Goal: Task Accomplishment & Management: Manage account settings

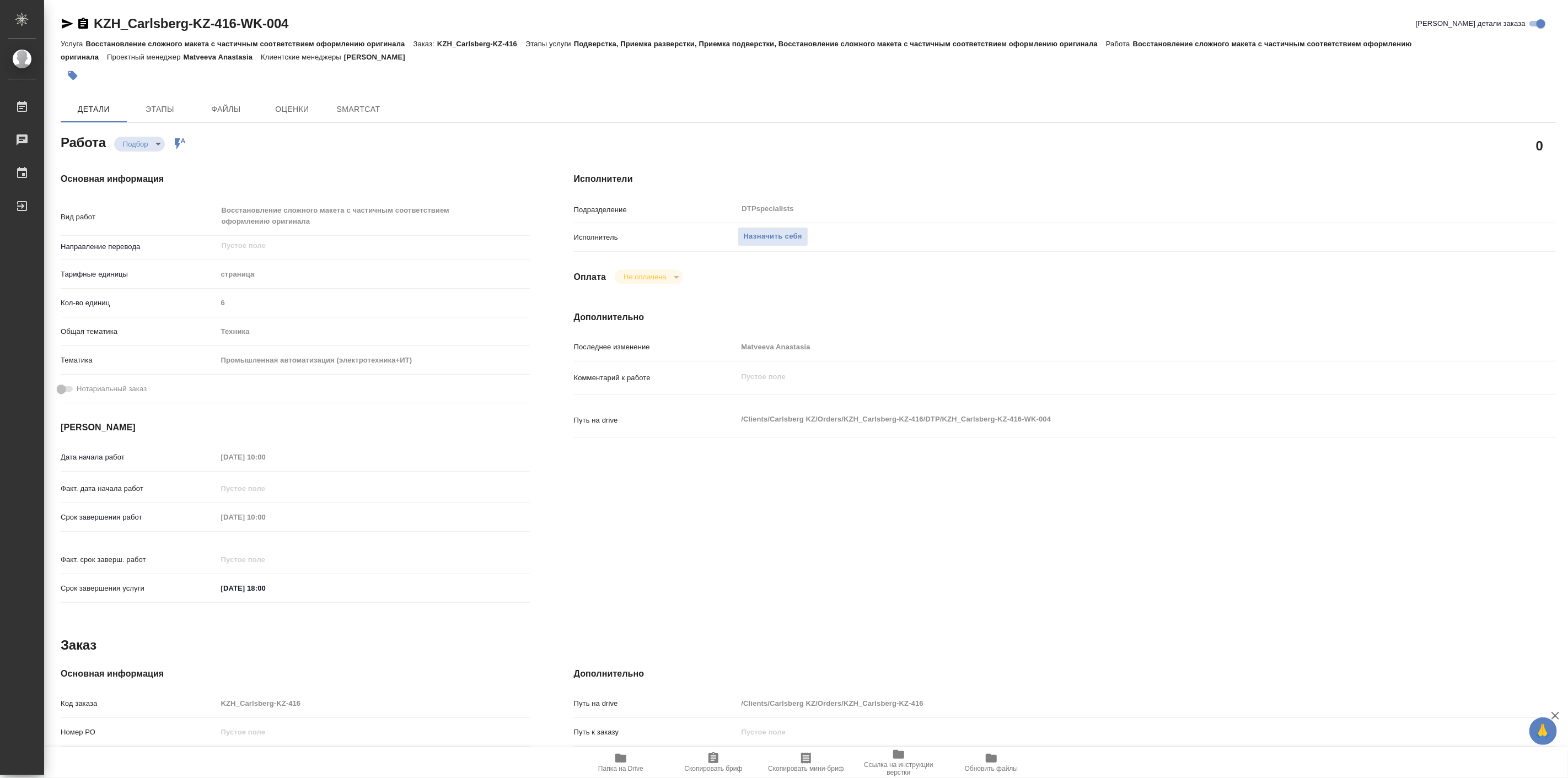
type textarea "x"
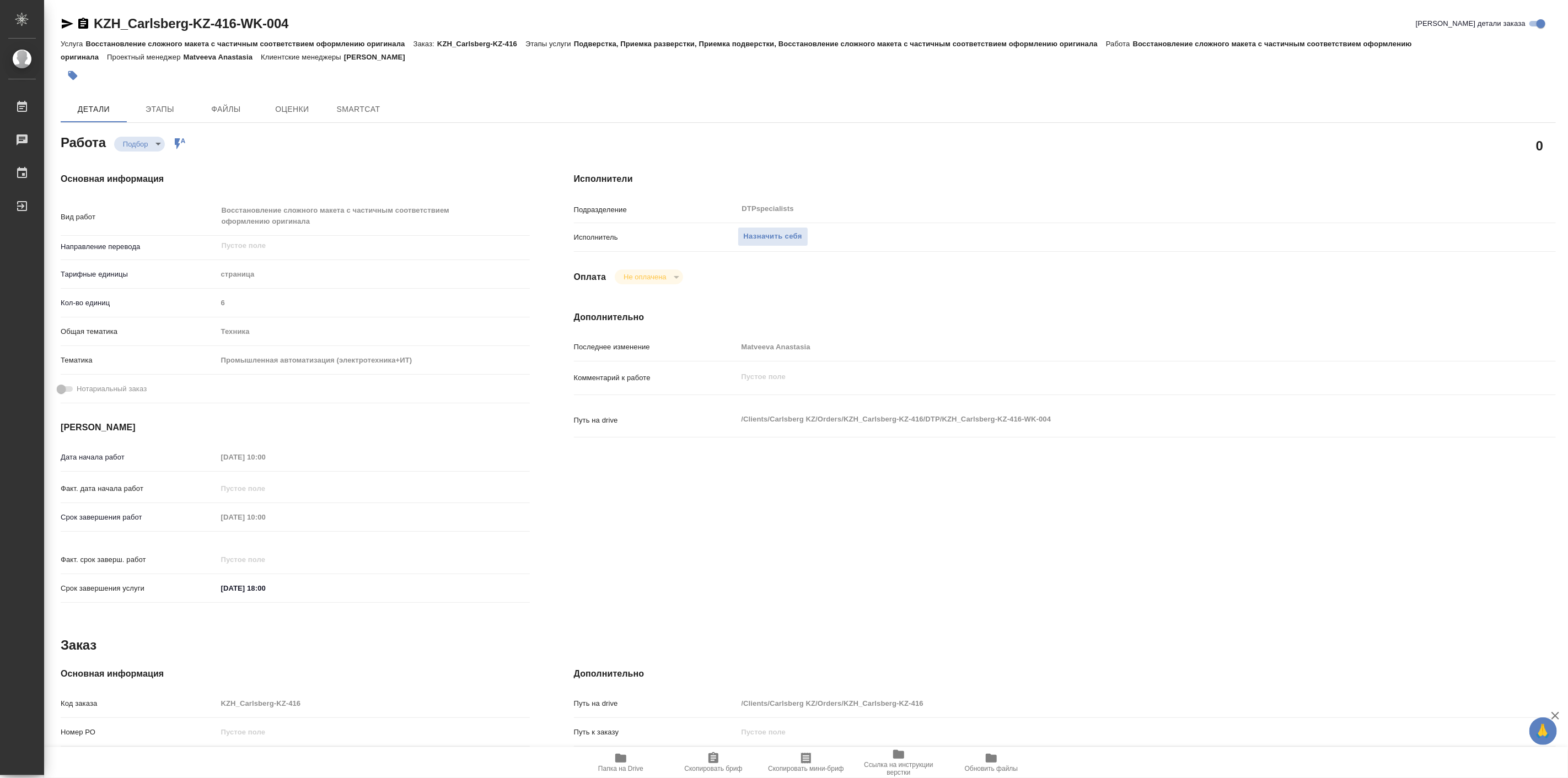
type textarea "x"
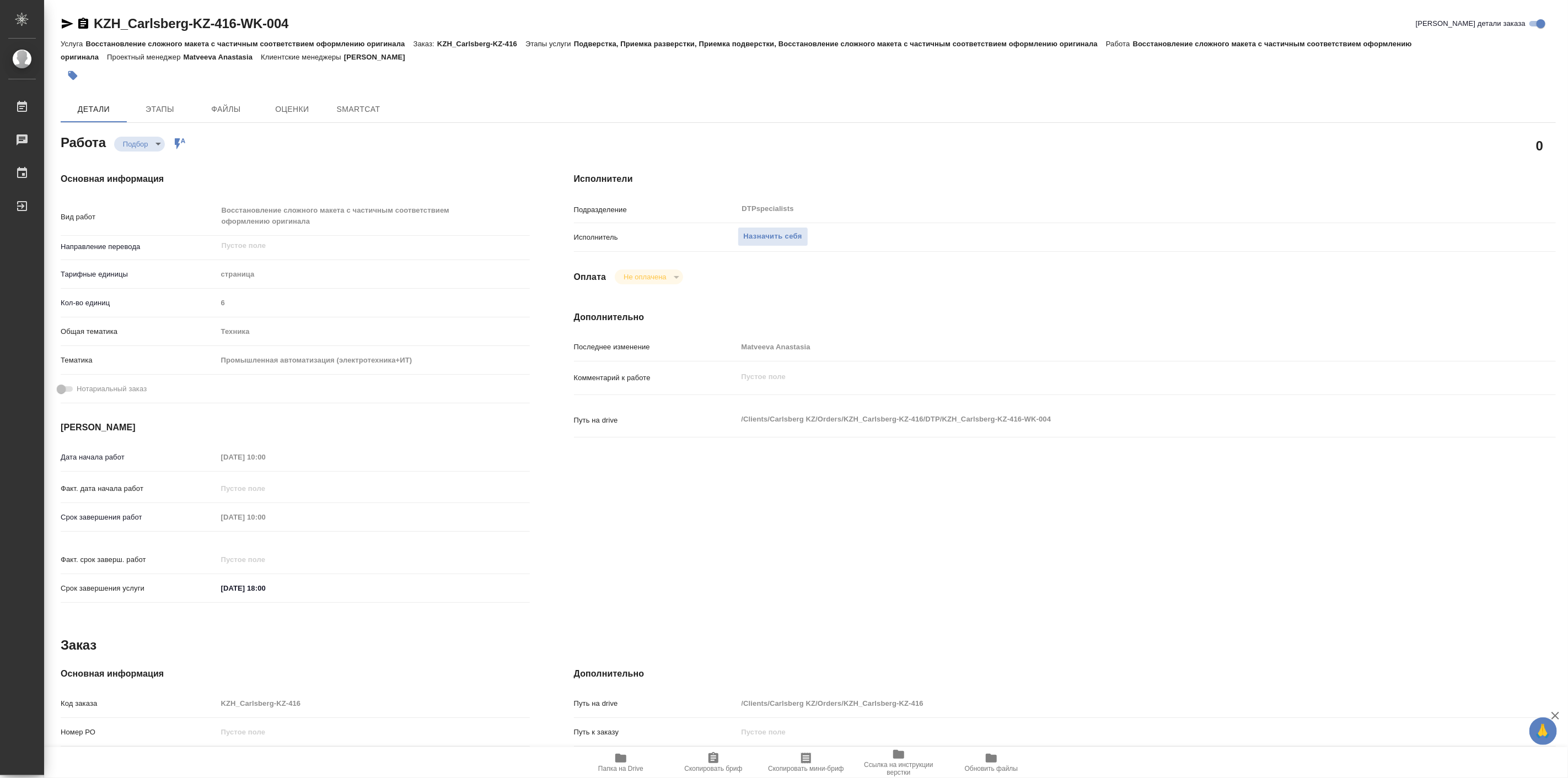
type textarea "x"
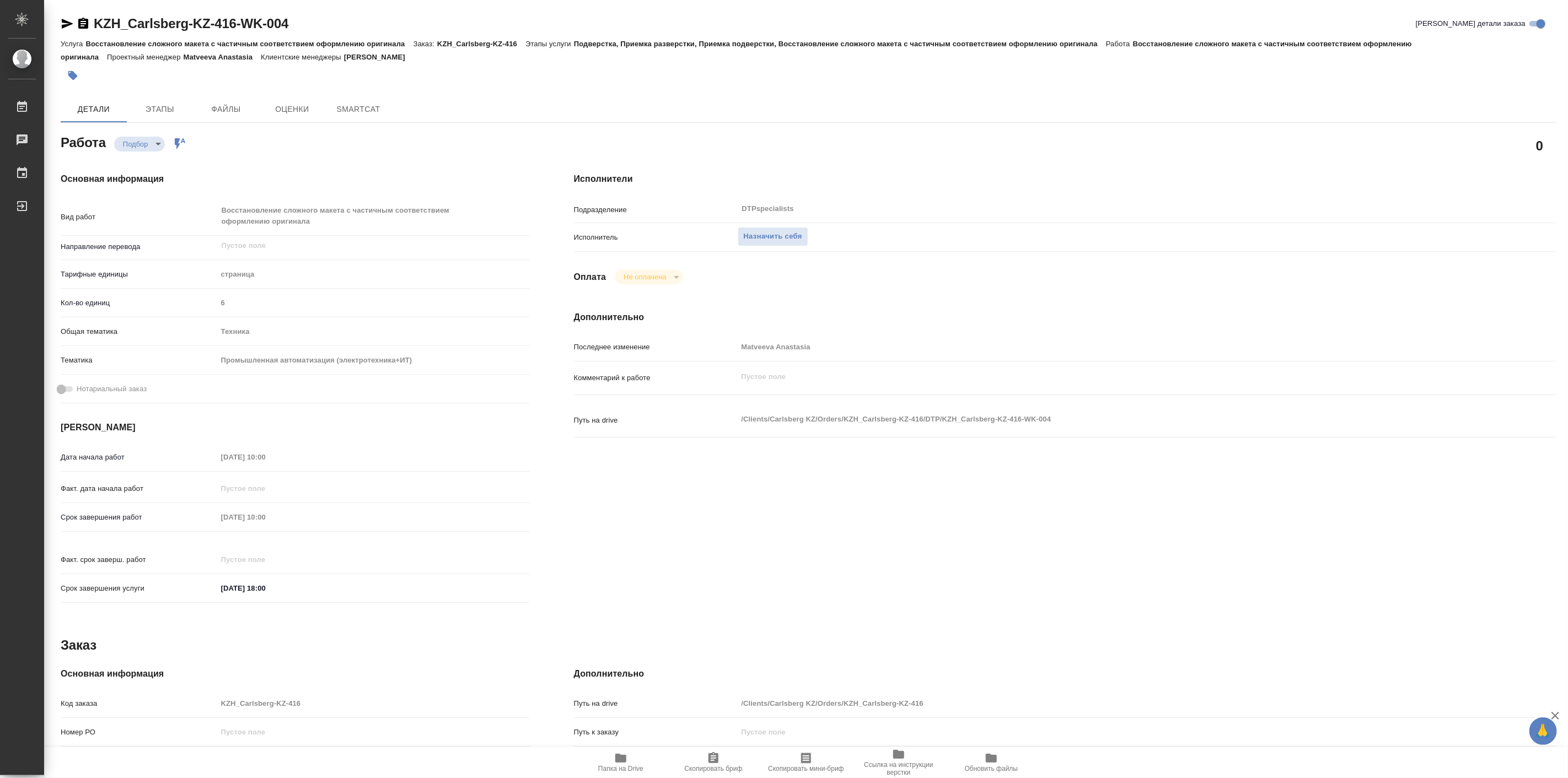
type textarea "x"
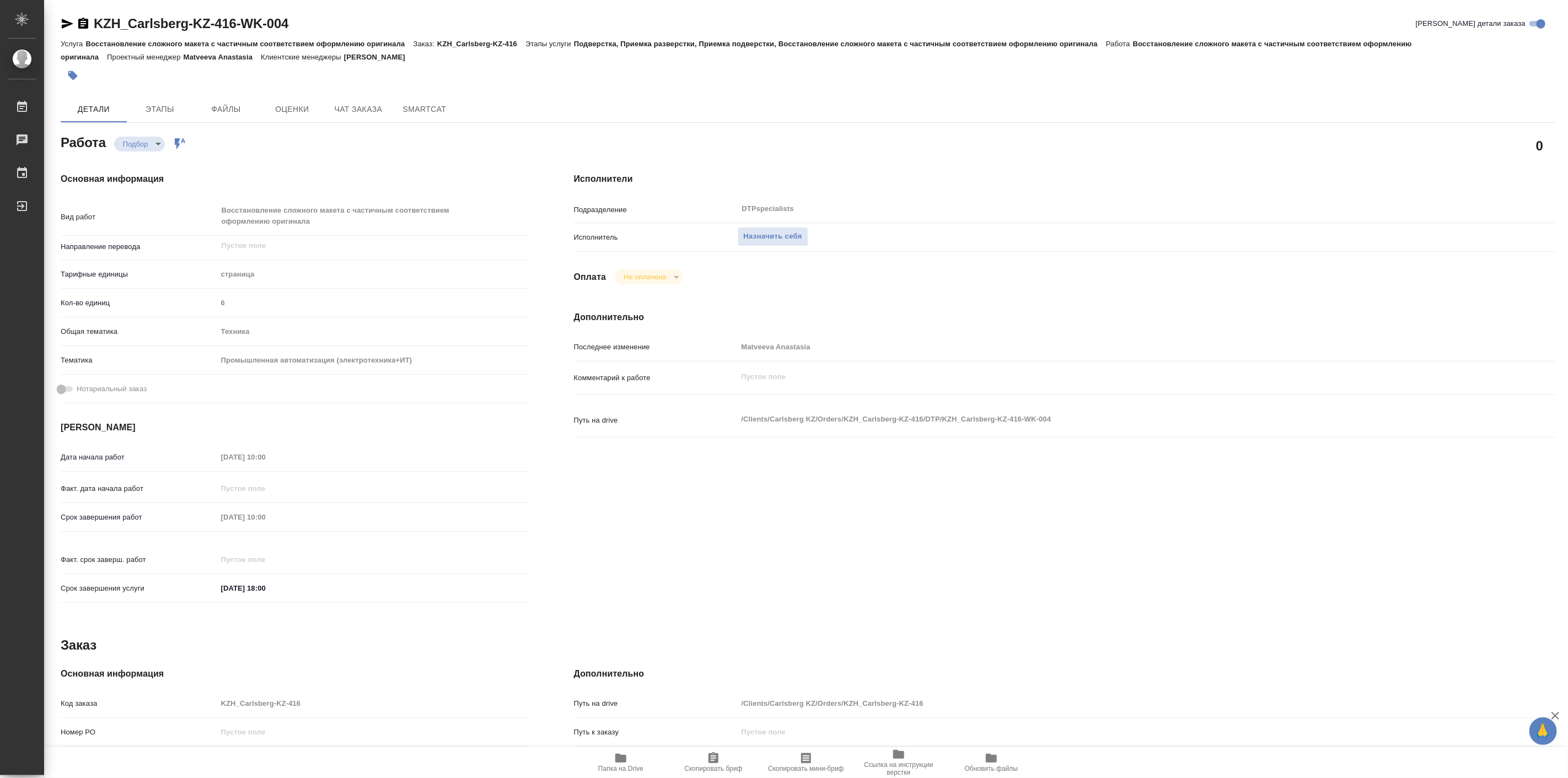
type textarea "x"
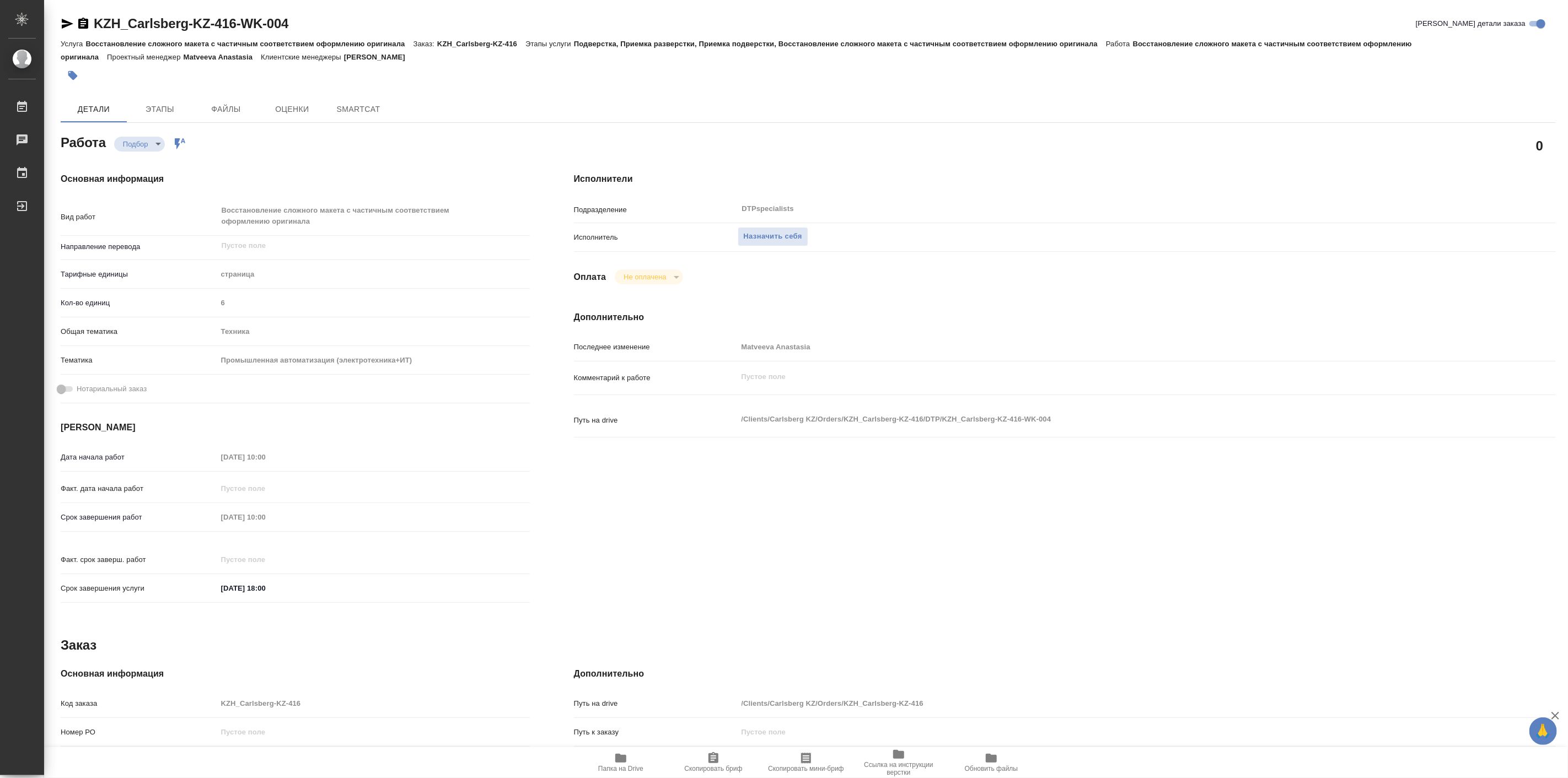
type textarea "x"
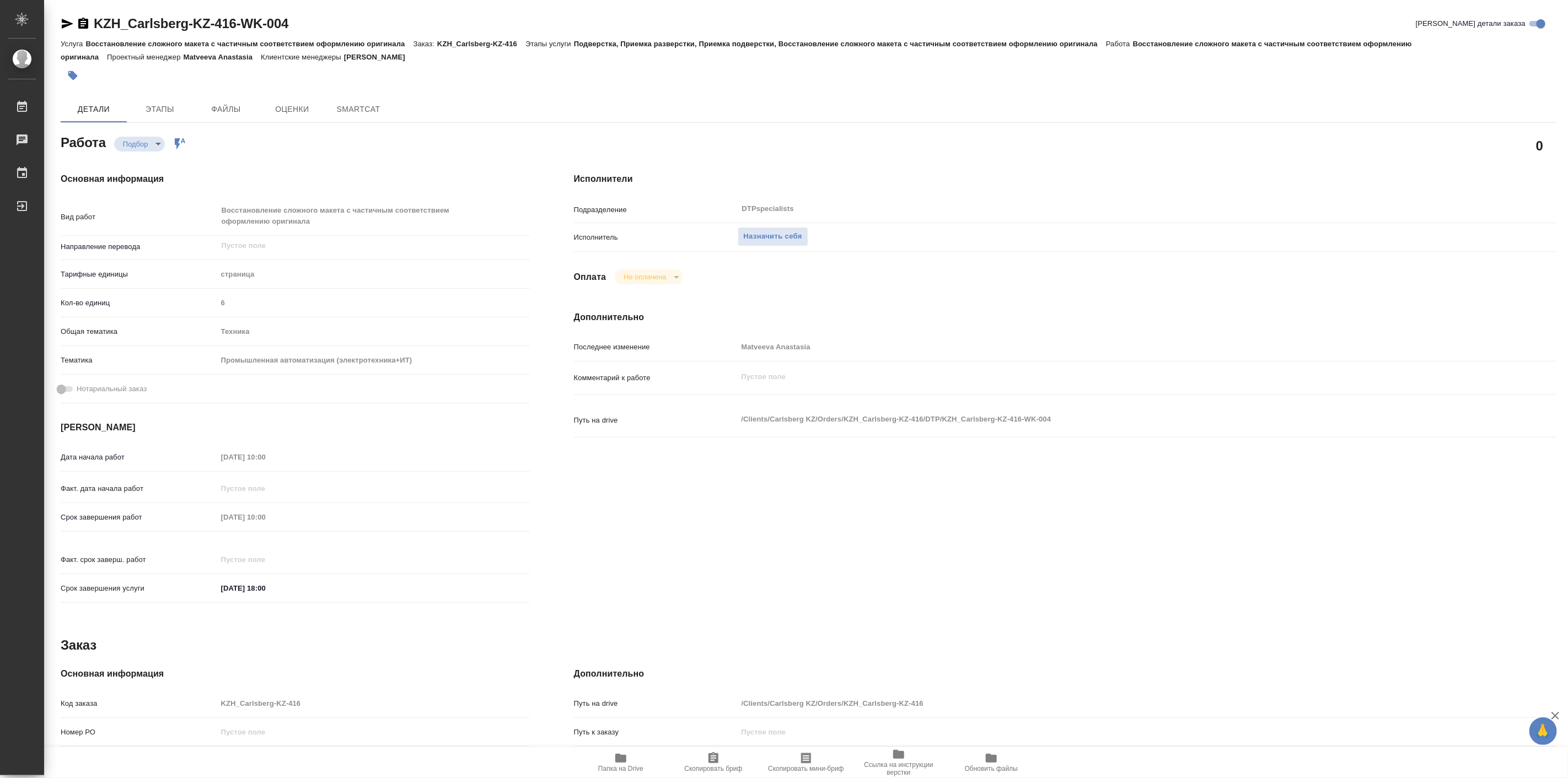
type textarea "x"
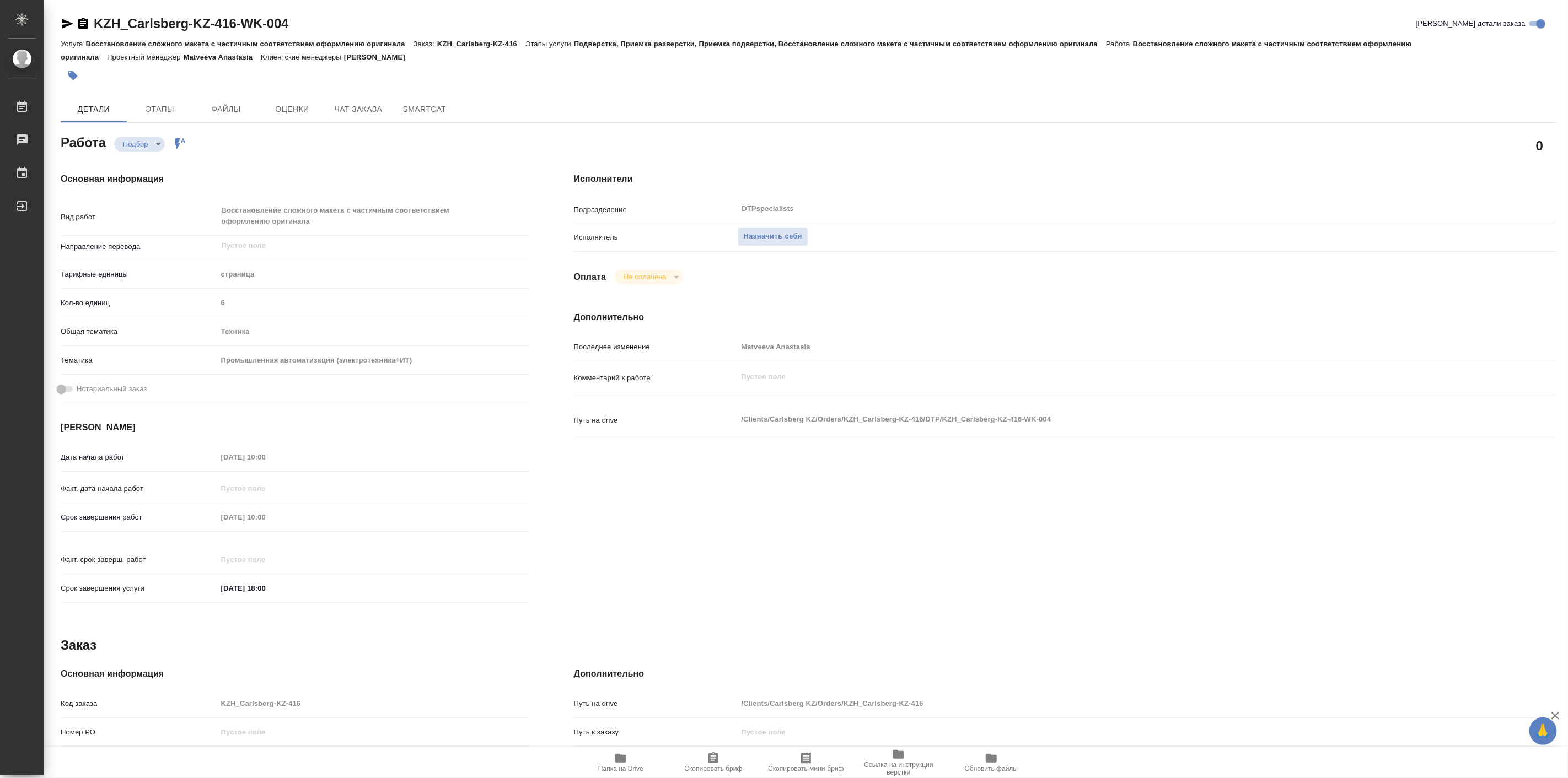
type textarea "x"
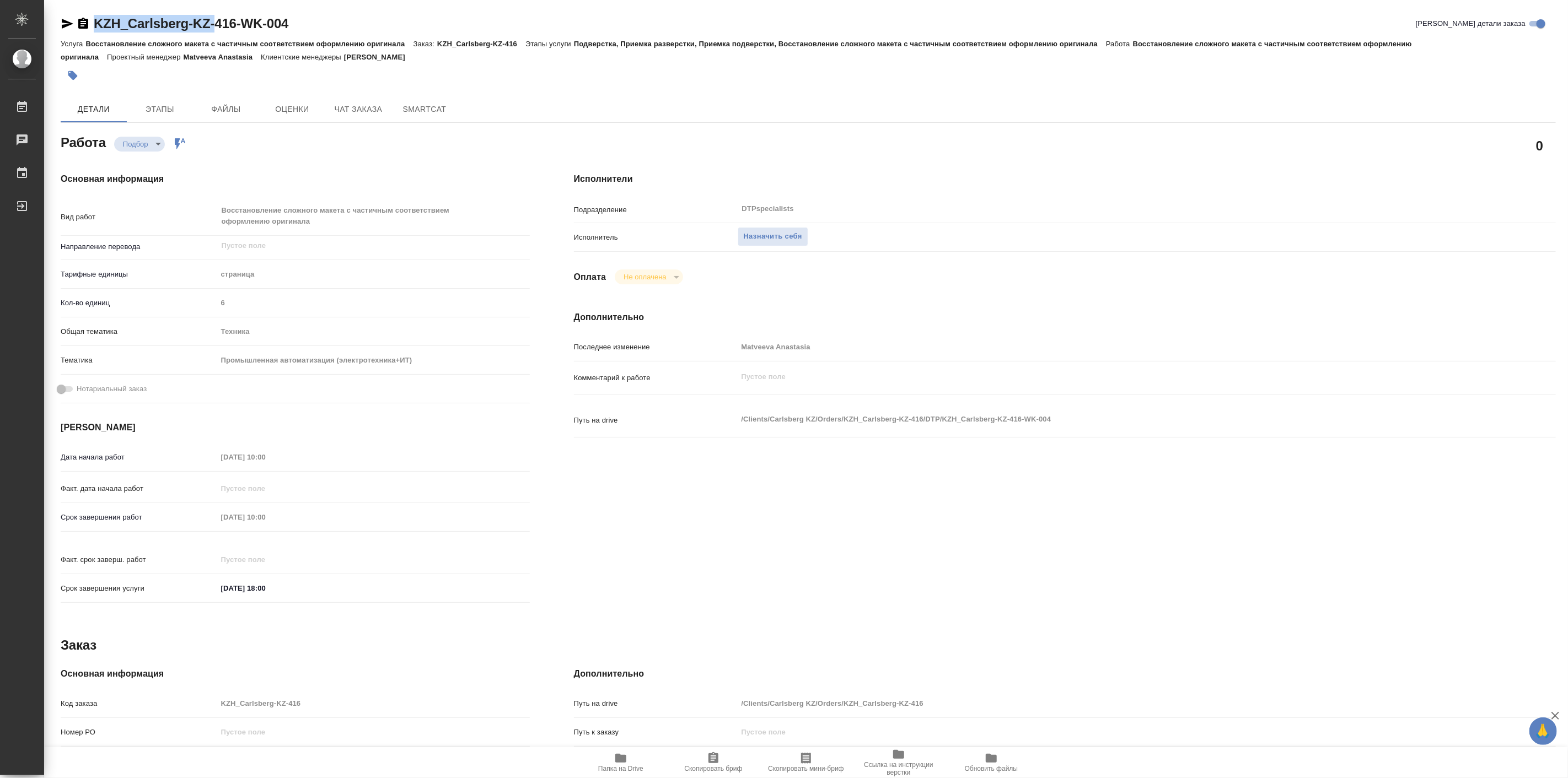
type textarea "x"
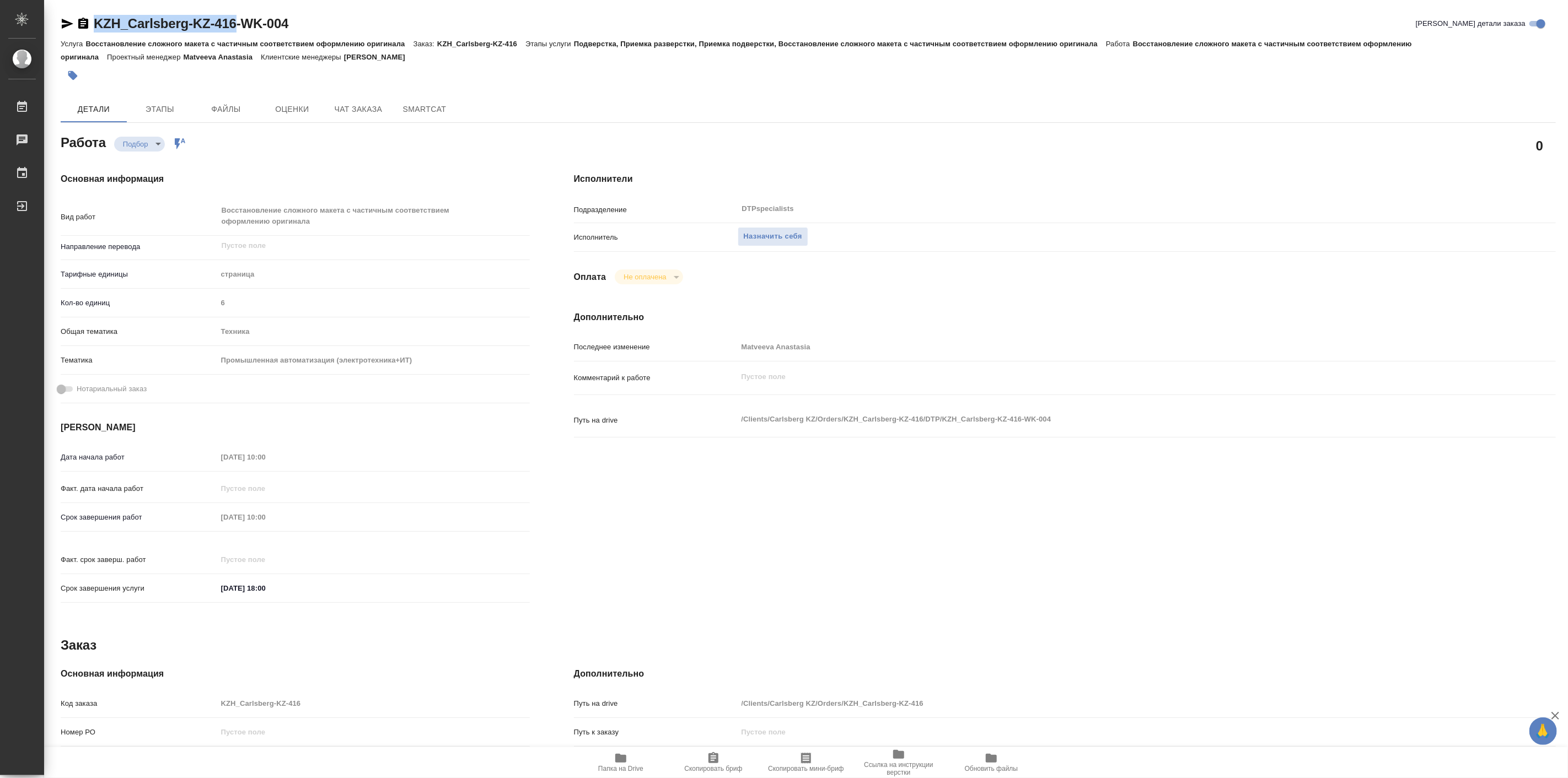
drag, startPoint x: 92, startPoint y: 13, endPoint x: 232, endPoint y: 26, distance: 140.6
click at [232, 26] on div "KZH_Carlsberg-KZ-416-WK-004 Кратко детали заказа Услуга Восстановление сложного…" at bounding box center [808, 483] width 1507 height 967
copy link "KZH_Carlsberg-KZ-416"
click at [627, 763] on icon "button" at bounding box center [621, 759] width 13 height 13
click at [345, 105] on span "Чат заказа" at bounding box center [359, 110] width 53 height 14
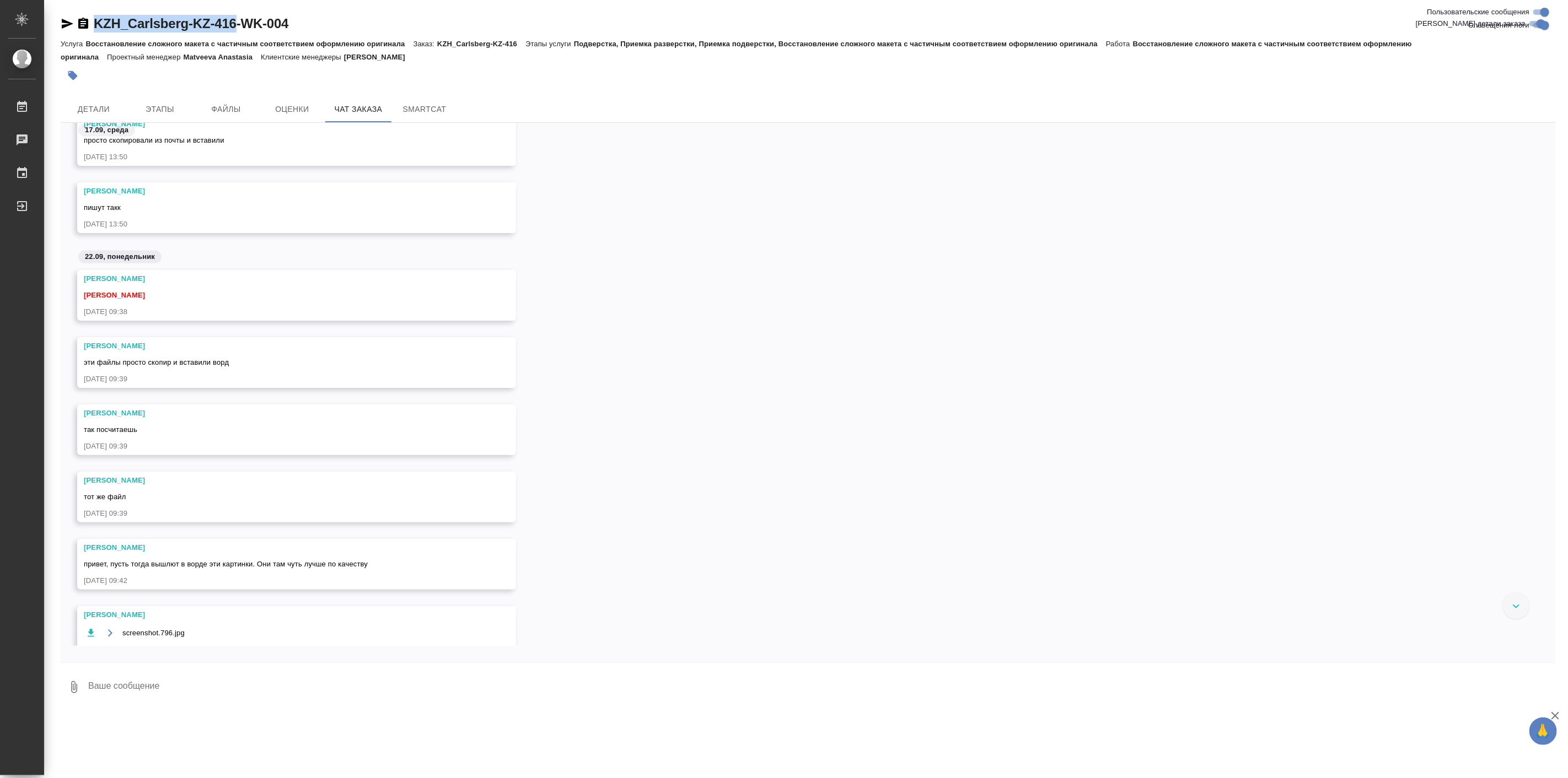
scroll to position [1429, 0]
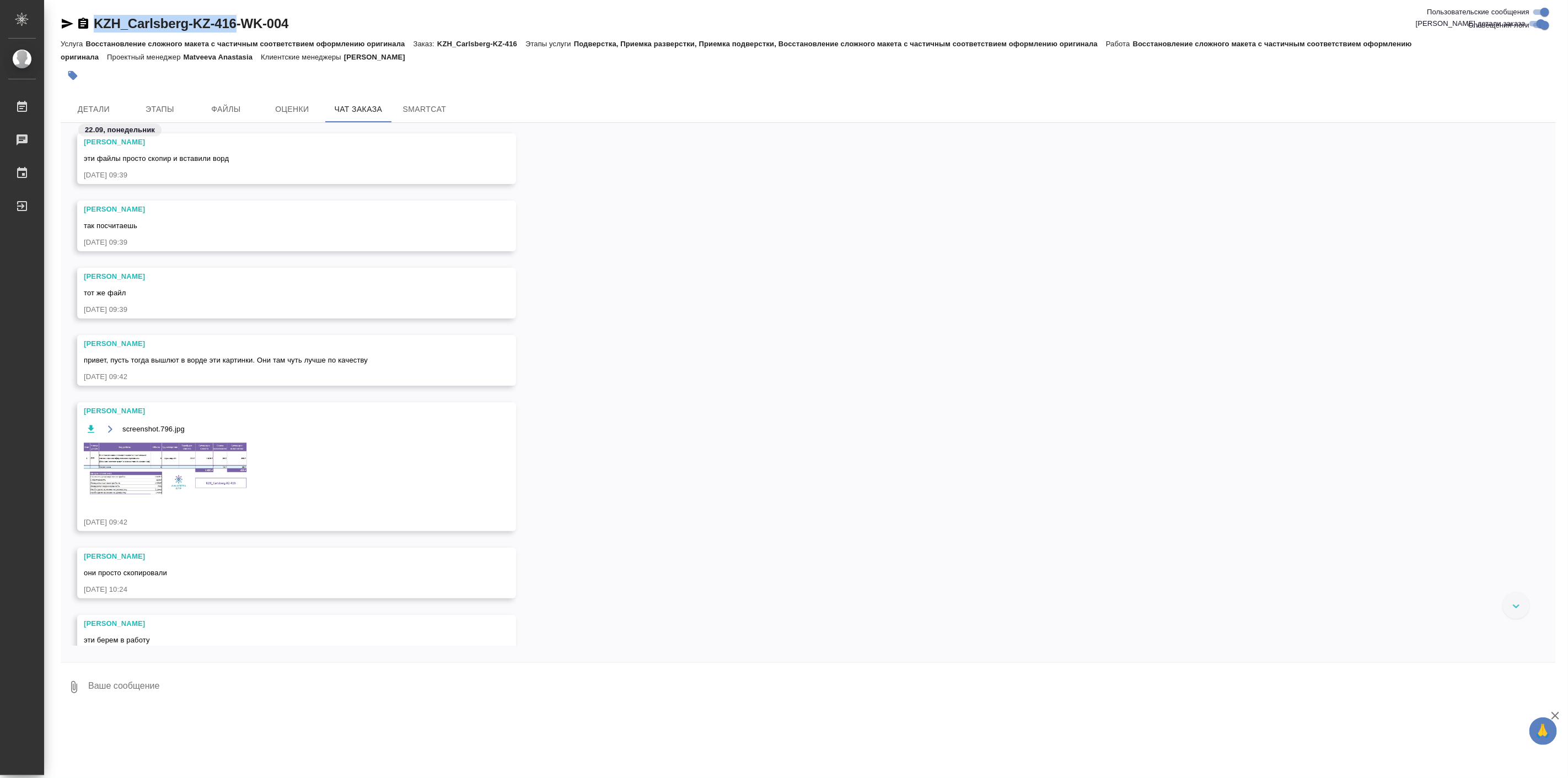
click at [140, 454] on img at bounding box center [166, 469] width 165 height 56
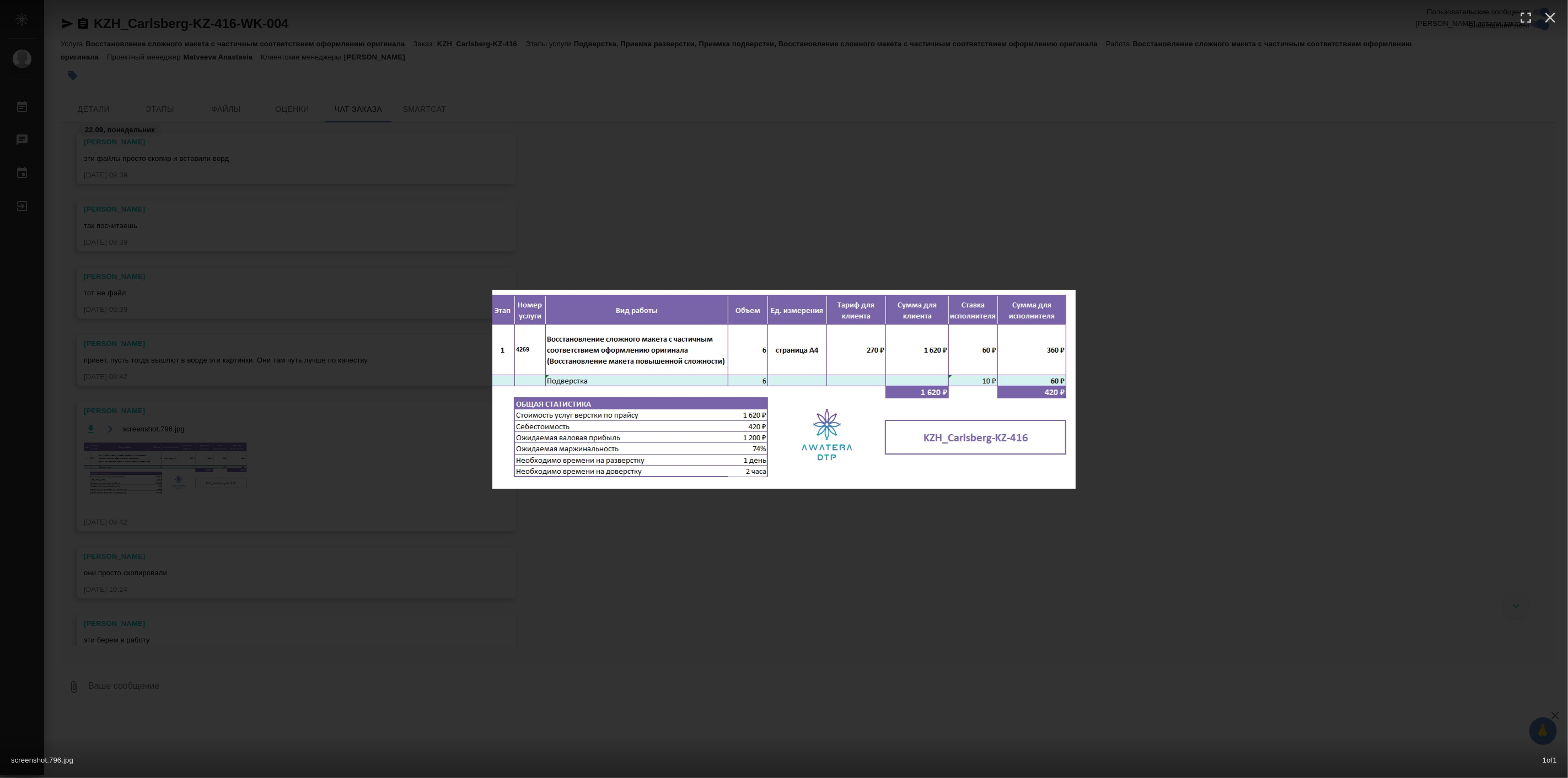
click at [643, 532] on div "screenshot.796.jpg 1 of 1" at bounding box center [784, 389] width 1568 height 778
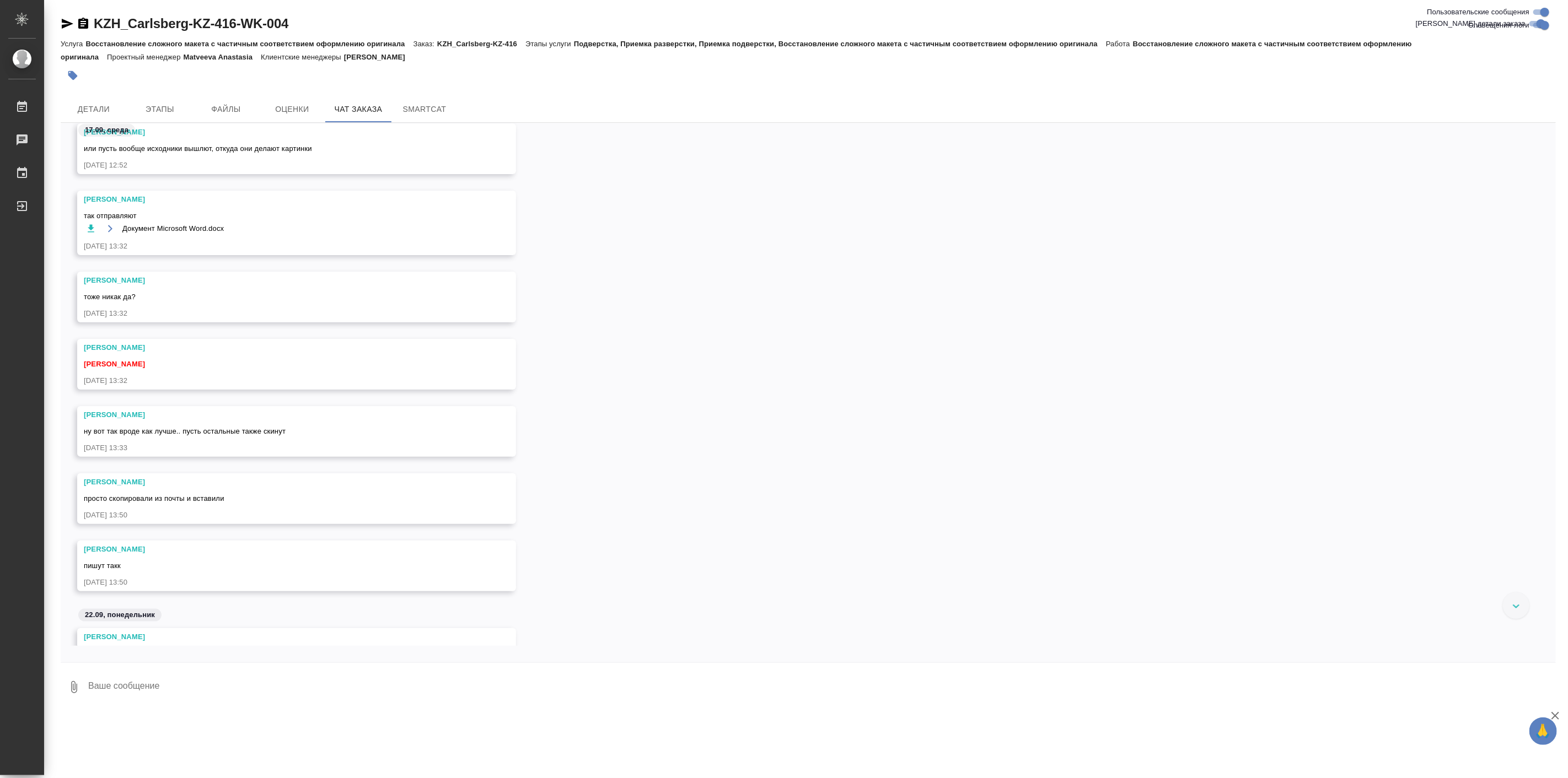
scroll to position [858, 0]
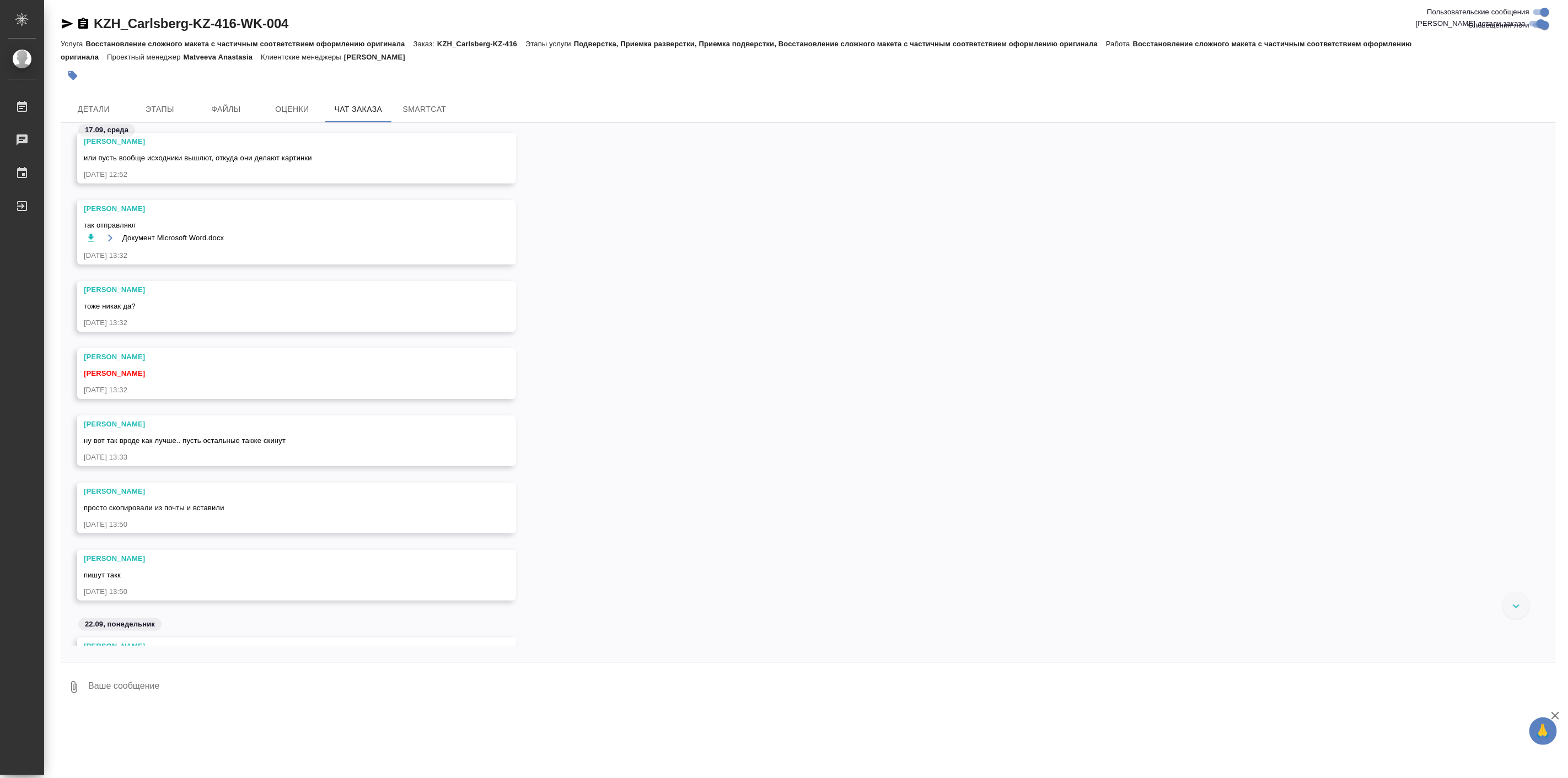
click at [90, 239] on icon "button" at bounding box center [91, 238] width 11 height 11
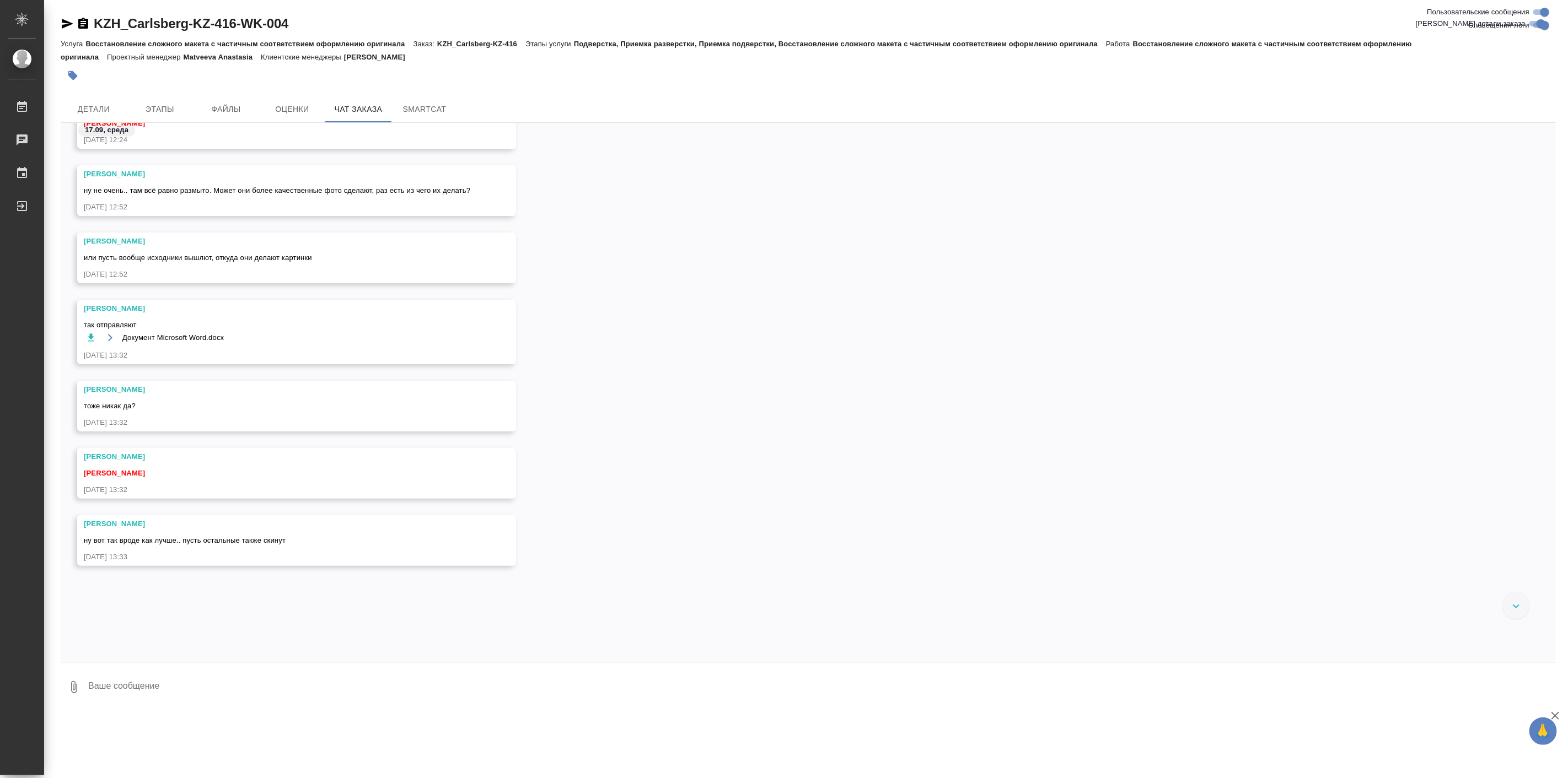
scroll to position [816, 0]
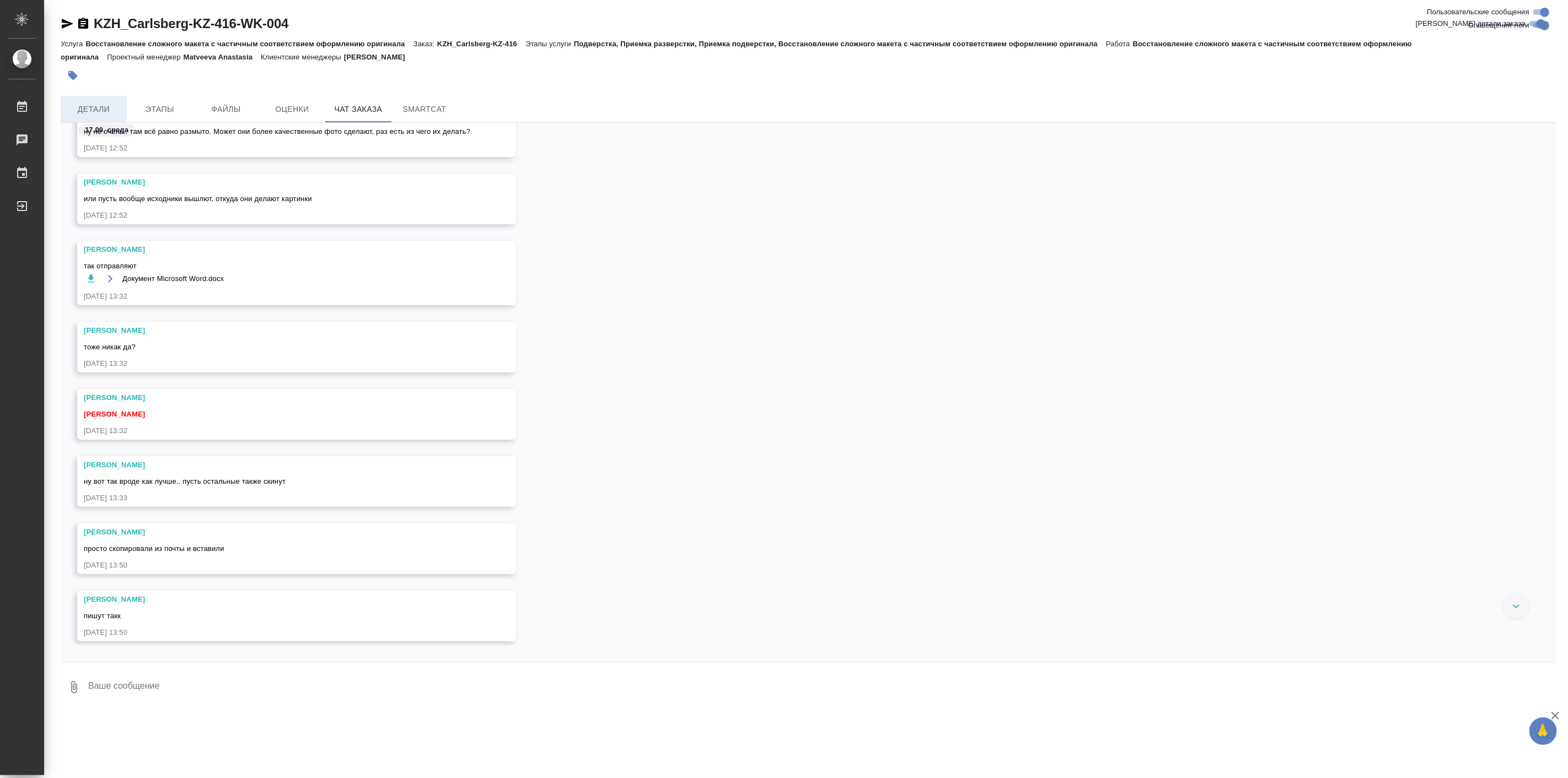
click at [78, 105] on span "Детали" at bounding box center [94, 110] width 53 height 14
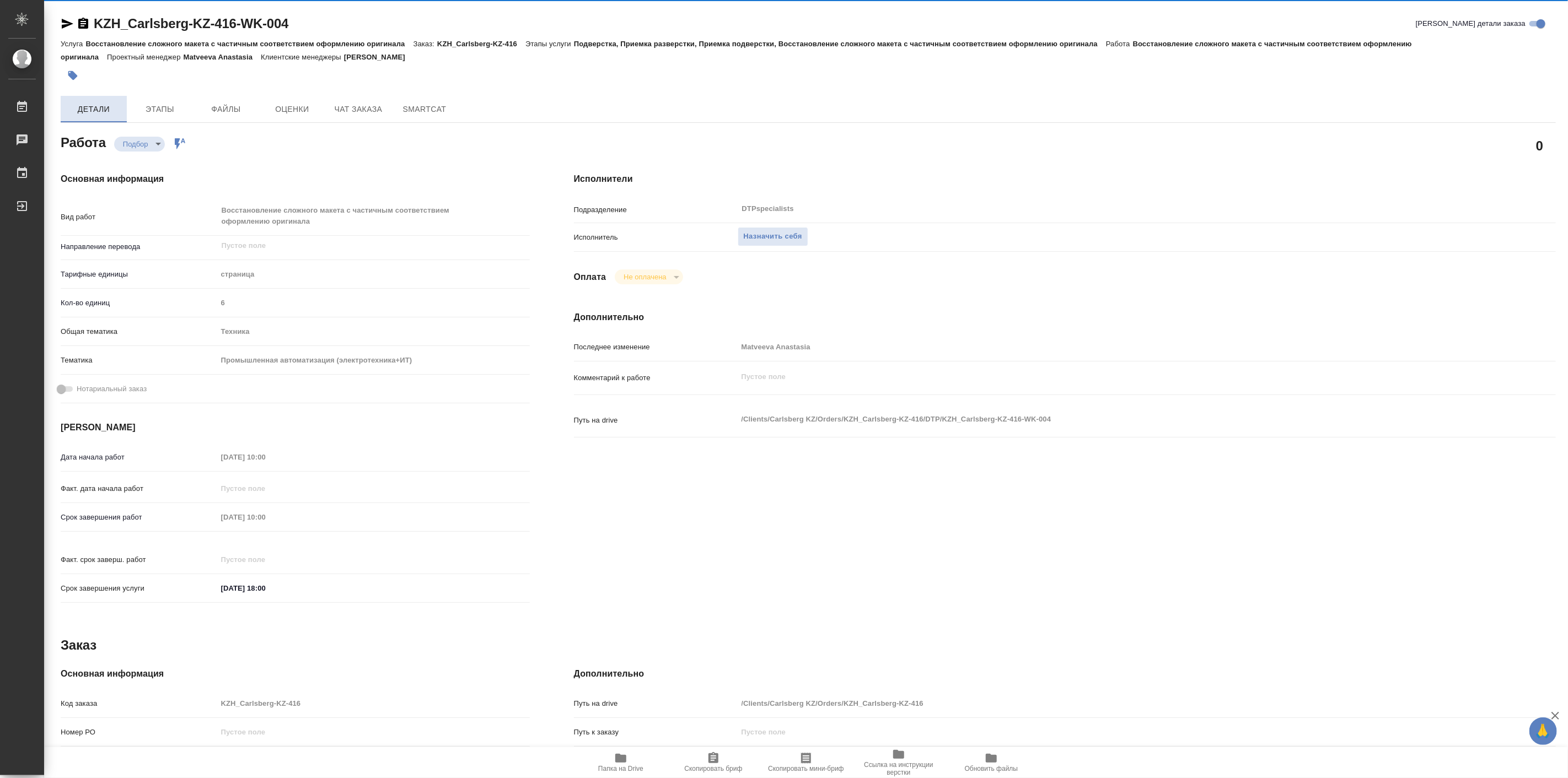
type textarea "x"
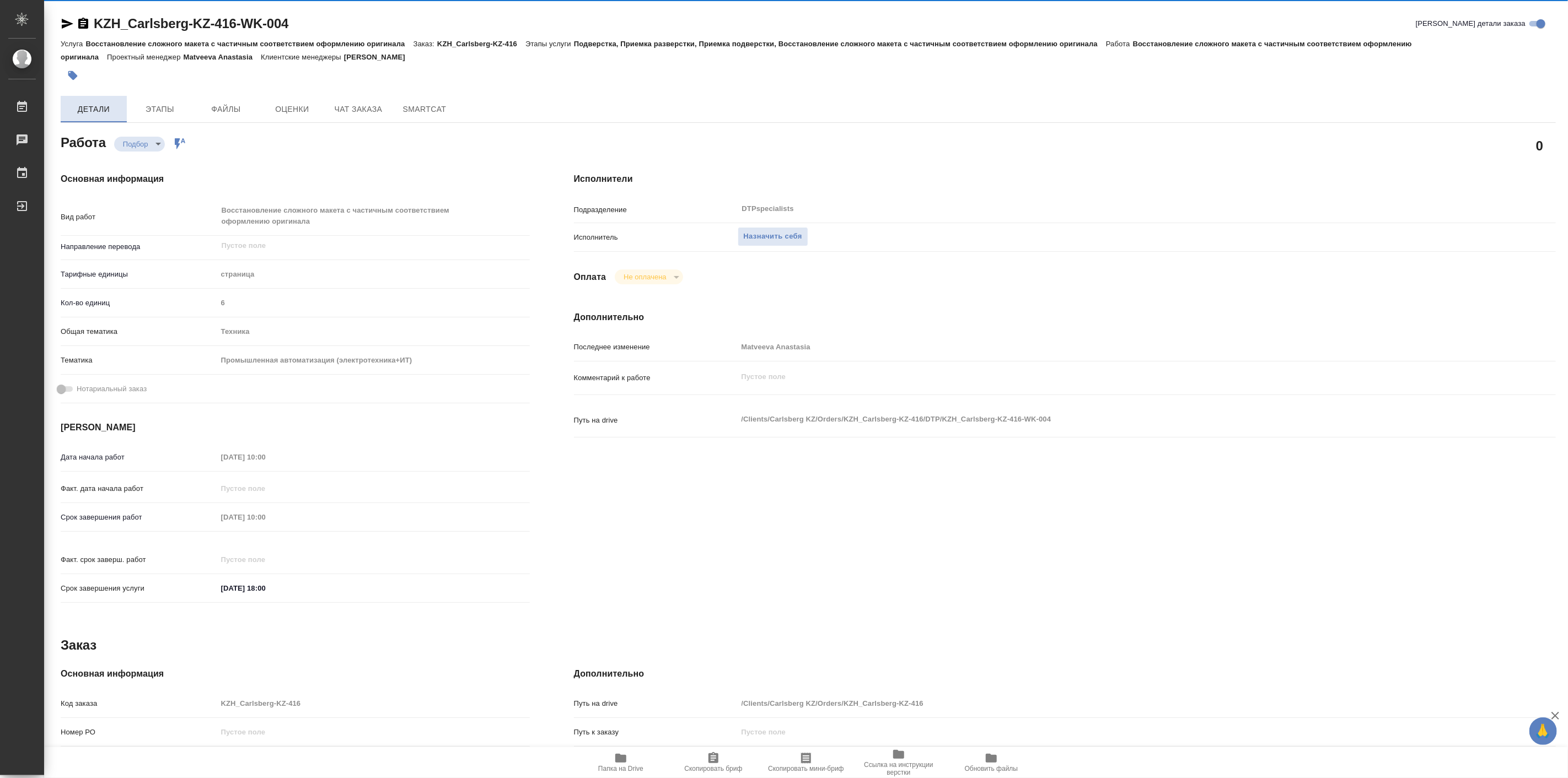
type textarea "x"
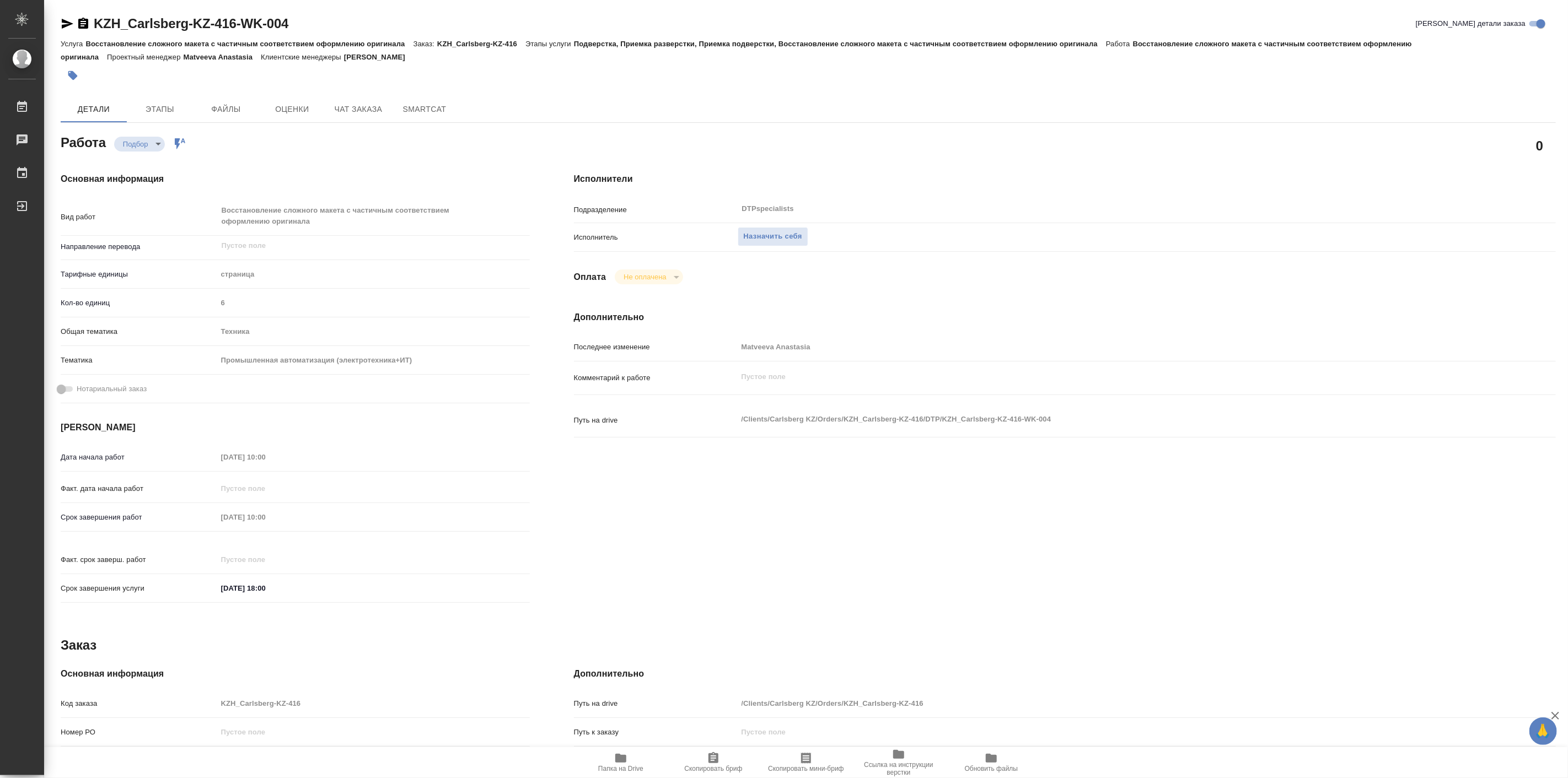
type textarea "x"
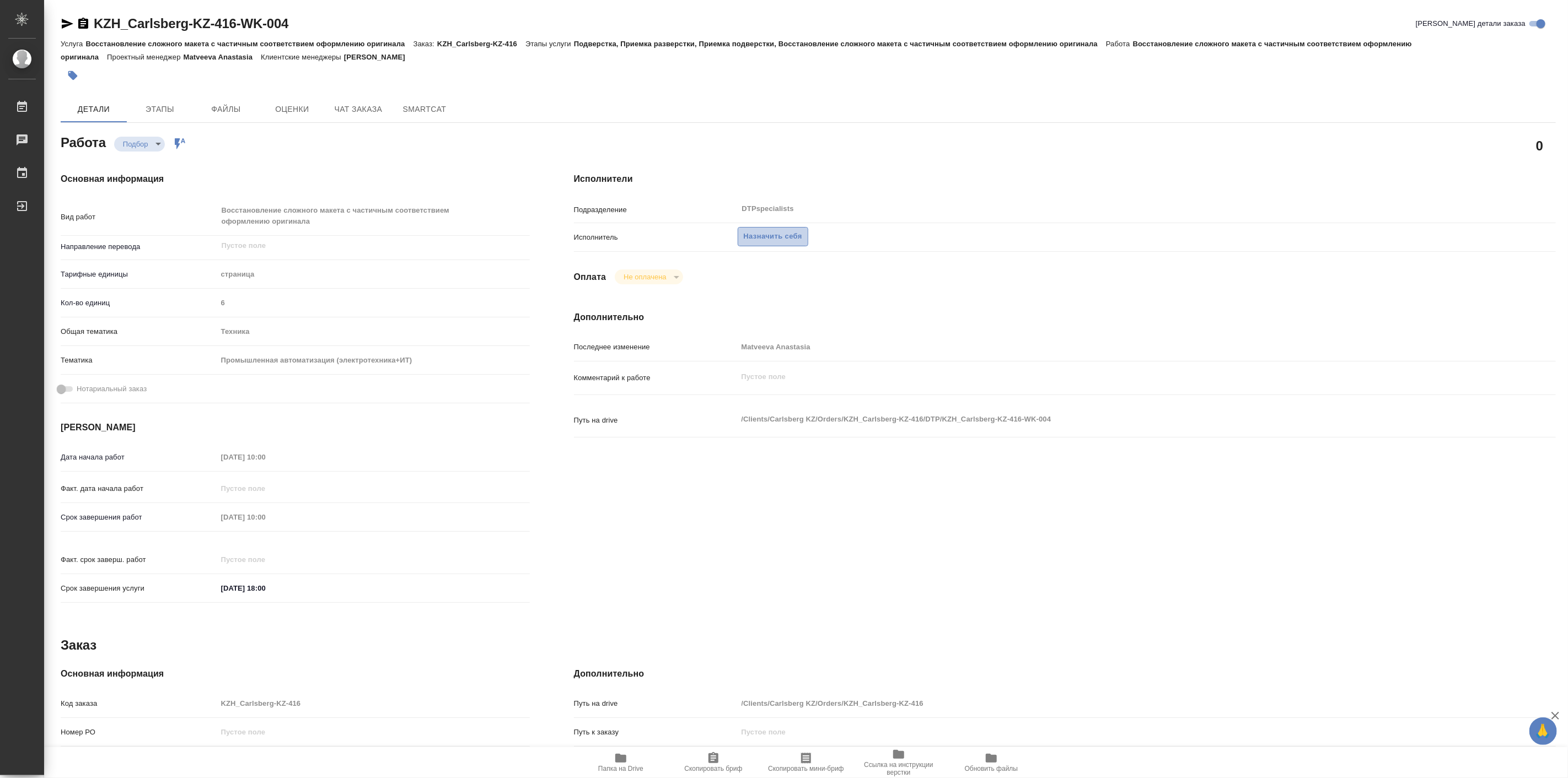
click at [780, 239] on span "Назначить себя" at bounding box center [773, 237] width 58 height 12
type textarea "x"
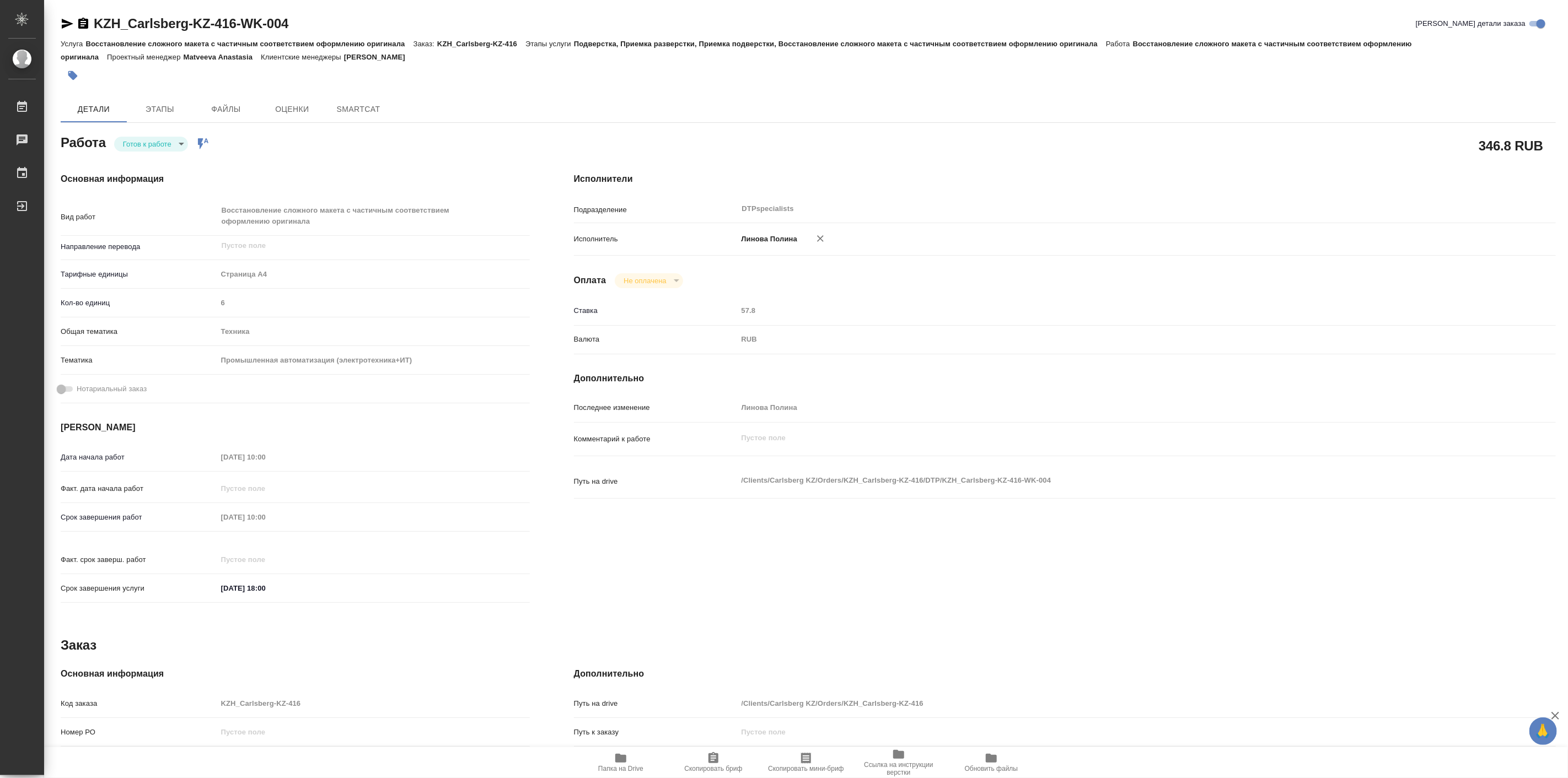
type textarea "x"
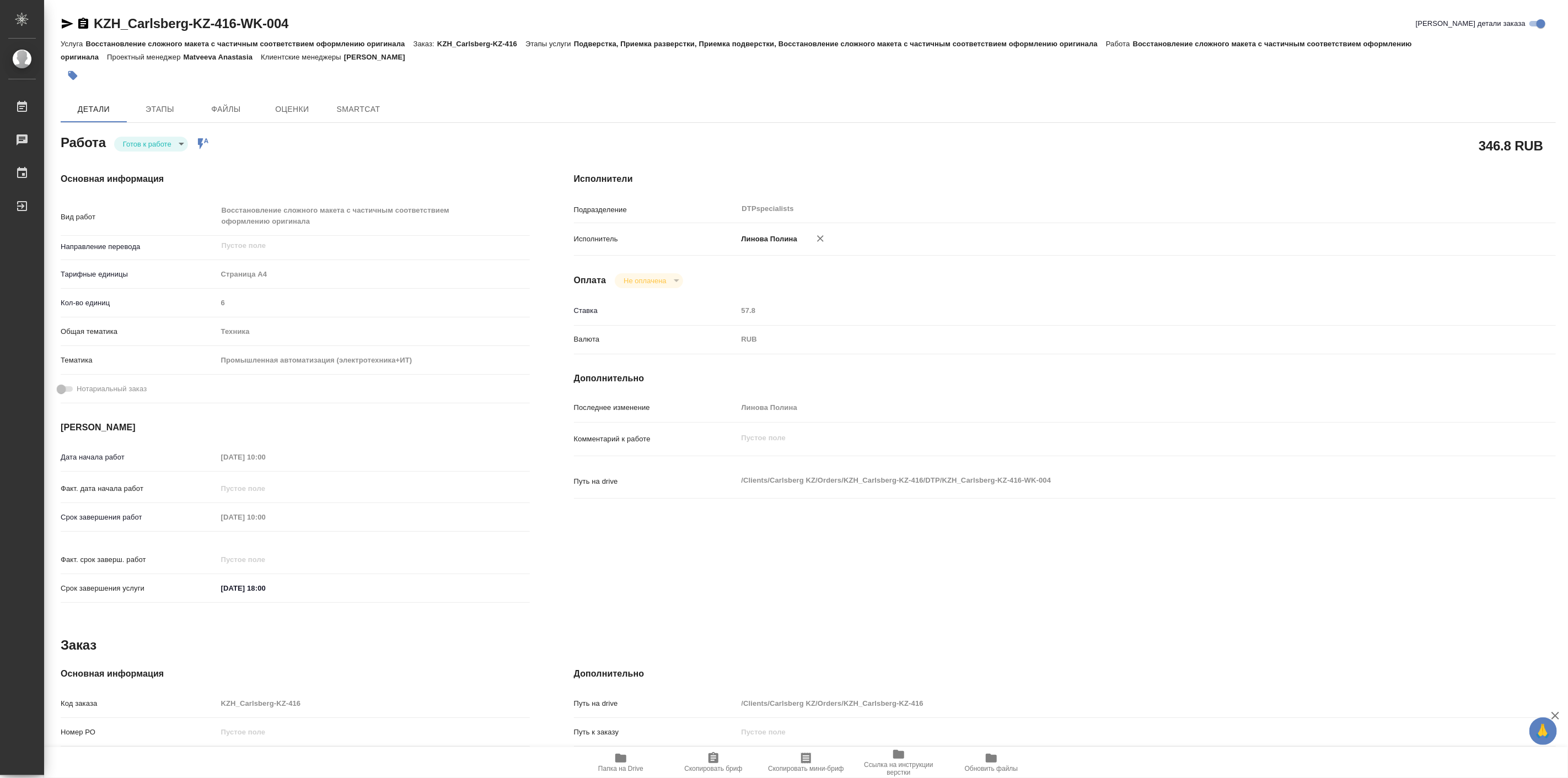
type textarea "x"
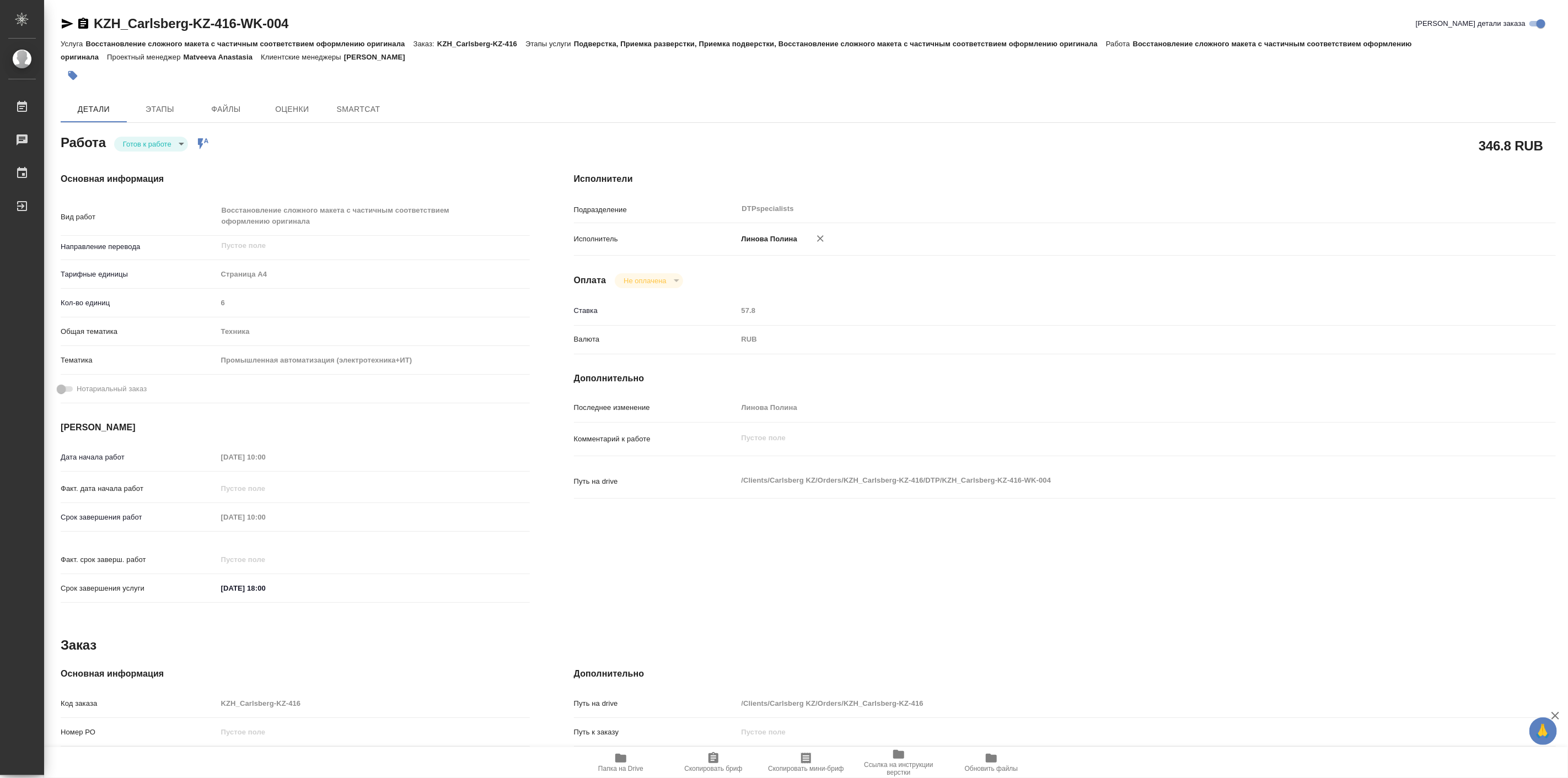
type textarea "x"
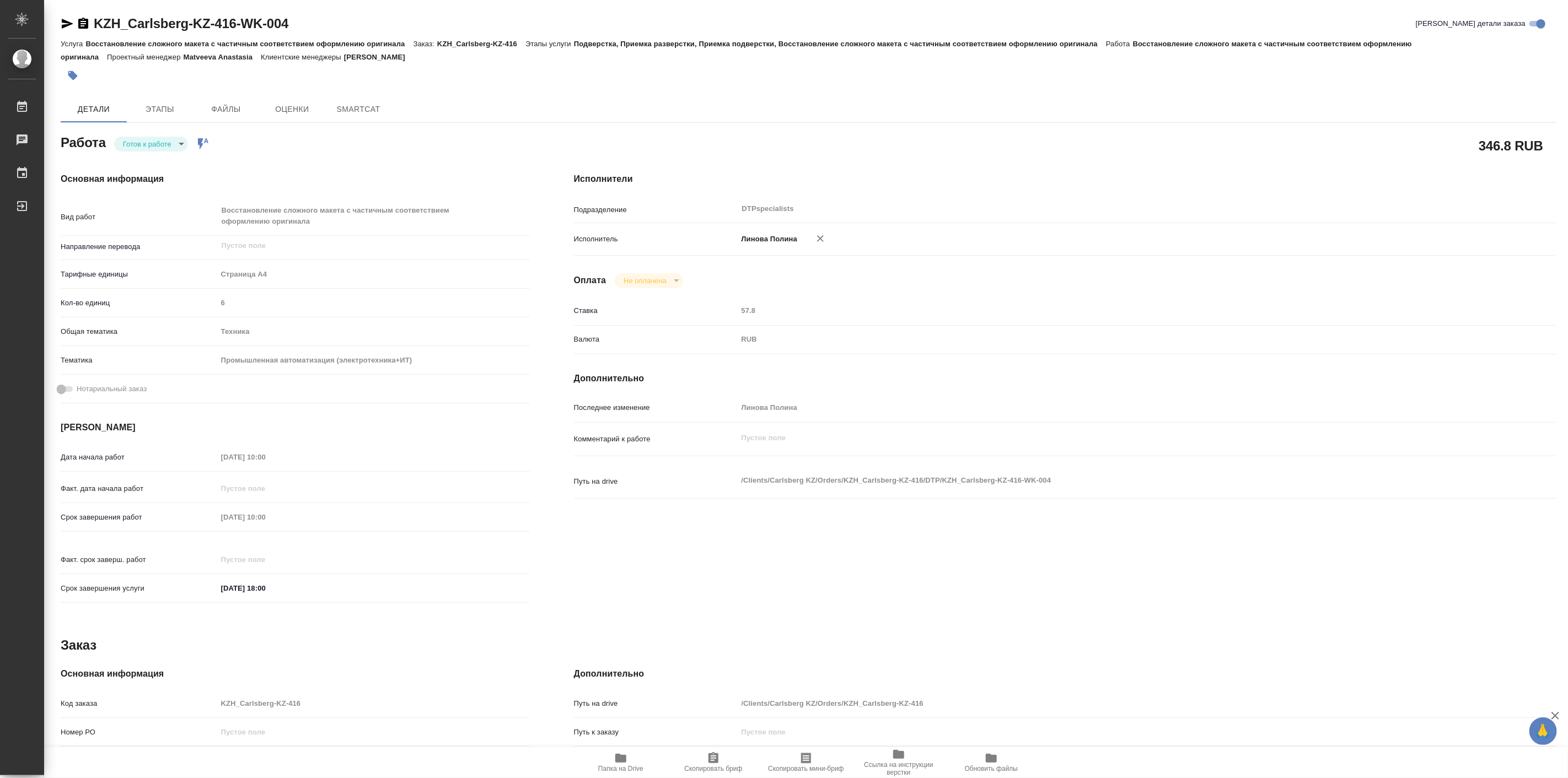
type textarea "x"
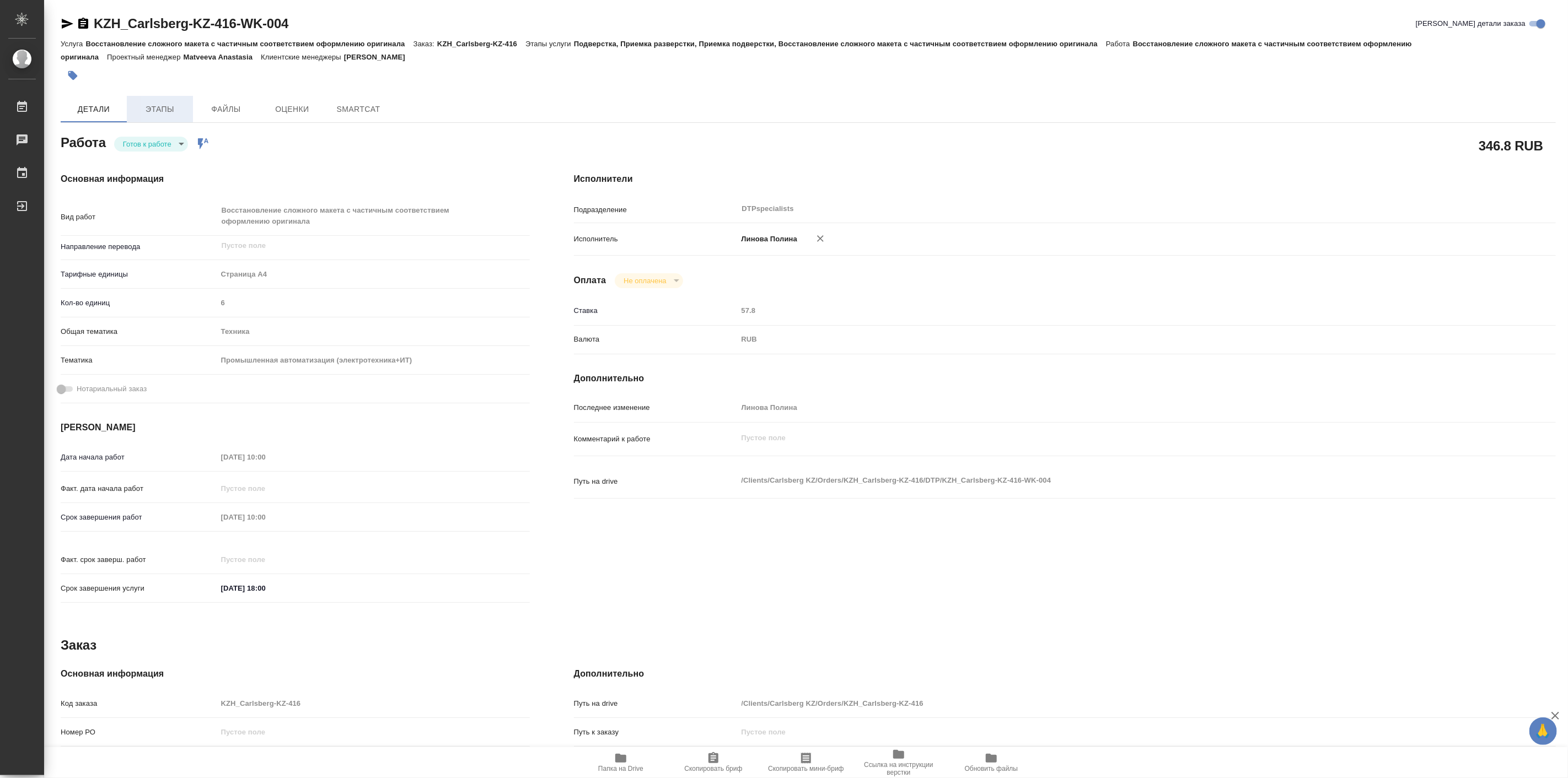
type textarea "x"
click at [154, 108] on span "Этапы" at bounding box center [160, 110] width 53 height 14
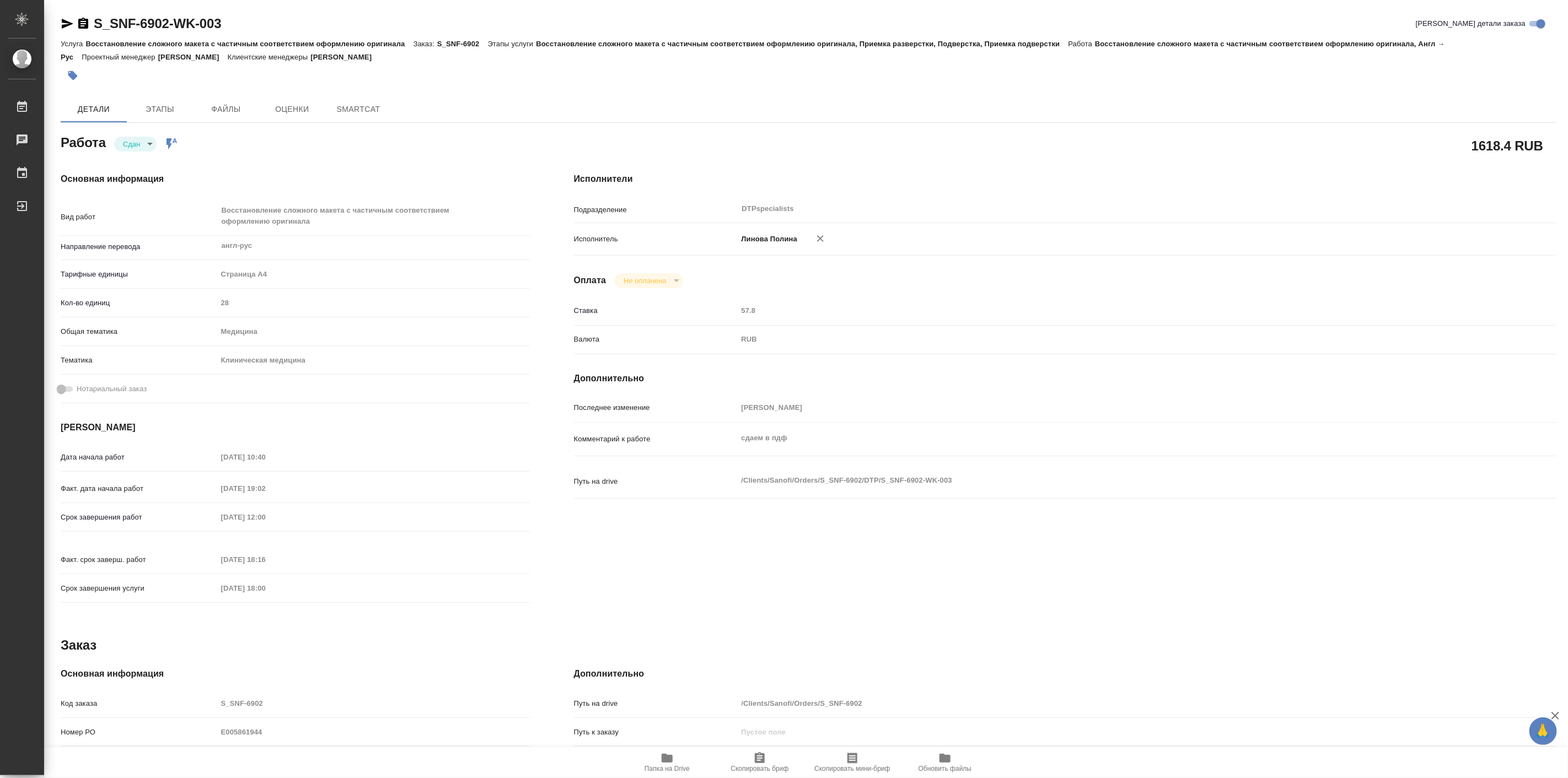
type textarea "x"
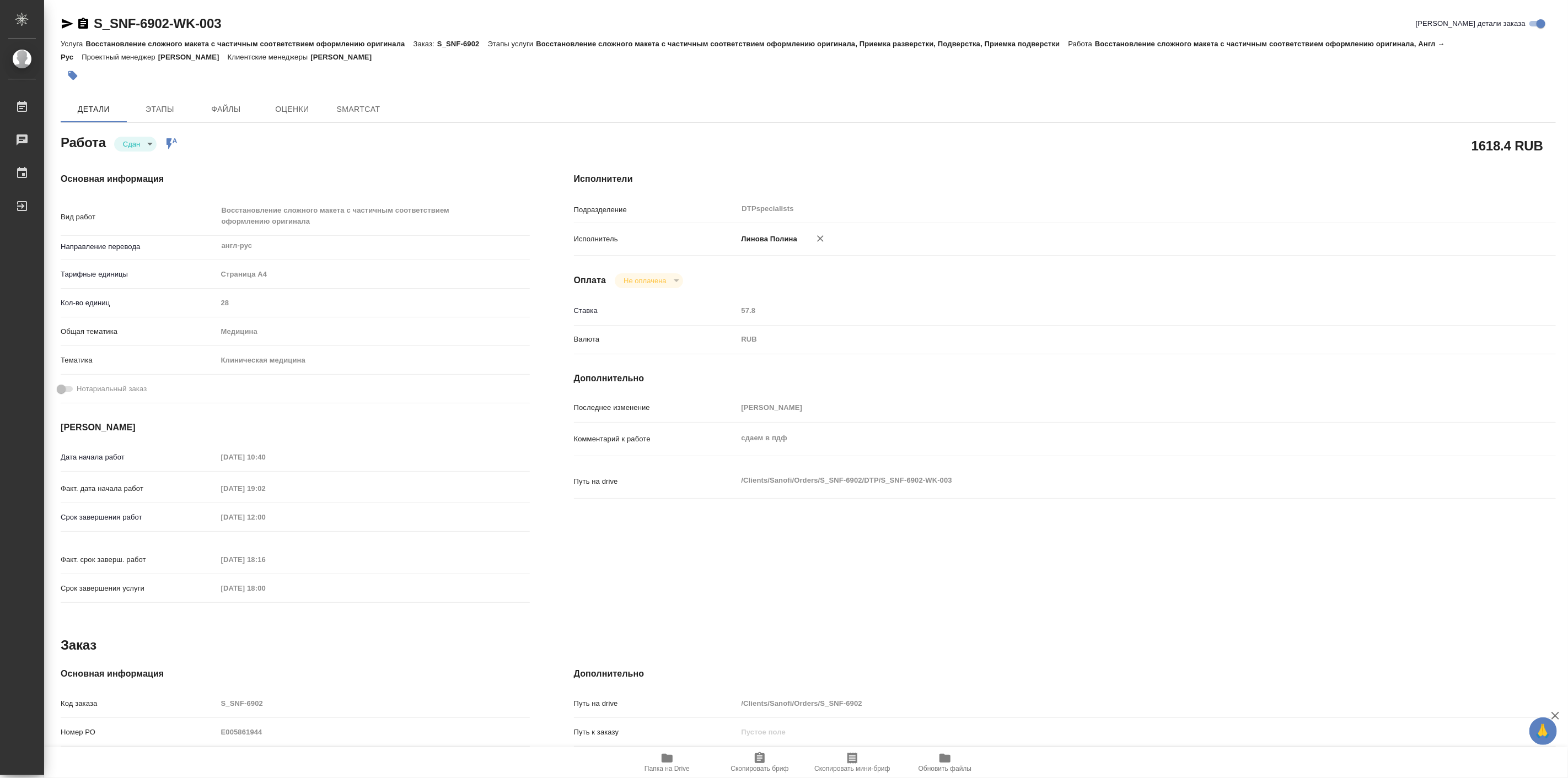
type textarea "x"
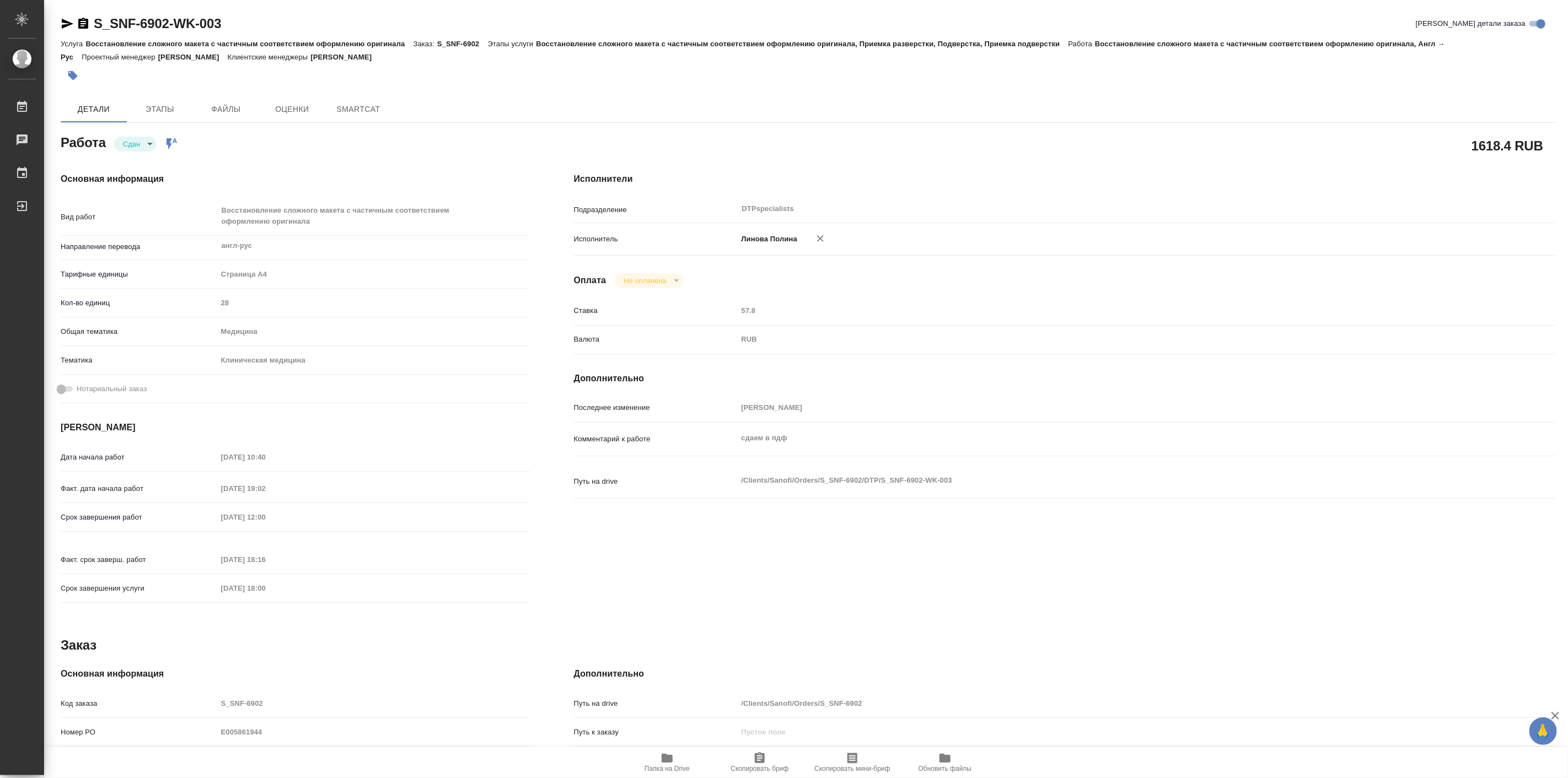
type textarea "x"
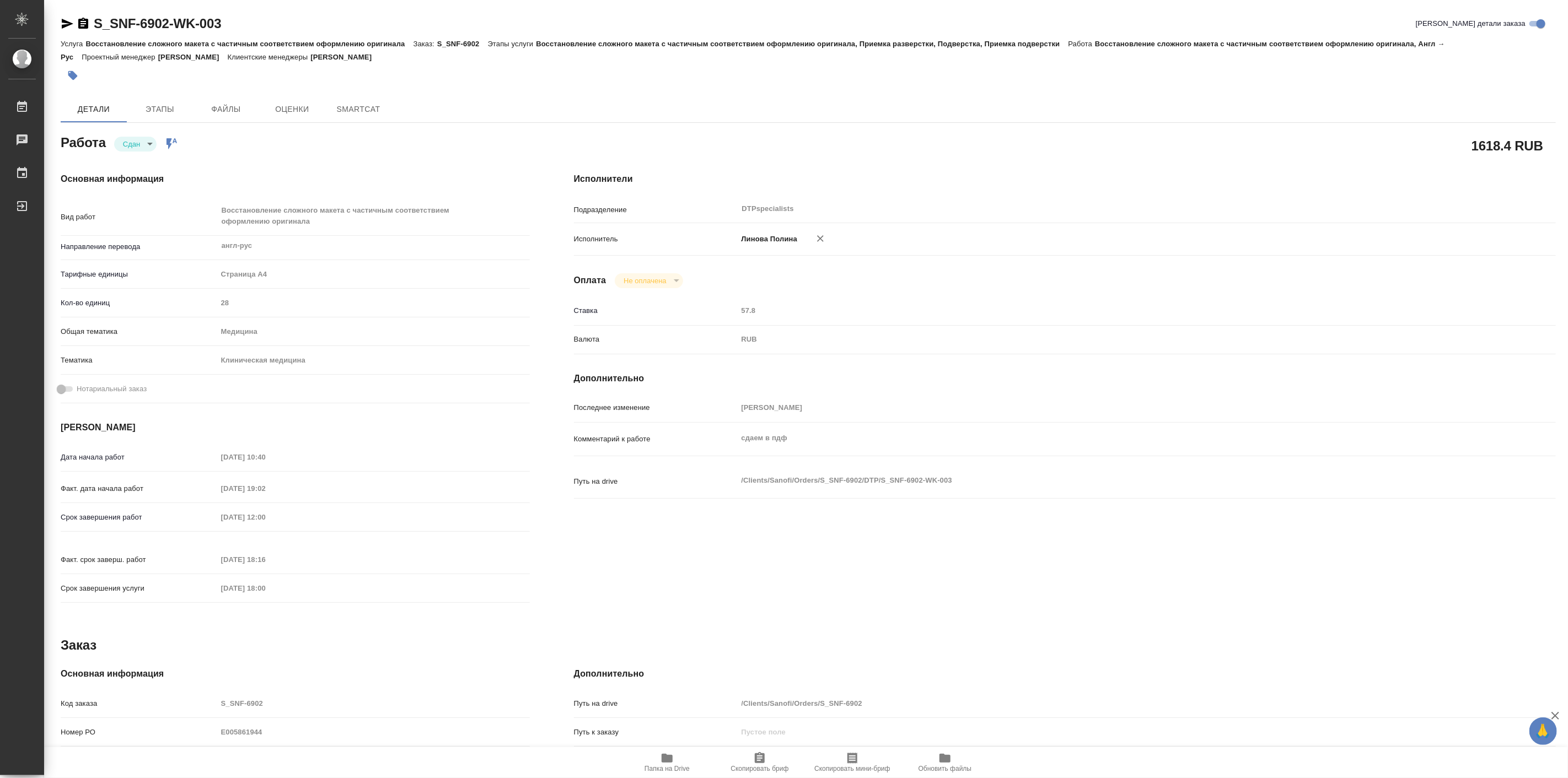
type textarea "x"
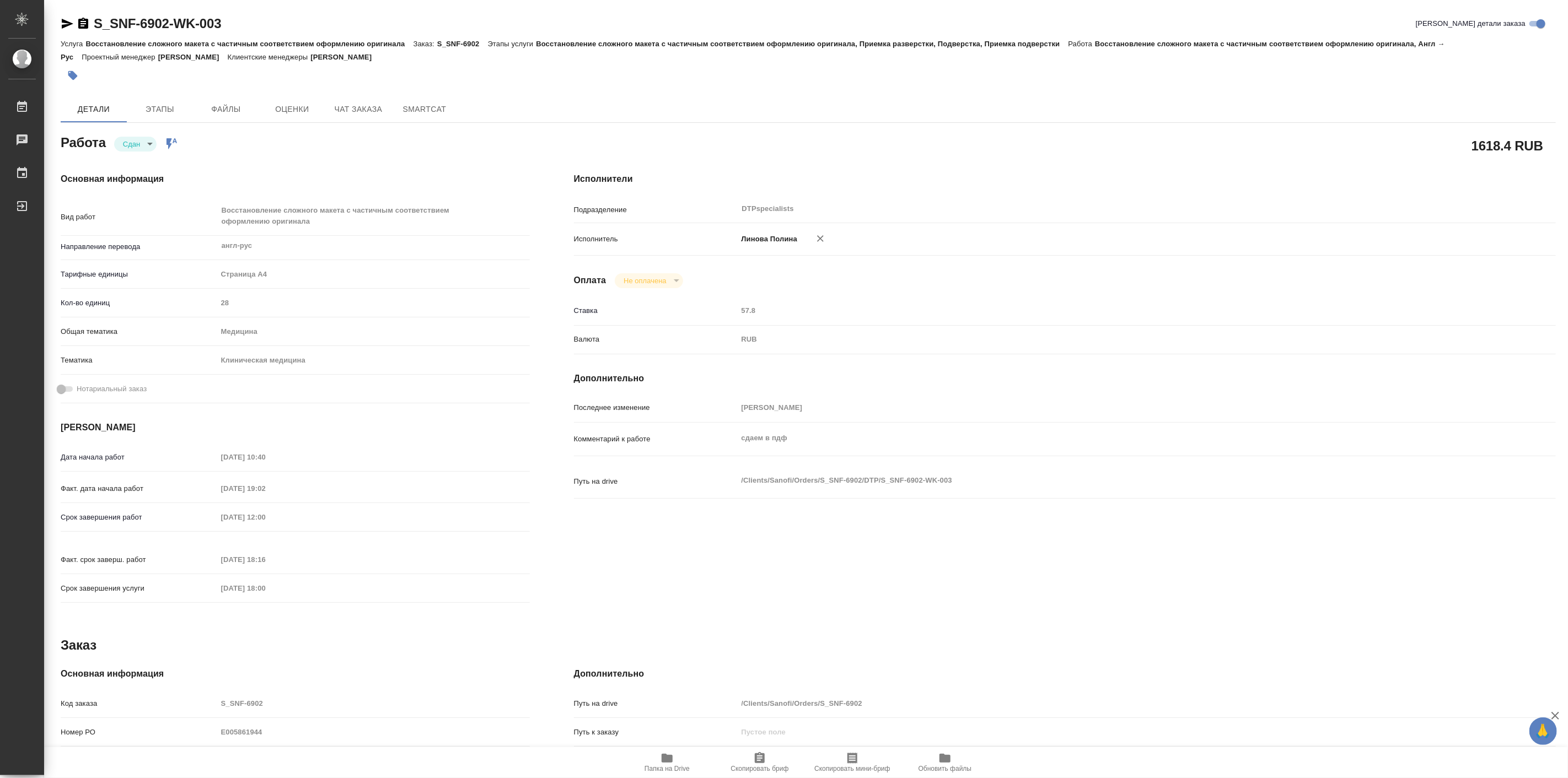
type textarea "x"
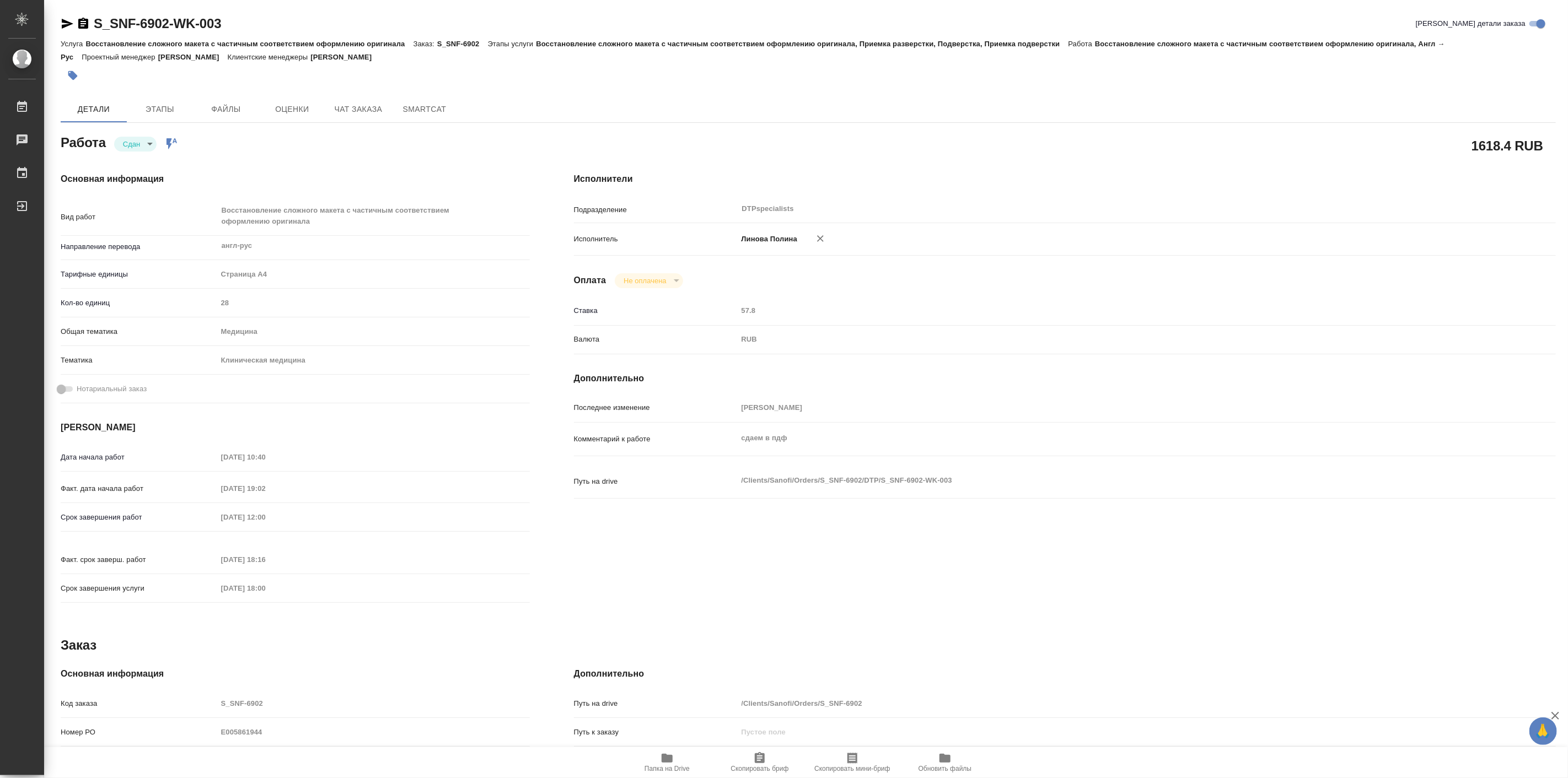
type textarea "x"
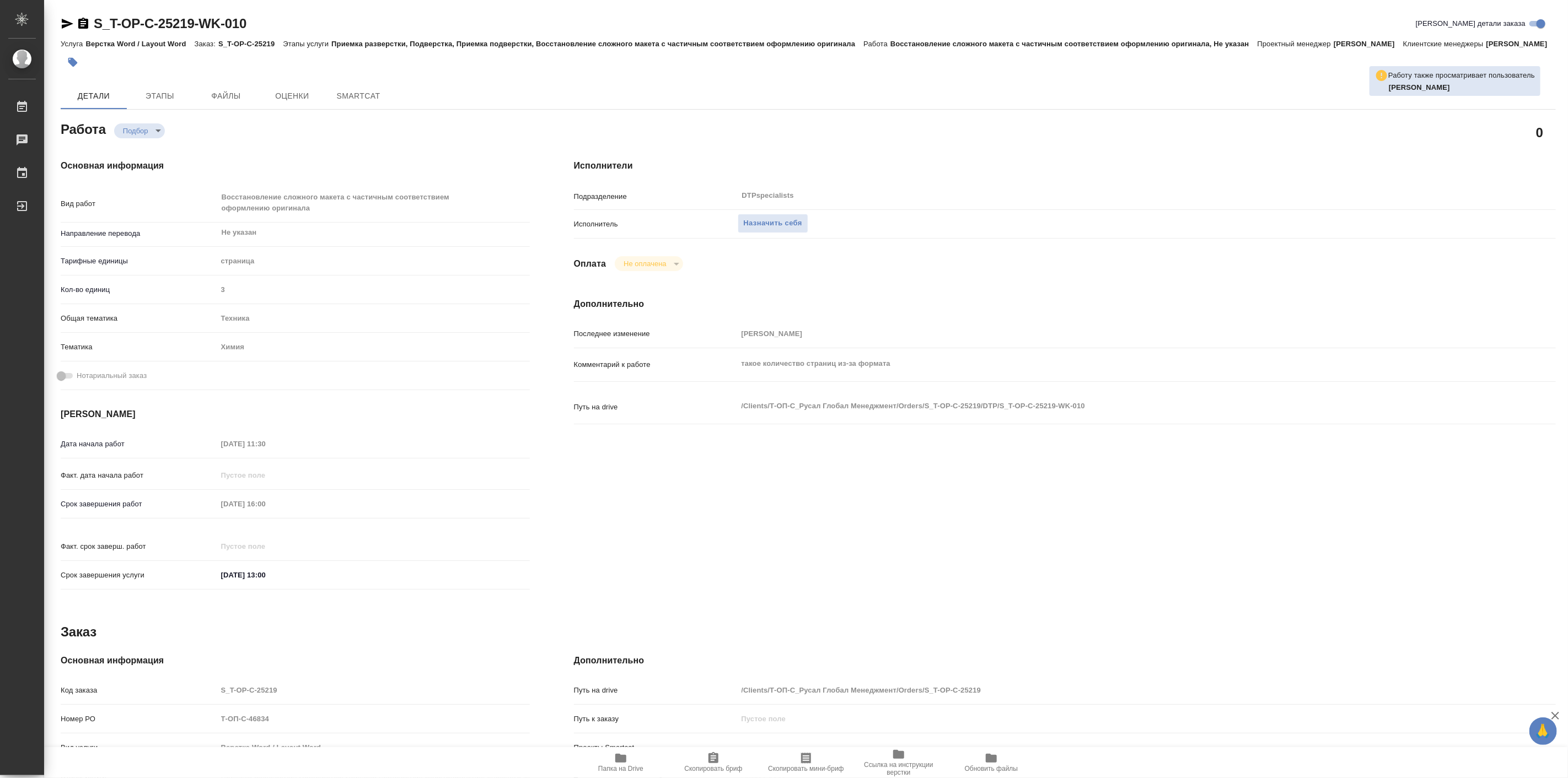
type textarea "x"
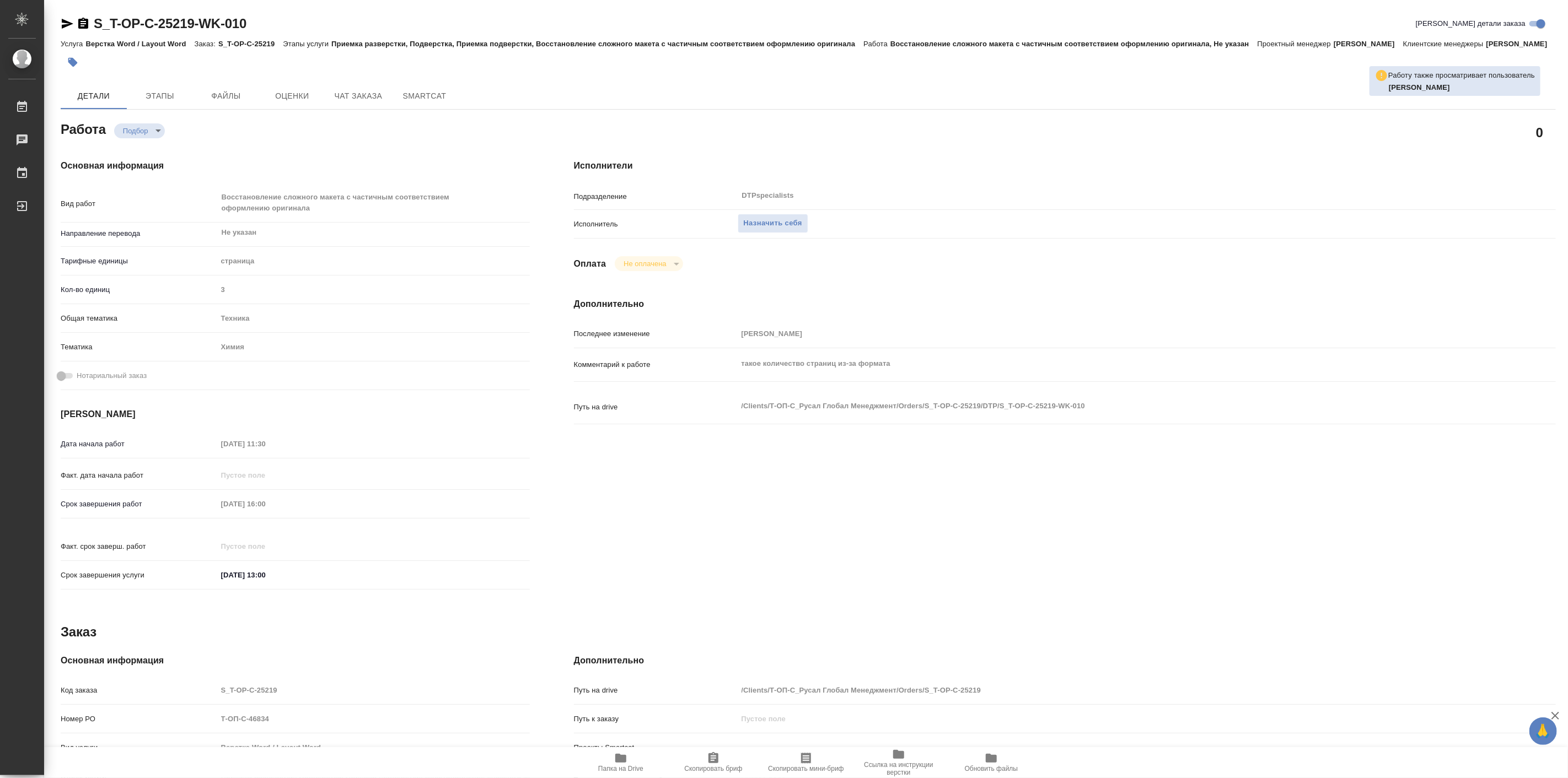
type textarea "x"
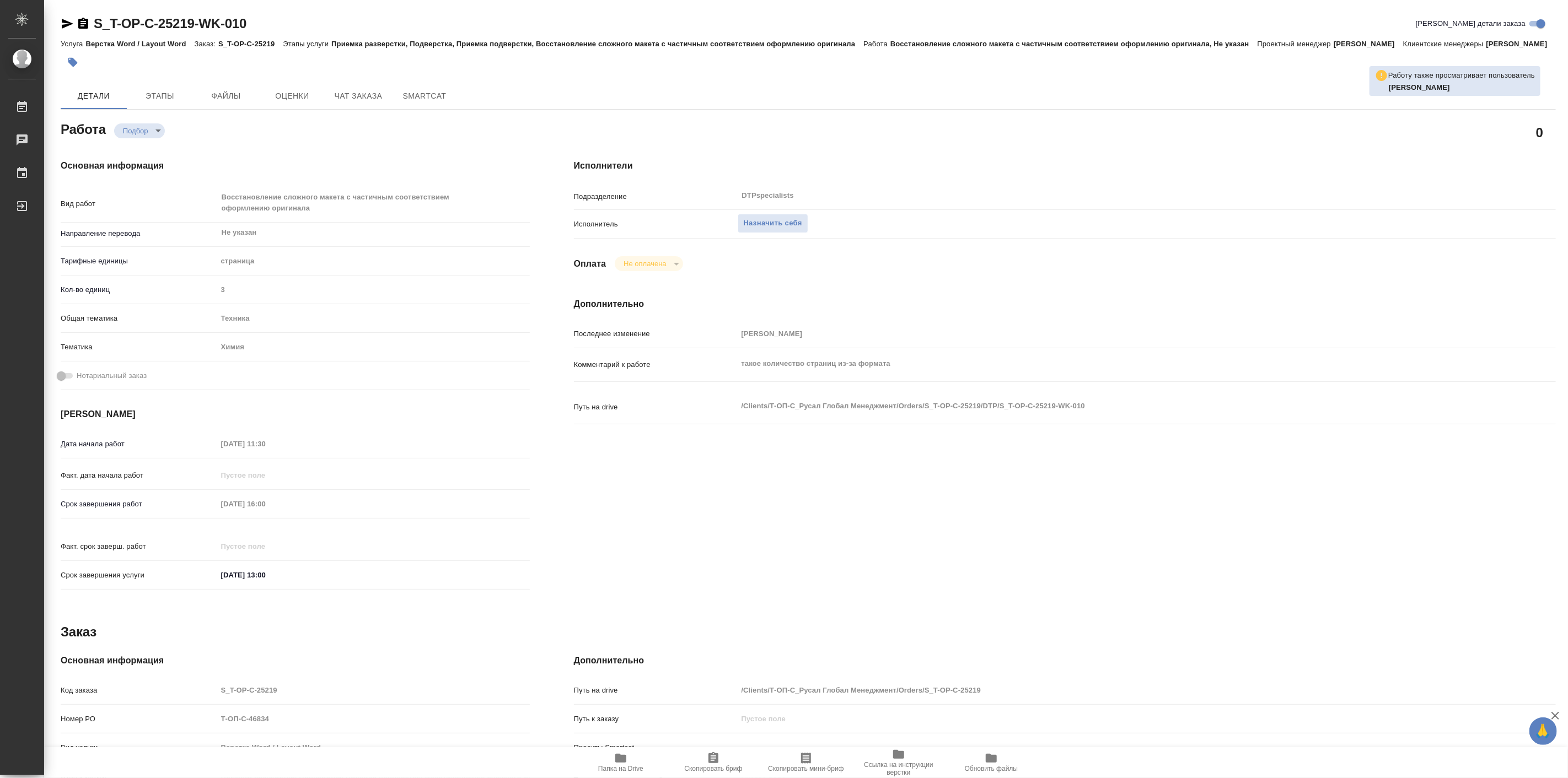
type textarea "x"
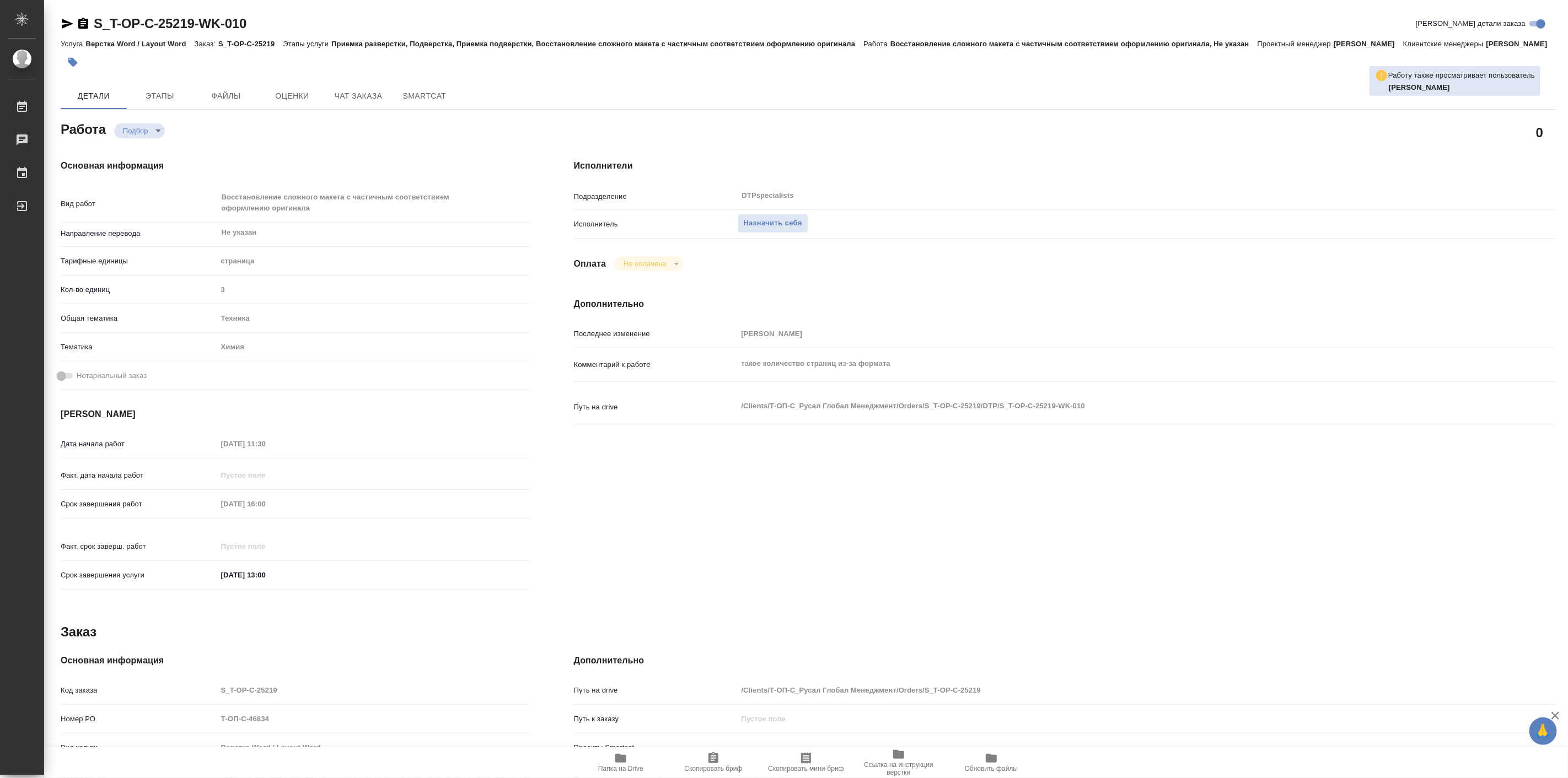
type textarea "x"
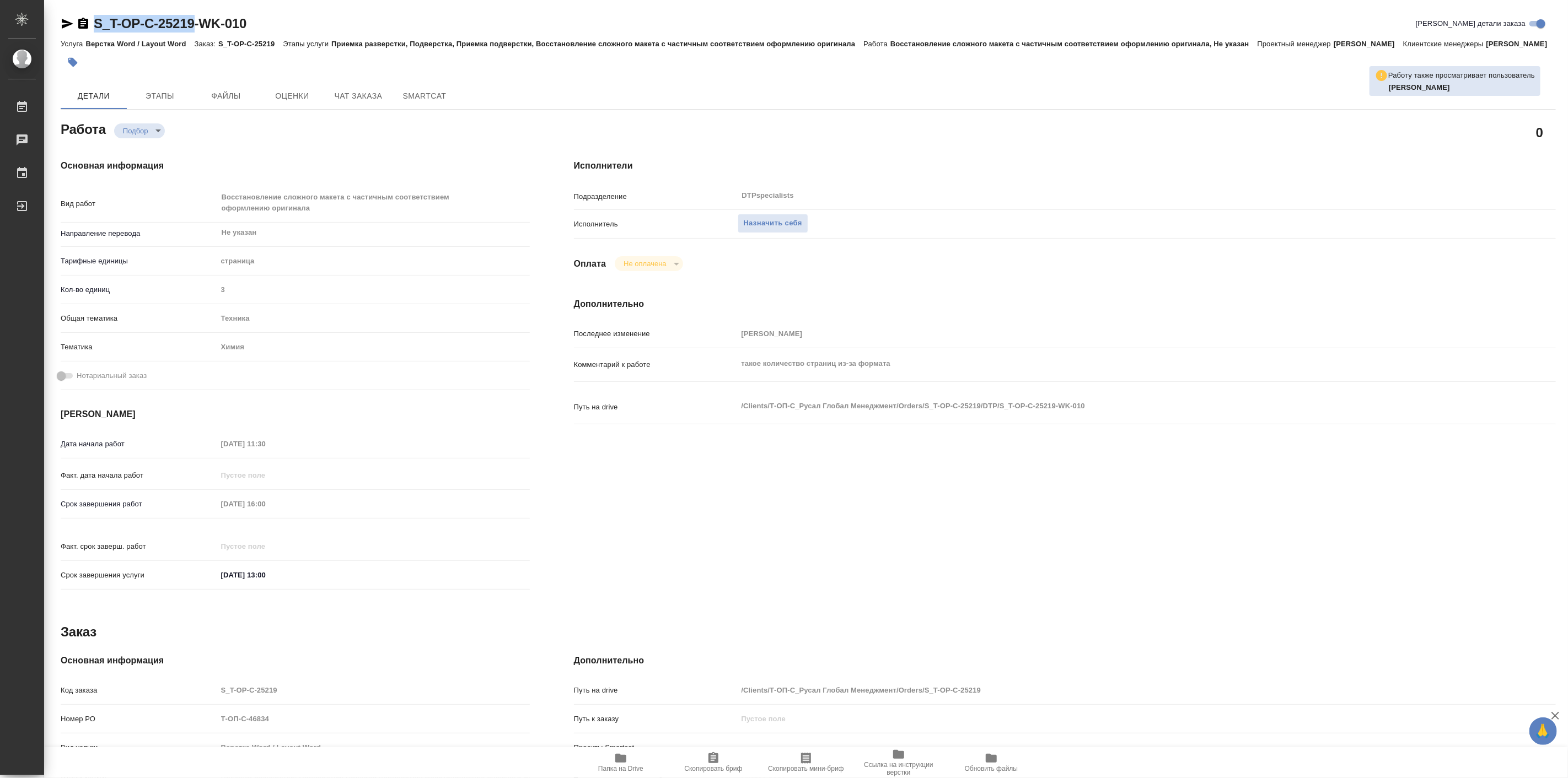
drag, startPoint x: 91, startPoint y: 11, endPoint x: 194, endPoint y: 19, distance: 103.3
click at [194, 19] on div "S_T-OP-C-25219-WK-010 Кратко детали заказа Услуга Верстка Word / Layout Word За…" at bounding box center [808, 475] width 1507 height 950
copy link "S_T-OP-C-25219"
click at [621, 764] on icon "button" at bounding box center [621, 759] width 13 height 13
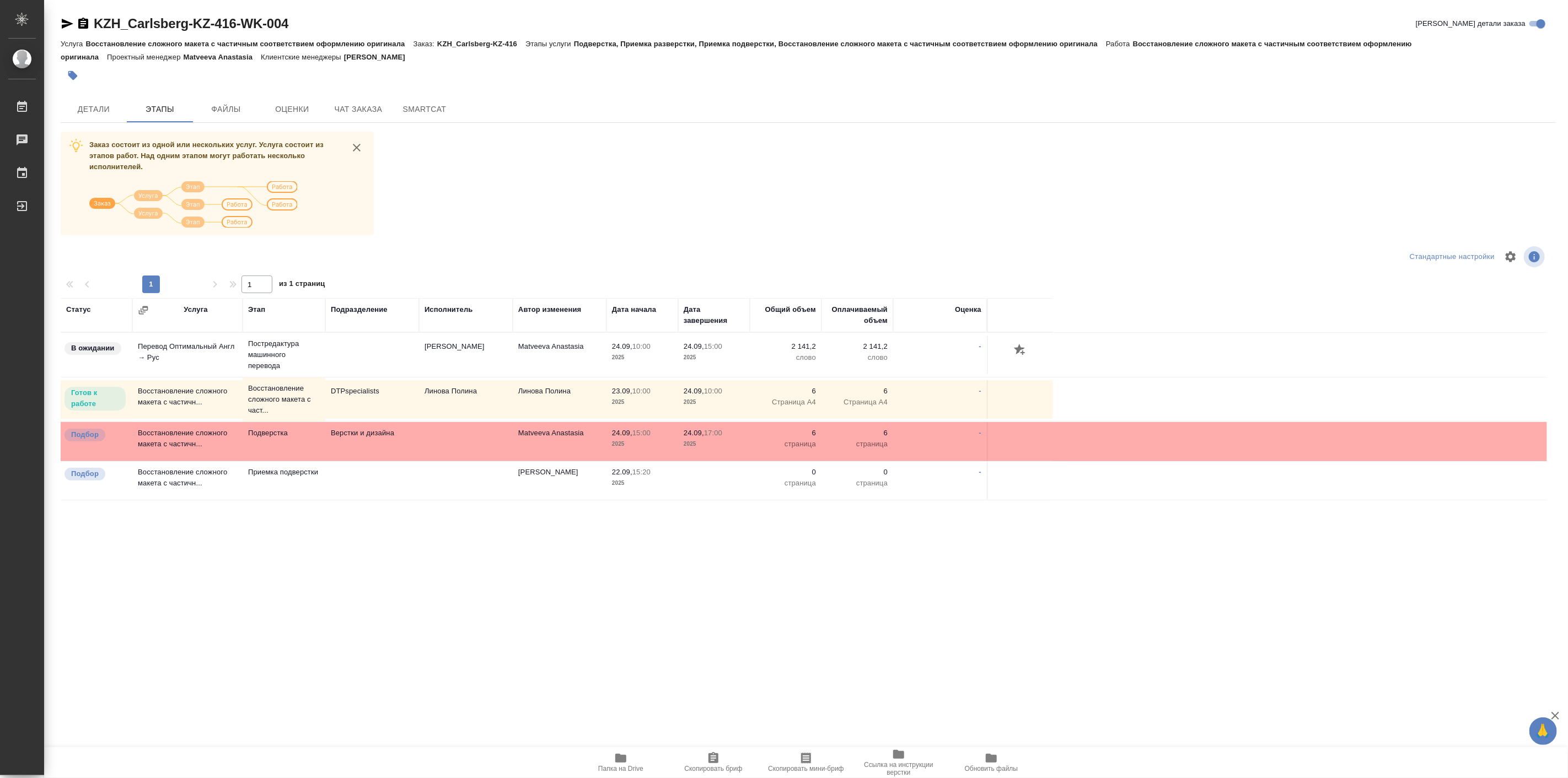
drag, startPoint x: 288, startPoint y: 610, endPoint x: 353, endPoint y: 585, distance: 69.6
click at [288, 610] on div "Статус Услуга Этап Подразделение Исполнитель Автор изменения Дата начала Дата з…" at bounding box center [804, 574] width 1486 height 551
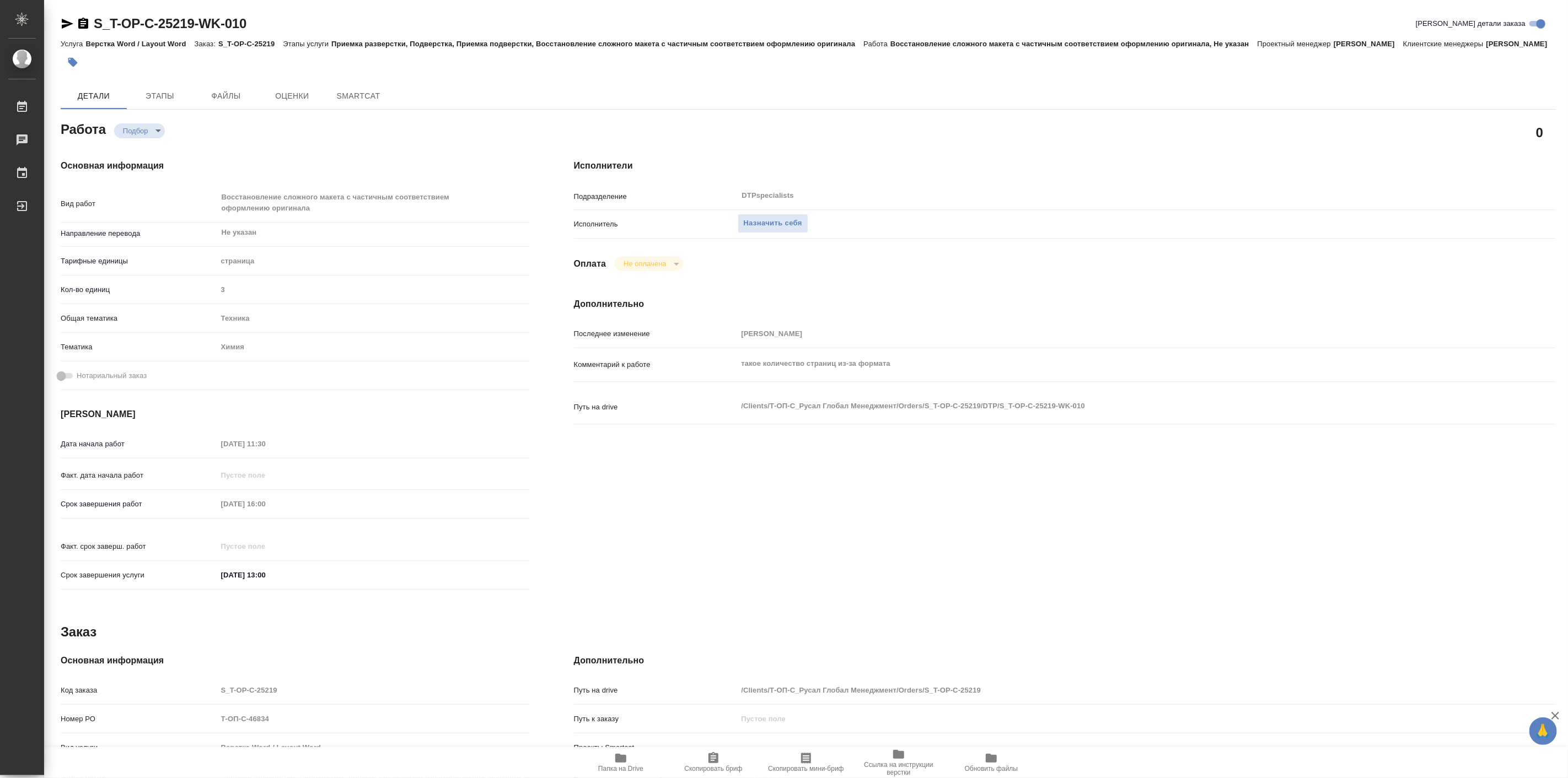
type textarea "x"
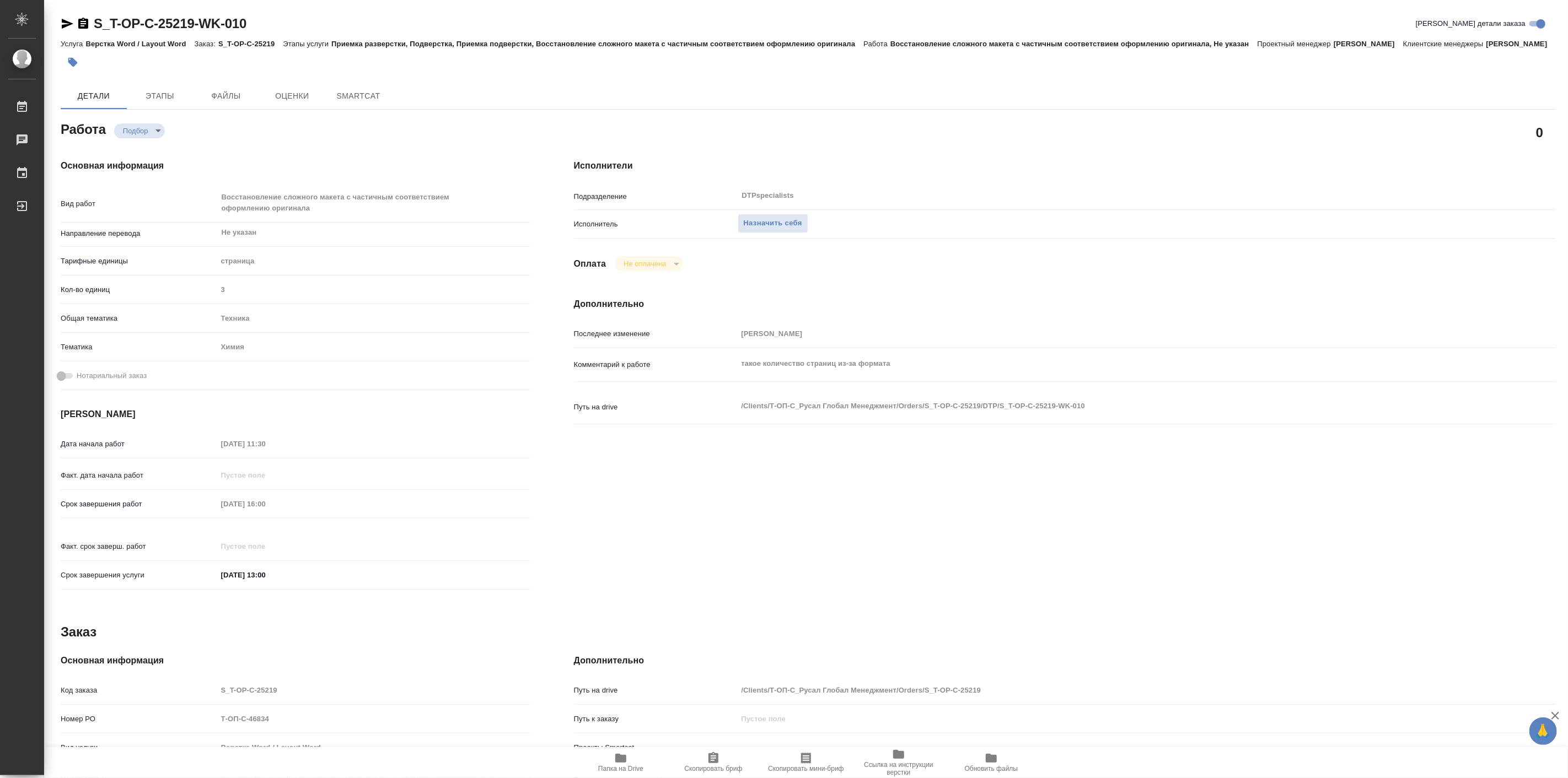
type textarea "x"
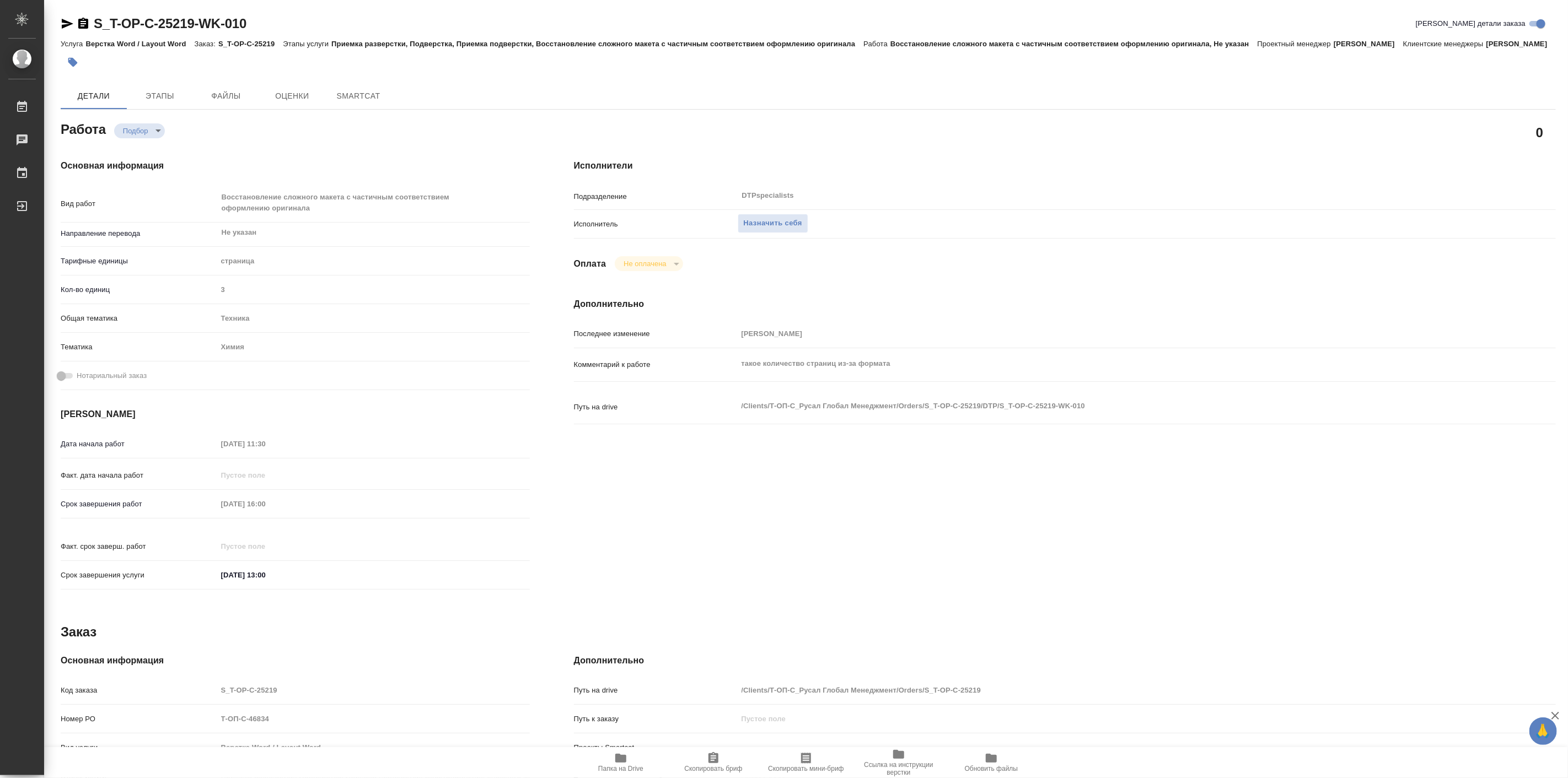
type textarea "x"
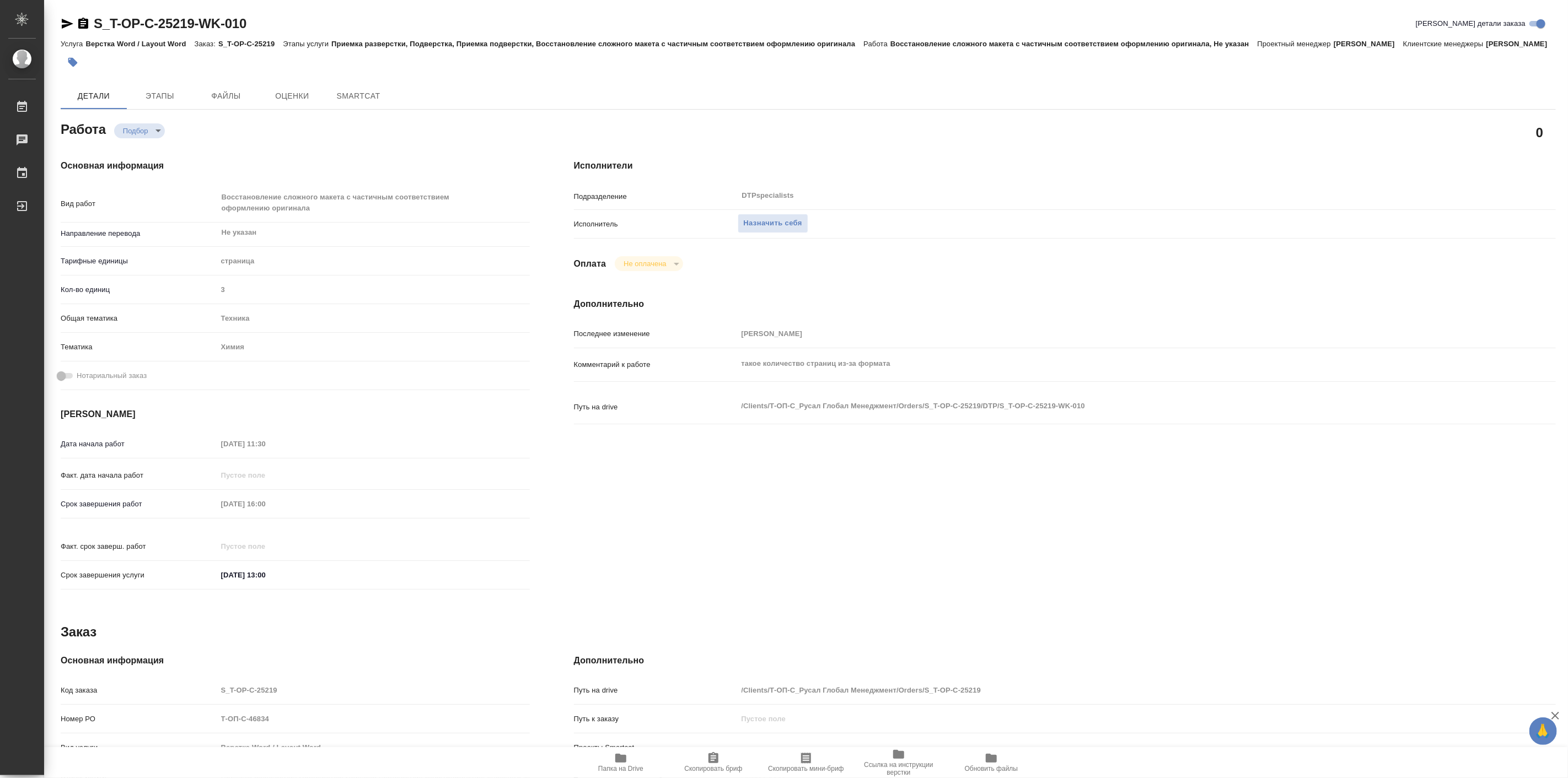
type textarea "x"
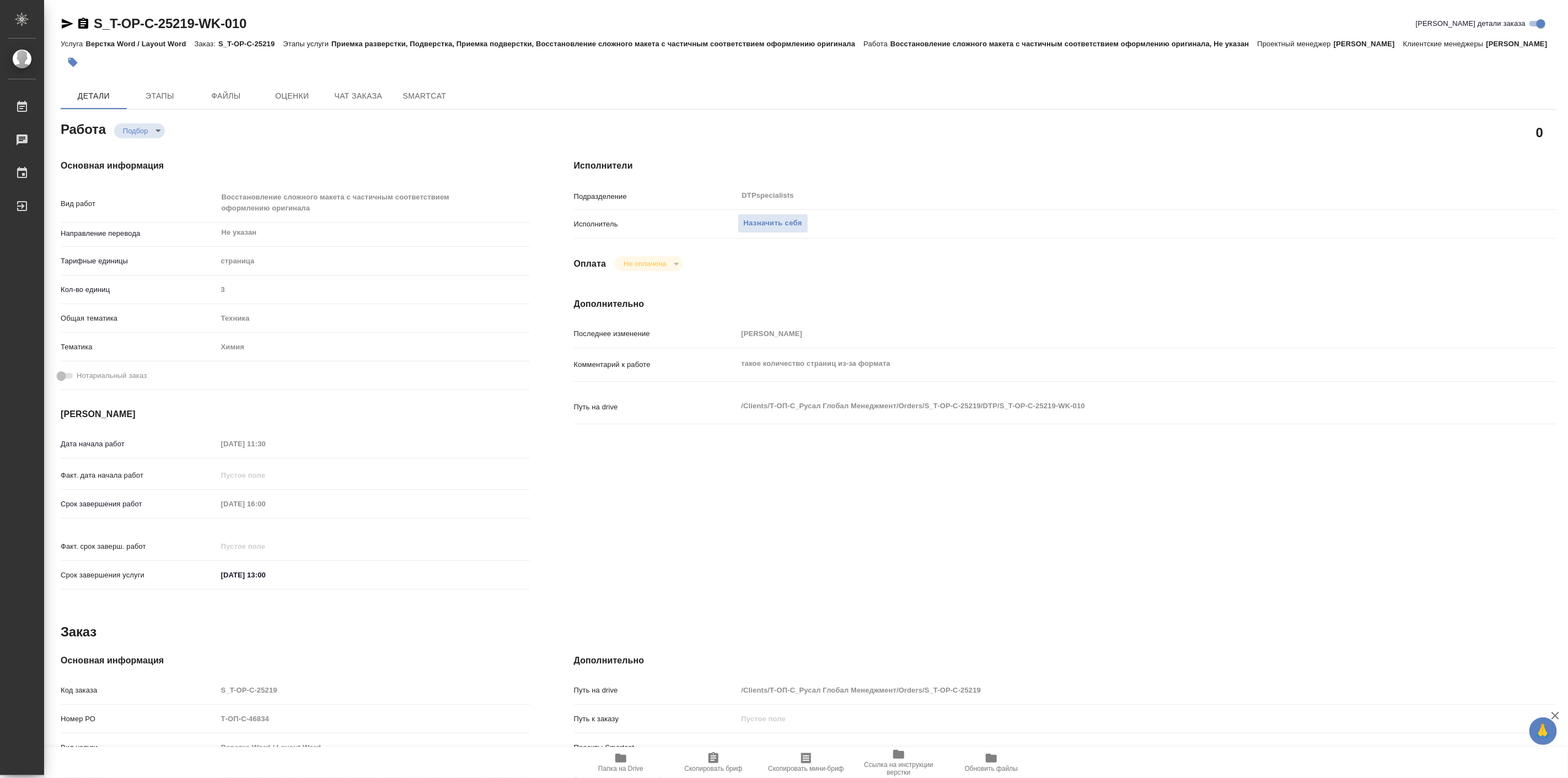
type textarea "x"
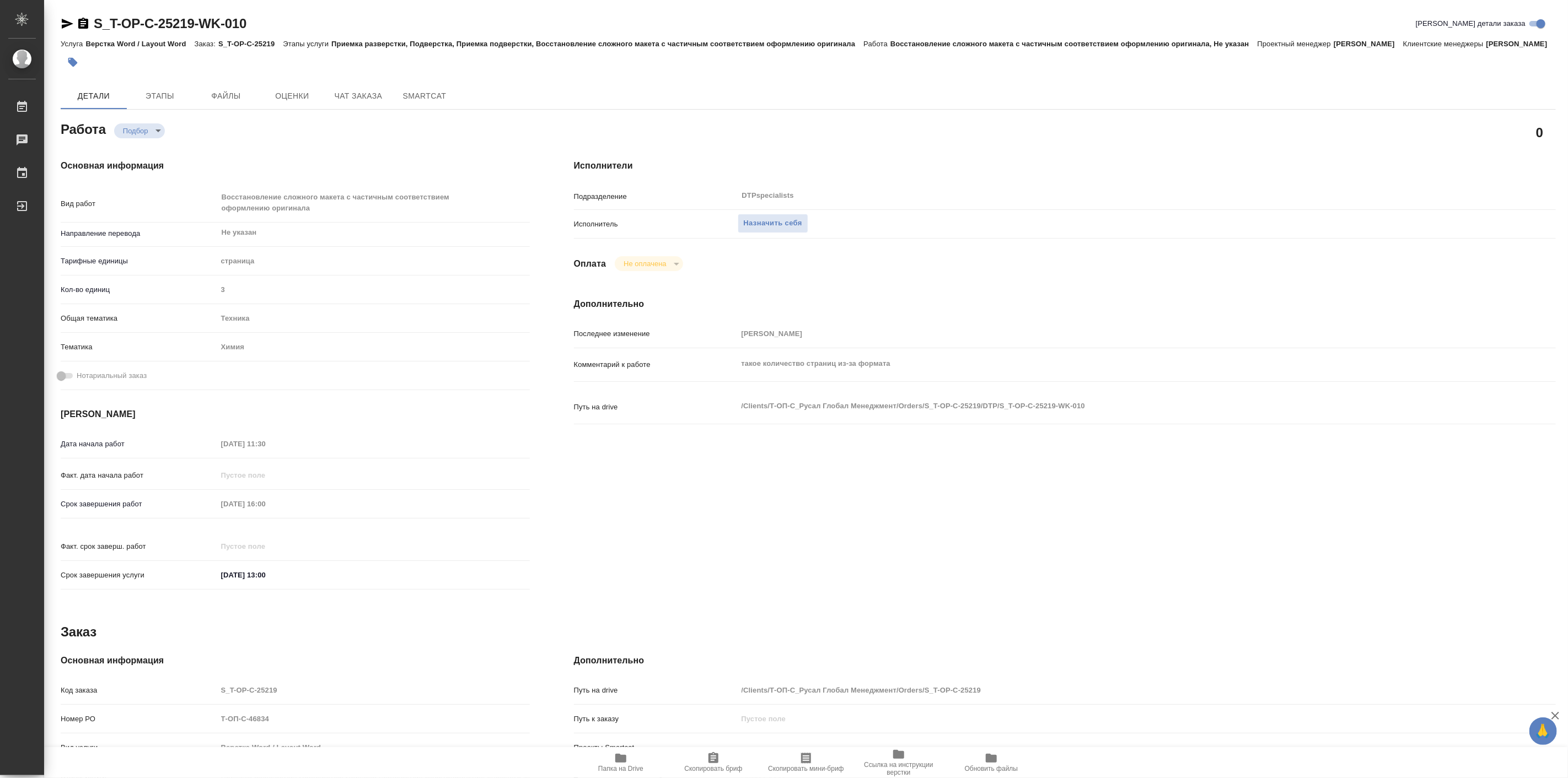
type textarea "x"
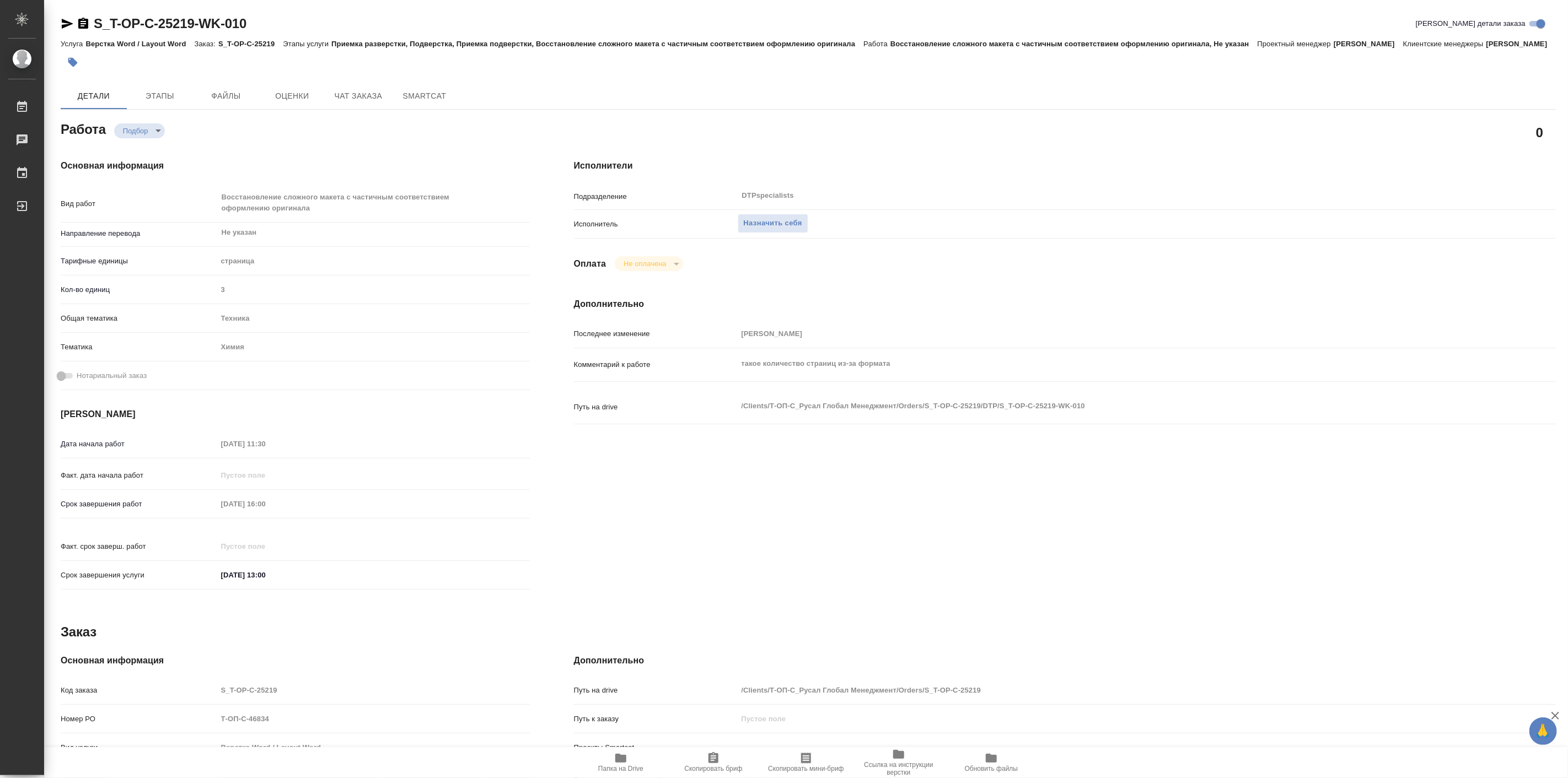
type textarea "x"
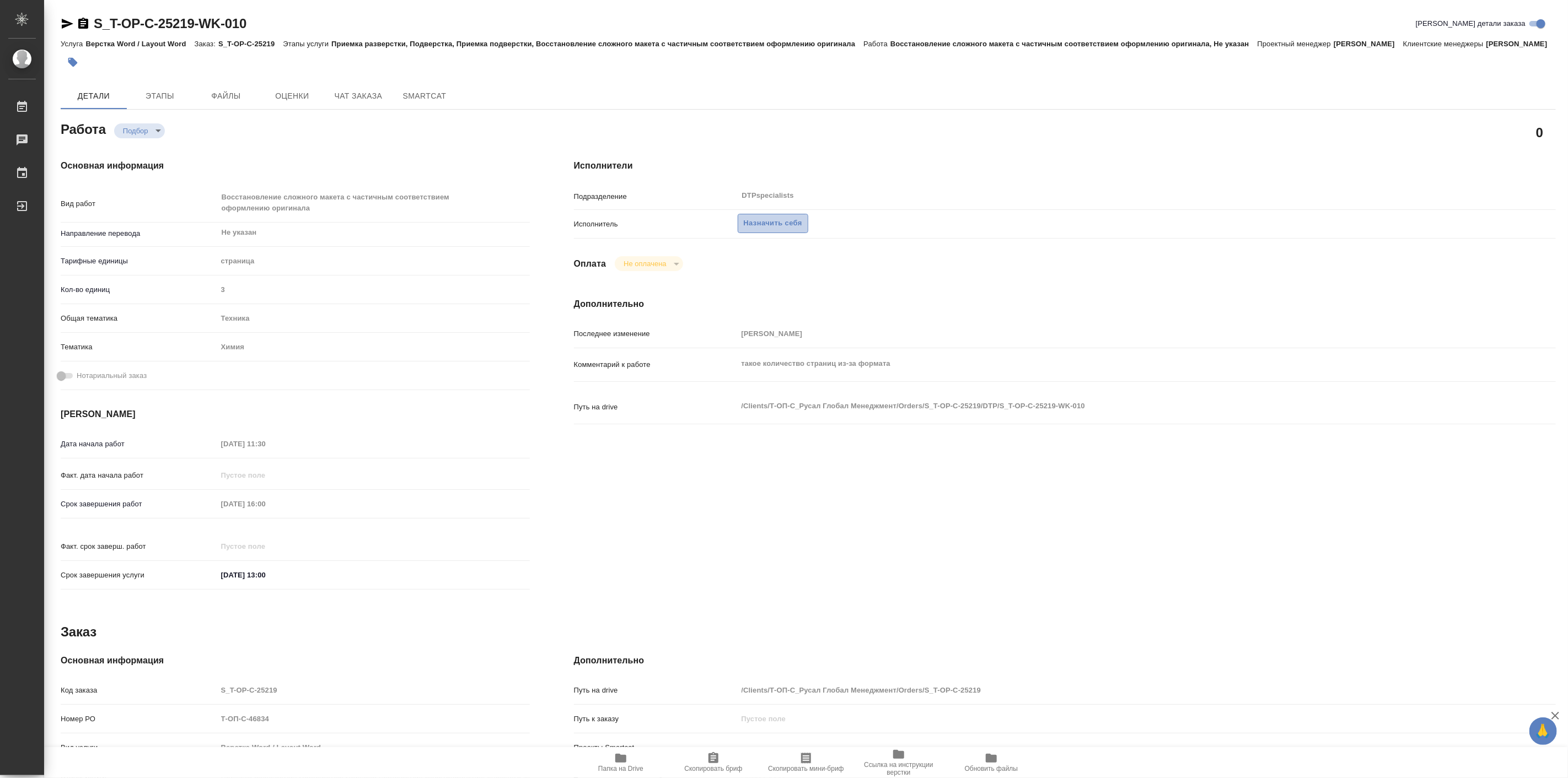
click at [782, 233] on button "Назначить себя" at bounding box center [773, 223] width 71 height 19
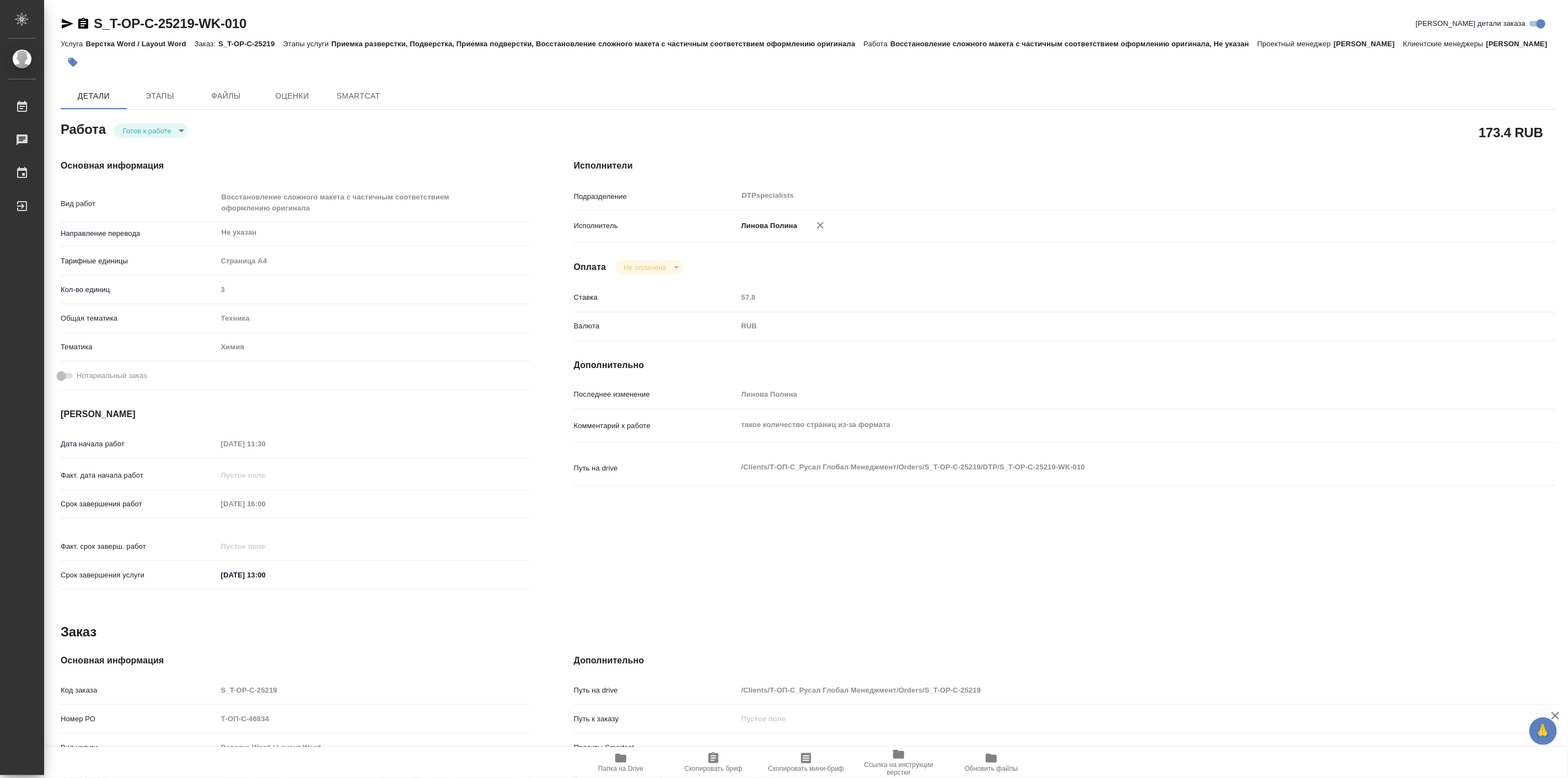
type textarea "x"
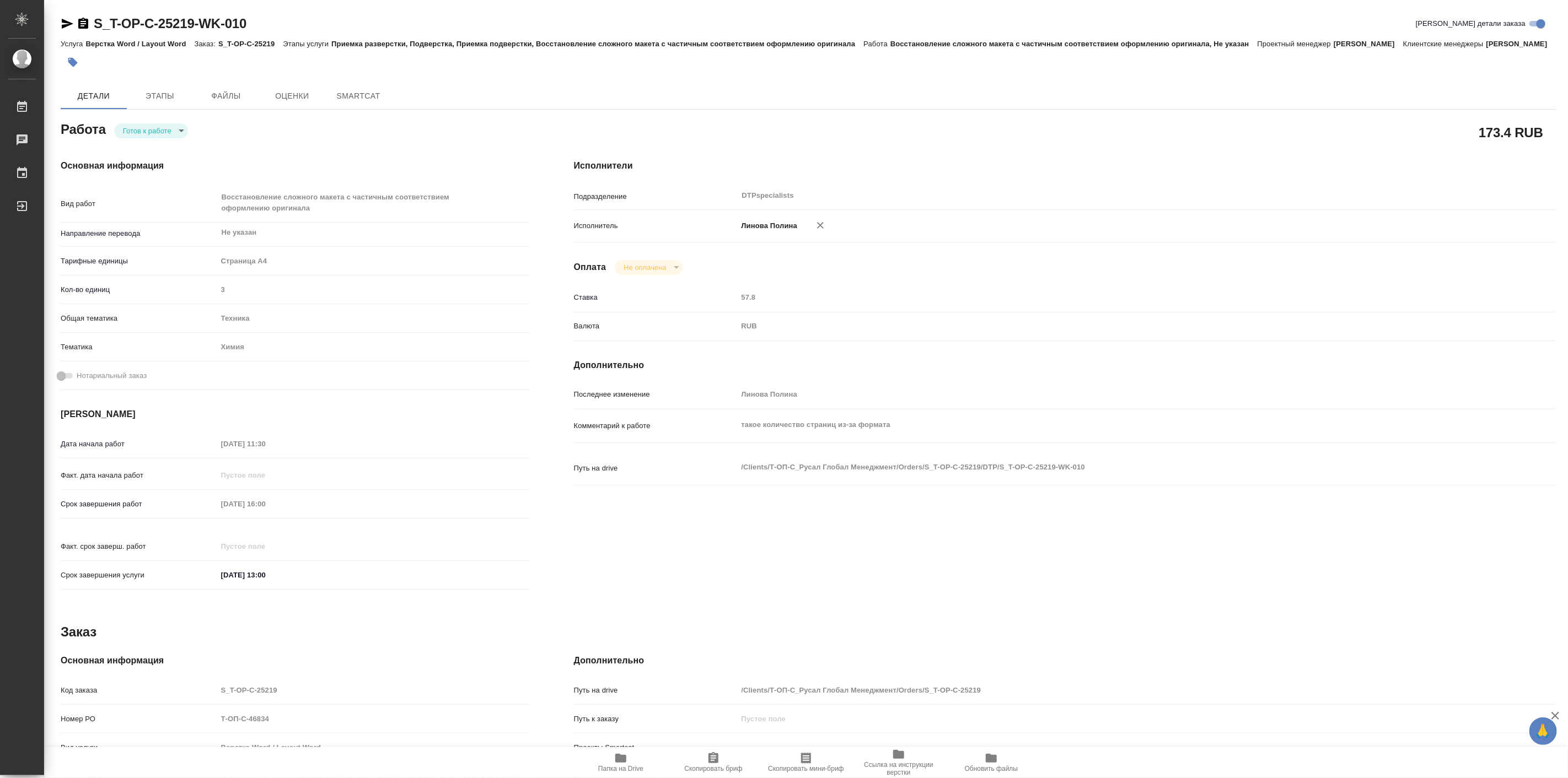
type textarea "x"
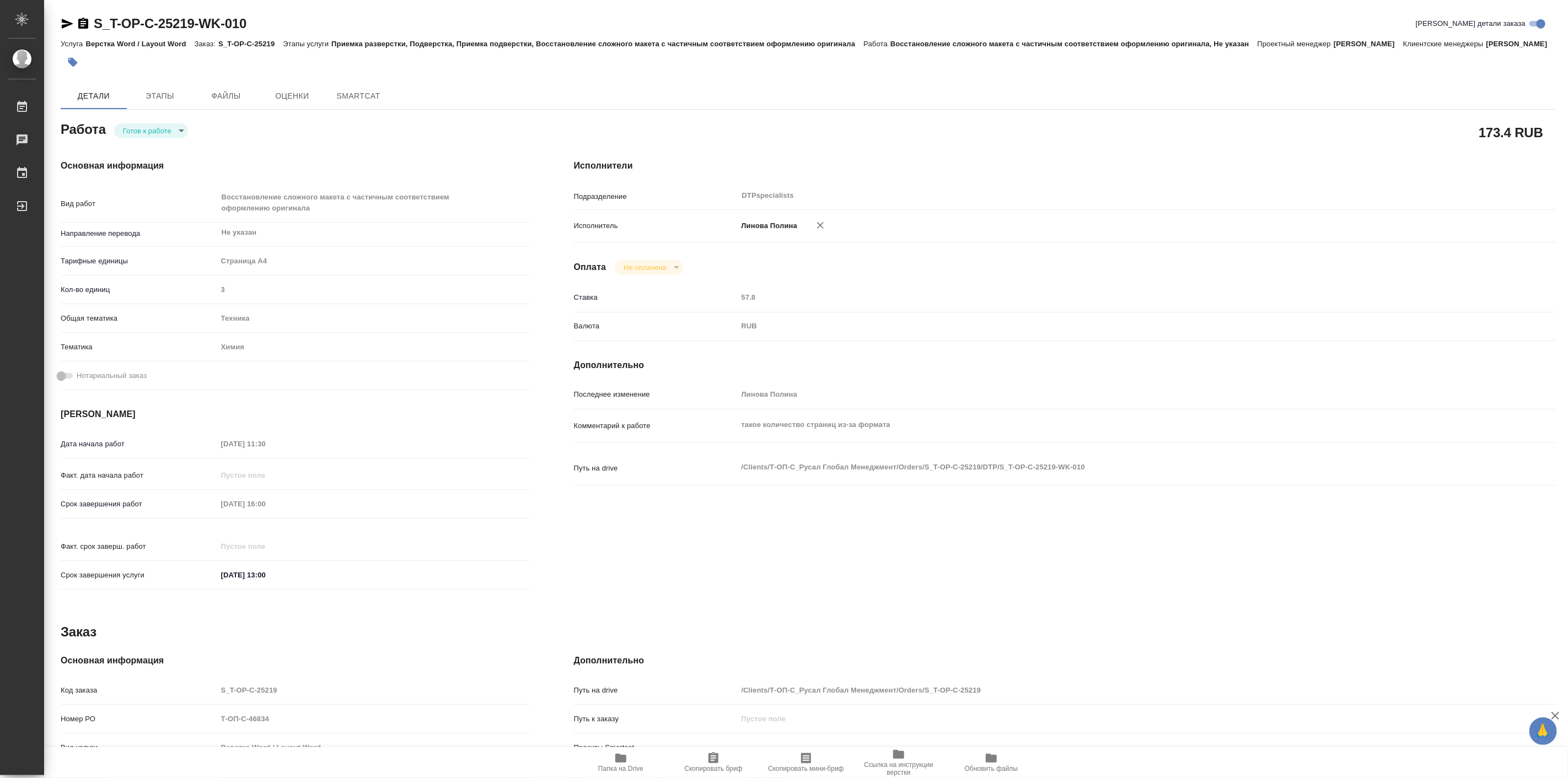
type textarea "x"
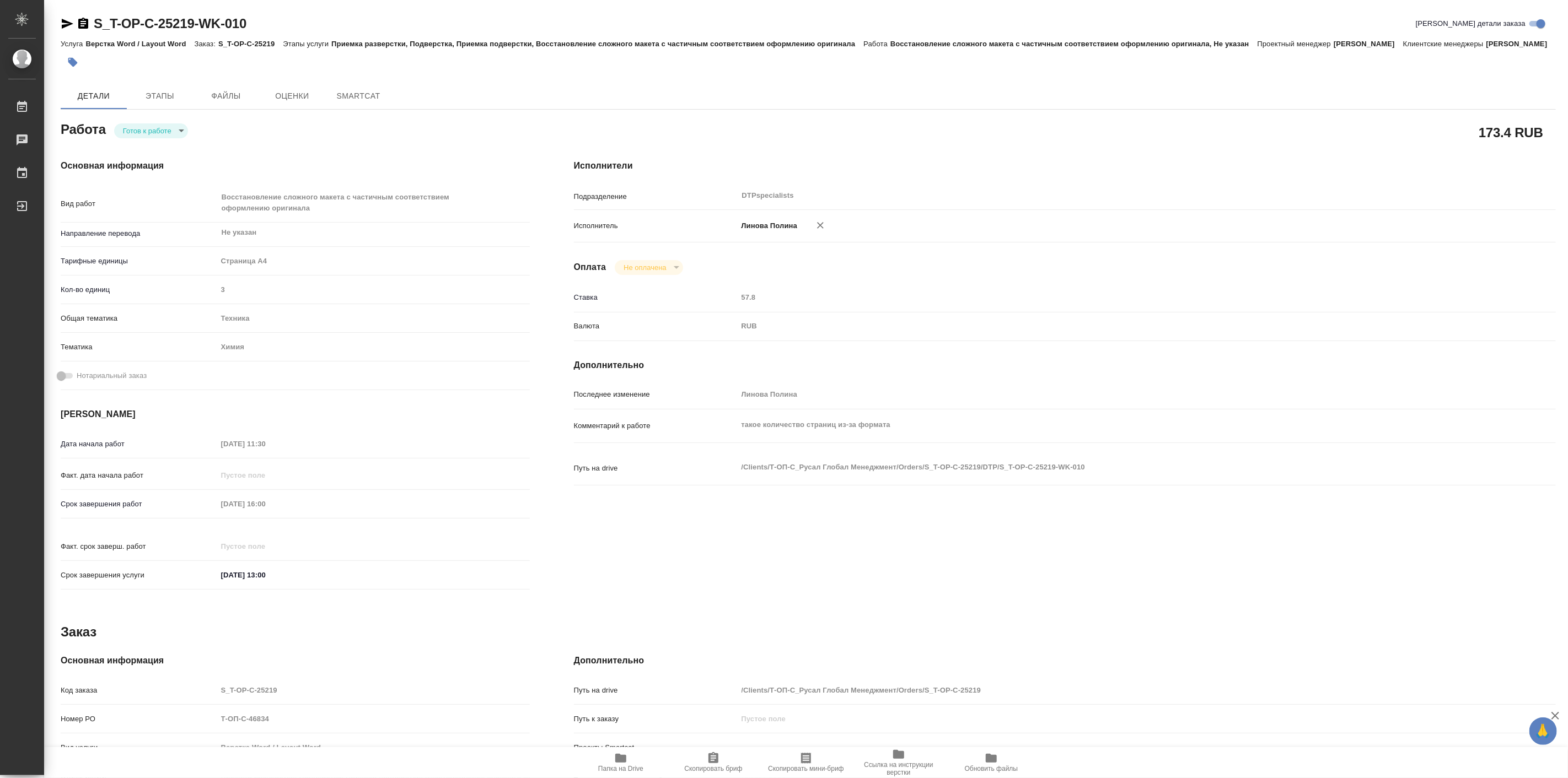
type textarea "x"
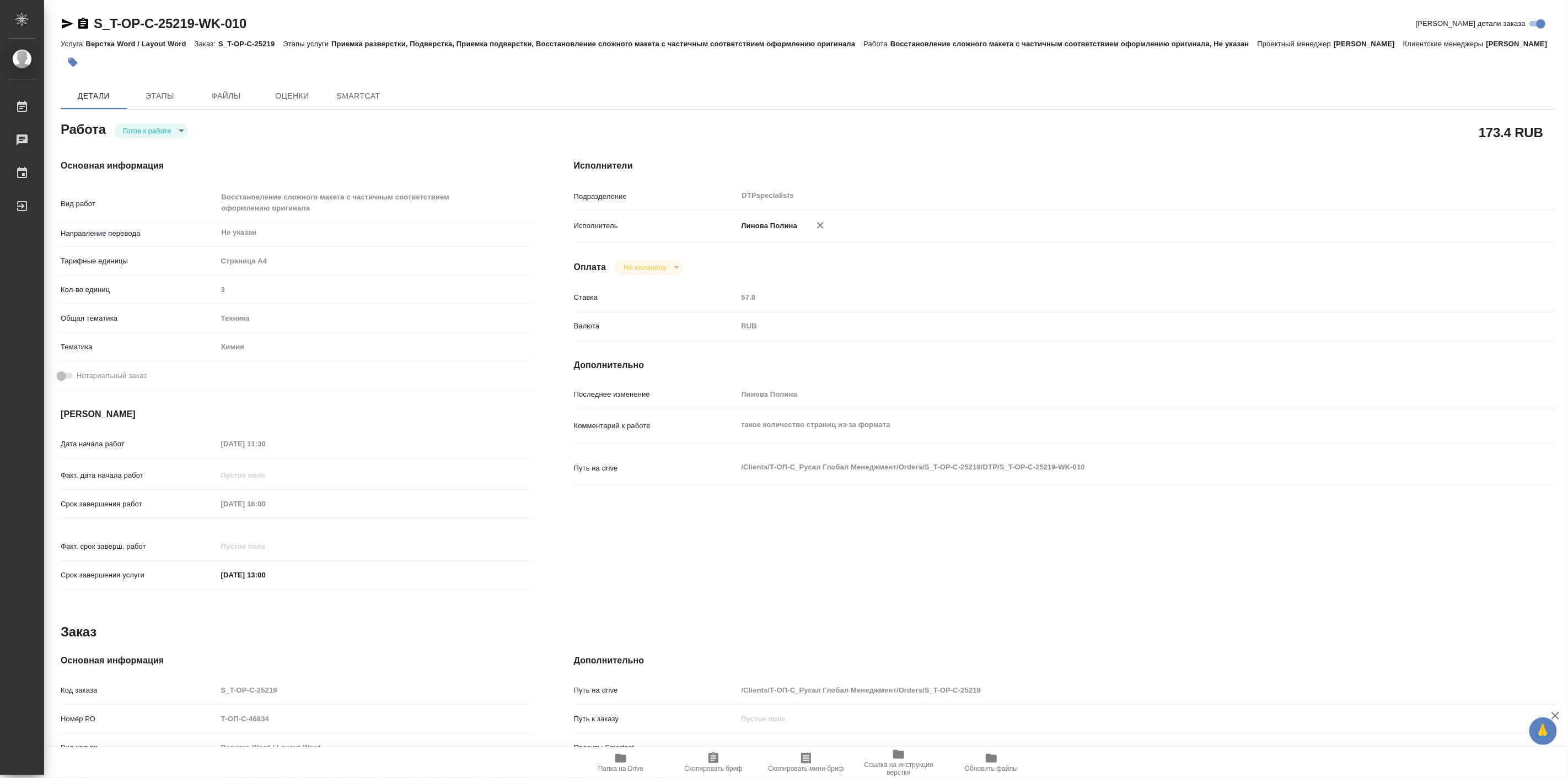
type textarea "x"
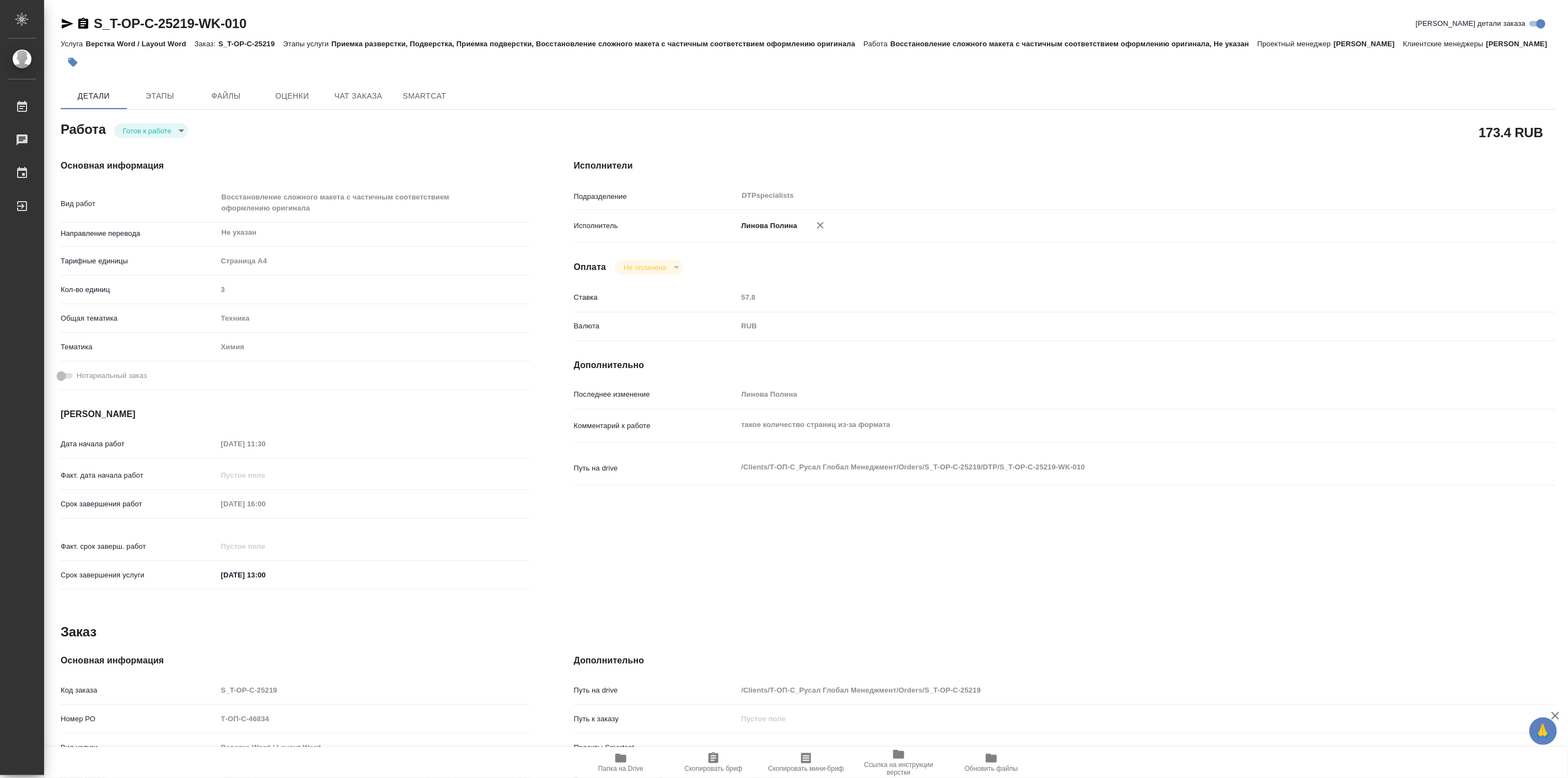
type textarea "x"
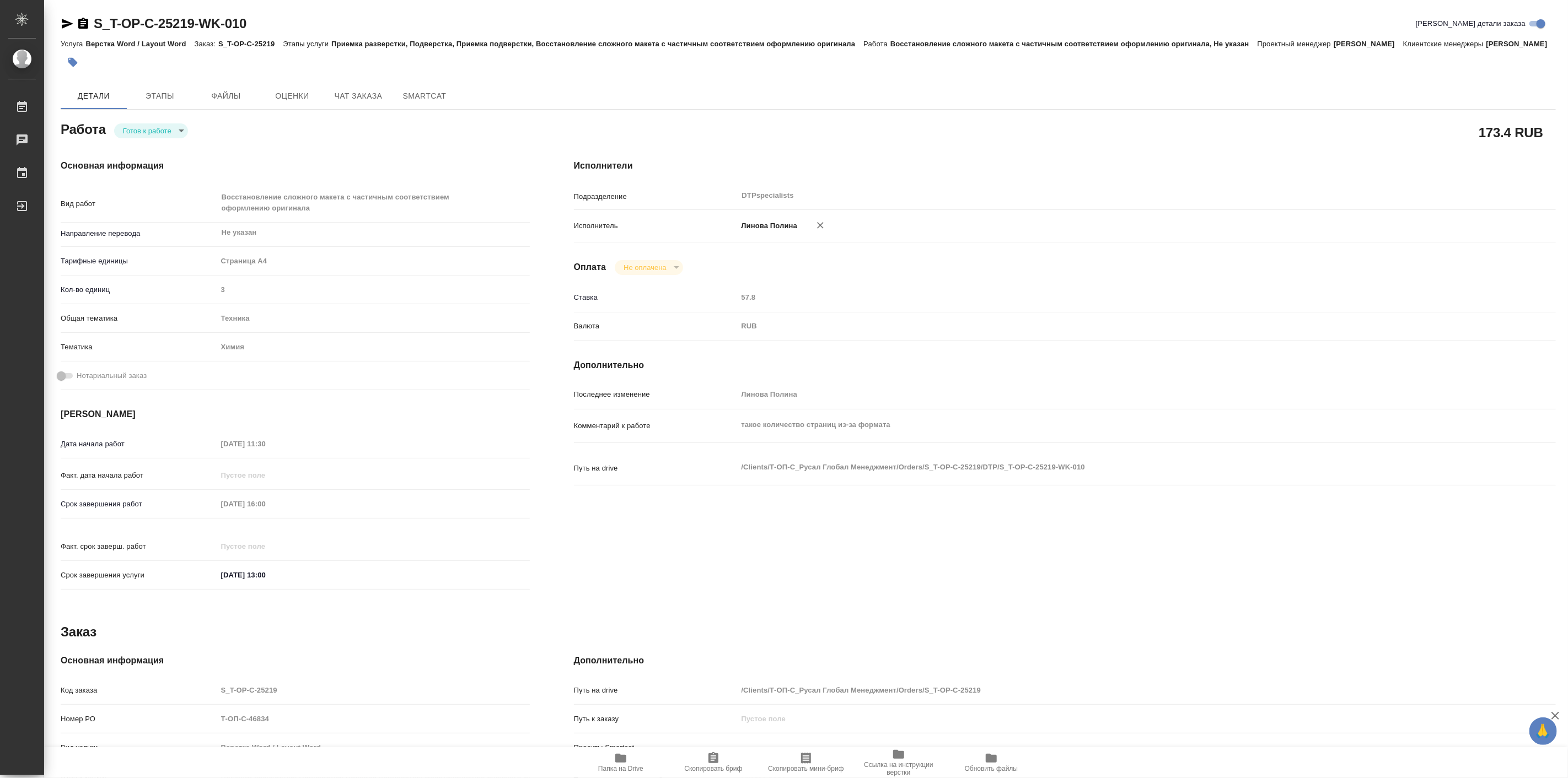
type textarea "x"
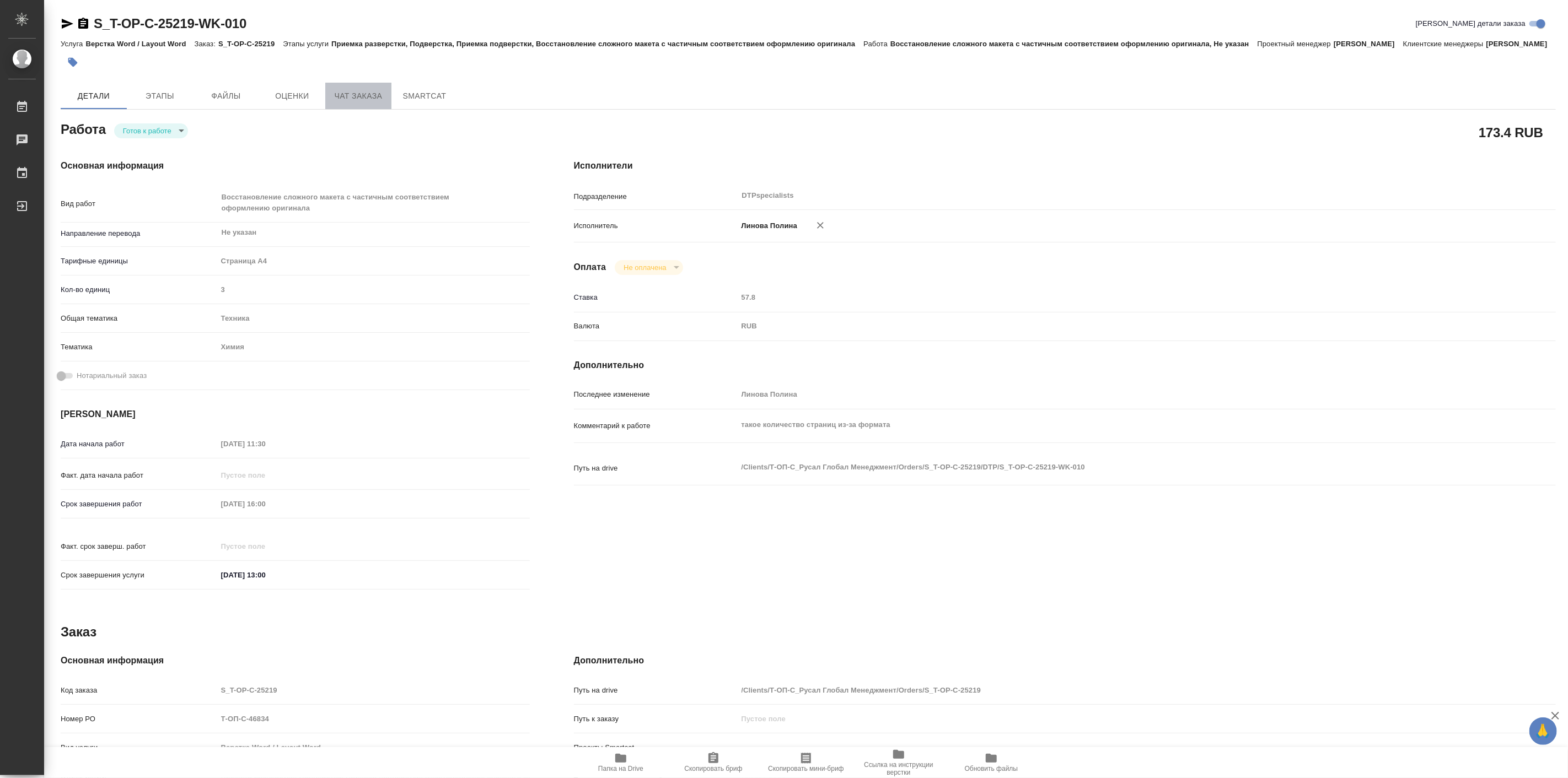
click at [364, 103] on span "Чат заказа" at bounding box center [359, 97] width 53 height 14
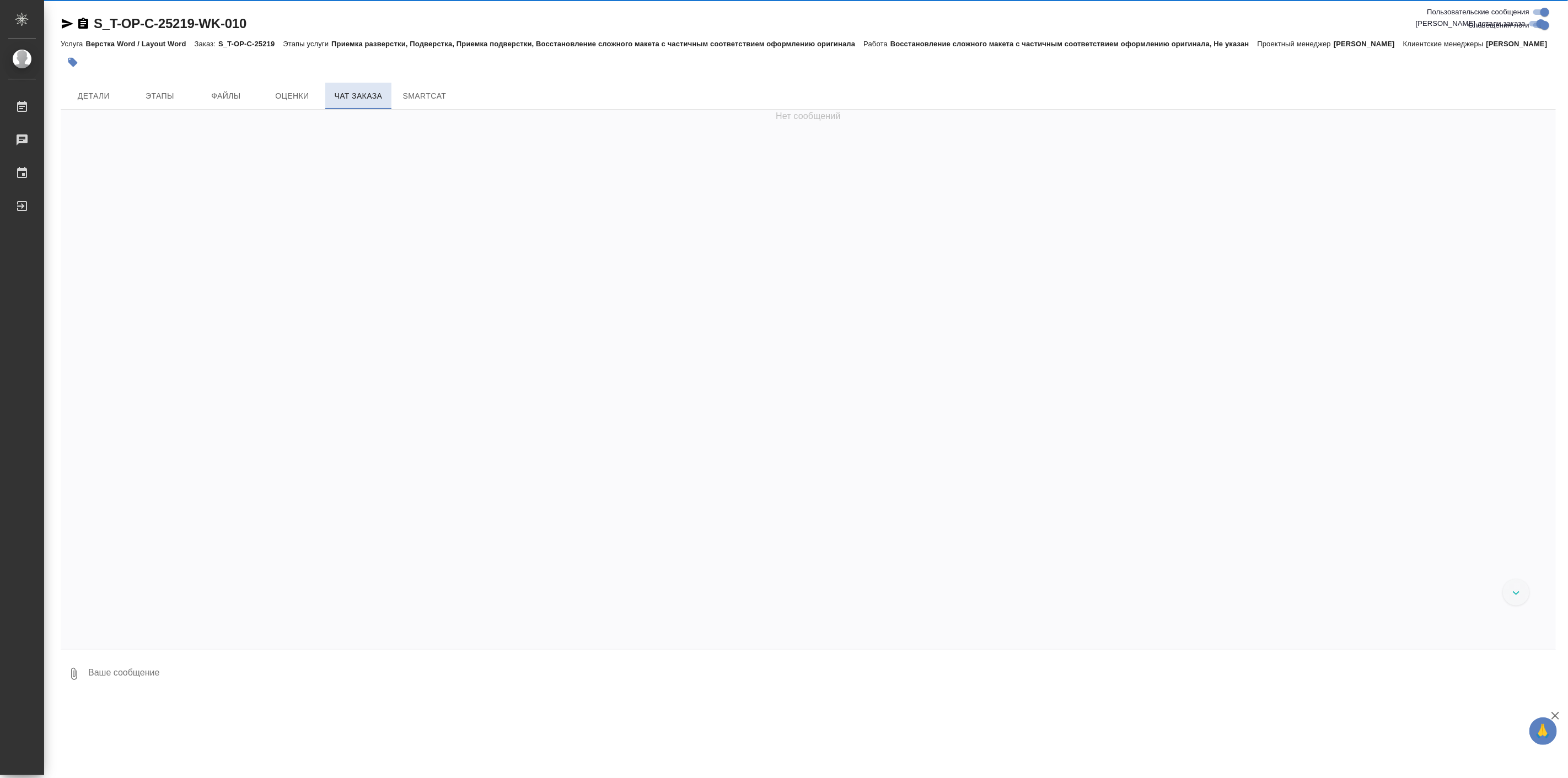
scroll to position [2695, 0]
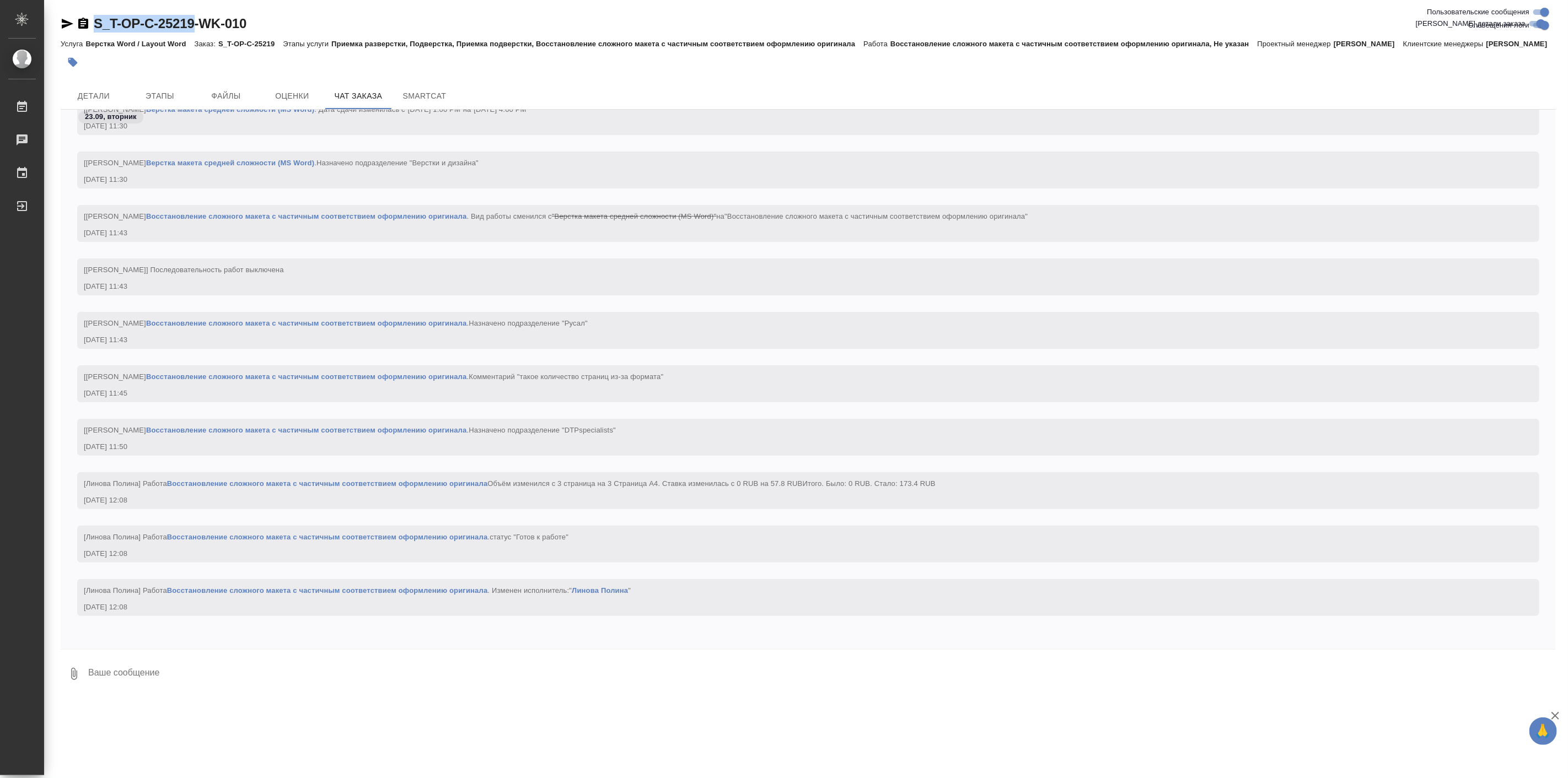
drag, startPoint x: 91, startPoint y: 9, endPoint x: 197, endPoint y: 28, distance: 107.7
click at [197, 28] on div "S_T-OP-C-25219-WK-010 Кратко детали заказа Услуга Верстка Word / Layout Word За…" at bounding box center [808, 349] width 1507 height 699
copy link "S_T-OP-C-25219"
click at [101, 103] on span "Детали" at bounding box center [94, 97] width 53 height 14
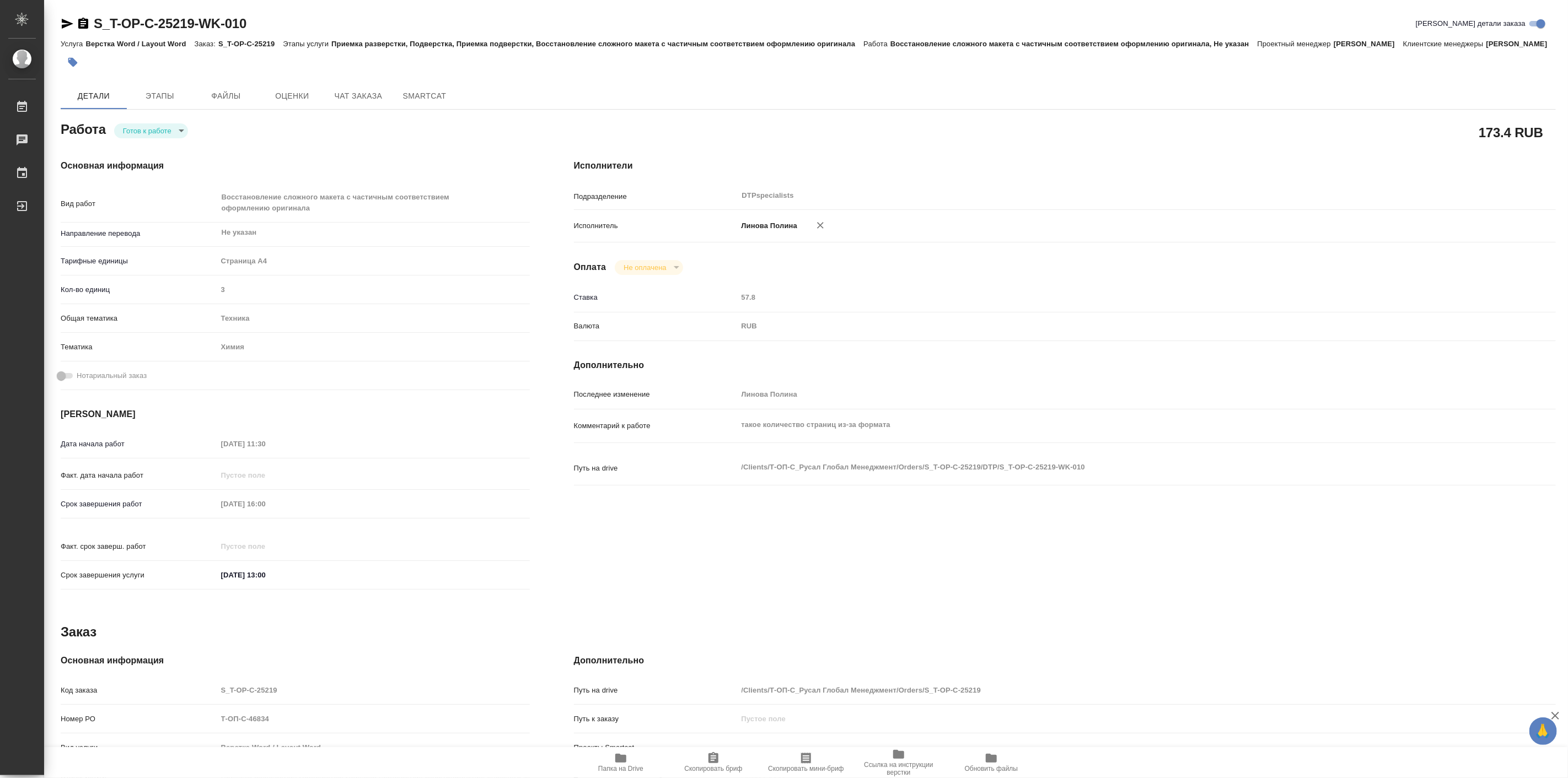
type textarea "x"
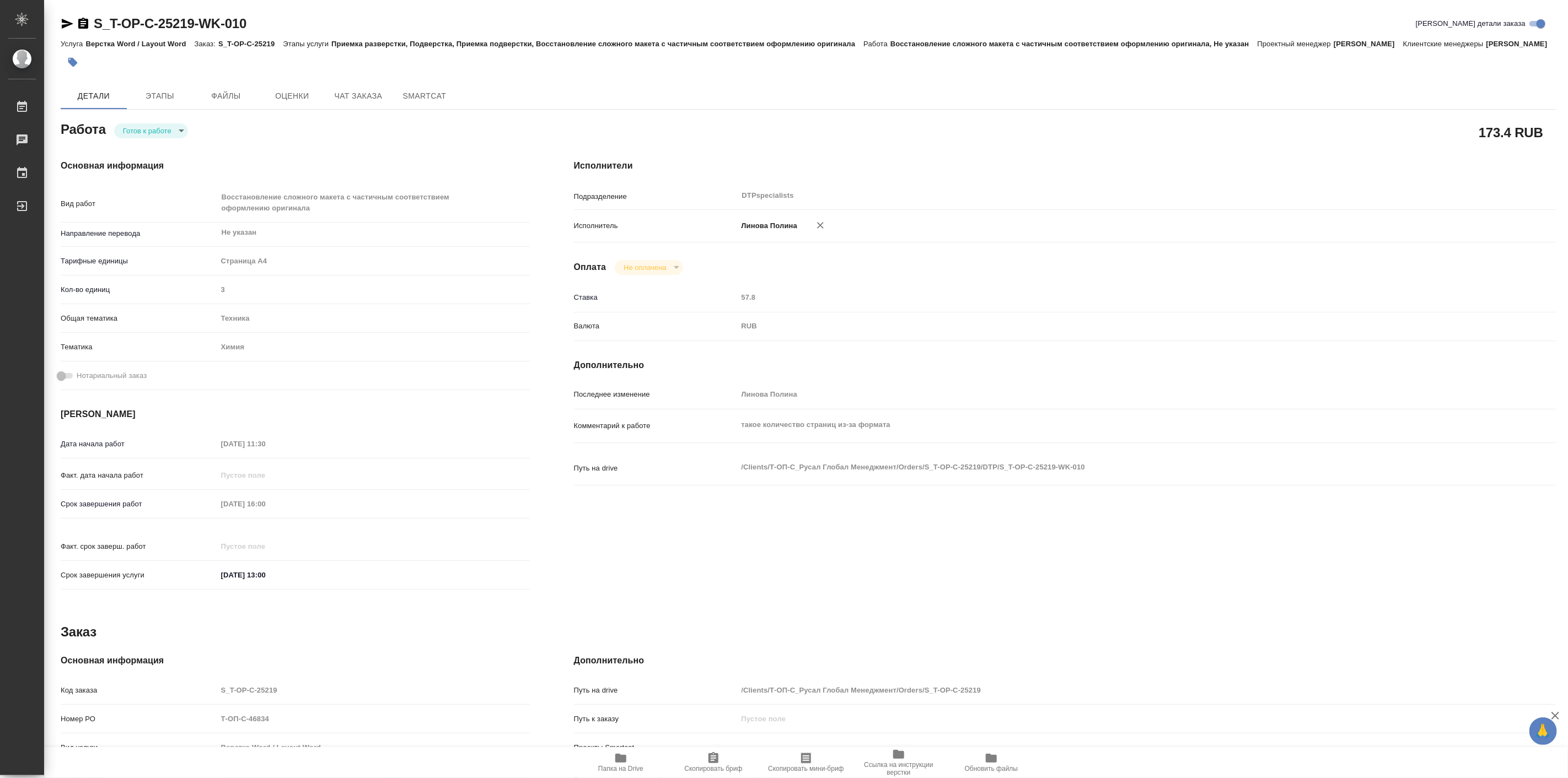
click at [634, 757] on span "Папка на Drive" at bounding box center [621, 762] width 80 height 21
type textarea "x"
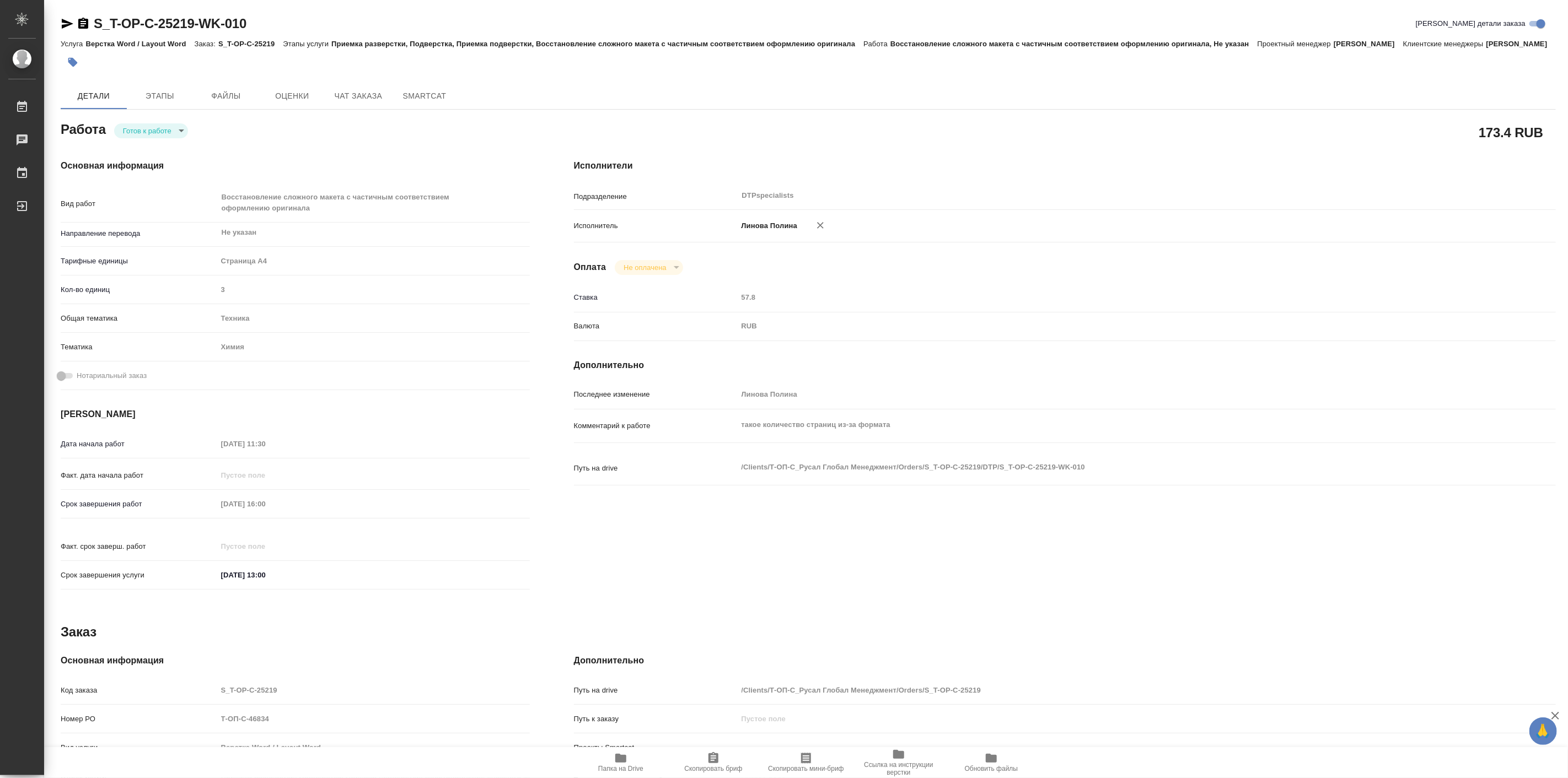
type textarea "x"
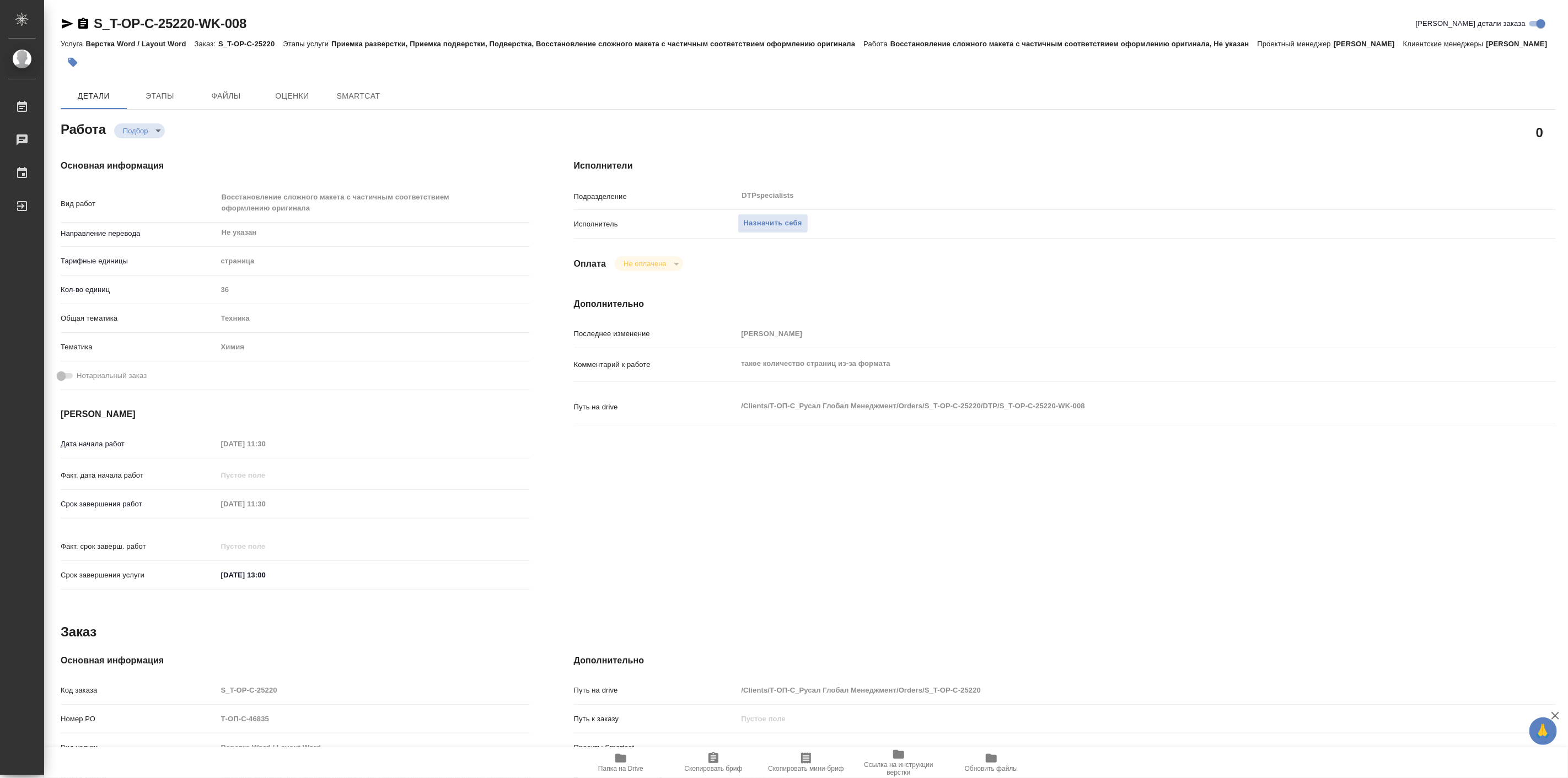
type textarea "x"
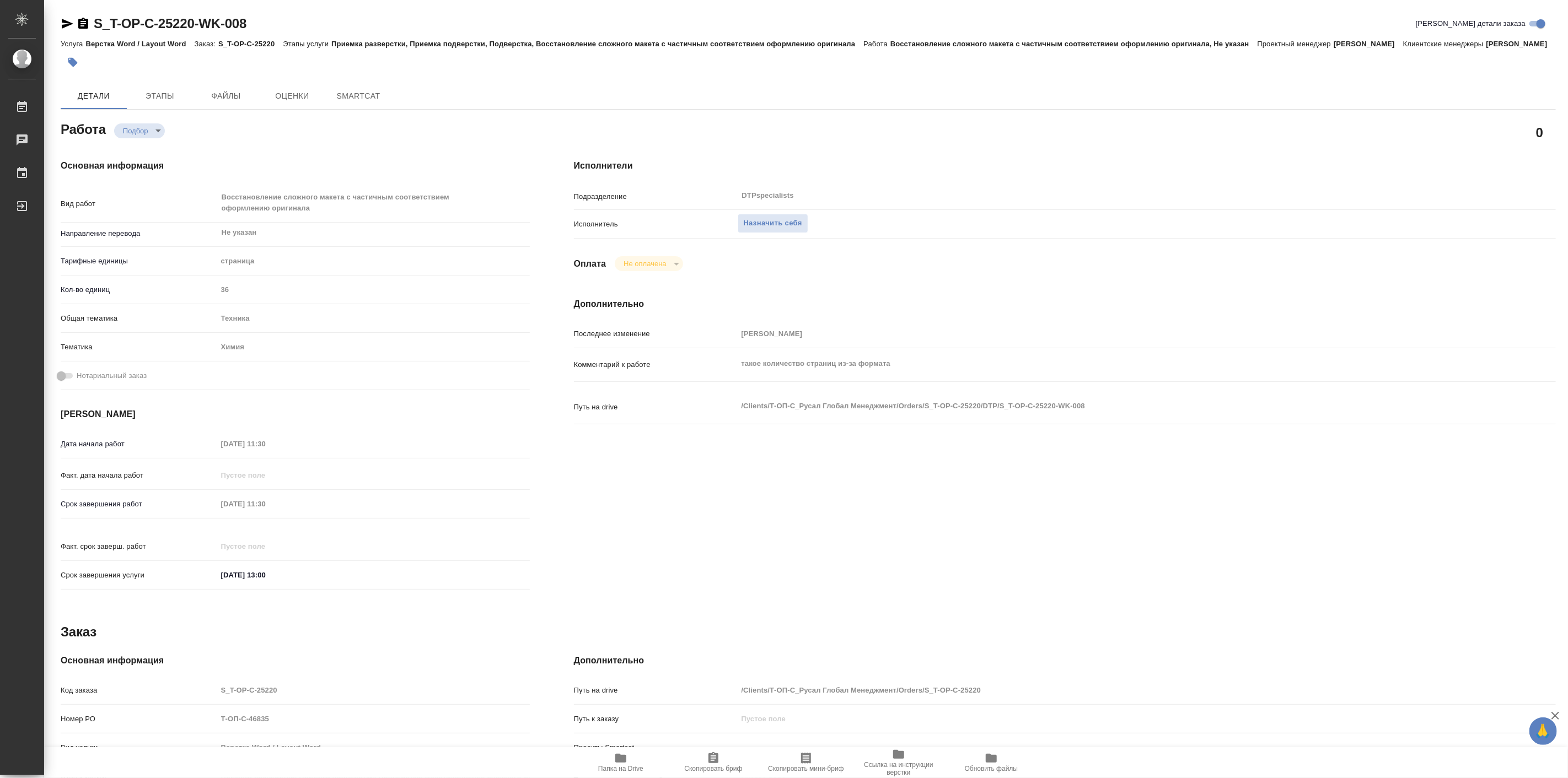
type textarea "x"
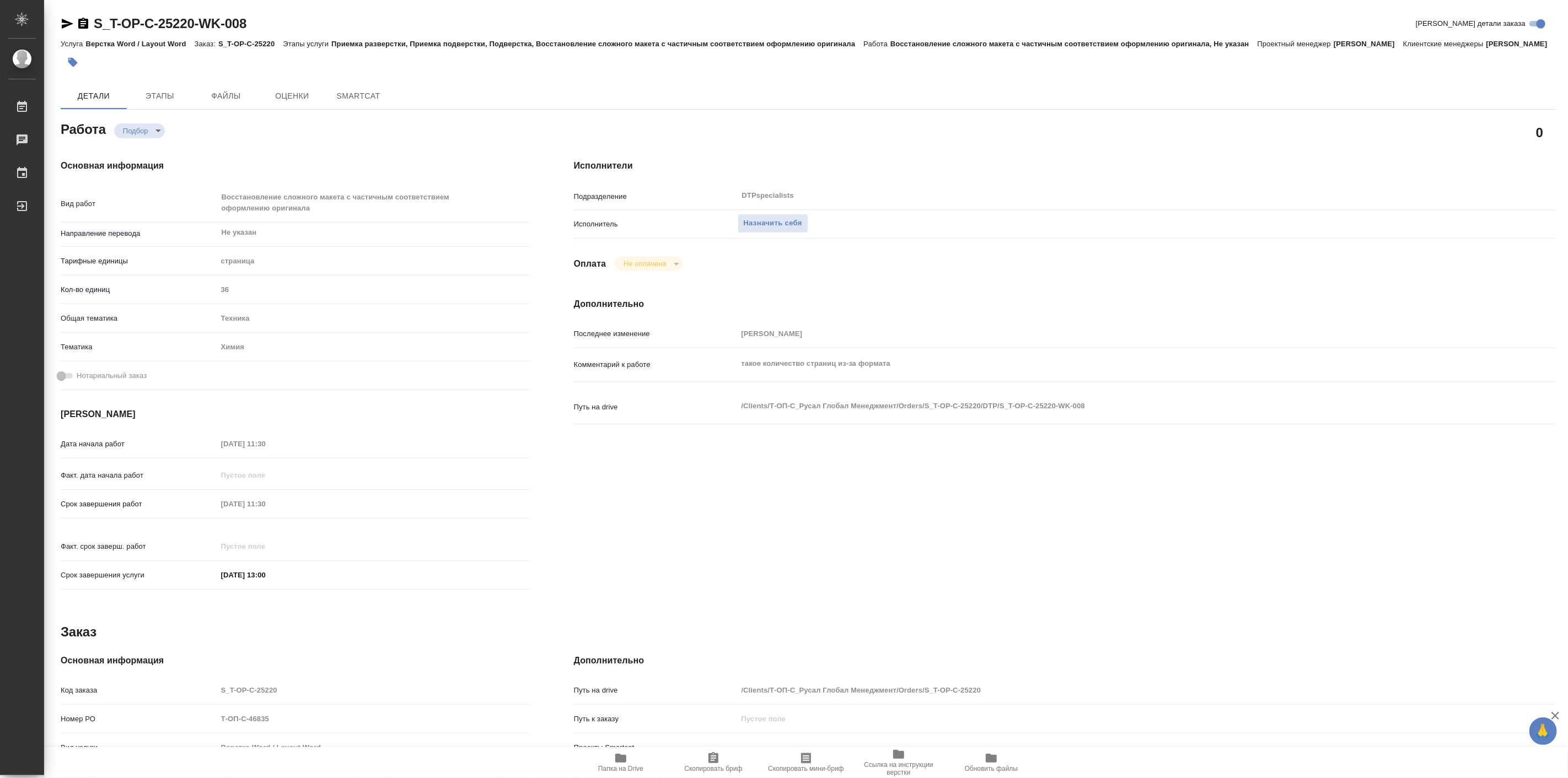
type textarea "x"
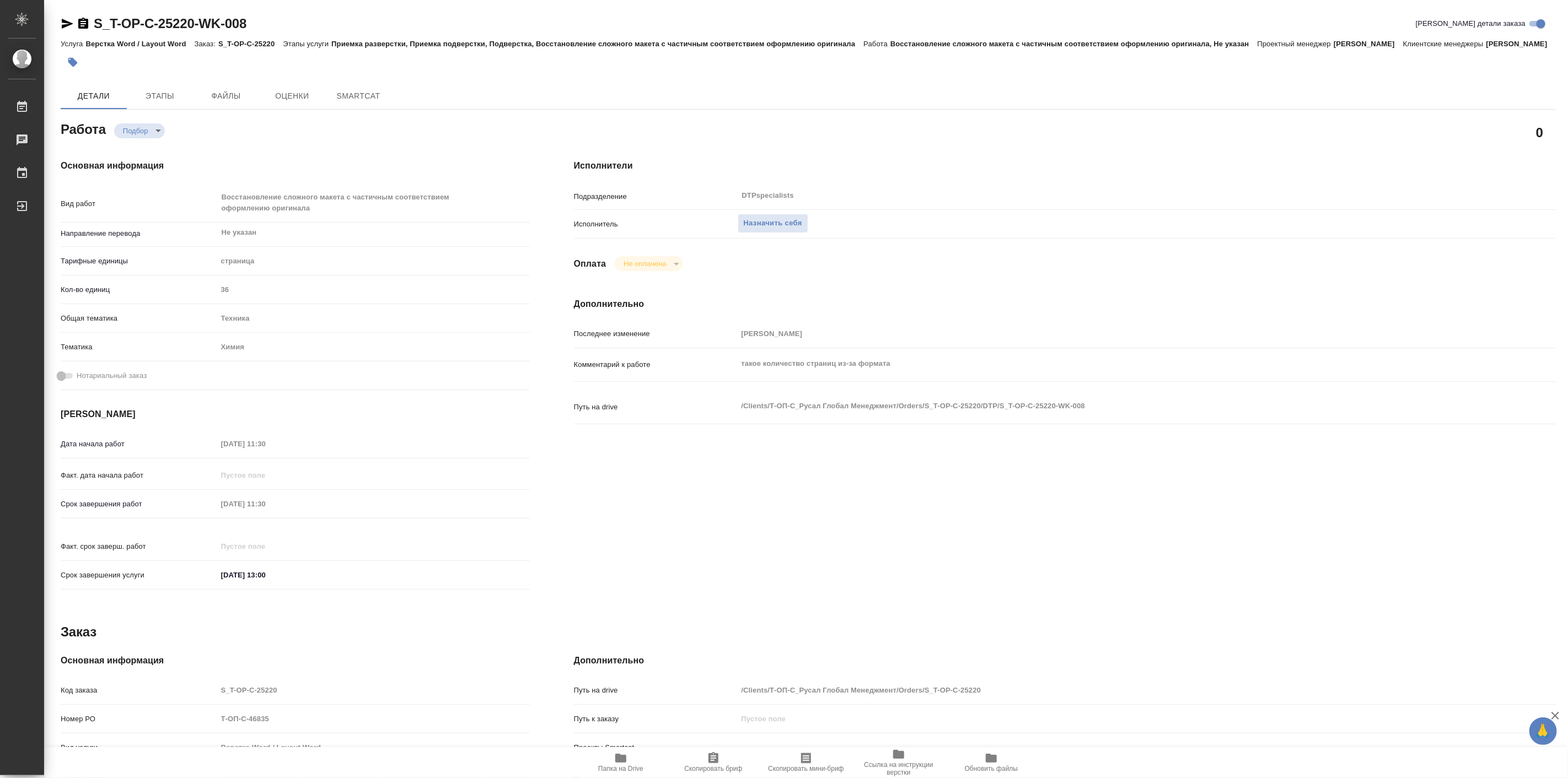
type textarea "x"
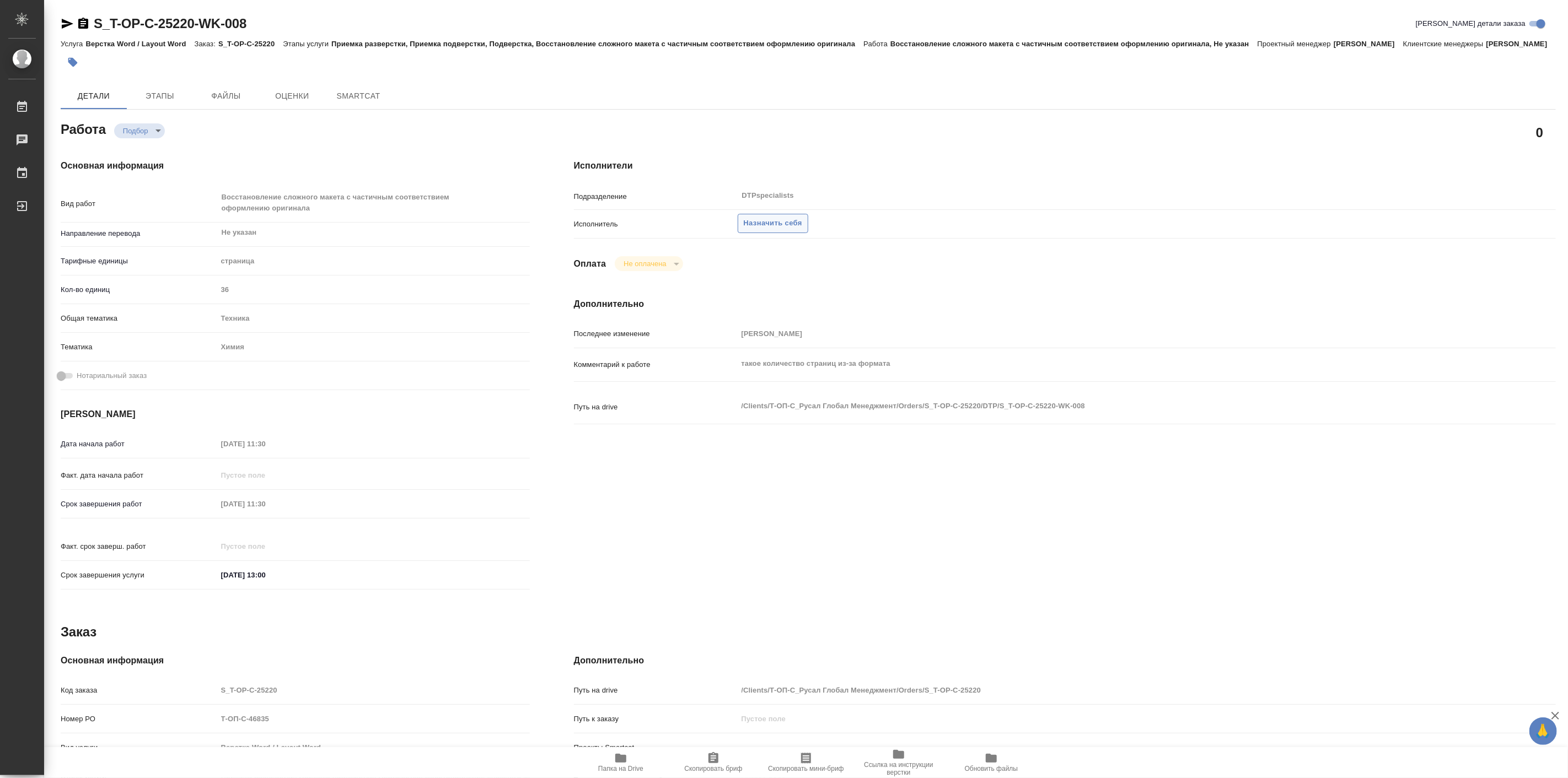
type textarea "x"
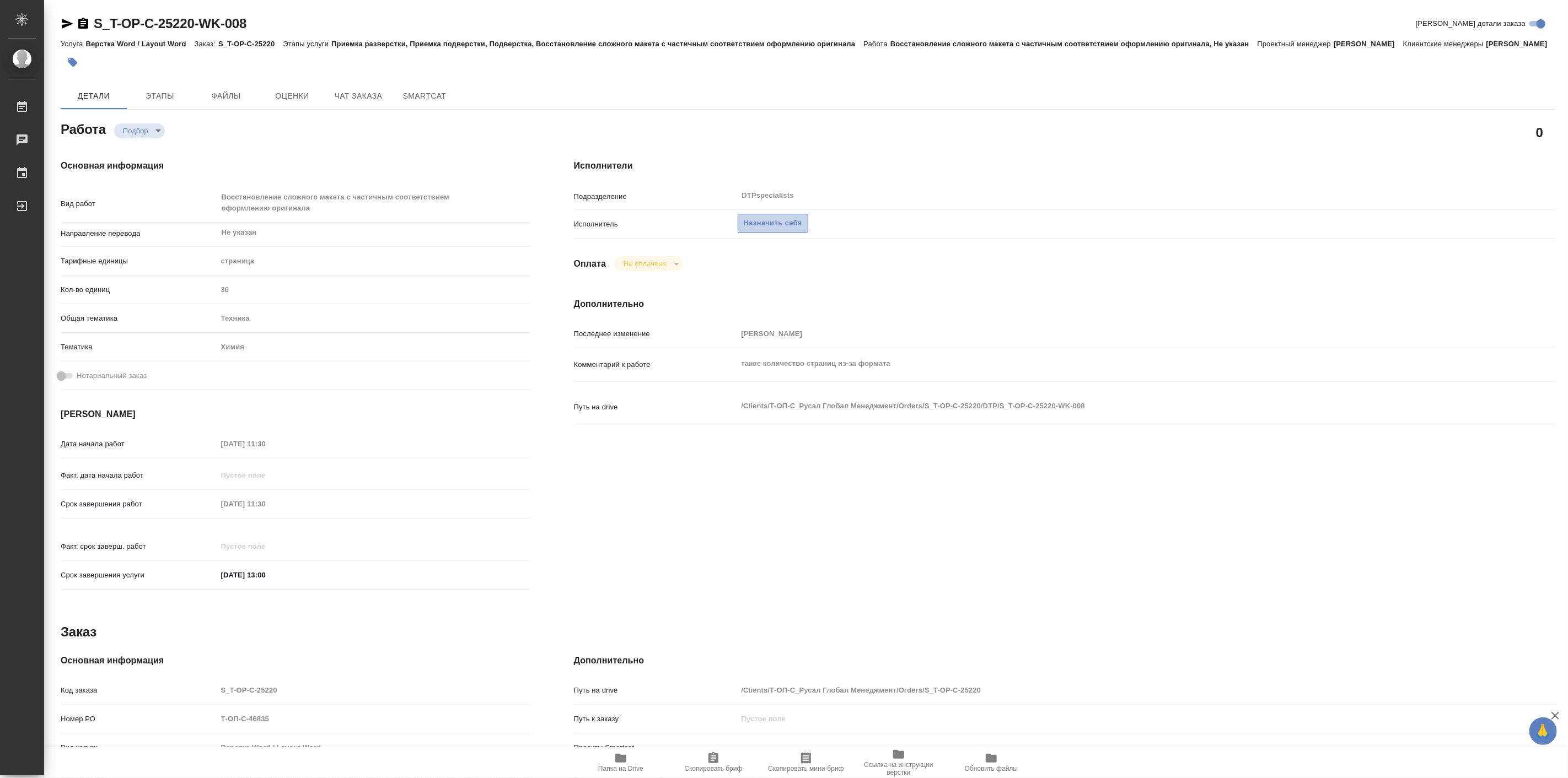
click at [747, 230] on span "Назначить себя" at bounding box center [773, 224] width 58 height 12
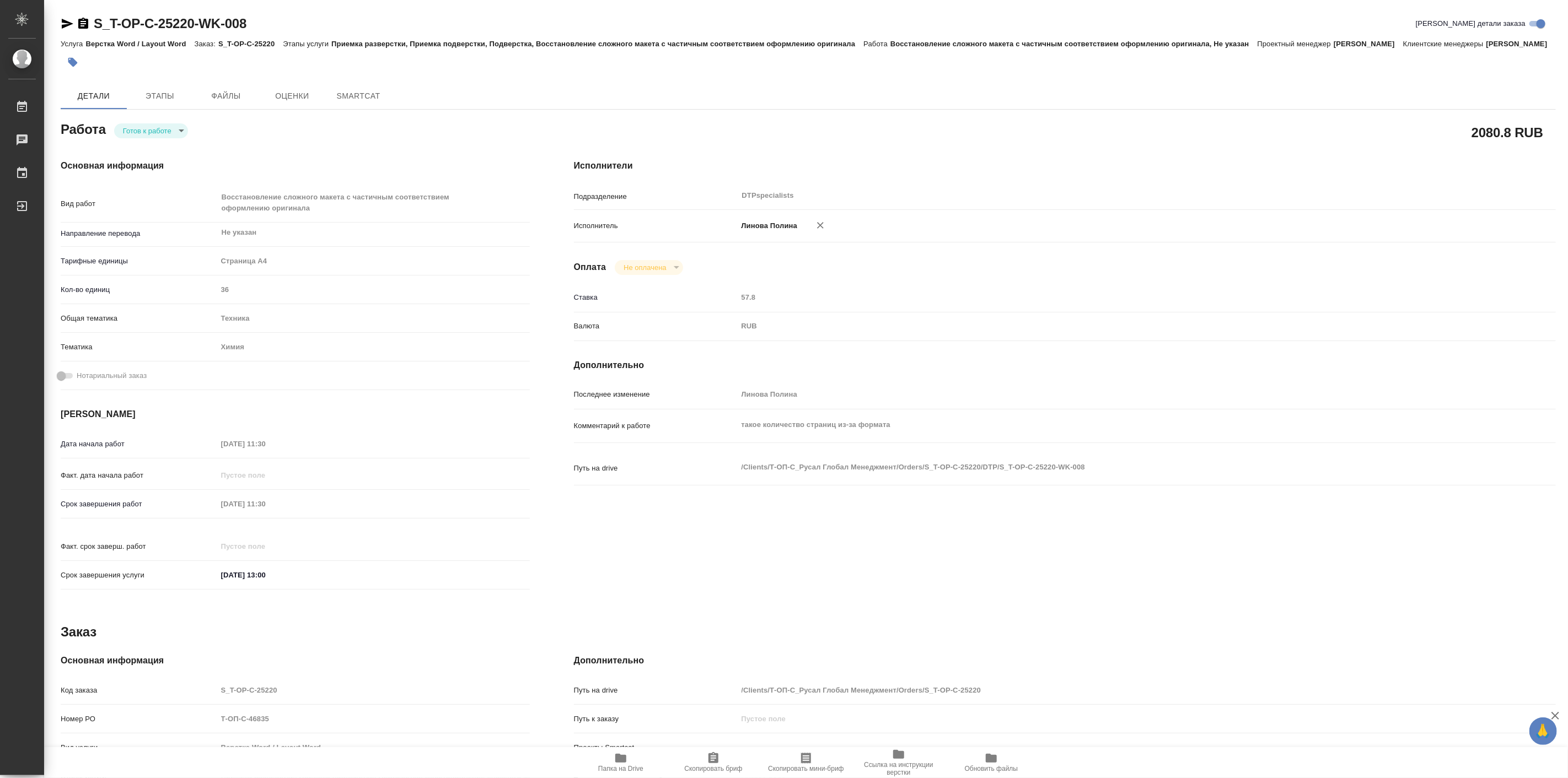
type textarea "x"
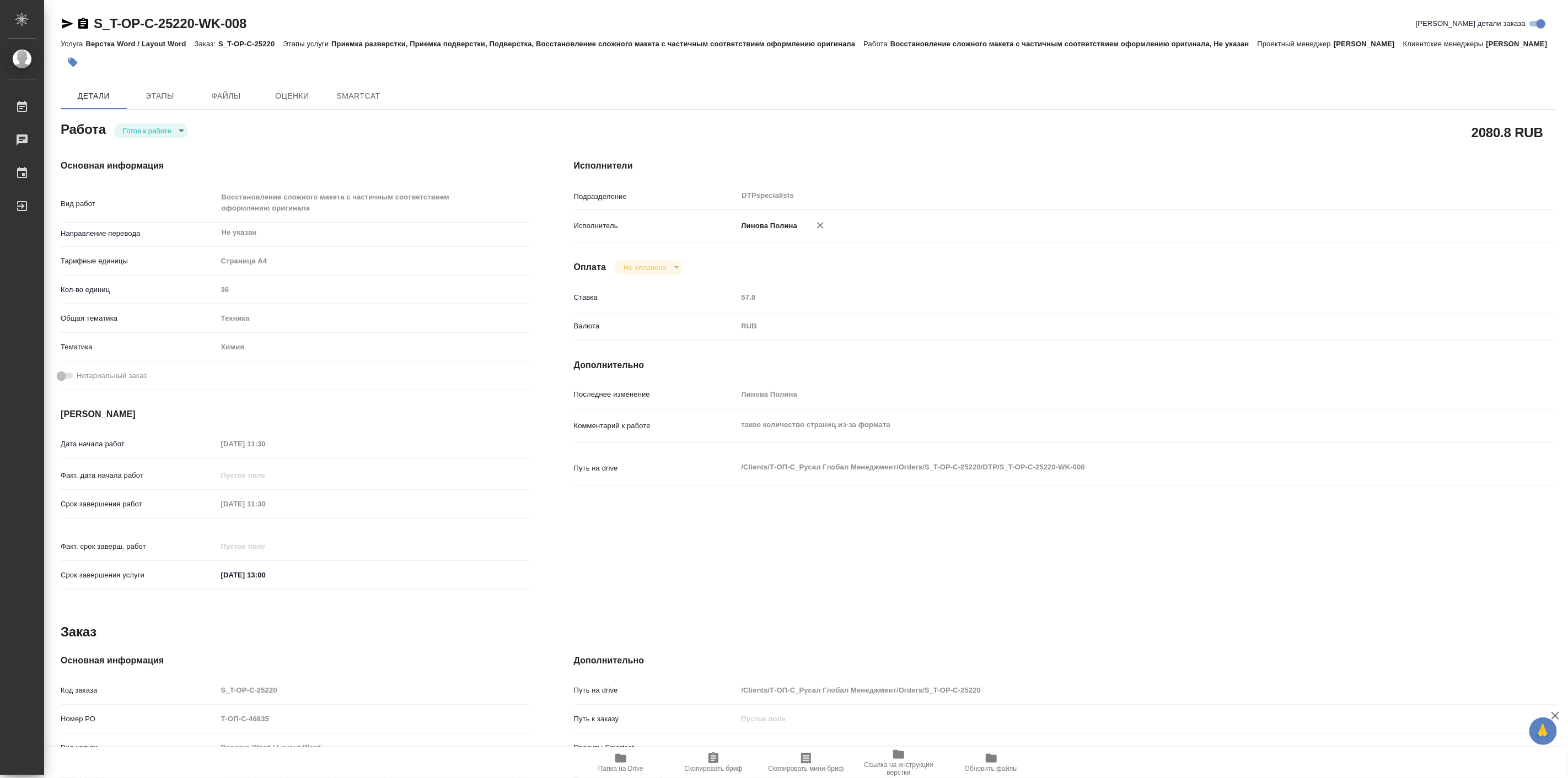
type textarea "x"
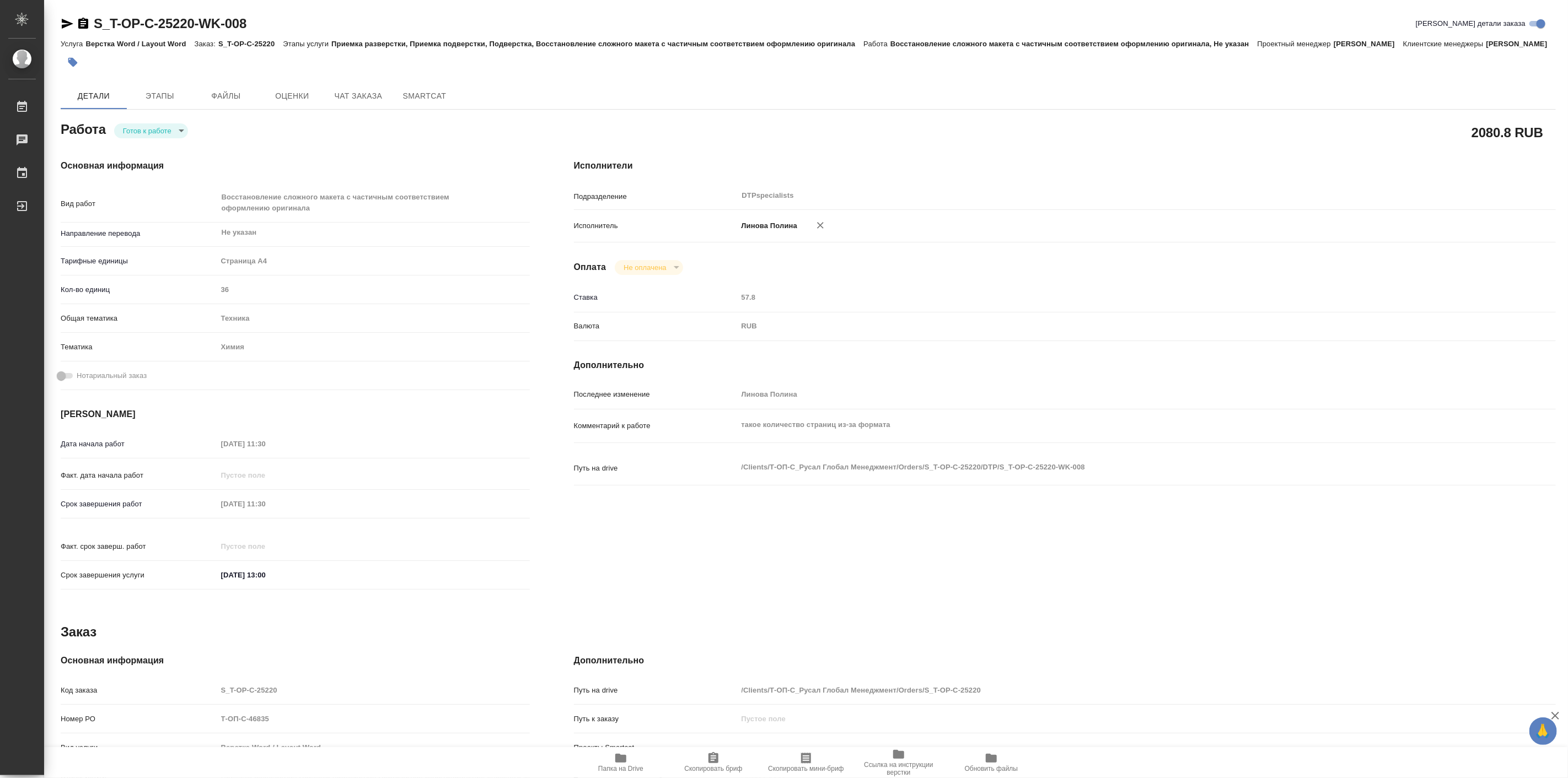
type textarea "x"
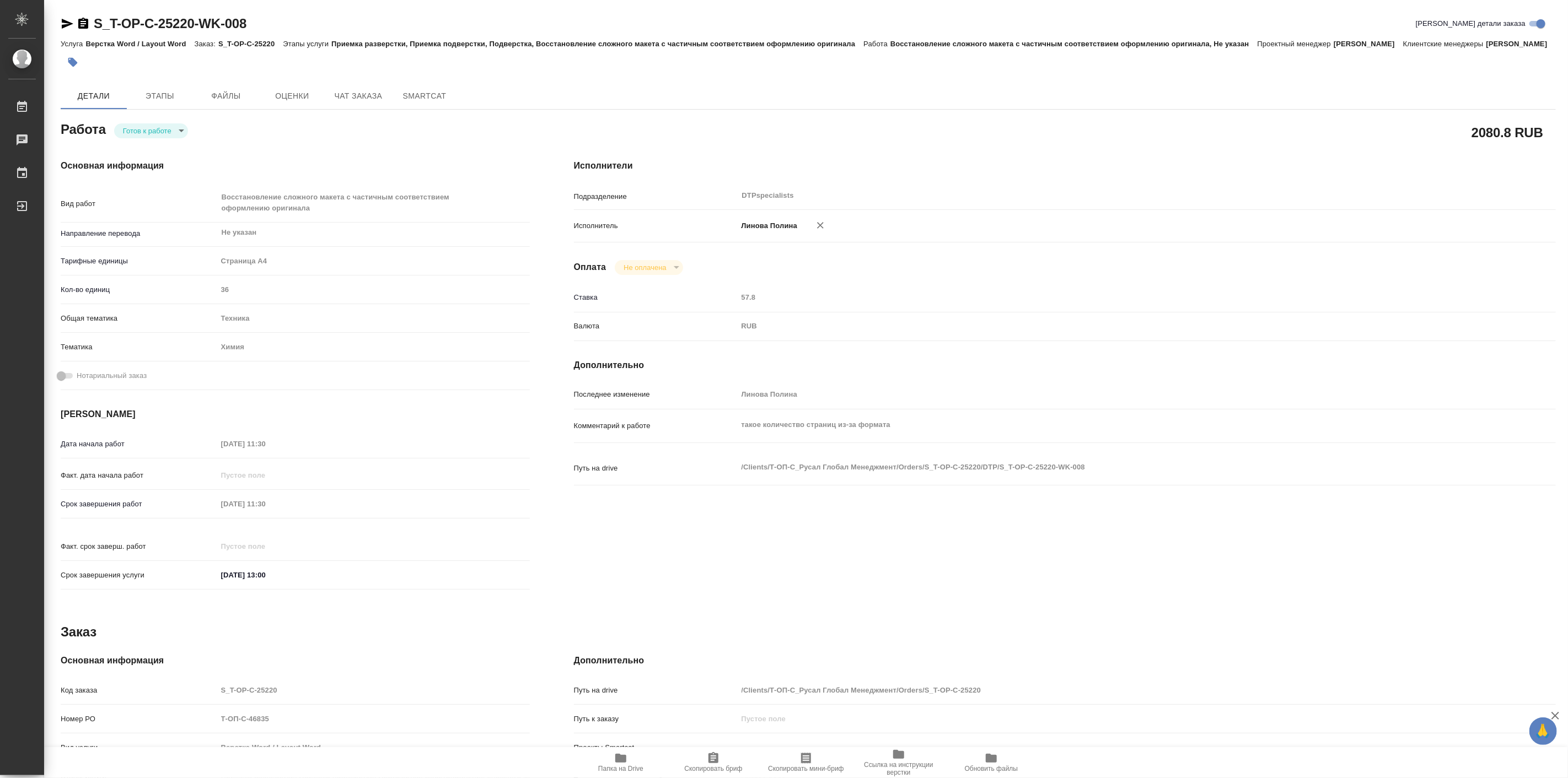
type textarea "x"
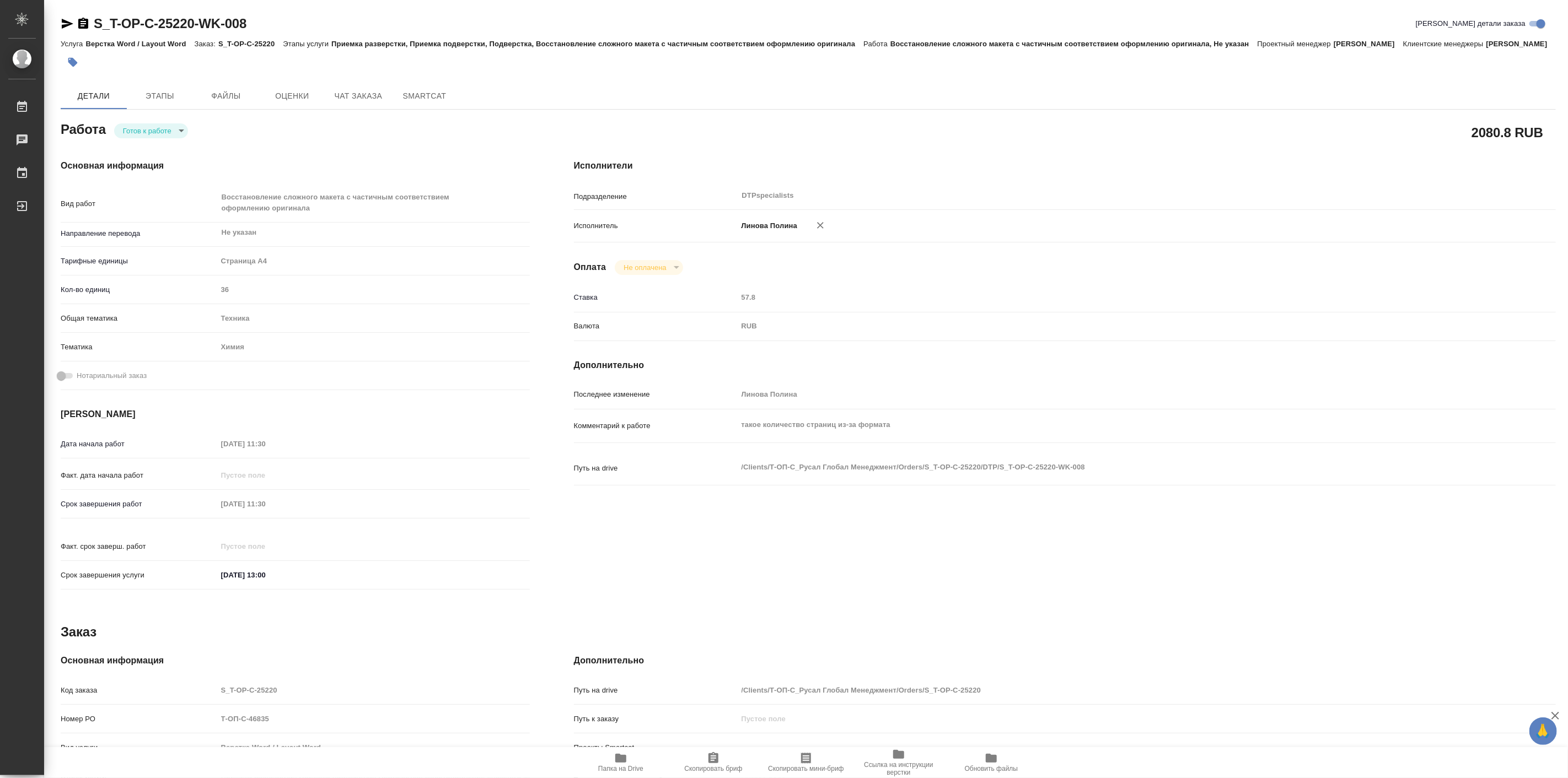
click at [818, 228] on icon "button" at bounding box center [820, 225] width 6 height 6
type textarea "x"
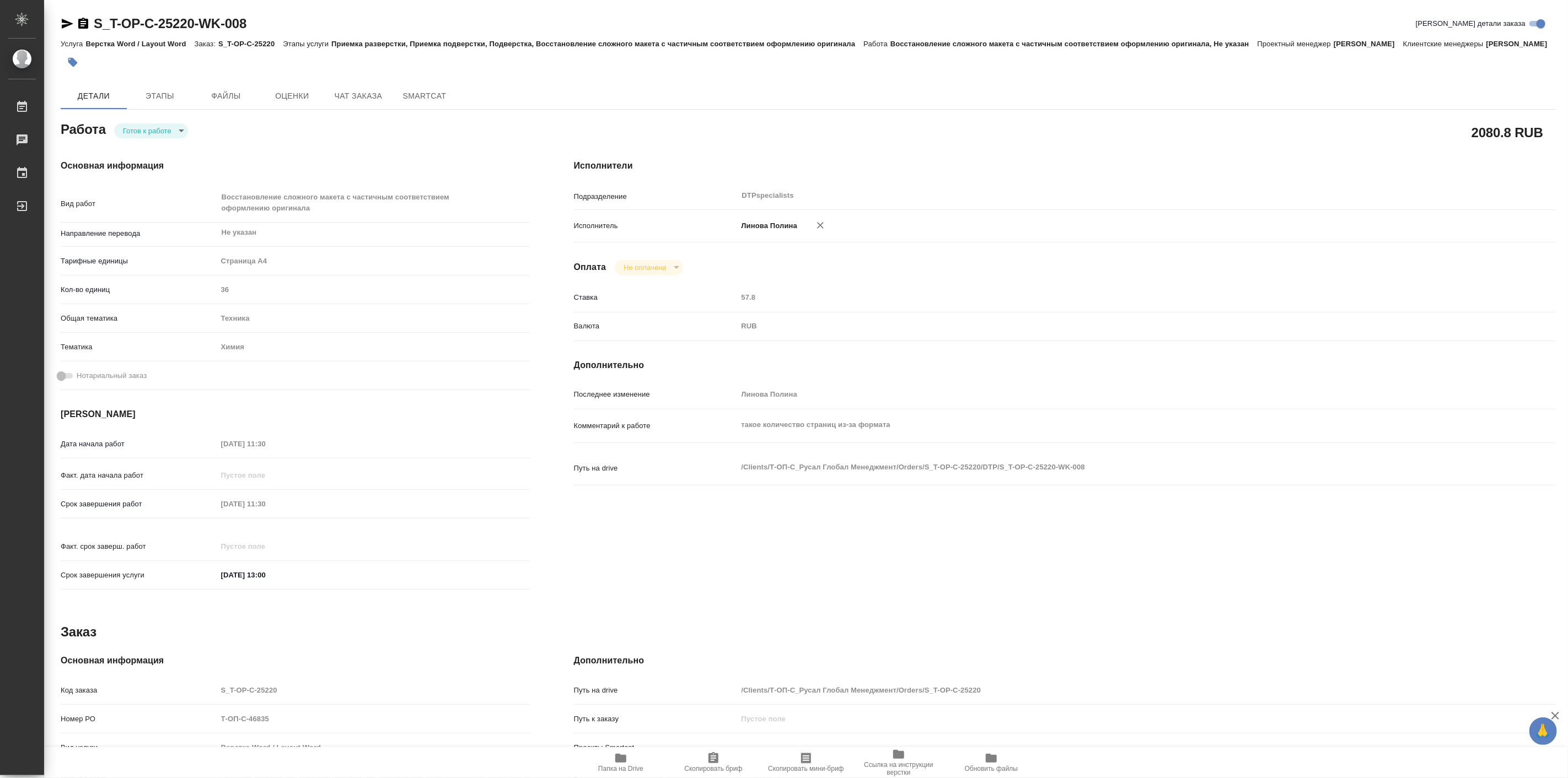
type textarea "x"
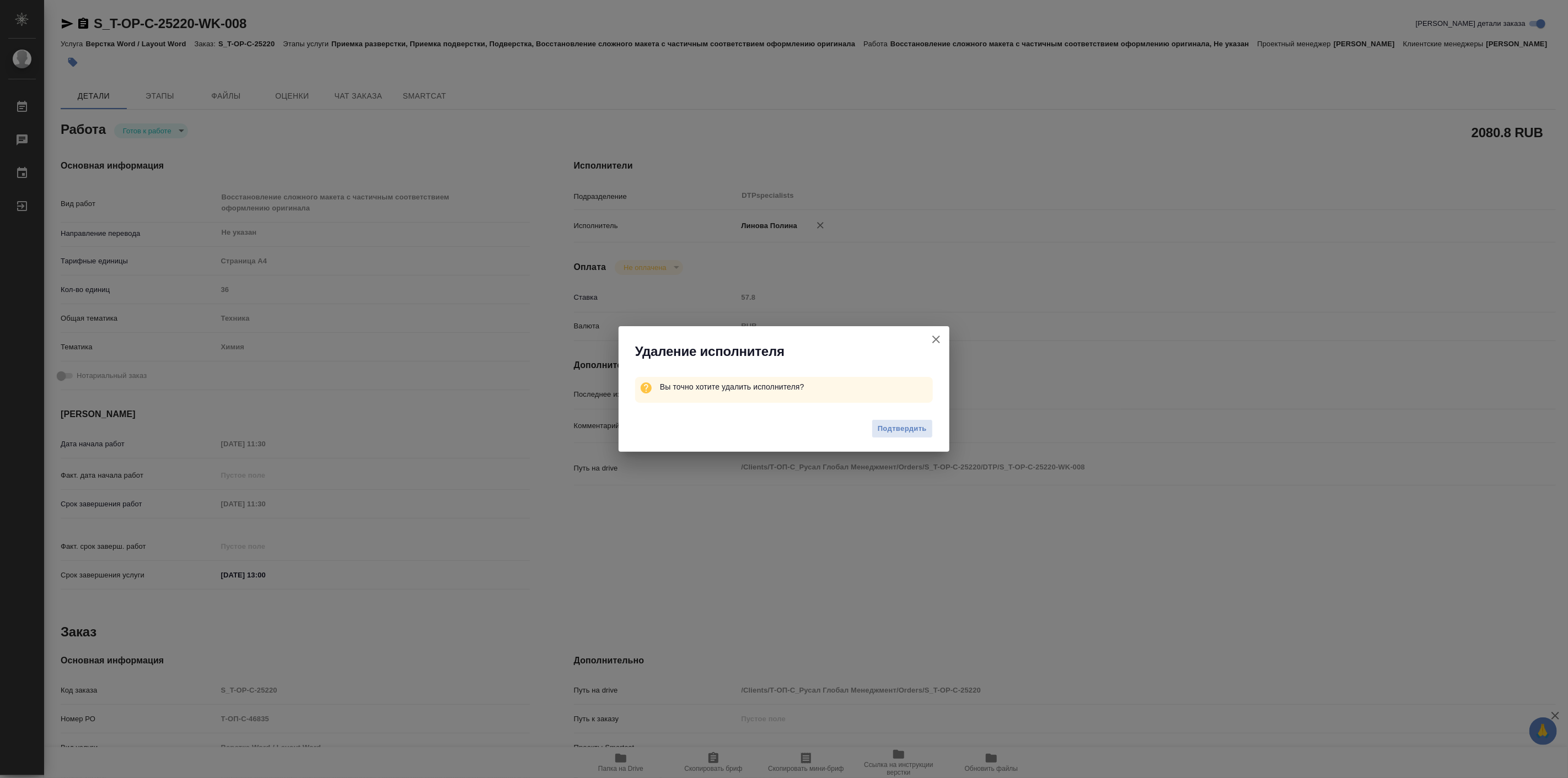
click at [882, 428] on span "Подтвердить" at bounding box center [902, 429] width 49 height 12
type textarea "x"
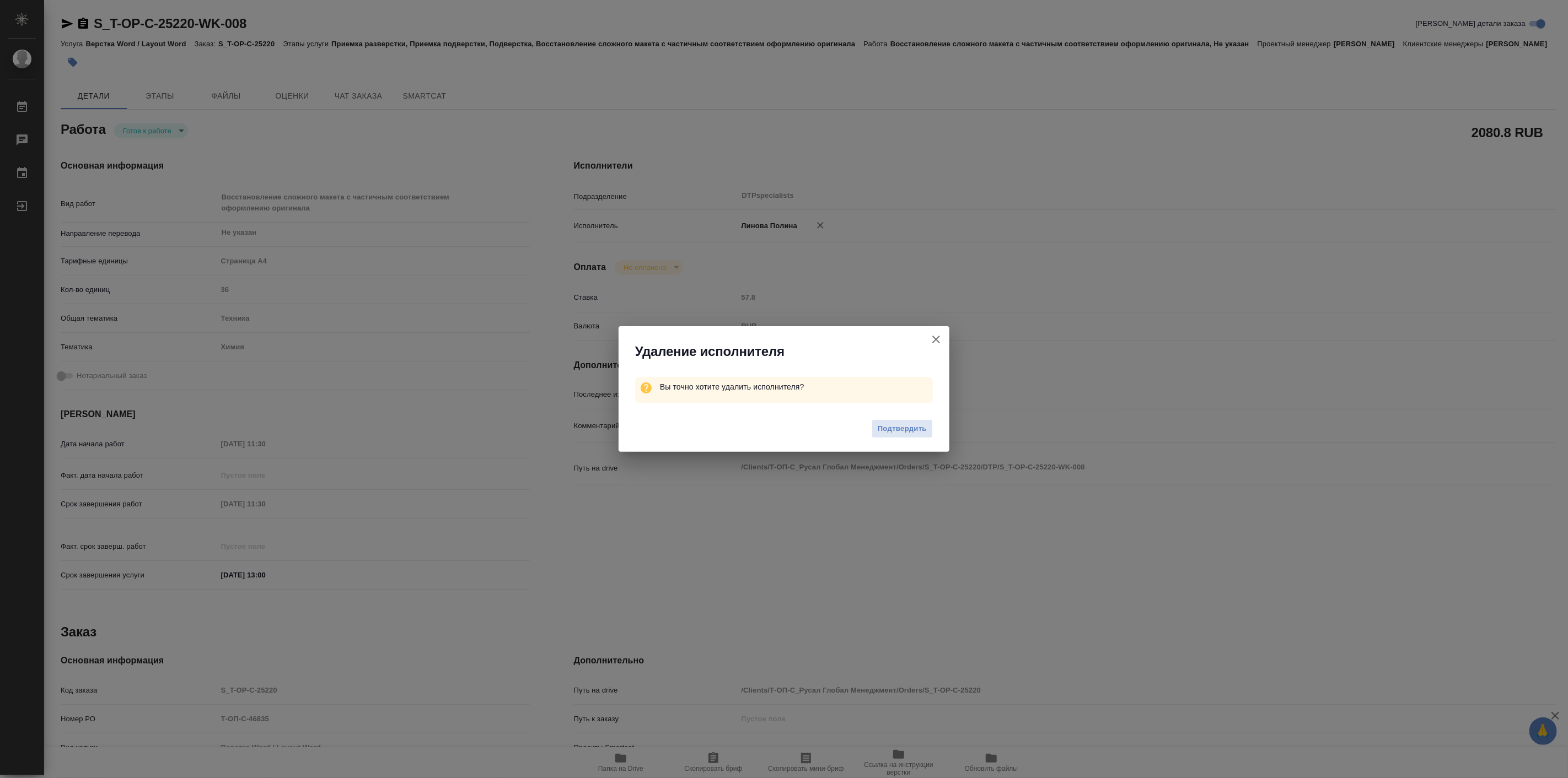
type textarea "x"
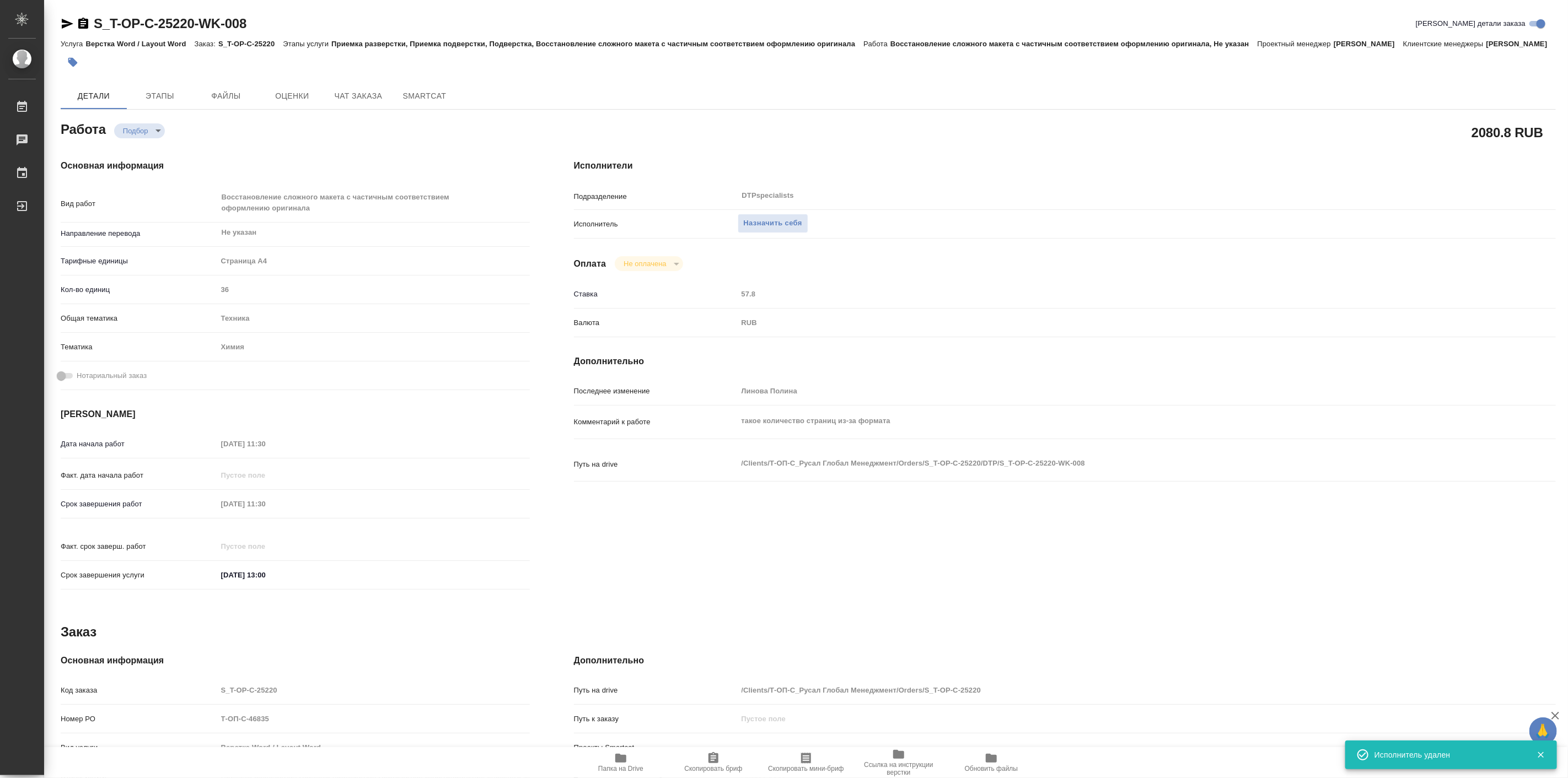
type textarea "x"
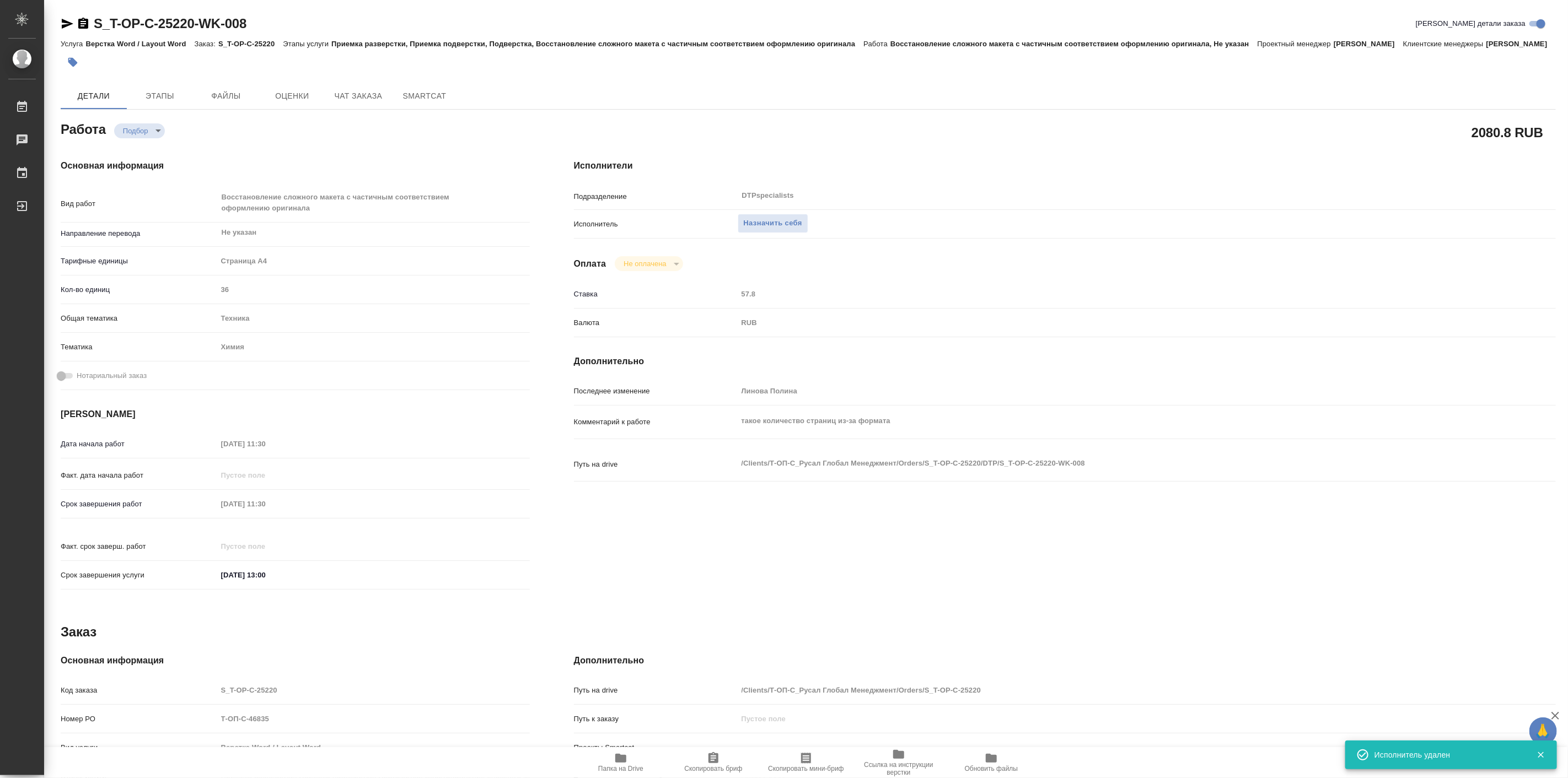
type textarea "x"
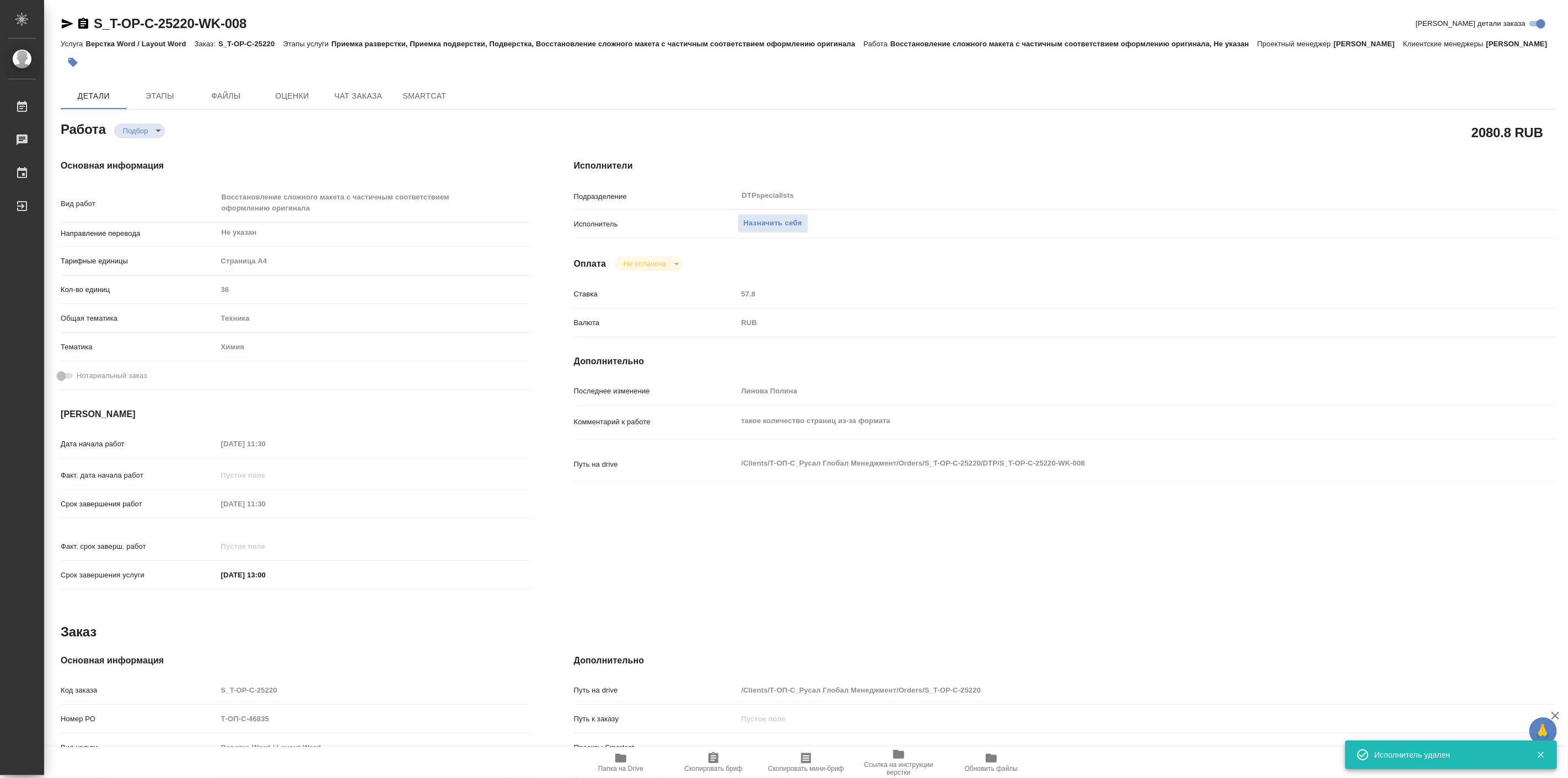
type textarea "x"
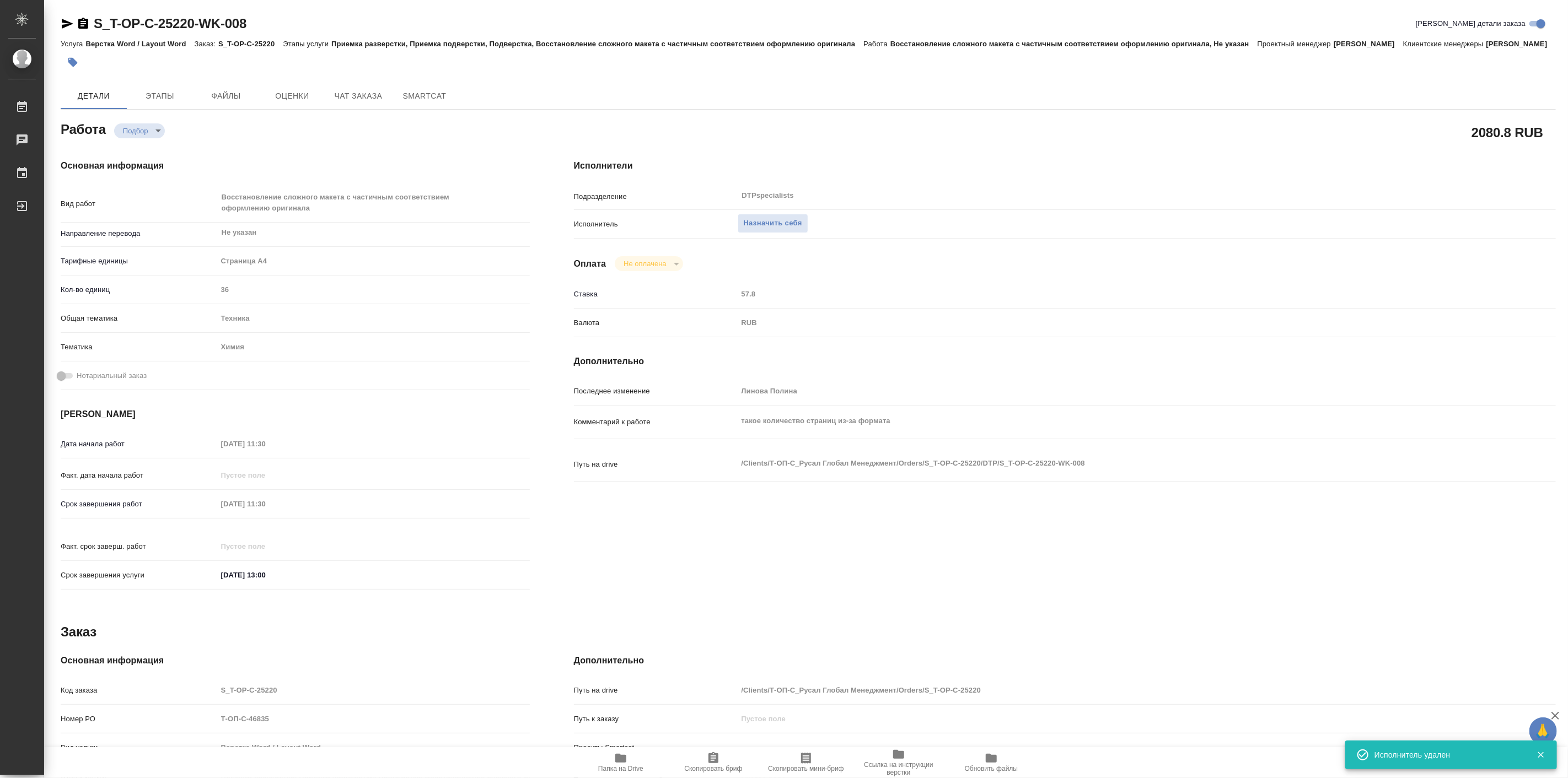
type textarea "x"
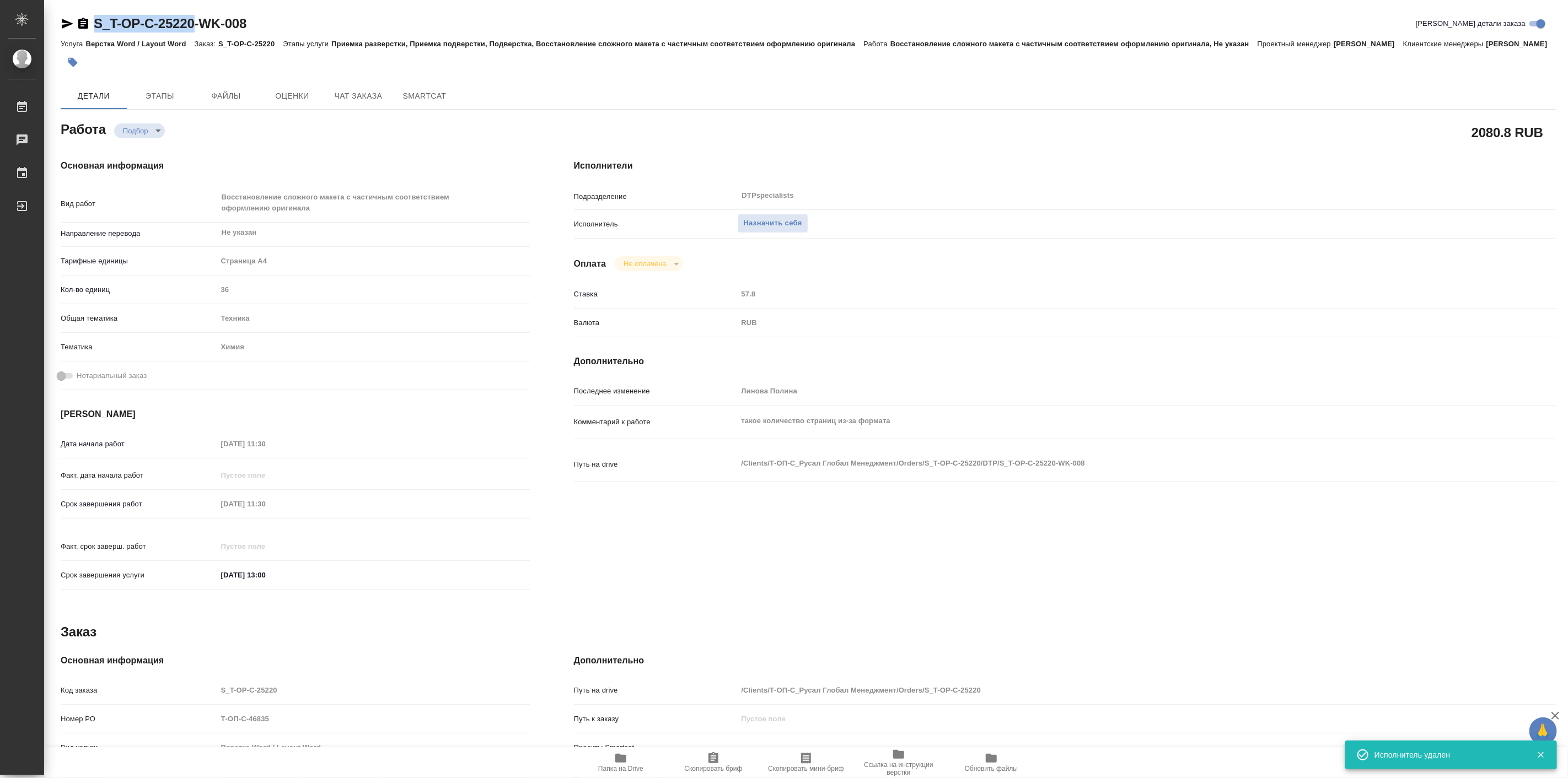
drag, startPoint x: 94, startPoint y: 9, endPoint x: 196, endPoint y: 26, distance: 103.4
click at [196, 26] on div "S_T-OP-C-25220-WK-008 Кратко детали заказа Услуга Верстка Word / Layout Word За…" at bounding box center [808, 475] width 1507 height 950
copy link "S_T-OP-C-25220"
click at [627, 757] on icon "button" at bounding box center [621, 759] width 13 height 13
copy link "S_T-OP-C-25220"
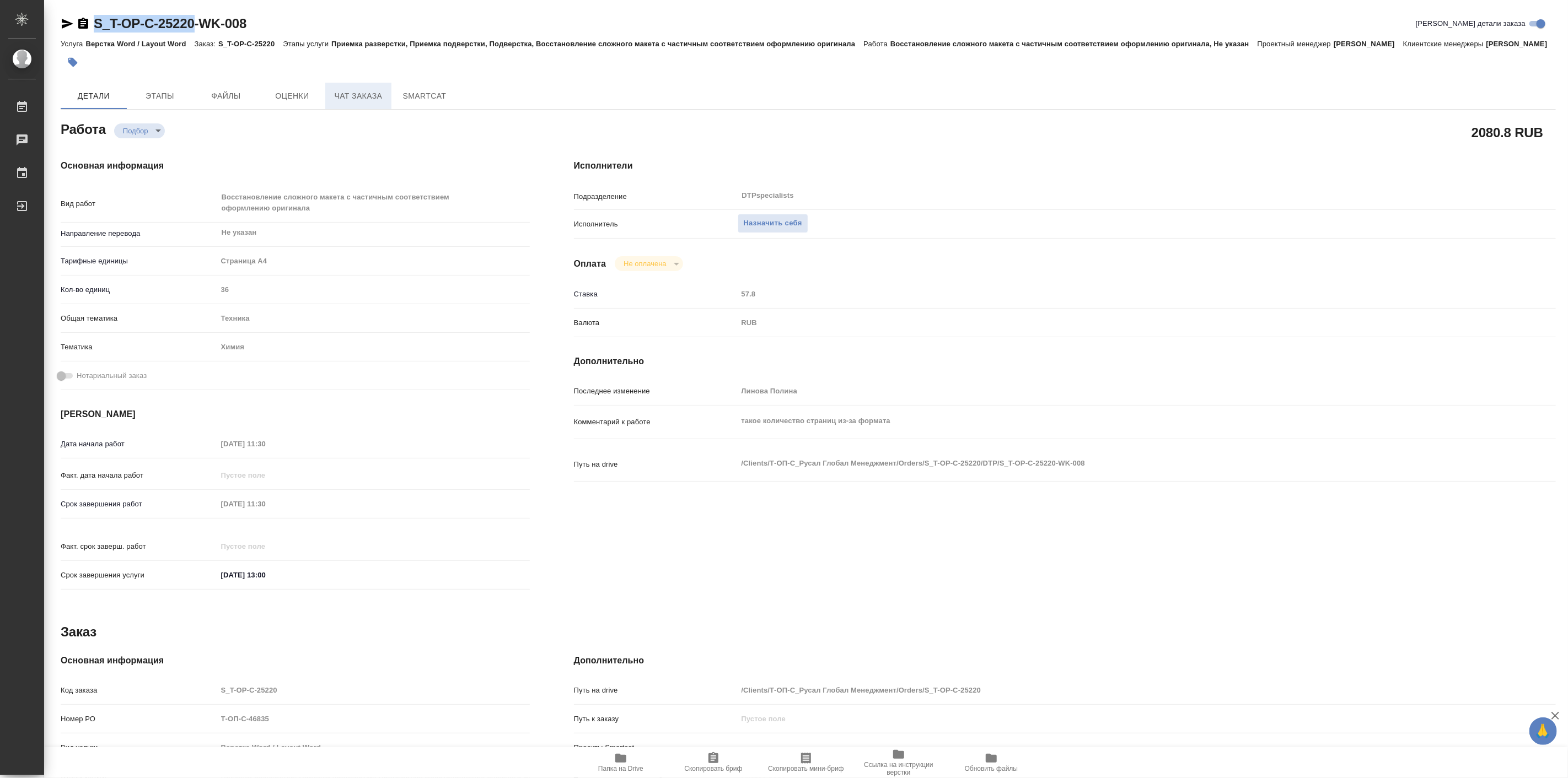
click at [366, 103] on span "Чат заказа" at bounding box center [359, 97] width 53 height 14
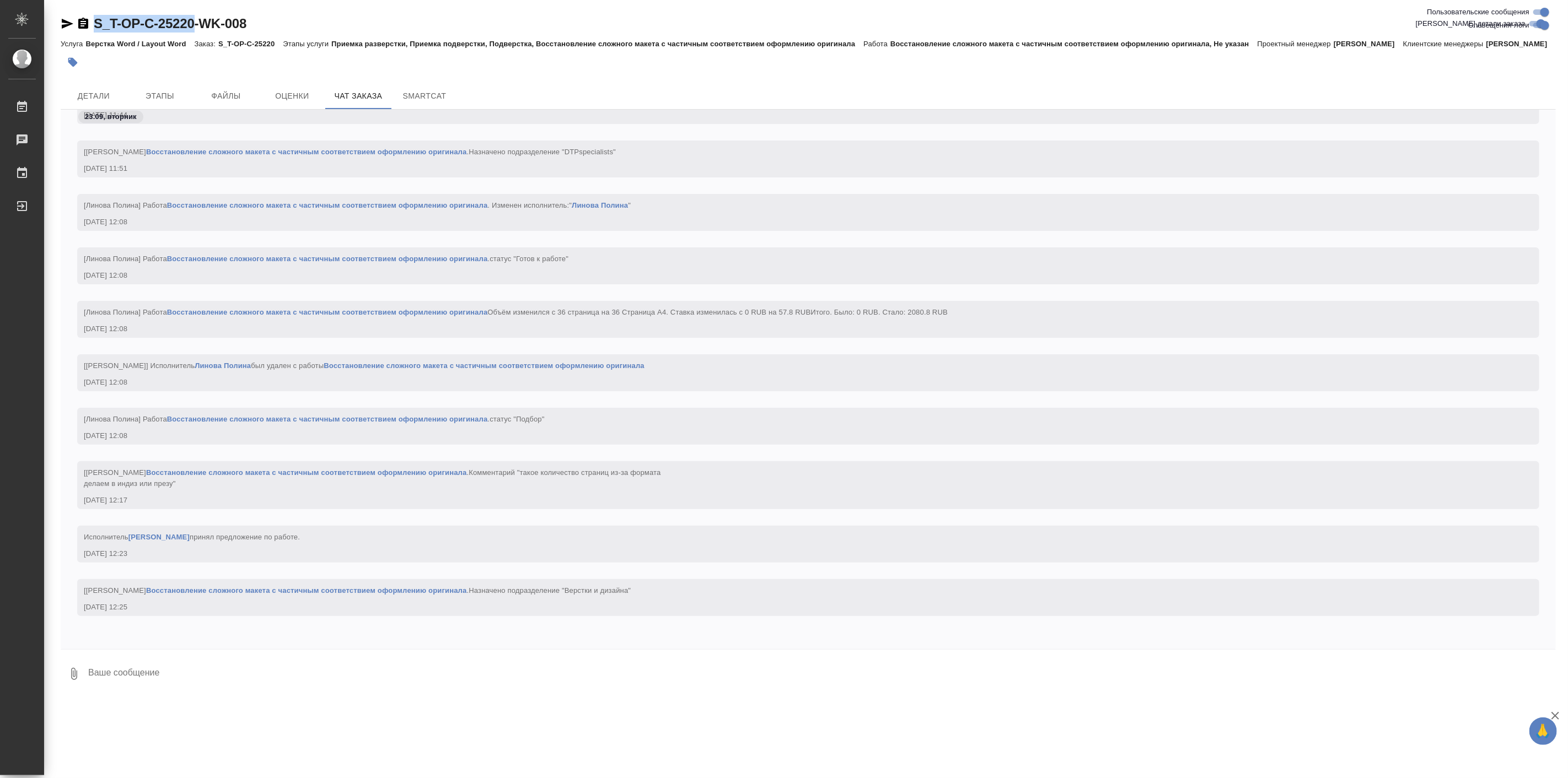
scroll to position [1698, 0]
click at [101, 103] on span "Детали" at bounding box center [94, 97] width 53 height 14
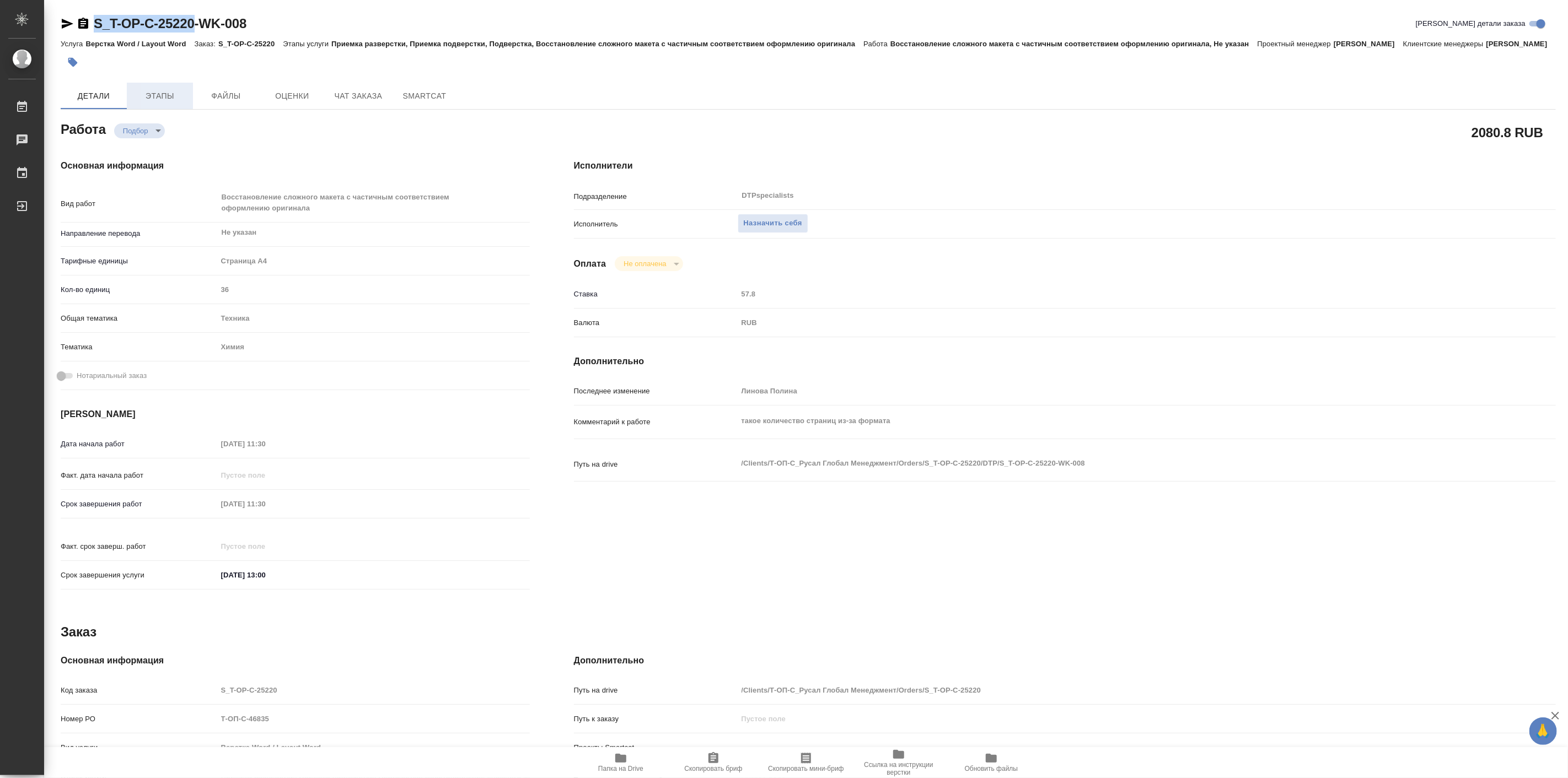
click at [146, 97] on button "Этапы" at bounding box center [160, 96] width 66 height 27
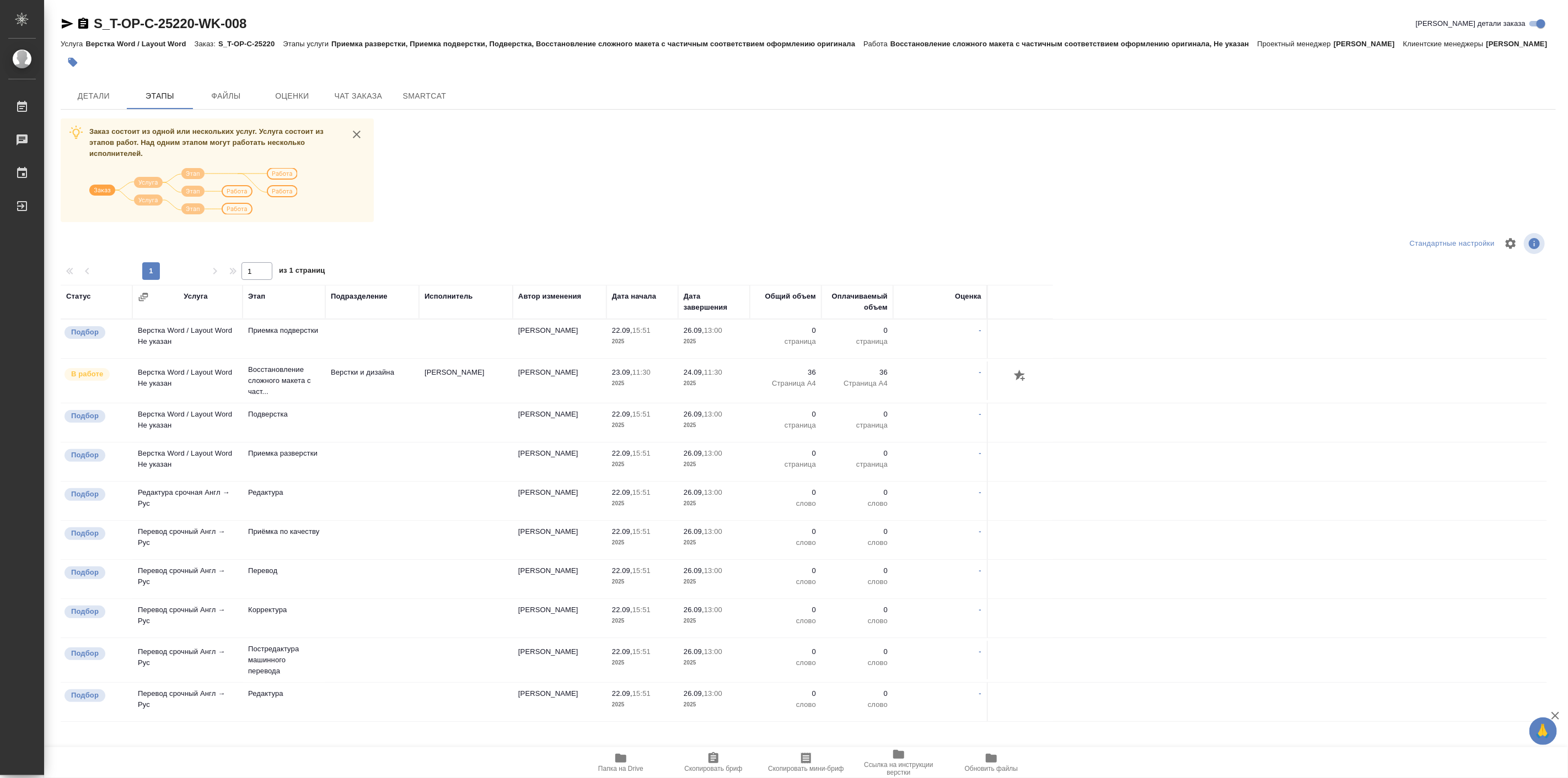
click at [519, 194] on div "Заказ состоит из одной или нескольких услуг. Услуга состоит из этапов работ. На…" at bounding box center [809, 477] width 1495 height 718
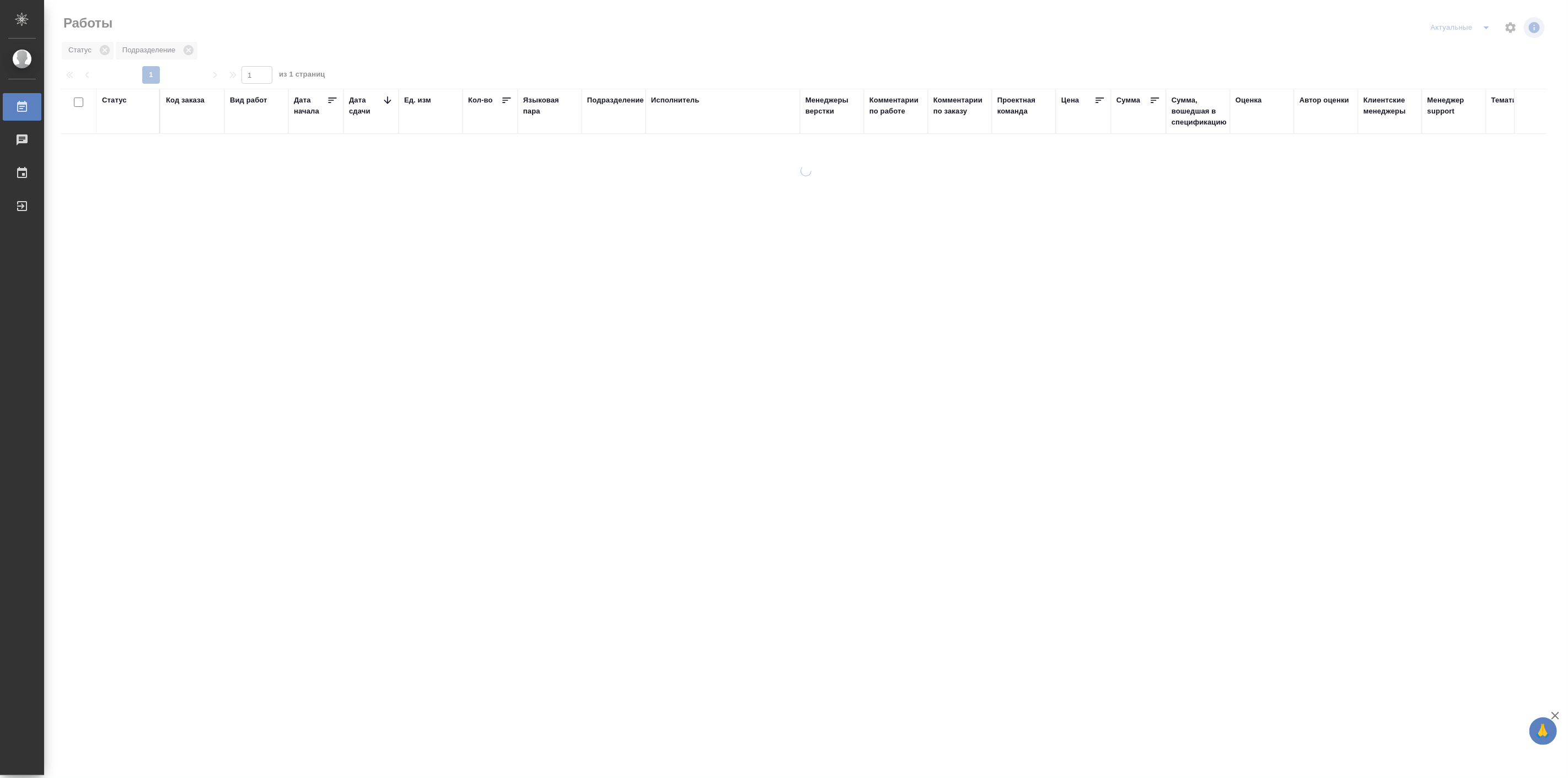
click at [1485, 28] on icon "split button" at bounding box center [1486, 27] width 13 height 13
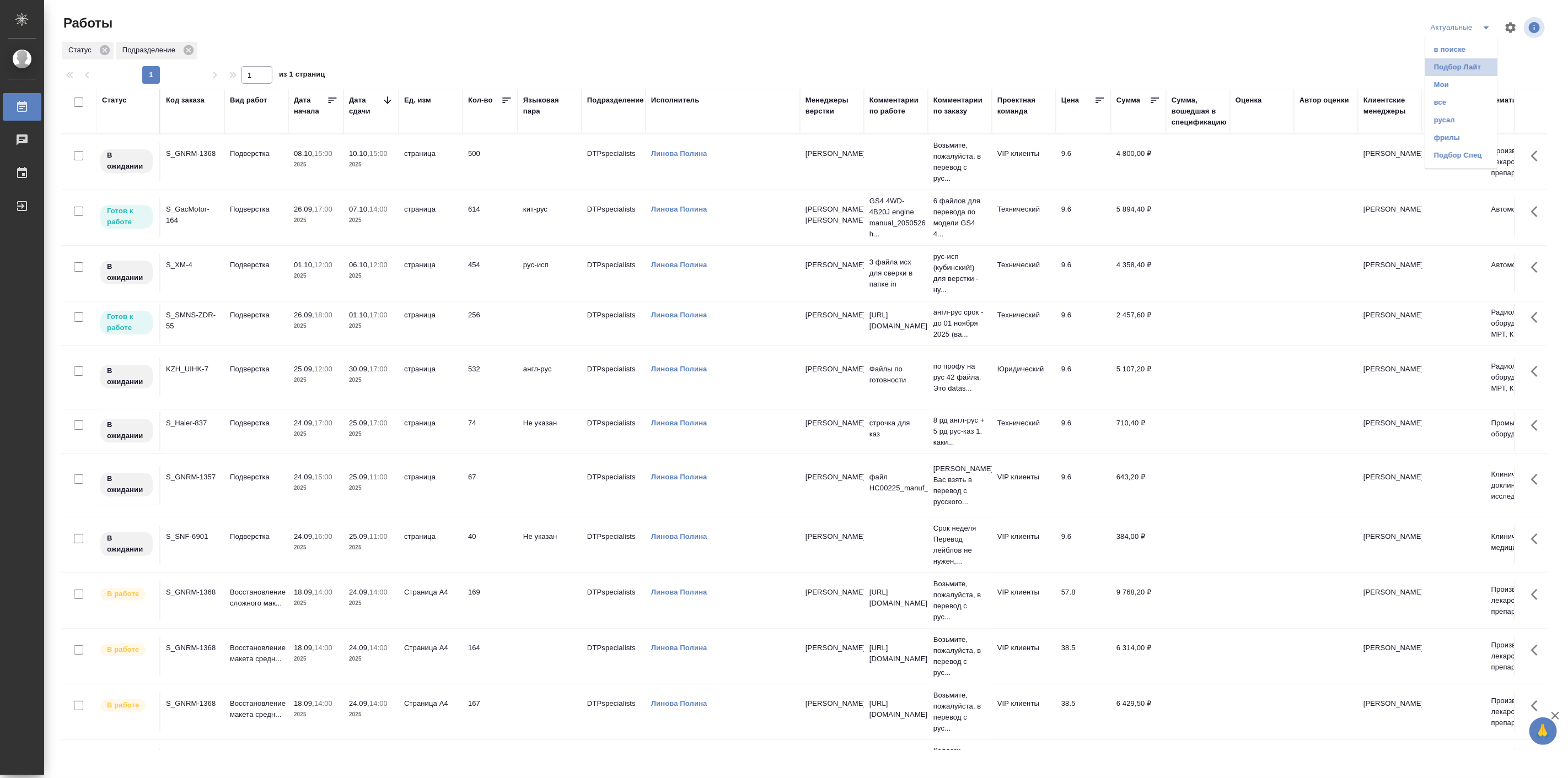
click at [1449, 72] on li "Подбор Лайт" at bounding box center [1461, 67] width 73 height 18
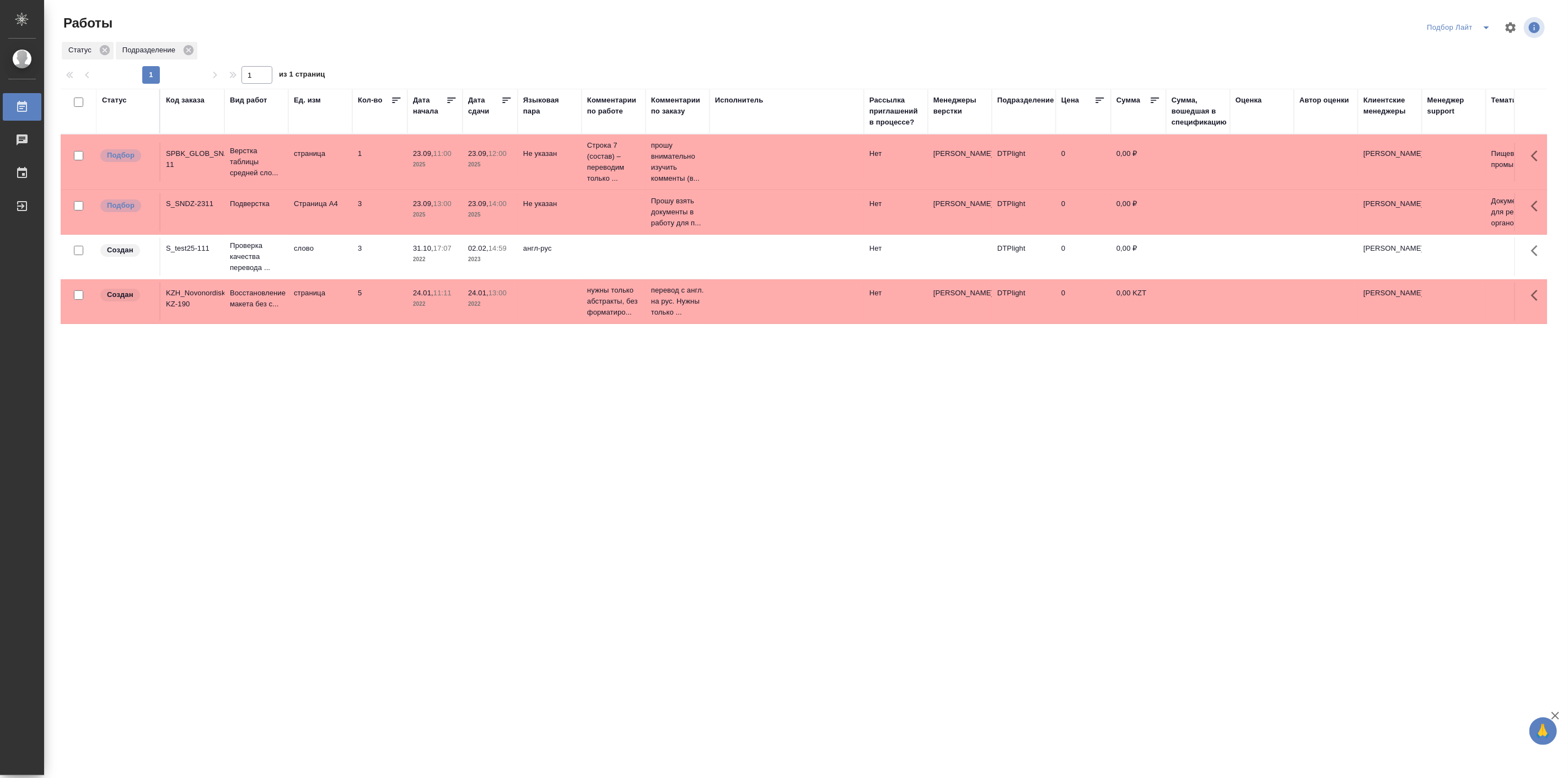
click at [430, 111] on div "Дата начала" at bounding box center [430, 106] width 33 height 22
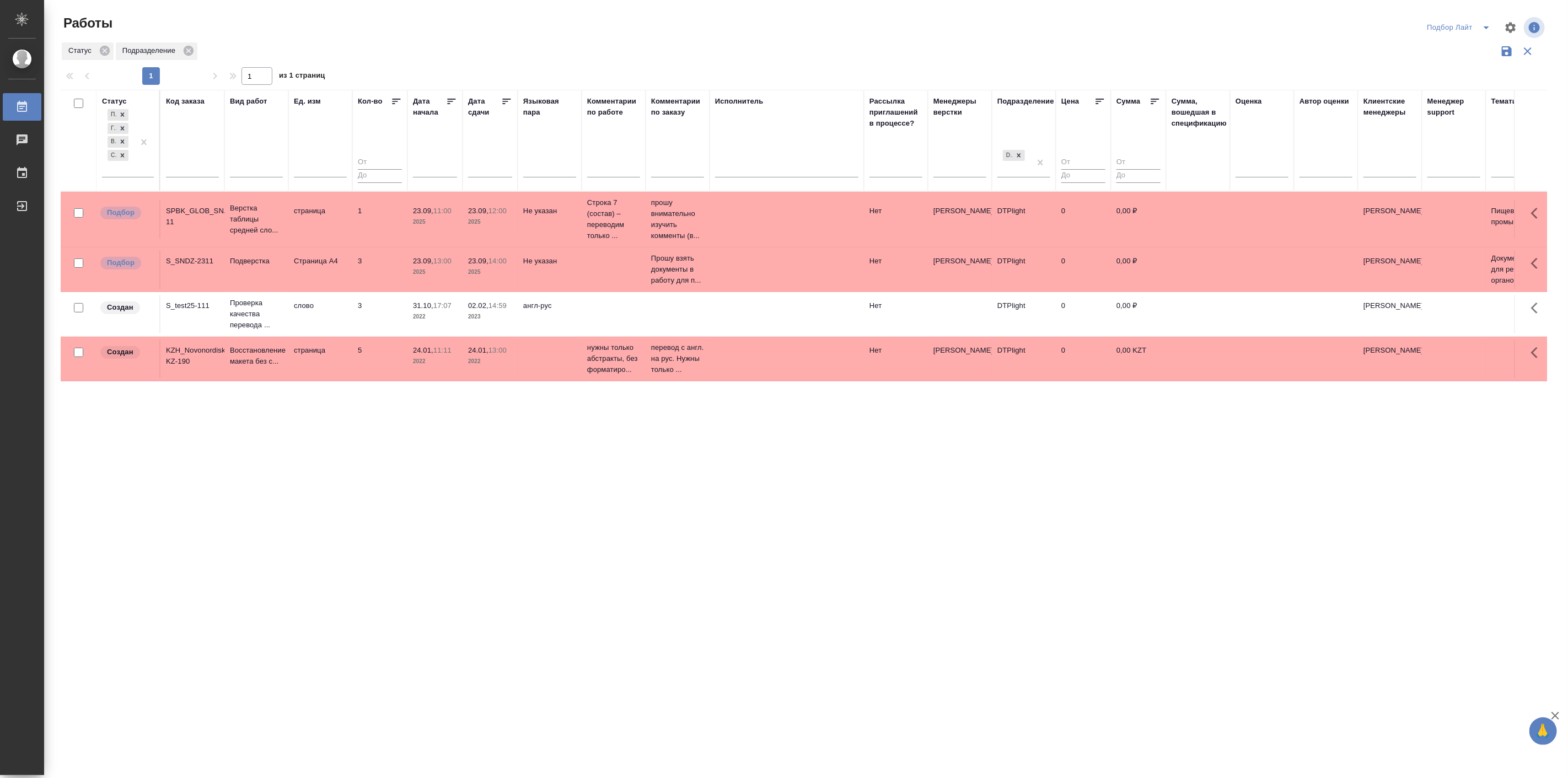
click at [432, 169] on input "text" at bounding box center [438, 168] width 37 height 16
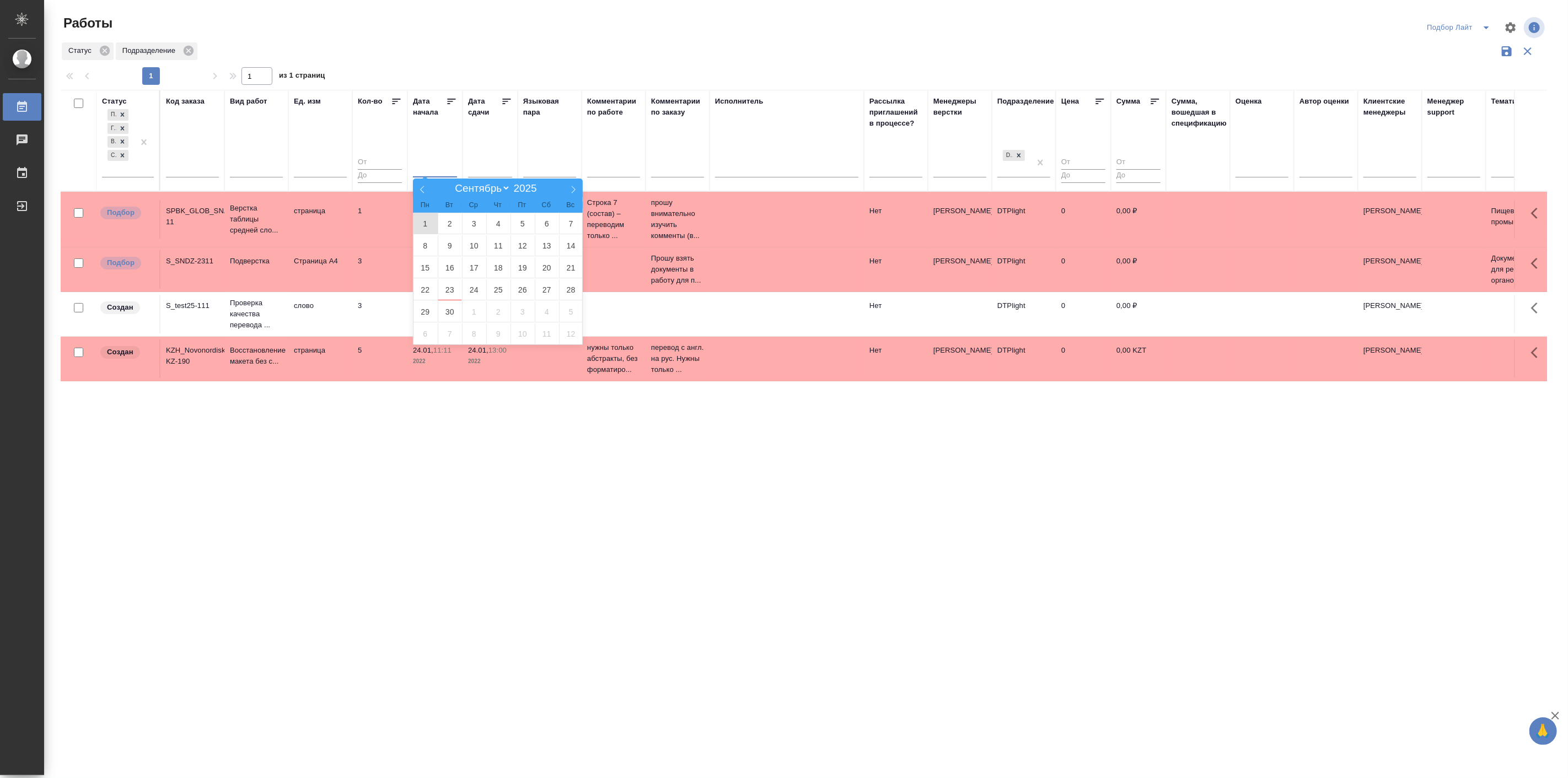
click at [427, 221] on span "1" at bounding box center [425, 224] width 24 height 22
type div "2025-08-31T21:00:00.000Z"
click at [577, 180] on span at bounding box center [573, 188] width 19 height 19
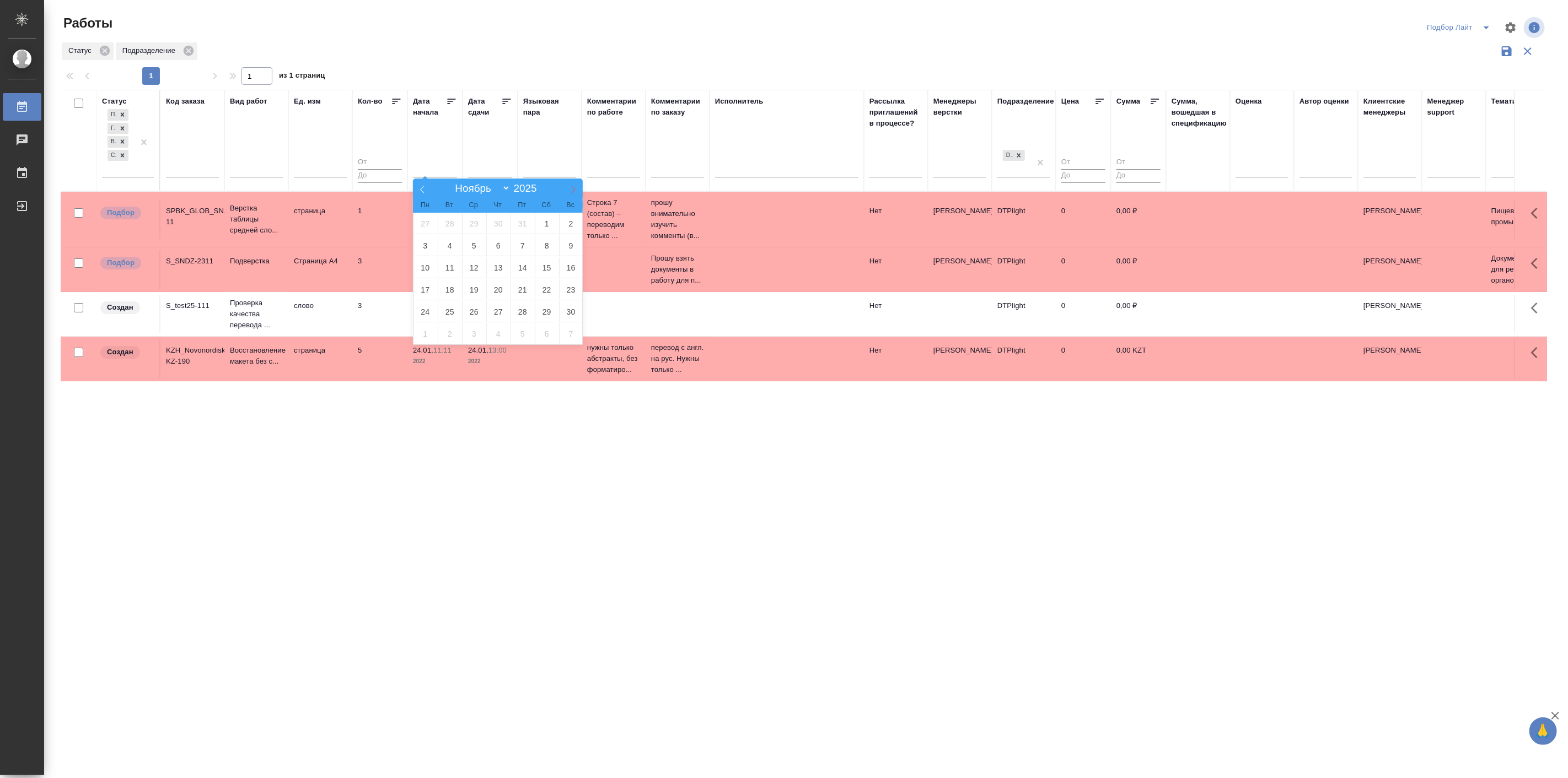
select select "11"
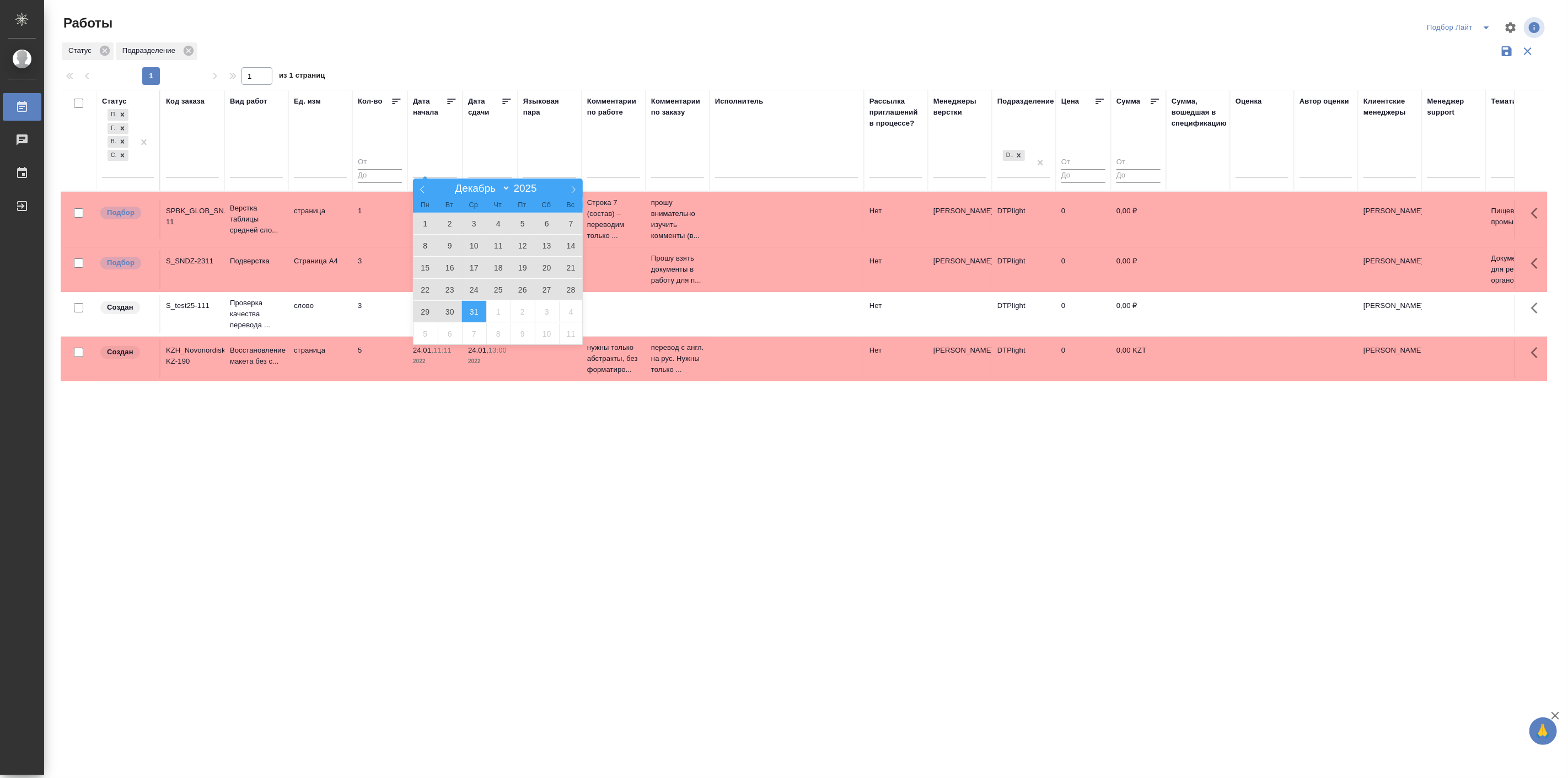
click at [476, 310] on span "31" at bounding box center [474, 312] width 24 height 22
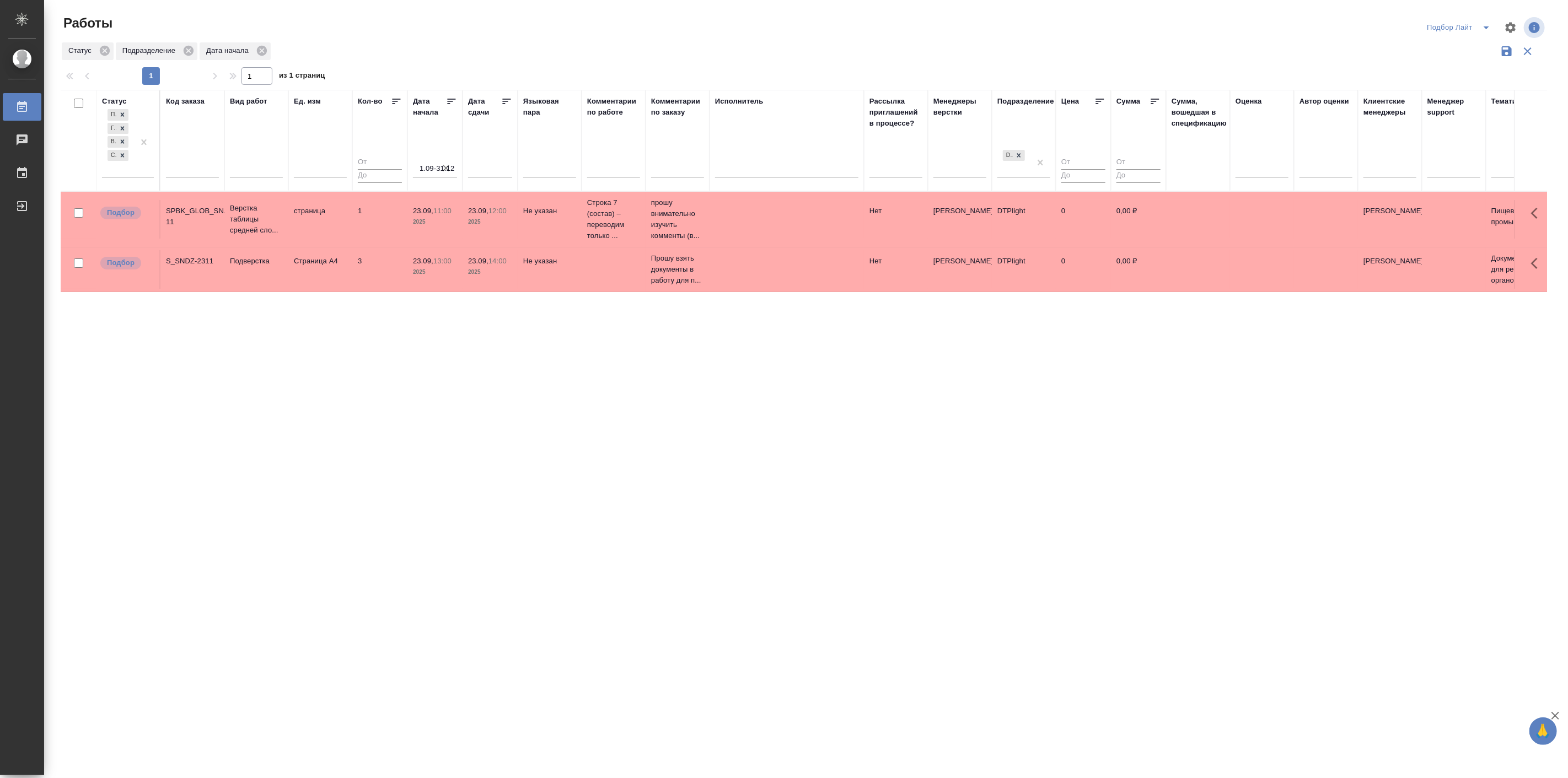
click at [1503, 48] on icon "button" at bounding box center [1506, 51] width 10 height 10
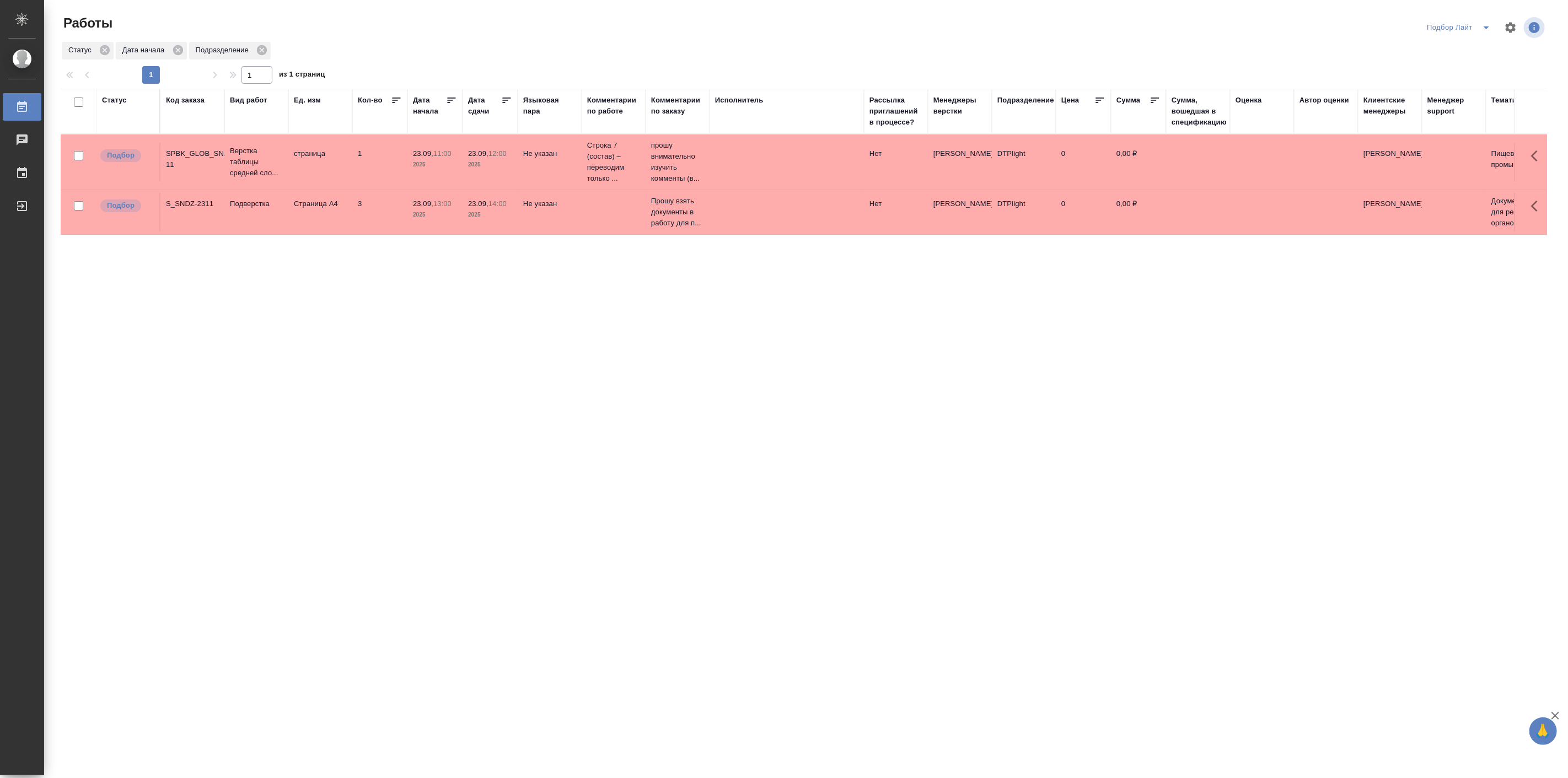
click at [642, 324] on div "Статус Код заказа Вид работ Ед. изм Кол-во Дата начала Дата сдачи Языковая пара…" at bounding box center [804, 419] width 1486 height 662
click at [508, 313] on div "Статус Код заказа Вид работ Ед. изм Кол-во Дата начала Дата сдачи Языковая пара…" at bounding box center [804, 419] width 1486 height 662
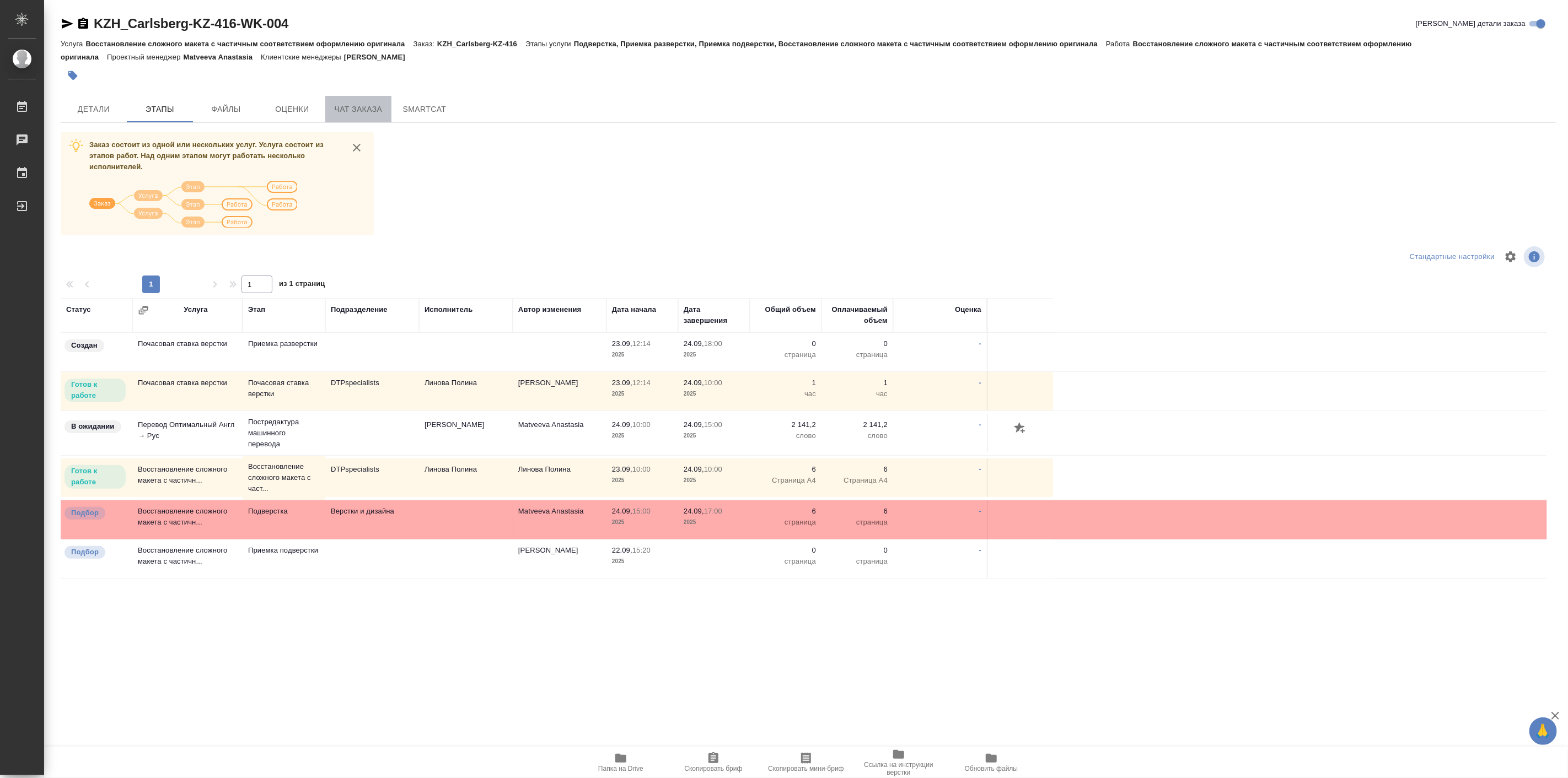
click at [340, 107] on span "Чат заказа" at bounding box center [359, 110] width 53 height 14
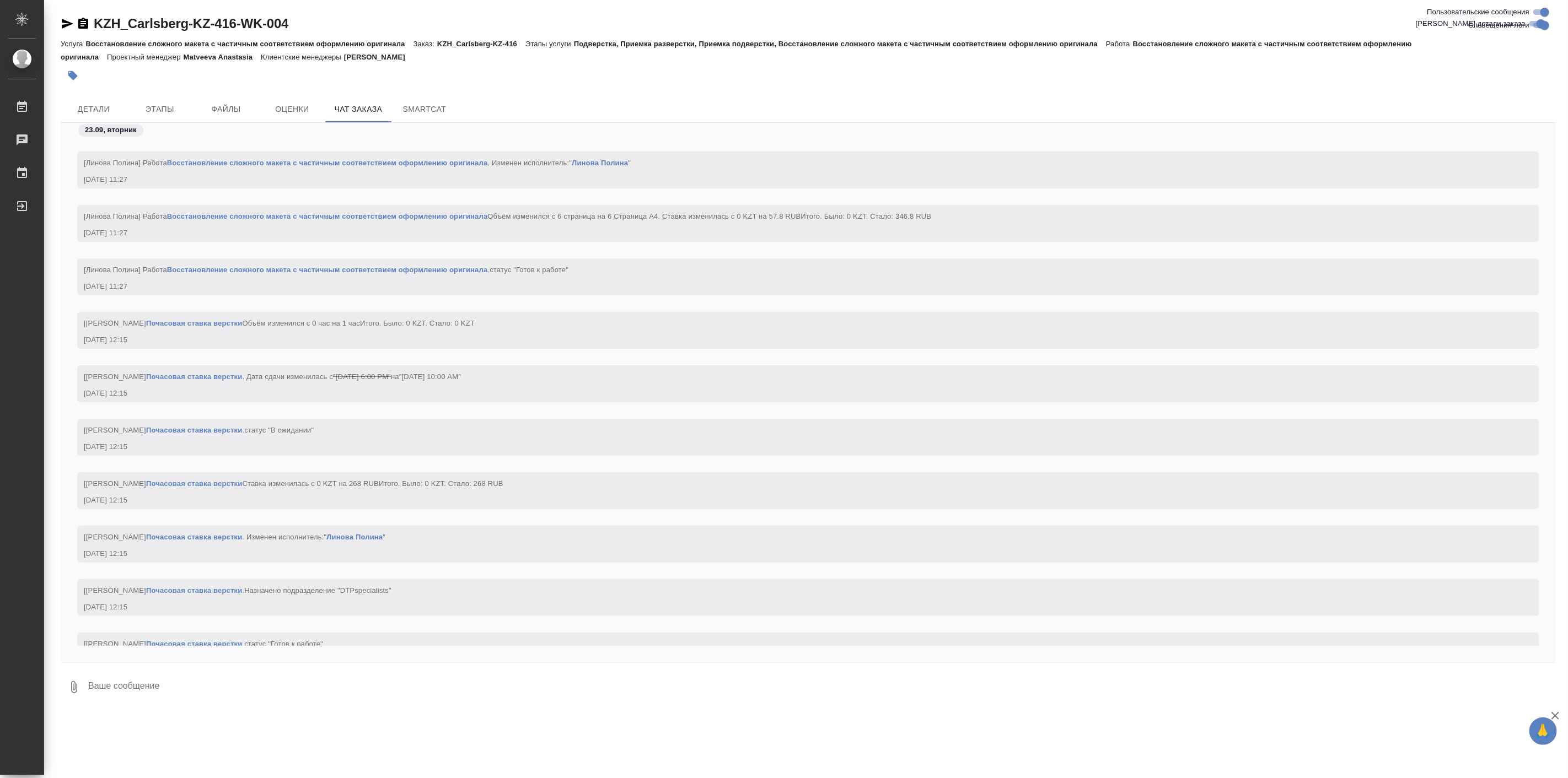
scroll to position [2999, 0]
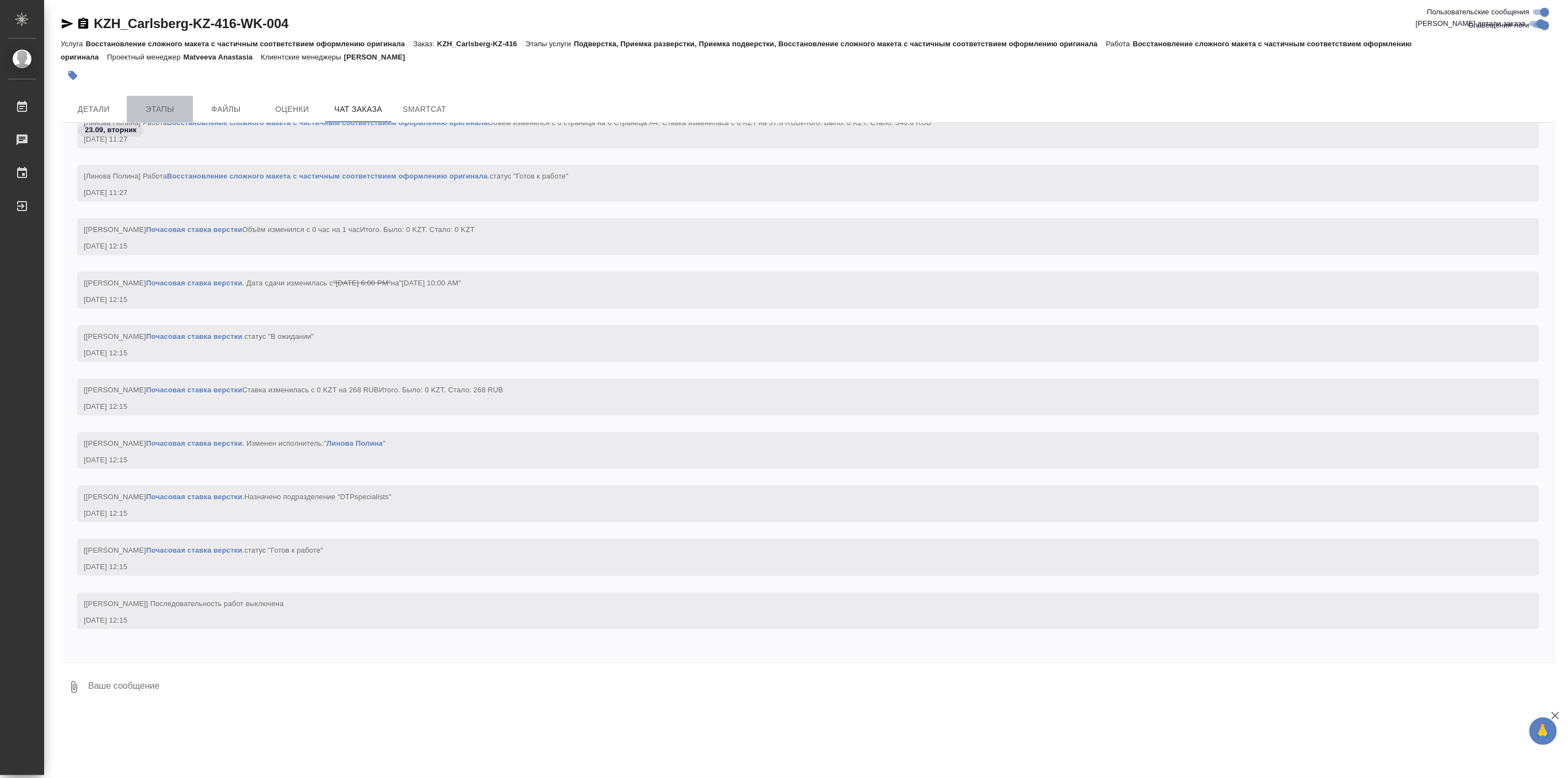
click at [172, 108] on span "Этапы" at bounding box center [160, 110] width 53 height 14
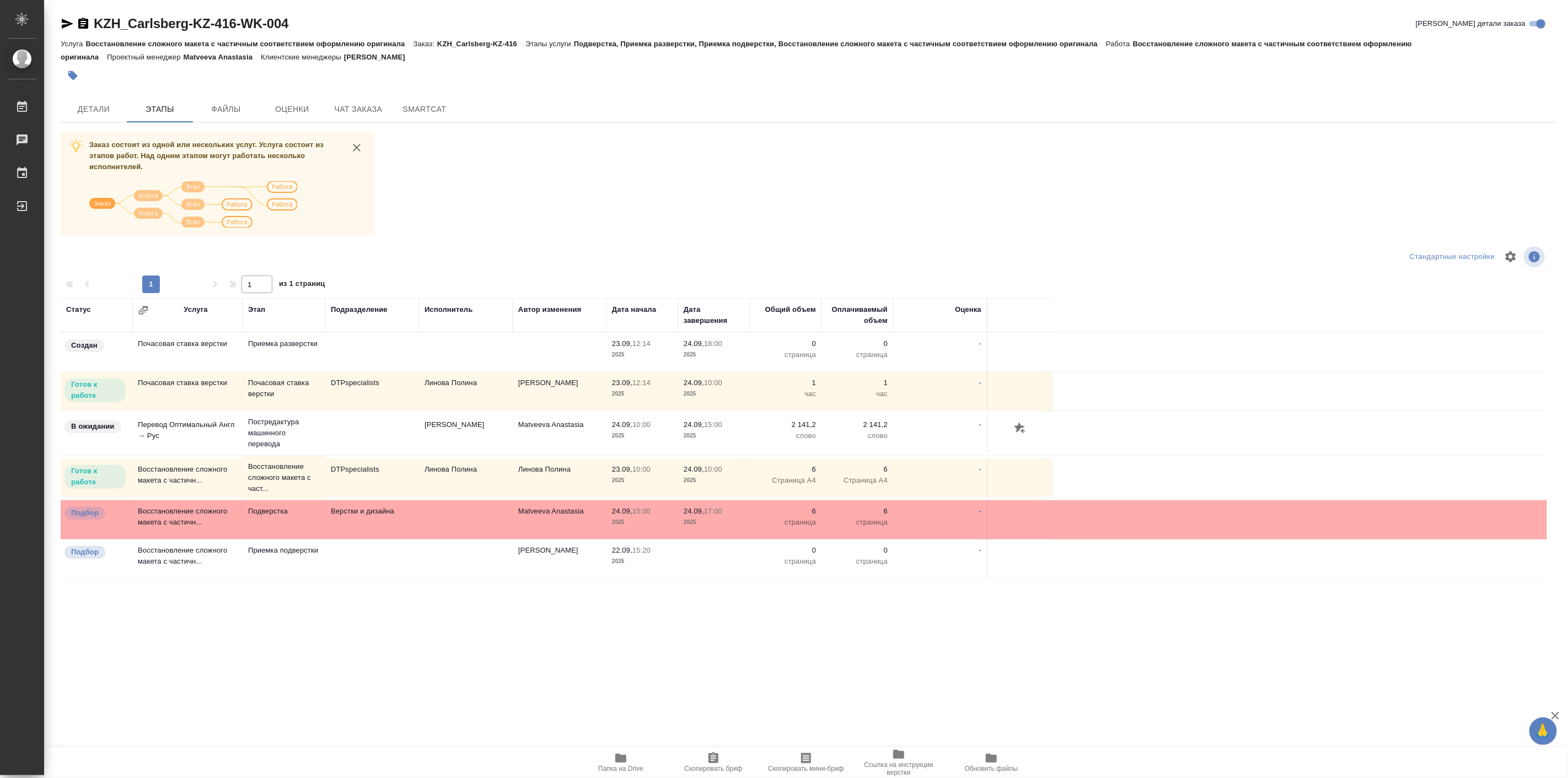
click at [276, 627] on div "Статус Услуга Этап Подразделение Исполнитель Автор изменения Дата начала Дата з…" at bounding box center [804, 574] width 1486 height 551
click at [22, 138] on div "Чаты" at bounding box center [8, 140] width 27 height 16
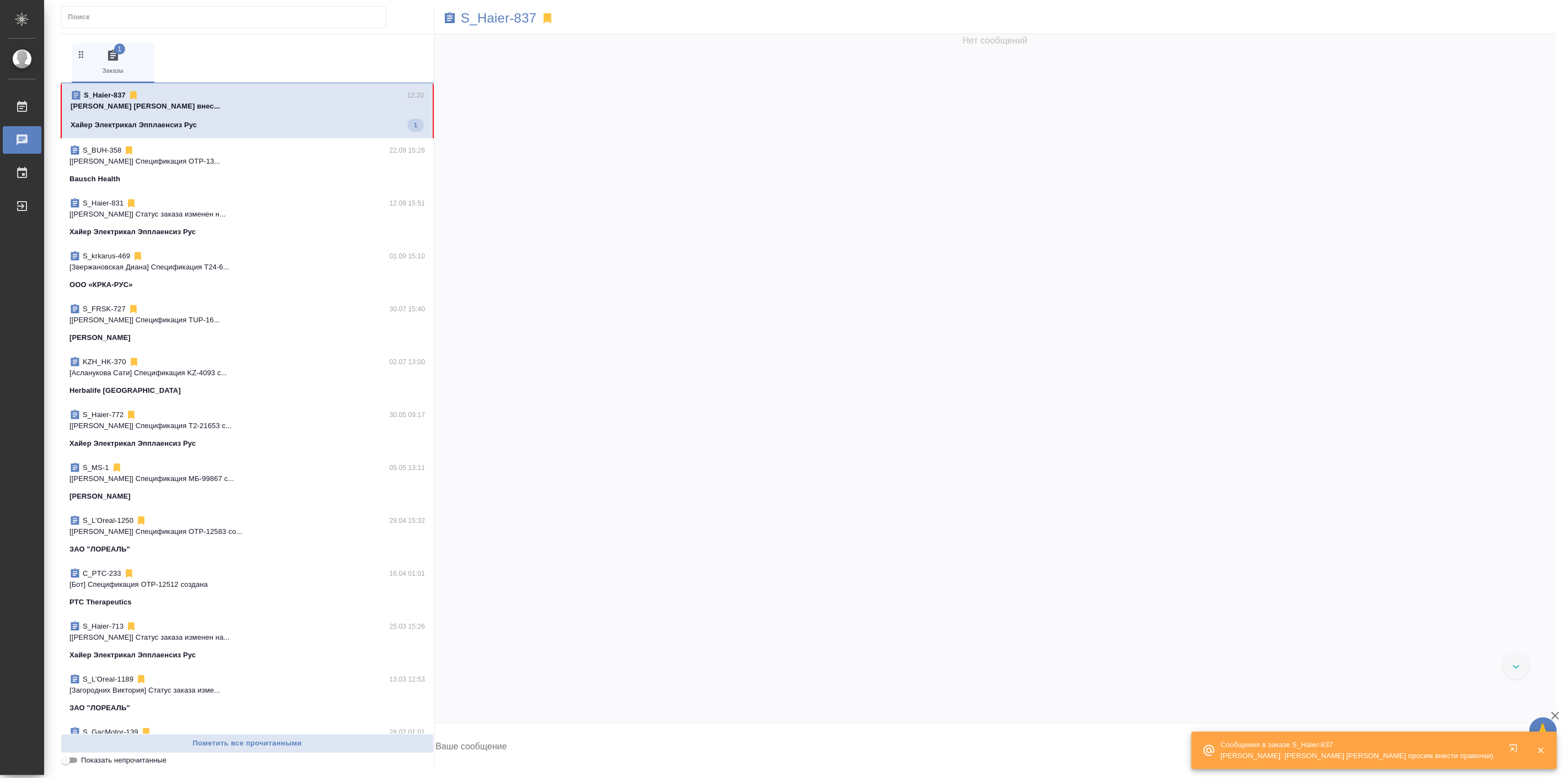
scroll to position [21614, 0]
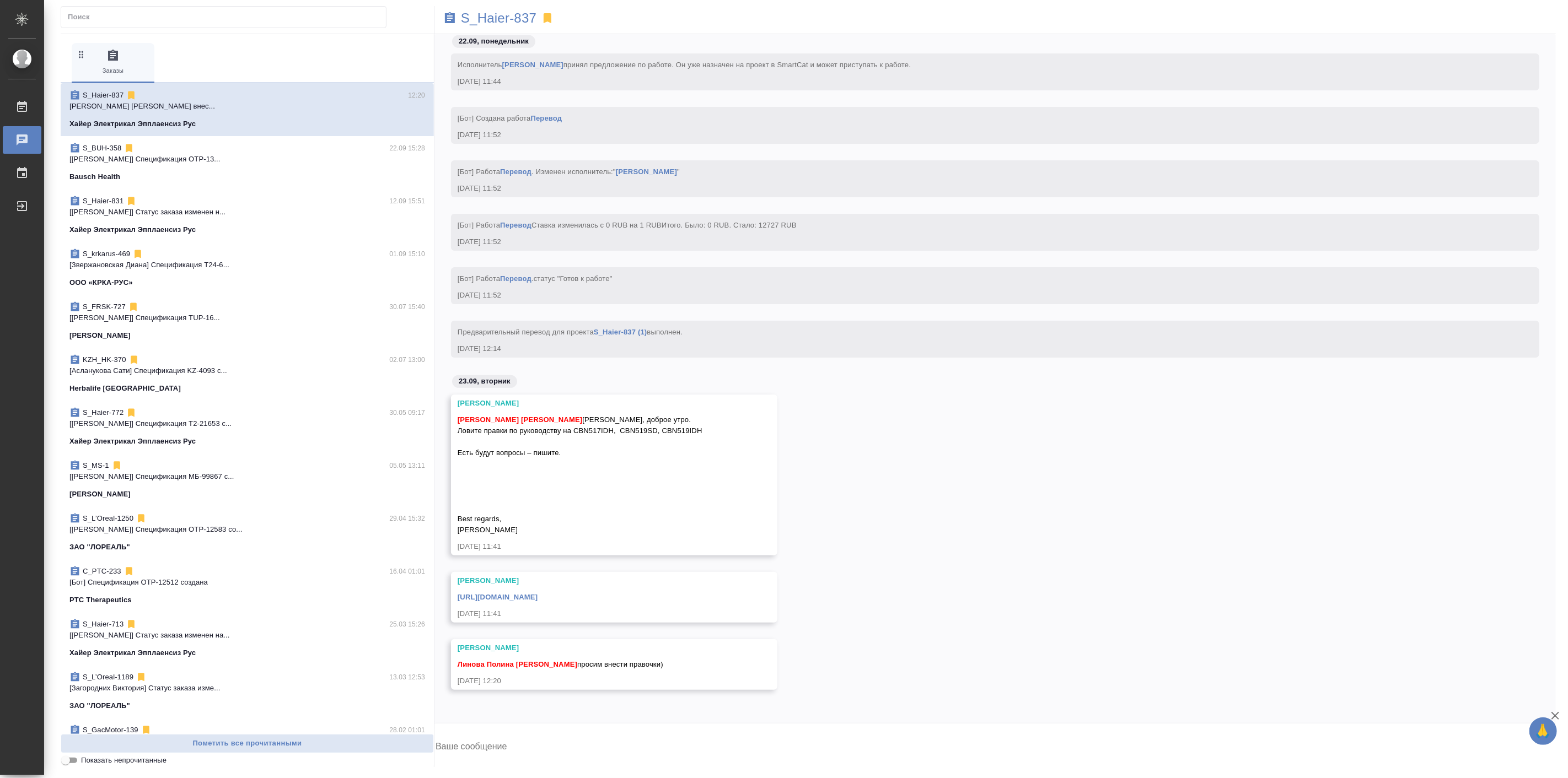
click at [537, 596] on link "https://drive.awatera.com/s/t5MG4Cs3X4Wi7CH" at bounding box center [497, 597] width 80 height 9
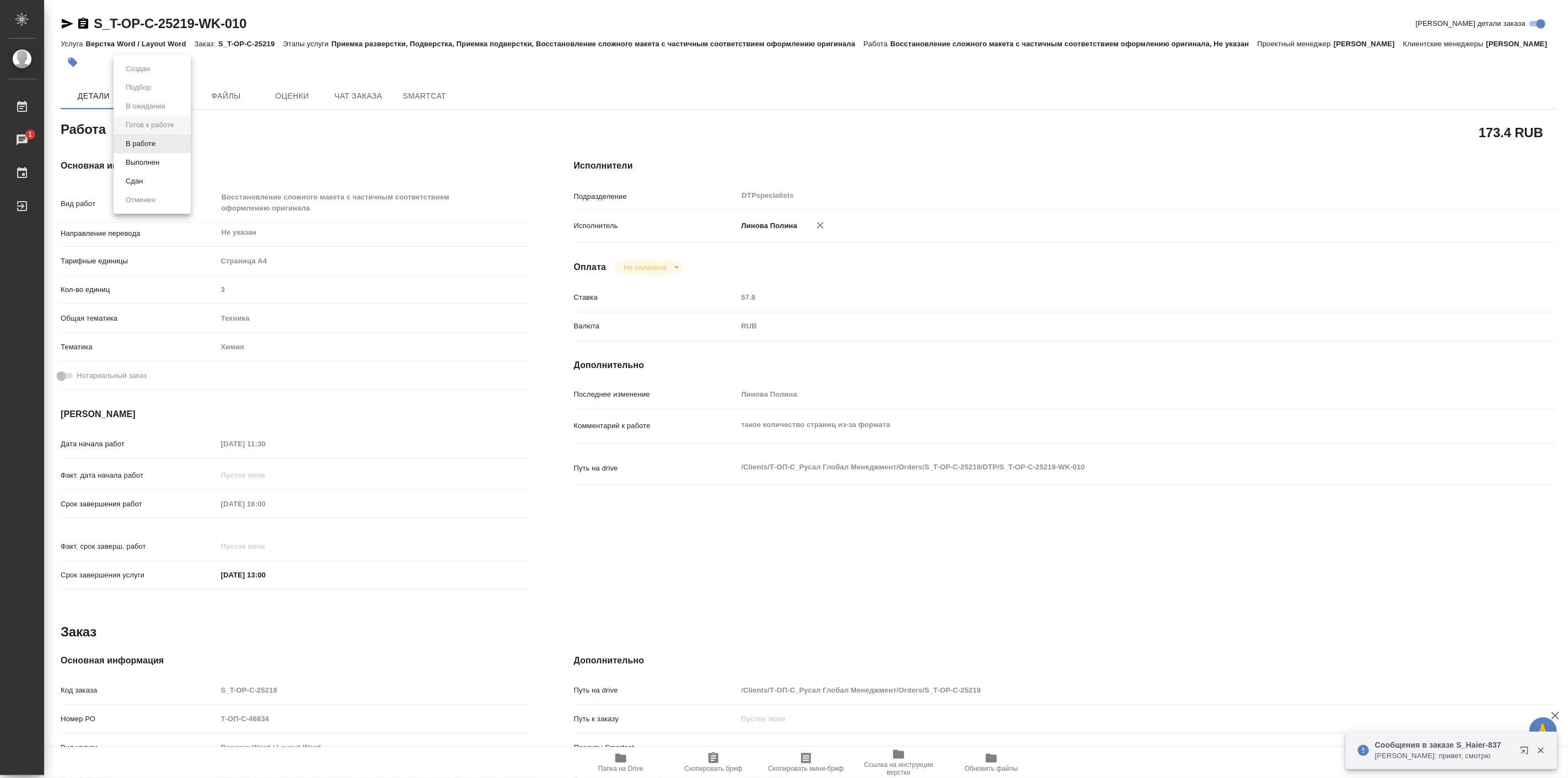
click at [151, 143] on body "🙏 .cls-1 fill:#fff; AWATERA [PERSON_NAME] Работы 1 Чаты График Выйти S_T-OP-C-2…" at bounding box center [784, 389] width 1568 height 778
click at [160, 161] on button "Выполнен" at bounding box center [143, 163] width 41 height 12
type textarea "x"
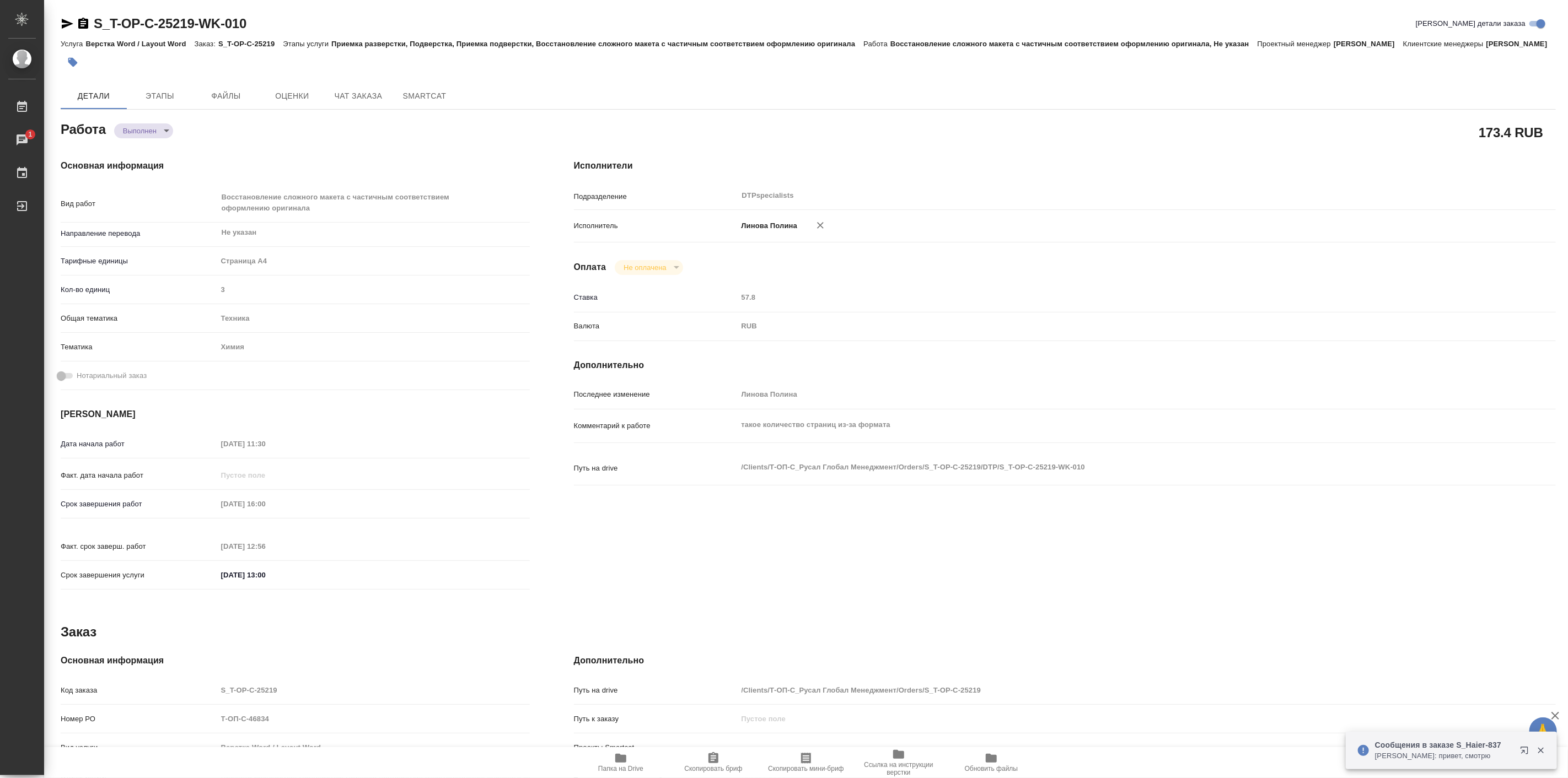
type textarea "x"
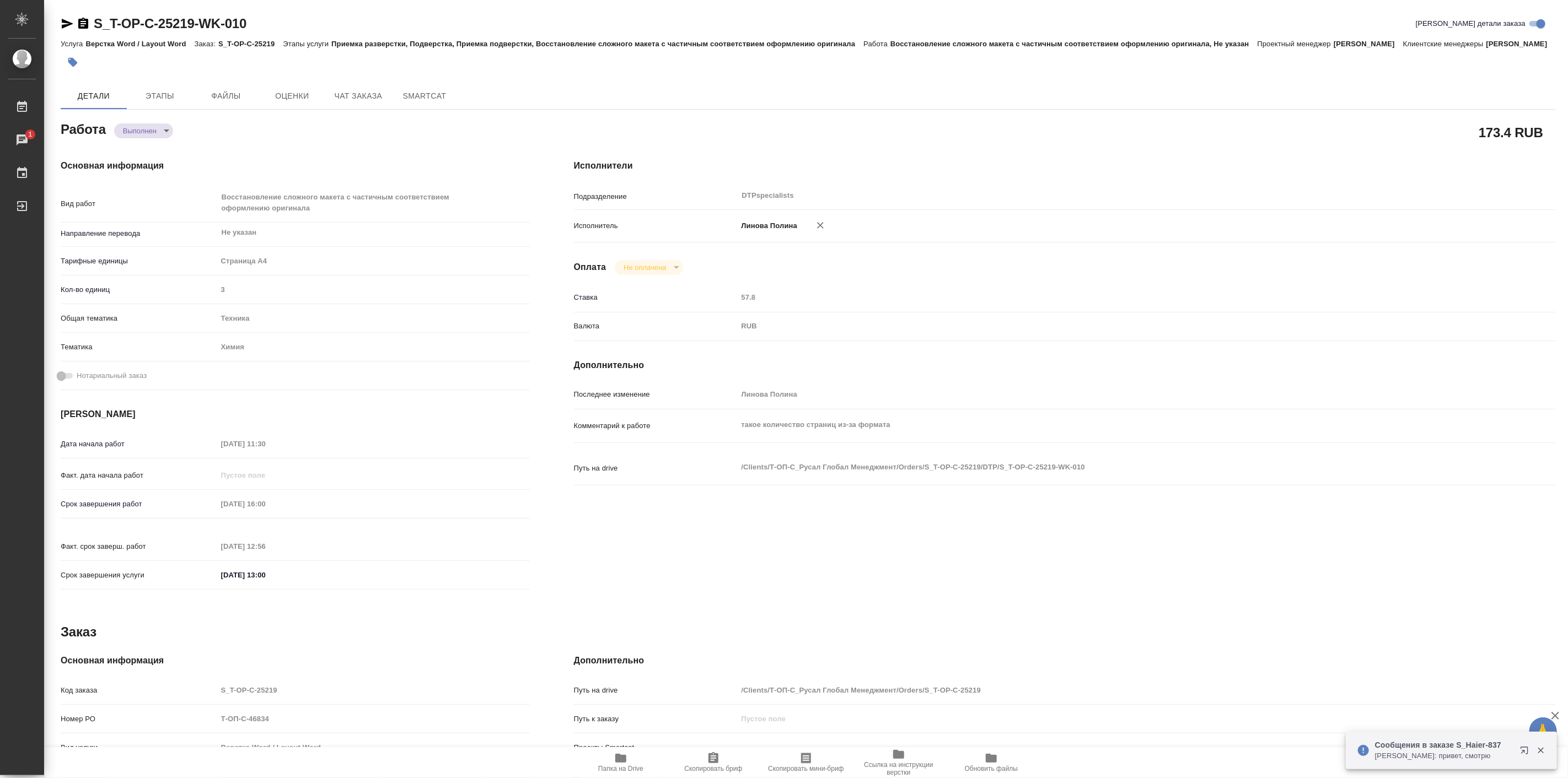
type textarea "x"
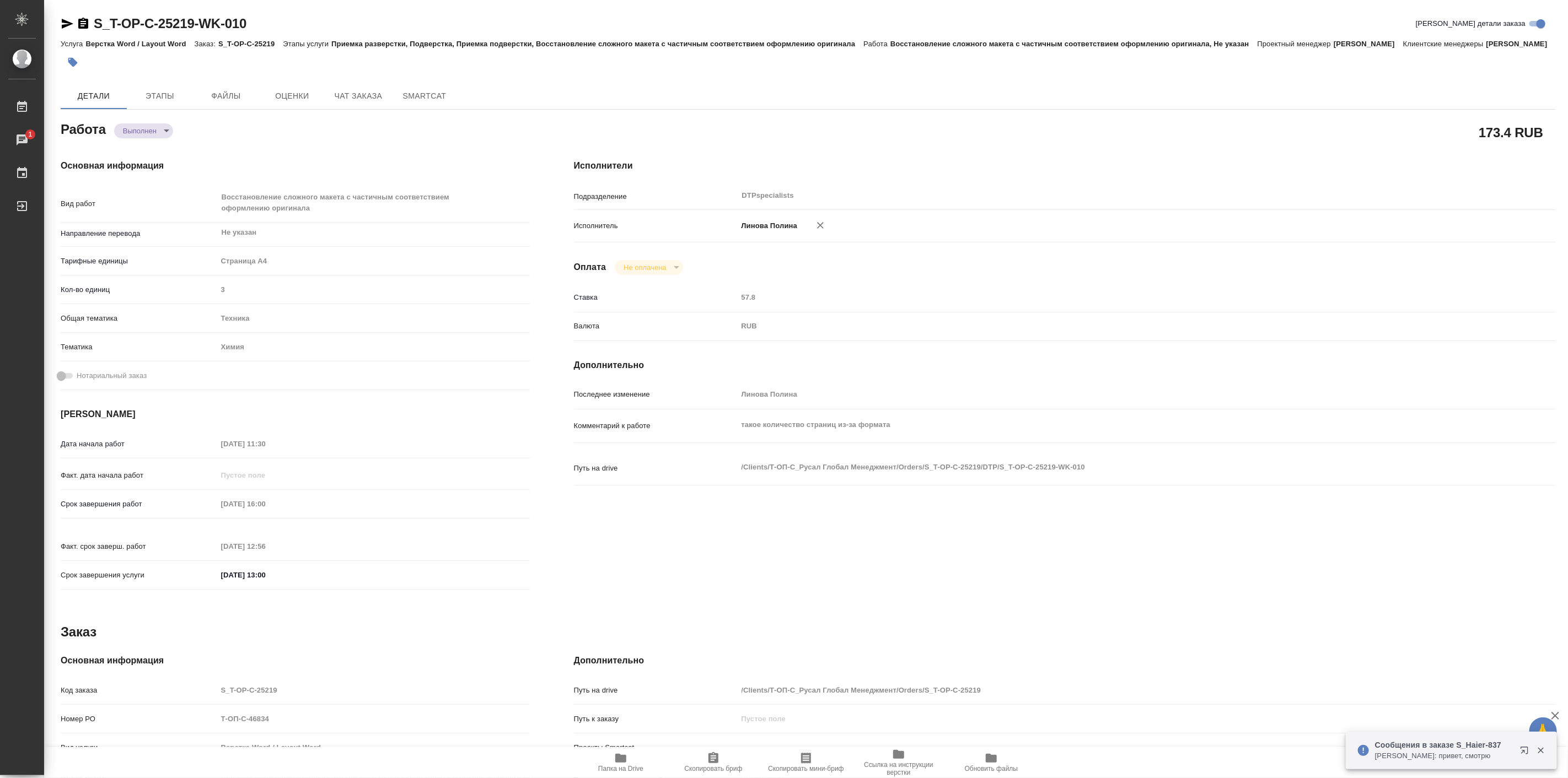
type textarea "x"
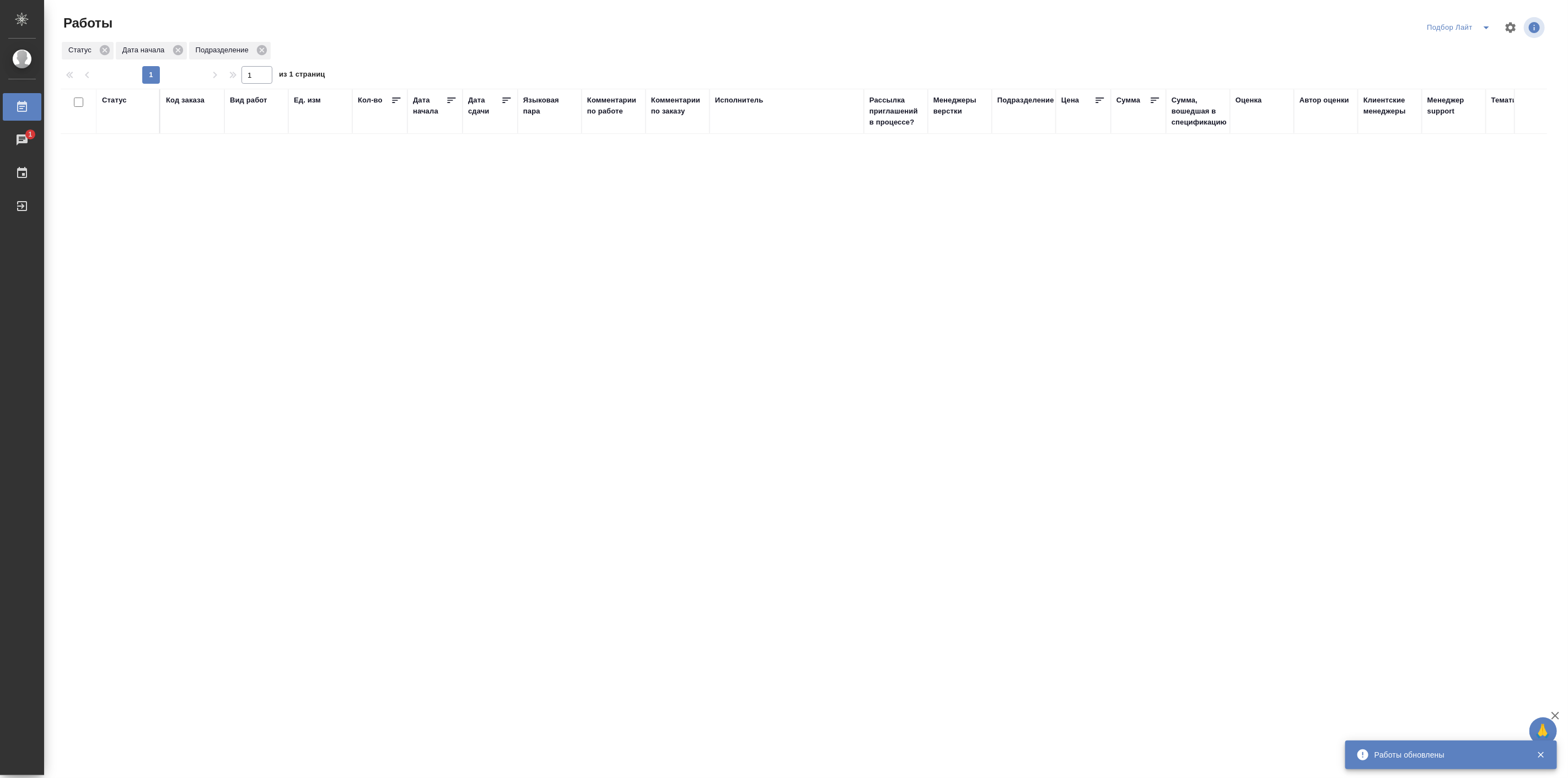
click at [1483, 26] on icon "split button" at bounding box center [1486, 27] width 13 height 13
click at [1461, 69] on li "Актуальные" at bounding box center [1459, 67] width 76 height 18
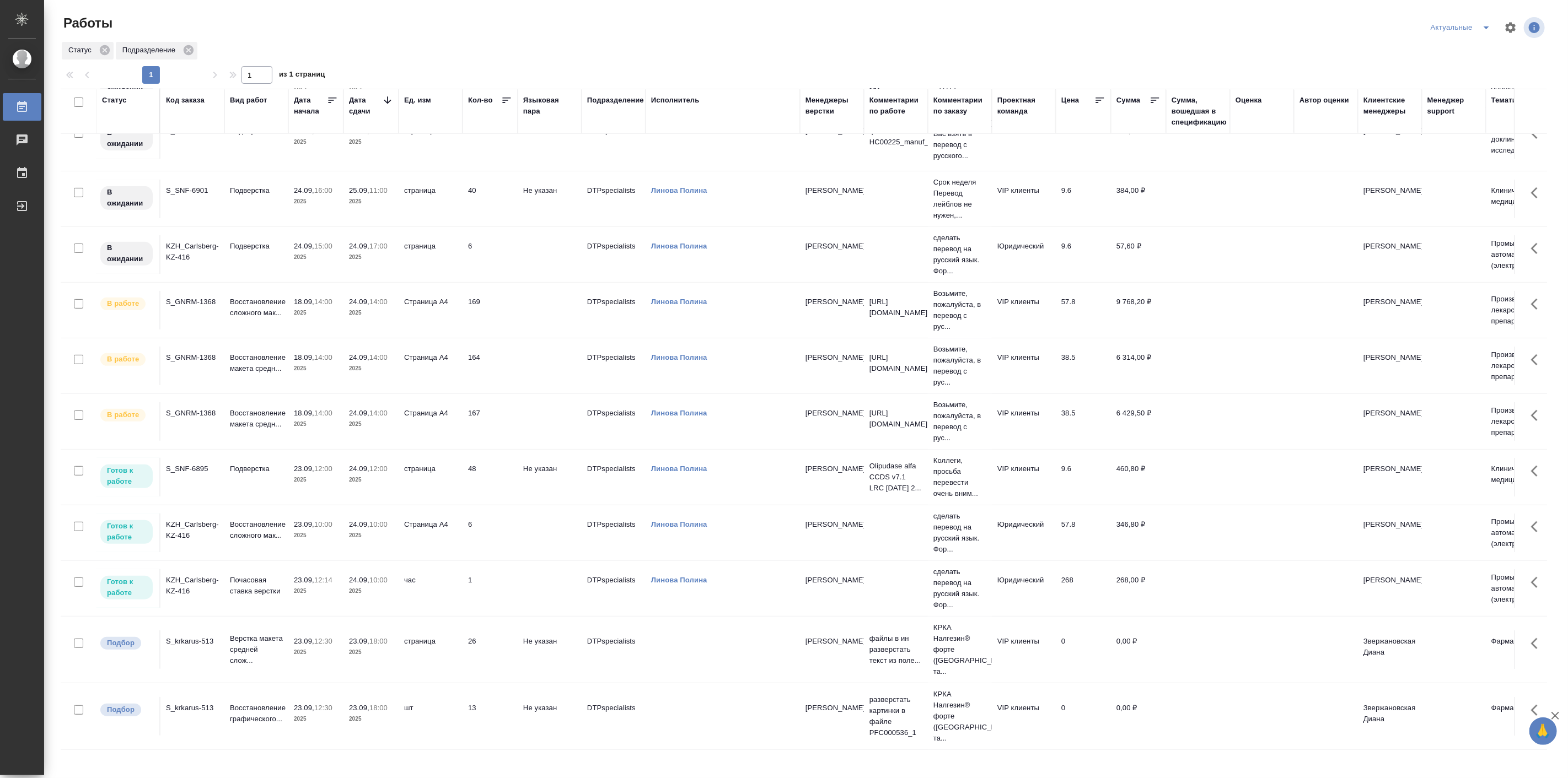
scroll to position [356, 0]
click at [492, 50] on div "Статус Подразделение" at bounding box center [804, 50] width 1486 height 19
click at [324, 475] on p "2025" at bounding box center [316, 480] width 44 height 11
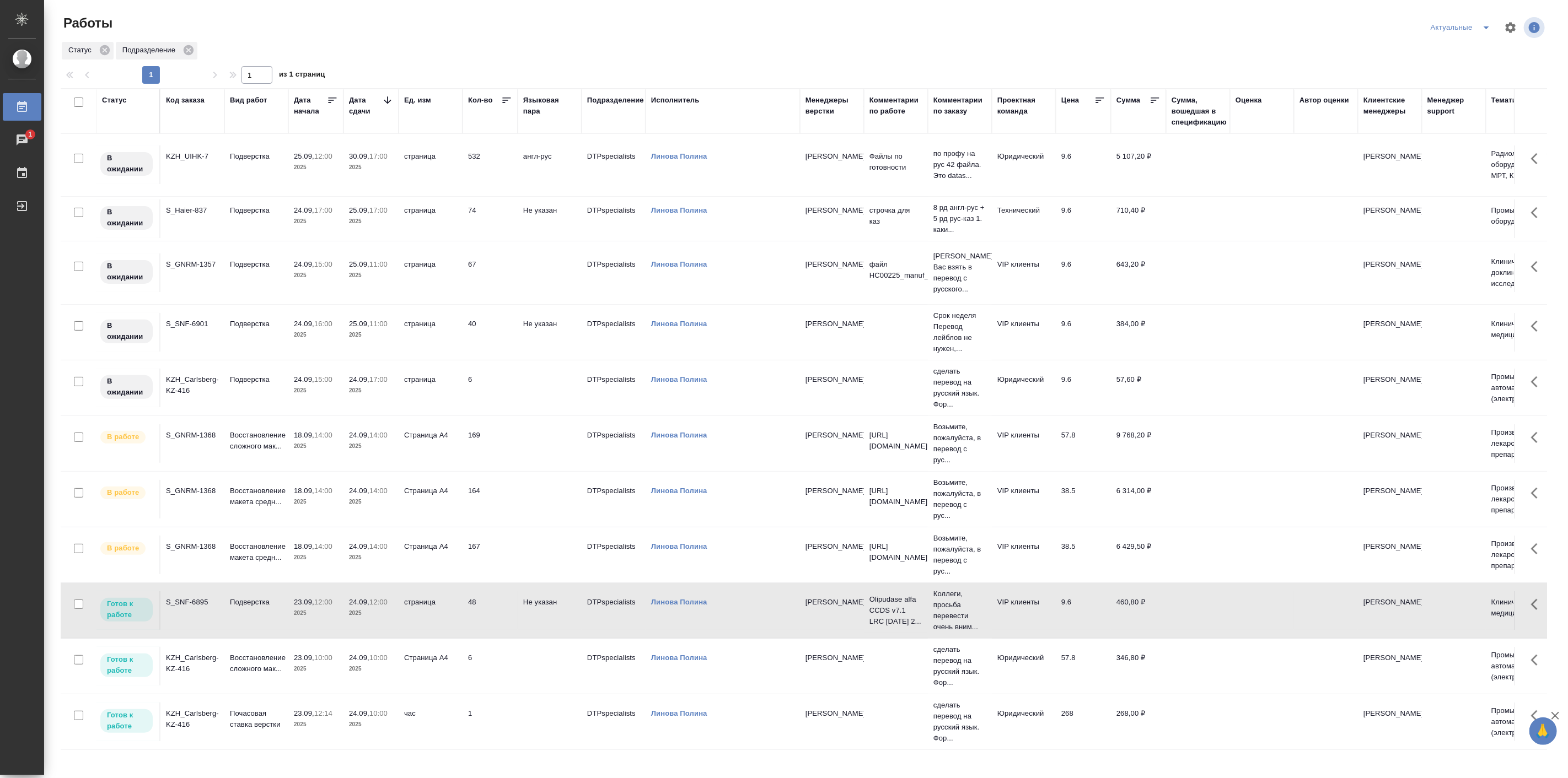
scroll to position [223, 0]
click at [1488, 25] on icon "split button" at bounding box center [1486, 27] width 13 height 13
click at [1453, 105] on li "все" at bounding box center [1461, 102] width 73 height 18
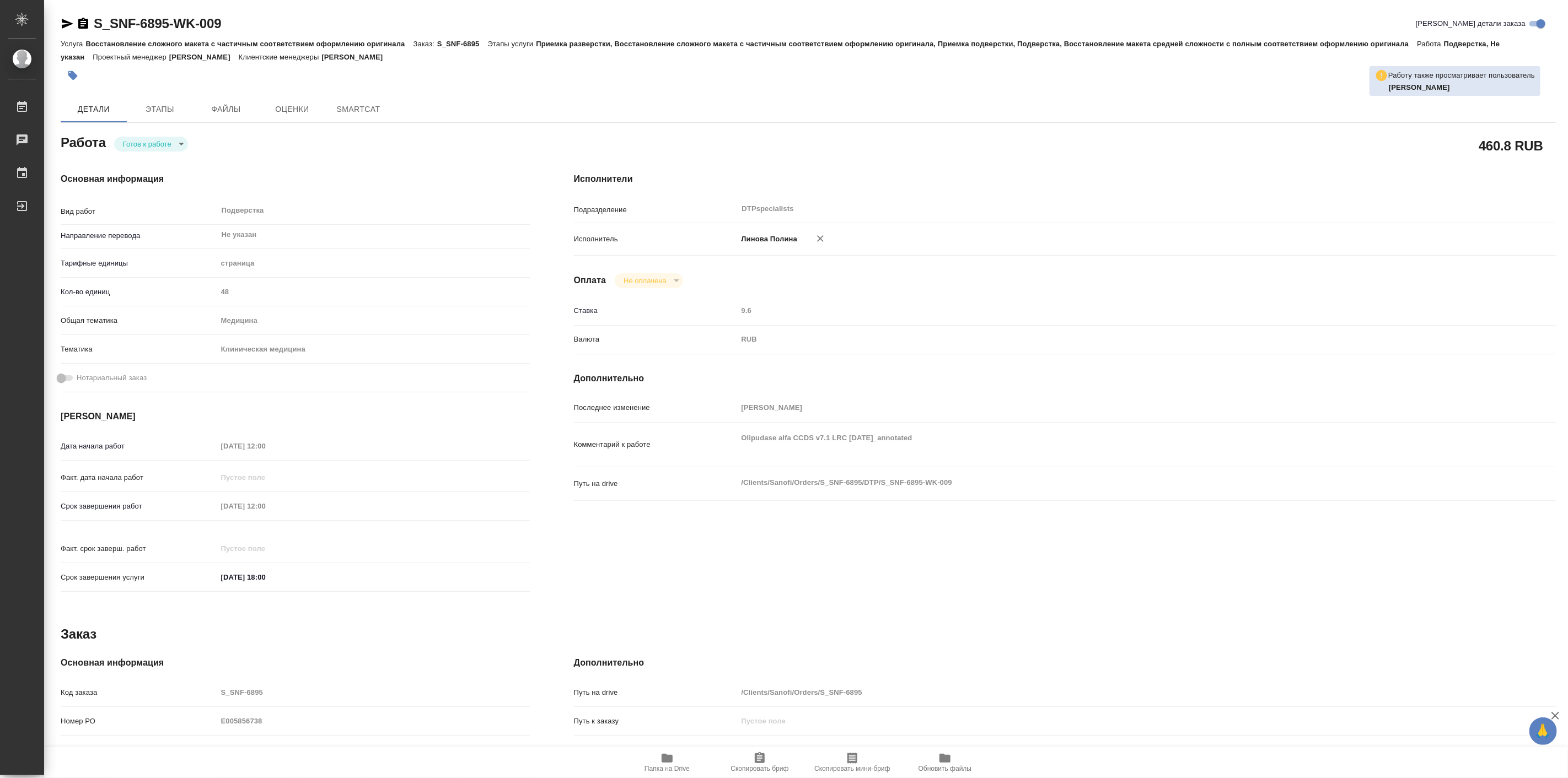
type textarea "x"
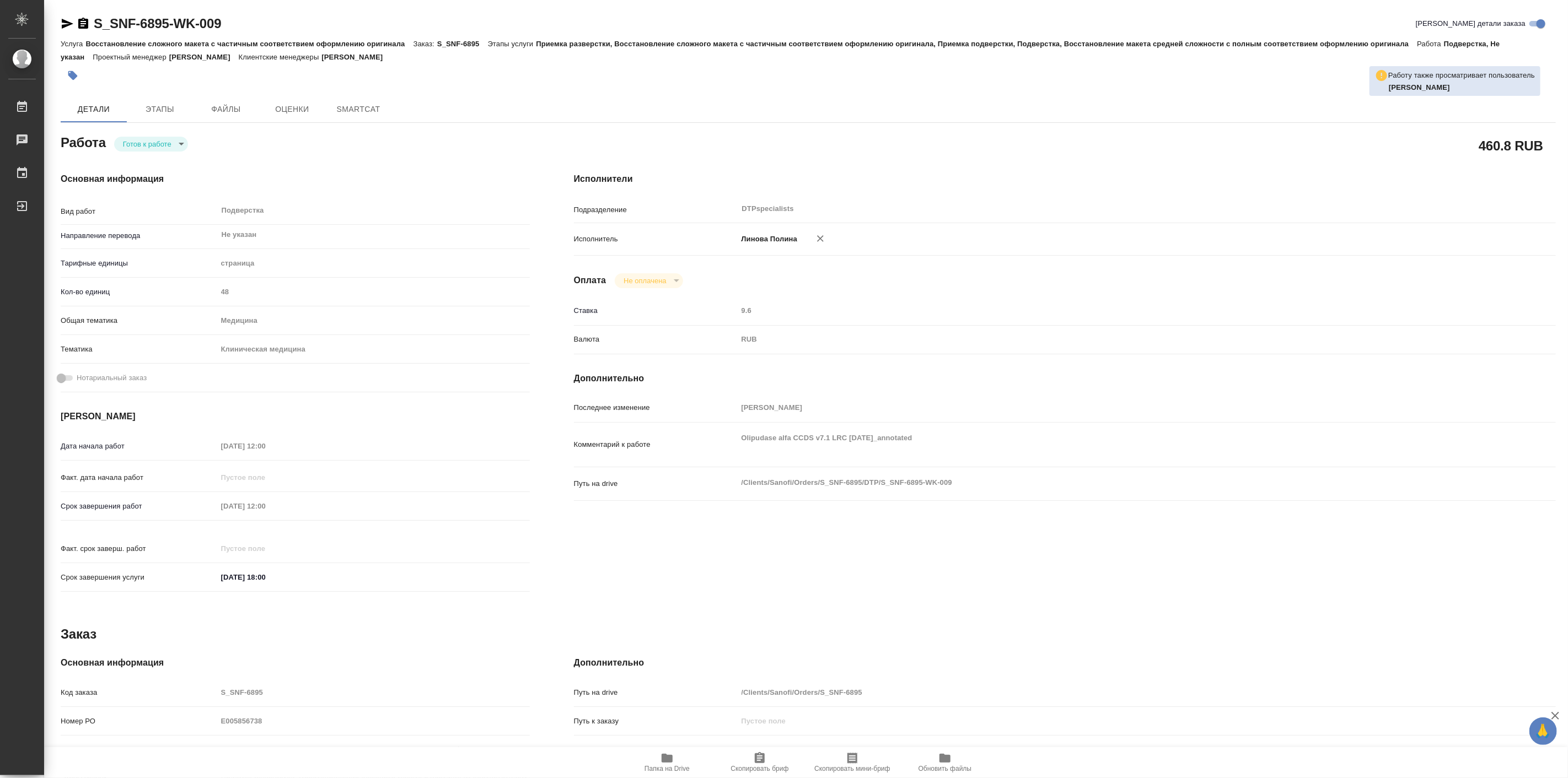
type textarea "x"
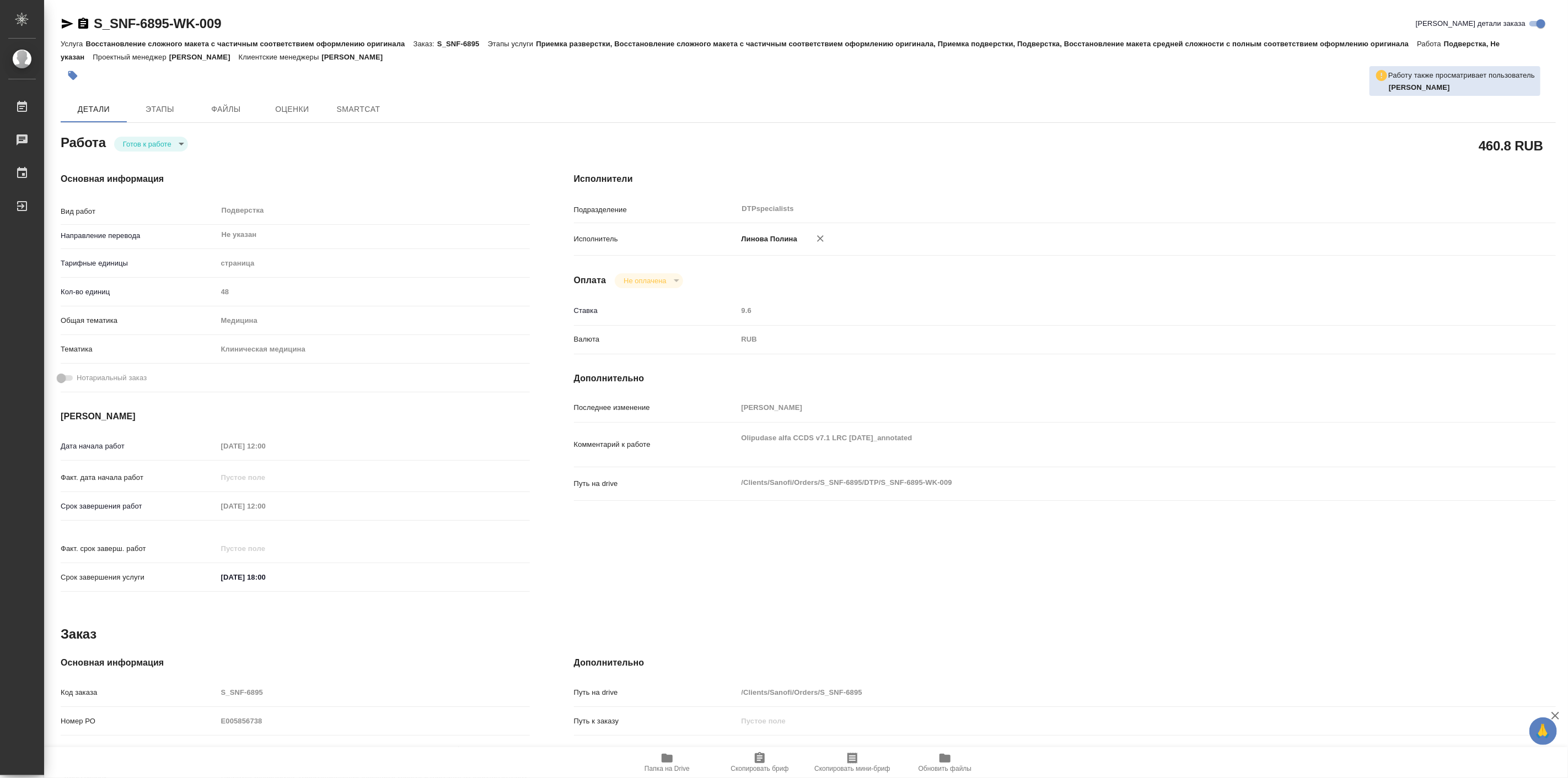
type textarea "x"
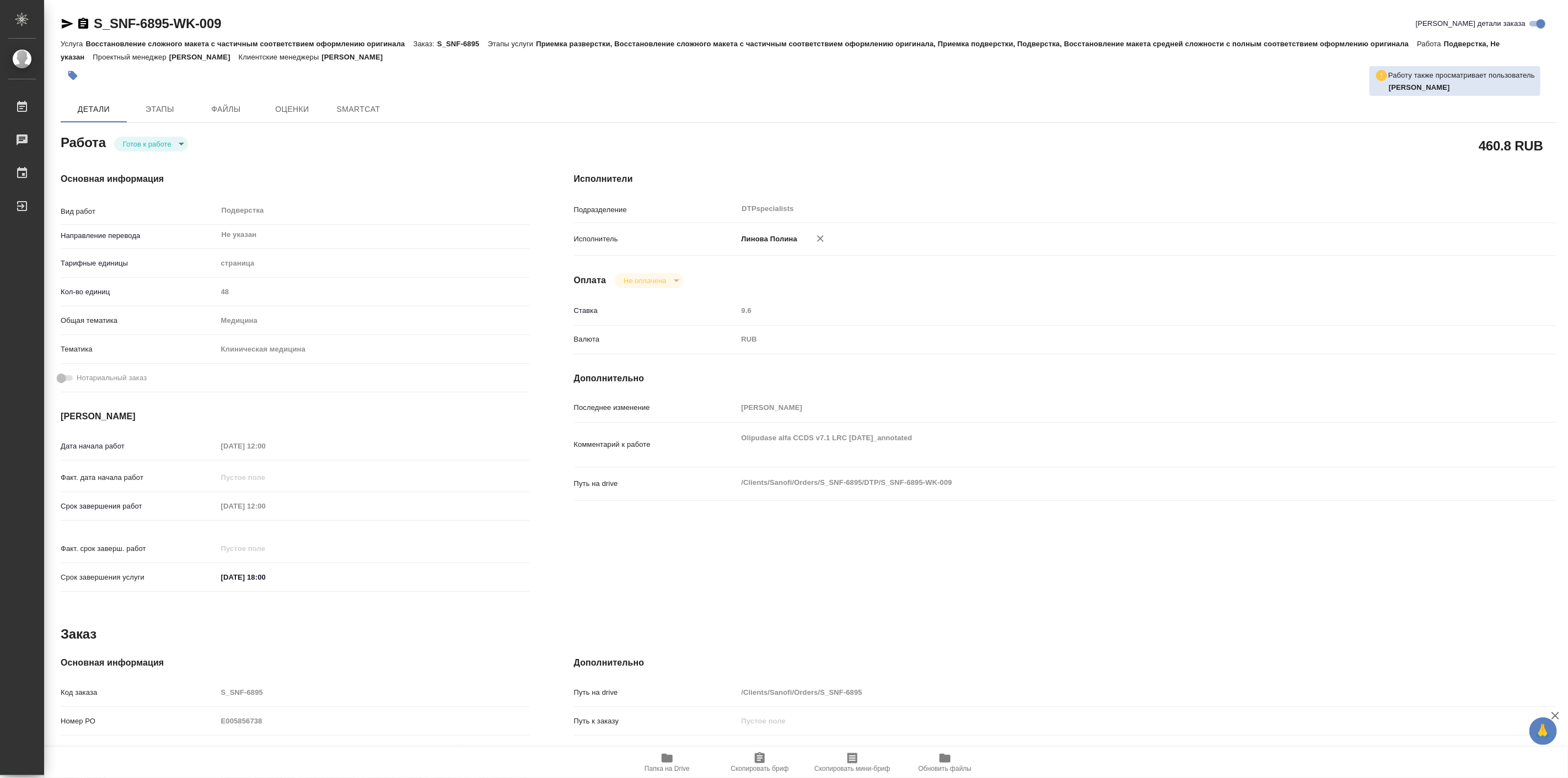
type textarea "x"
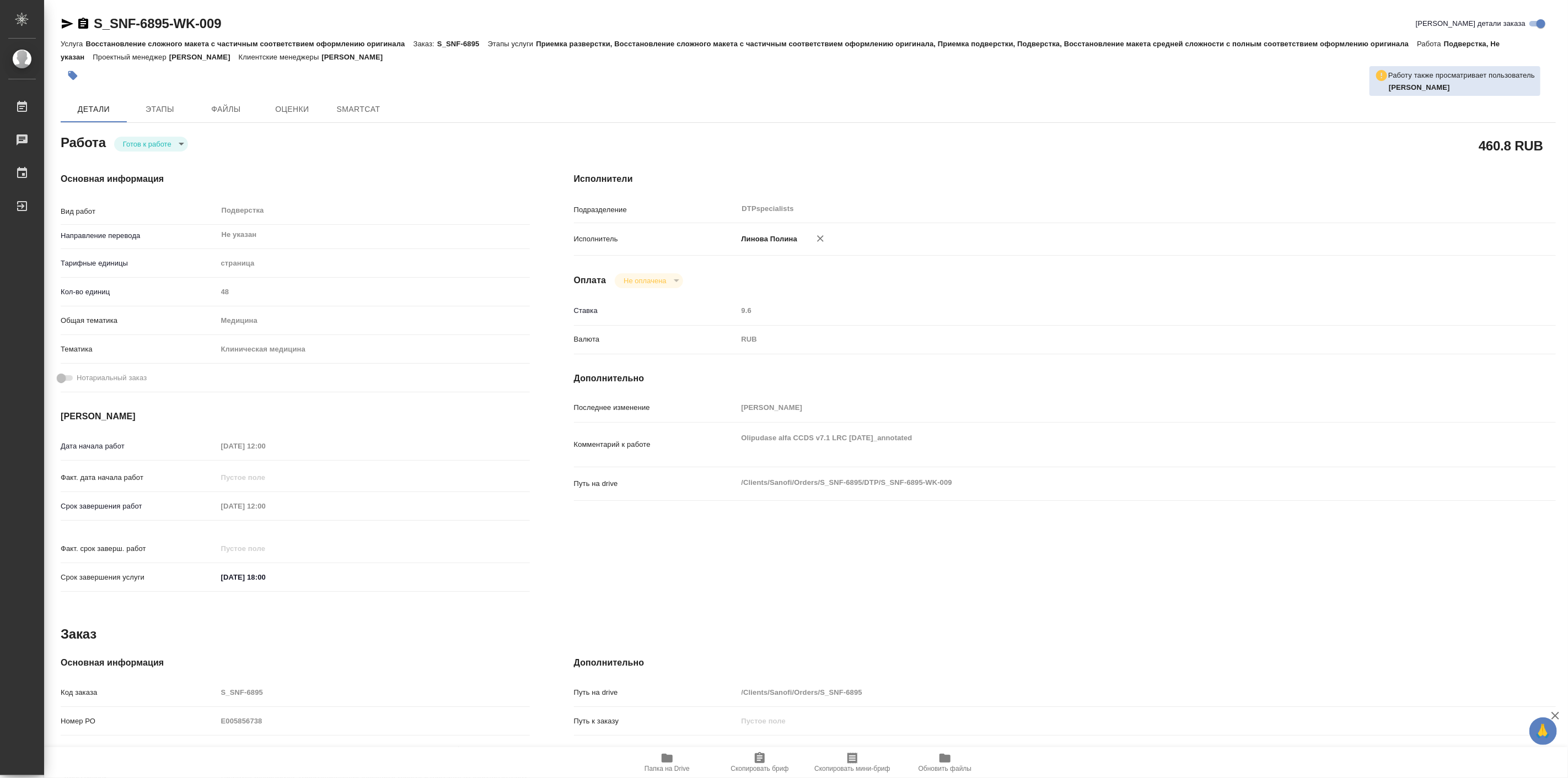
type textarea "x"
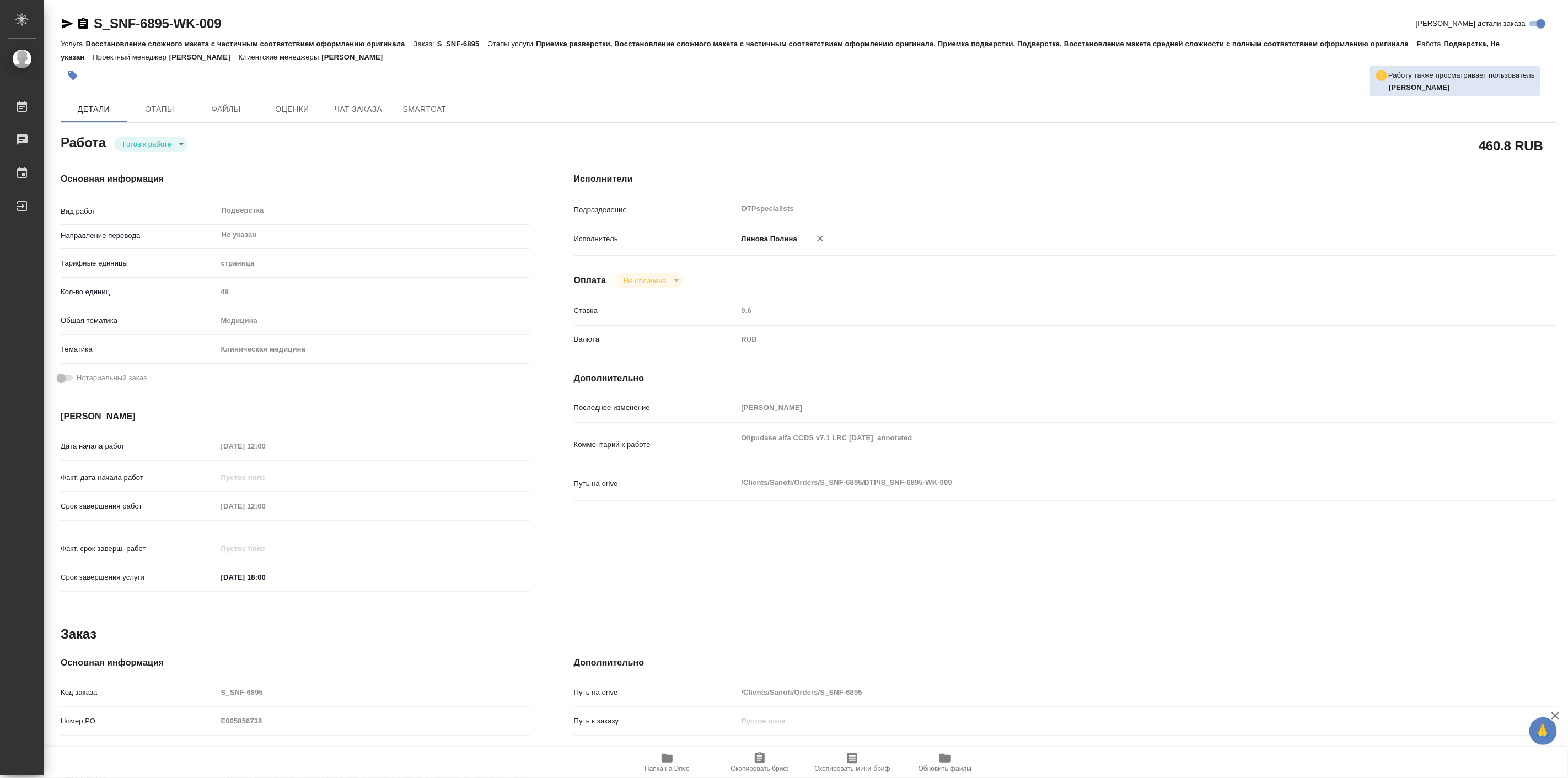
type textarea "x"
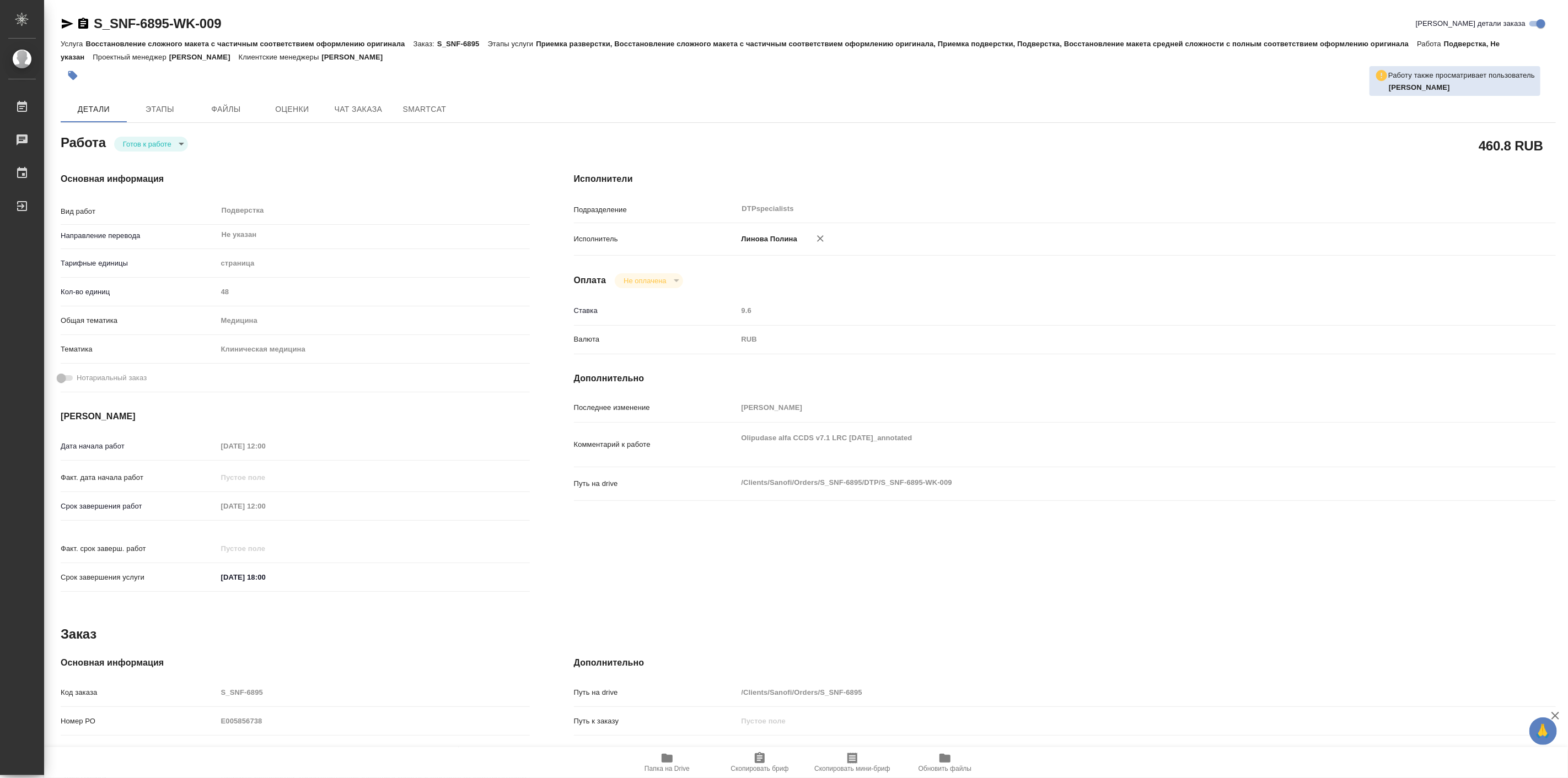
type textarea "x"
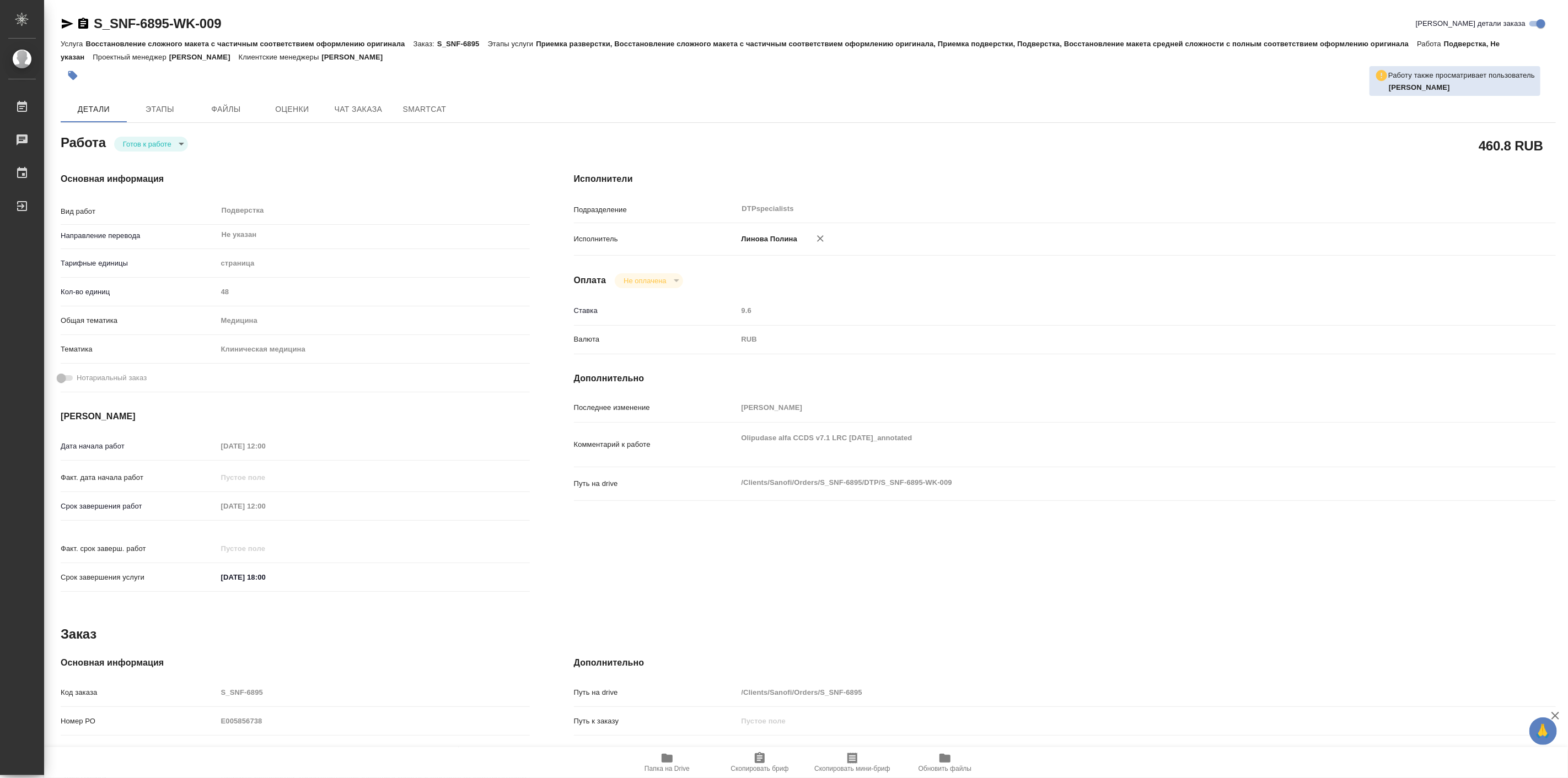
click at [679, 759] on span "Папка на Drive" at bounding box center [667, 762] width 80 height 21
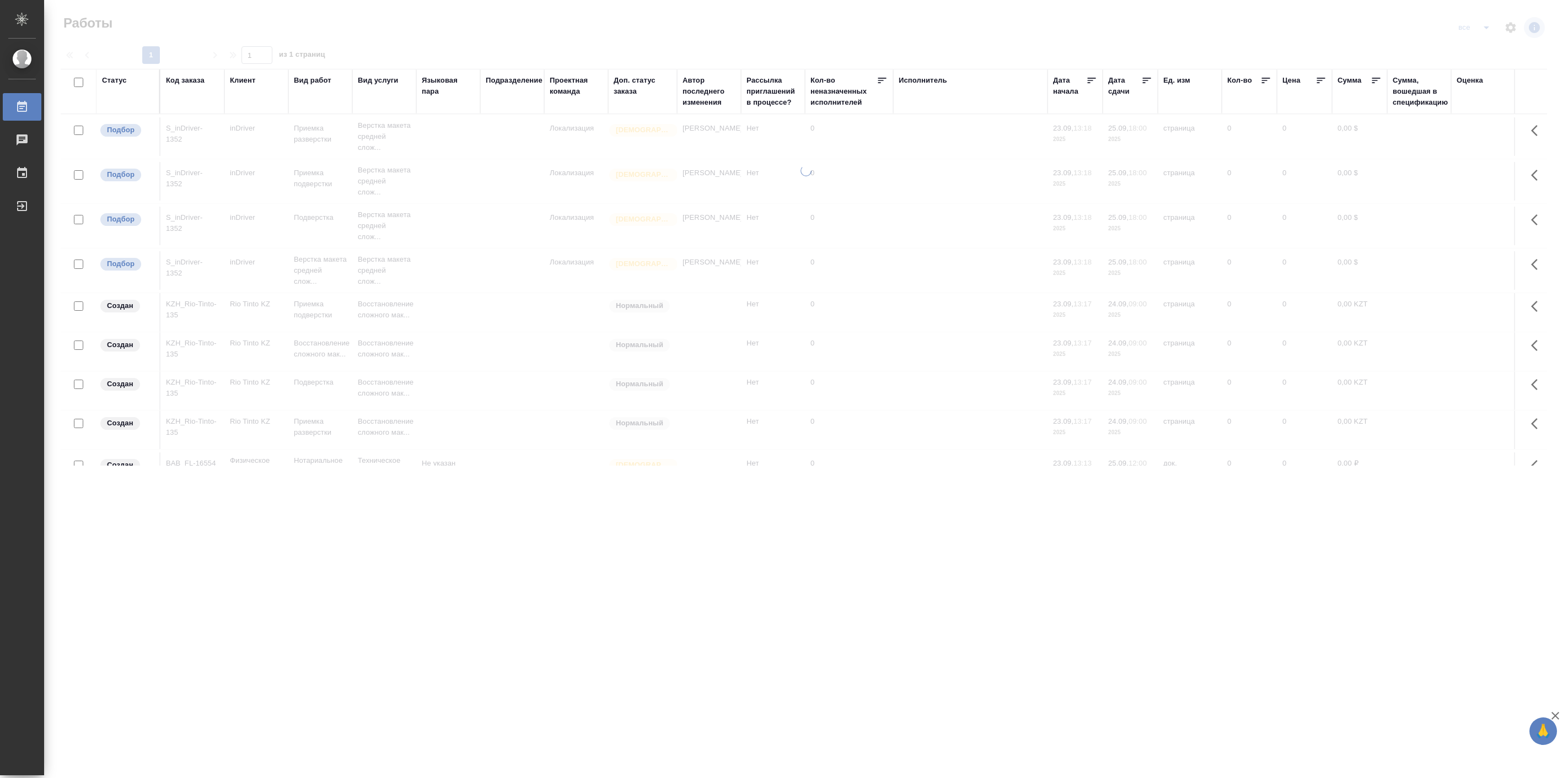
click at [118, 81] on div "Статус" at bounding box center [115, 80] width 25 height 11
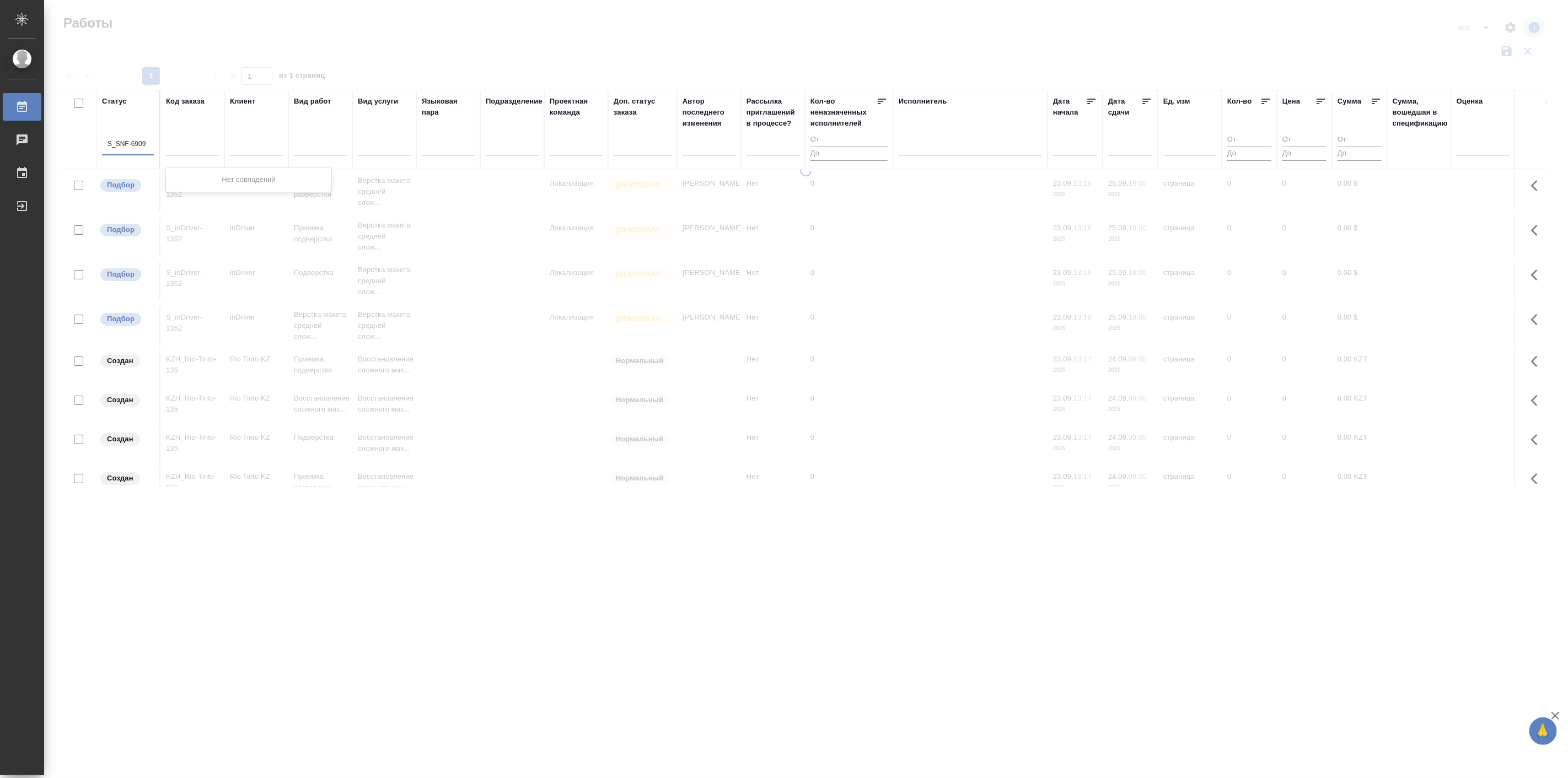
type input "S_SNF-6909"
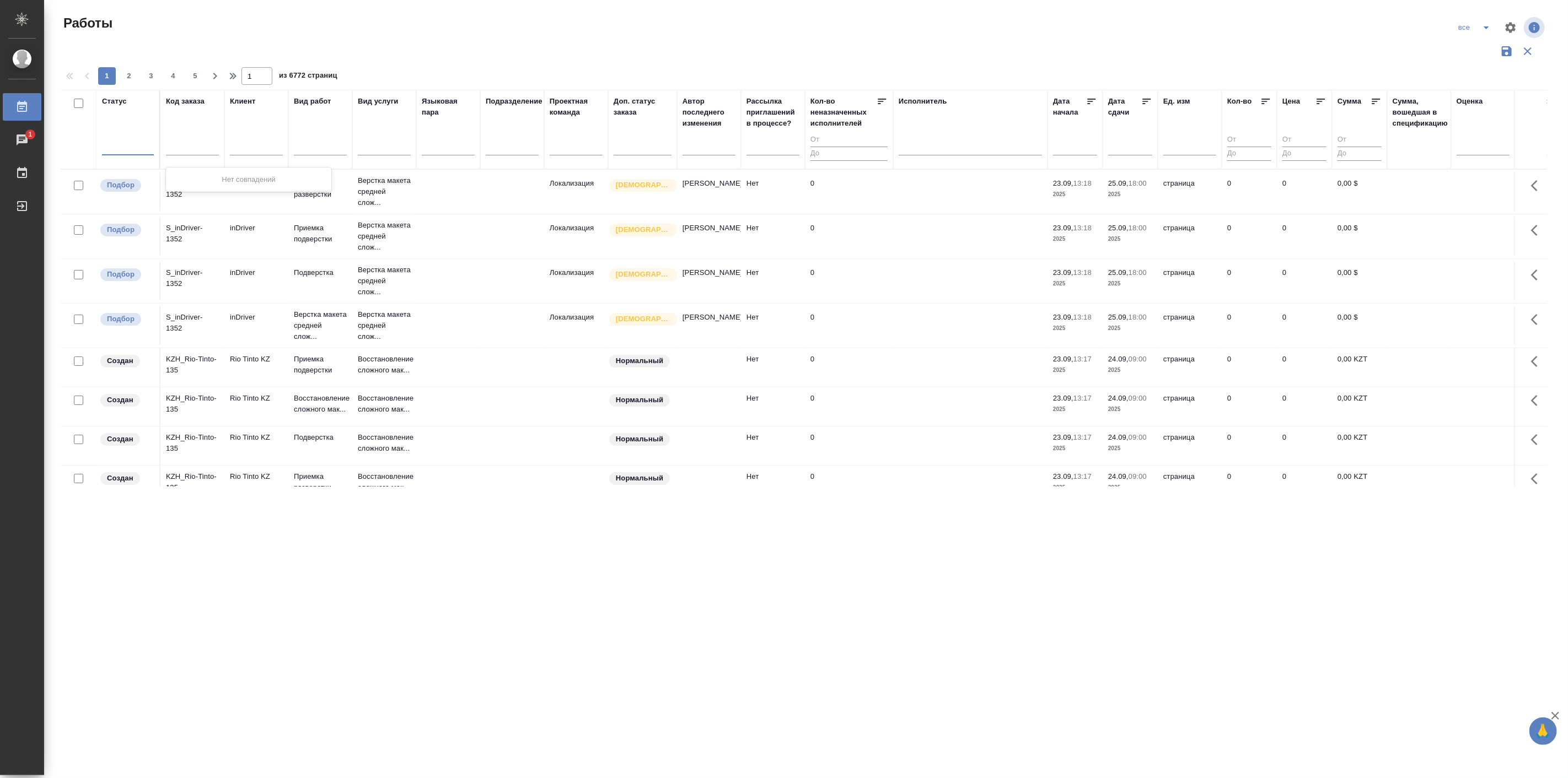
click at [147, 141] on div "S_SNF-6909" at bounding box center [128, 144] width 51 height 16
click at [167, 146] on input "text" at bounding box center [193, 148] width 53 height 14
paste input "S_SNF-6909"
type input "S_SNF-6909"
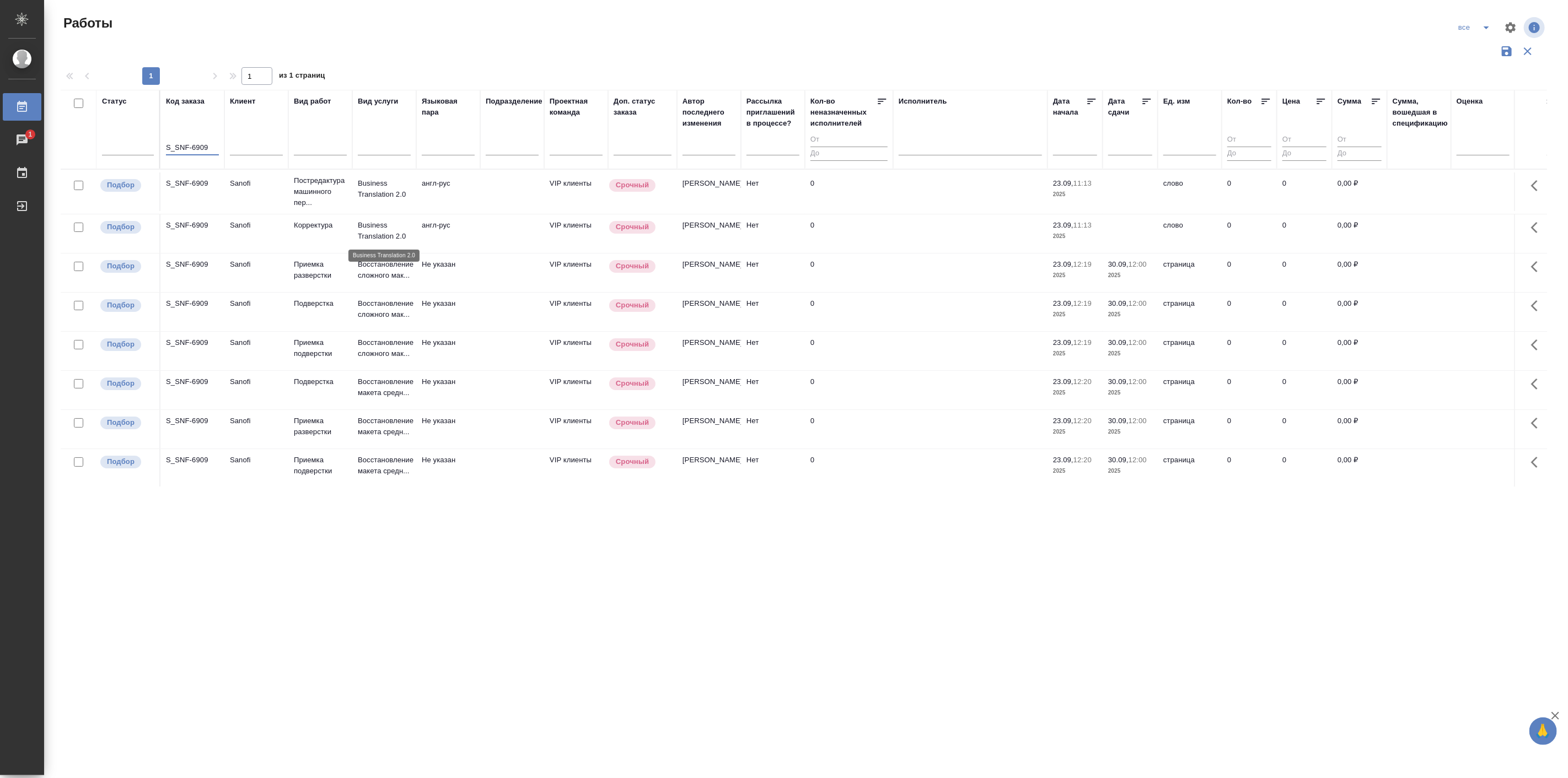
click at [386, 228] on p "Business Translation 2.0" at bounding box center [384, 231] width 53 height 22
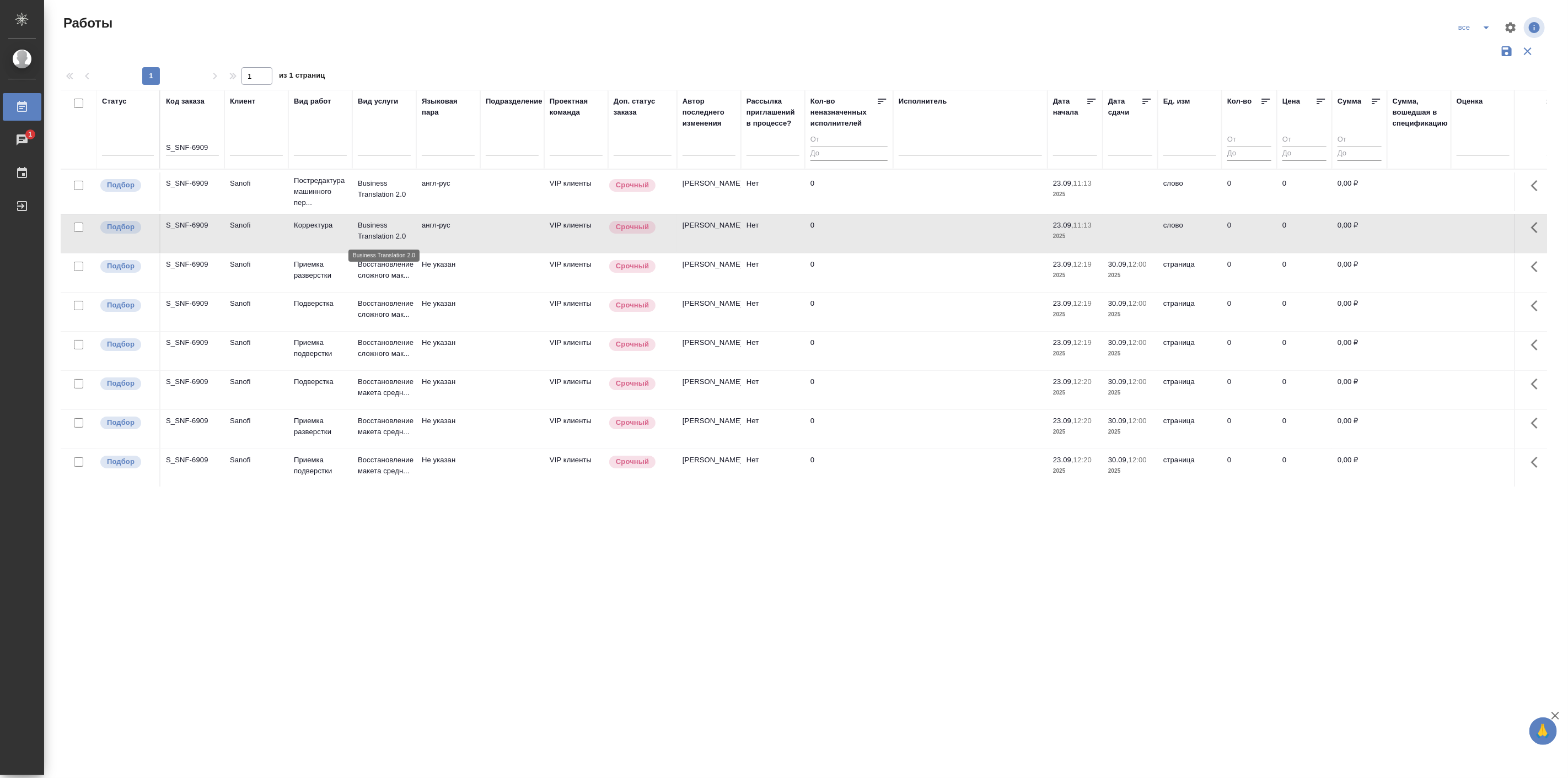
click at [386, 228] on p "Business Translation 2.0" at bounding box center [384, 231] width 53 height 22
click at [1483, 25] on icon "split button" at bounding box center [1486, 27] width 13 height 13
click at [1478, 84] on li "Подбор Лайт" at bounding box center [1475, 85] width 65 height 18
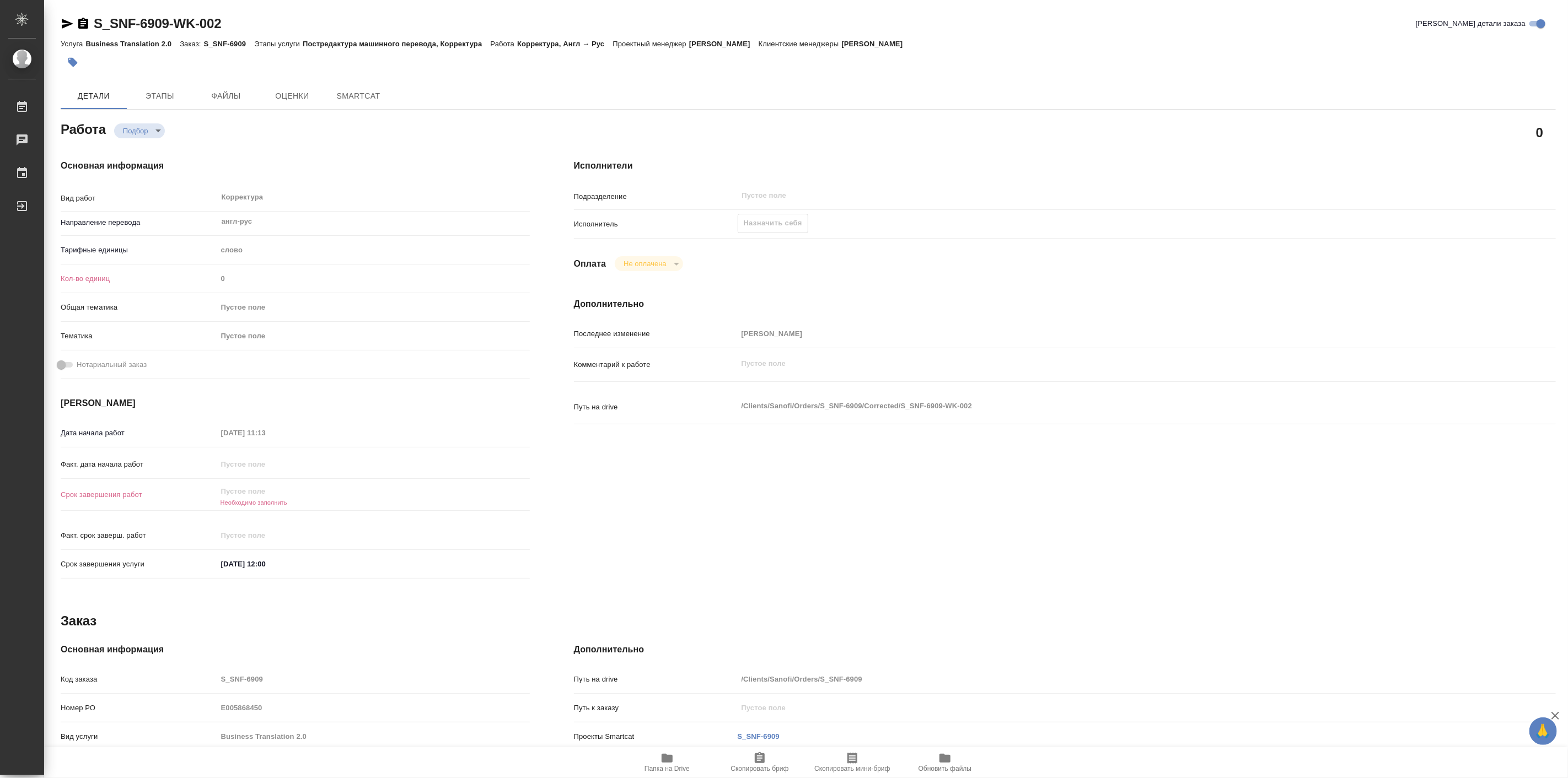
type textarea "x"
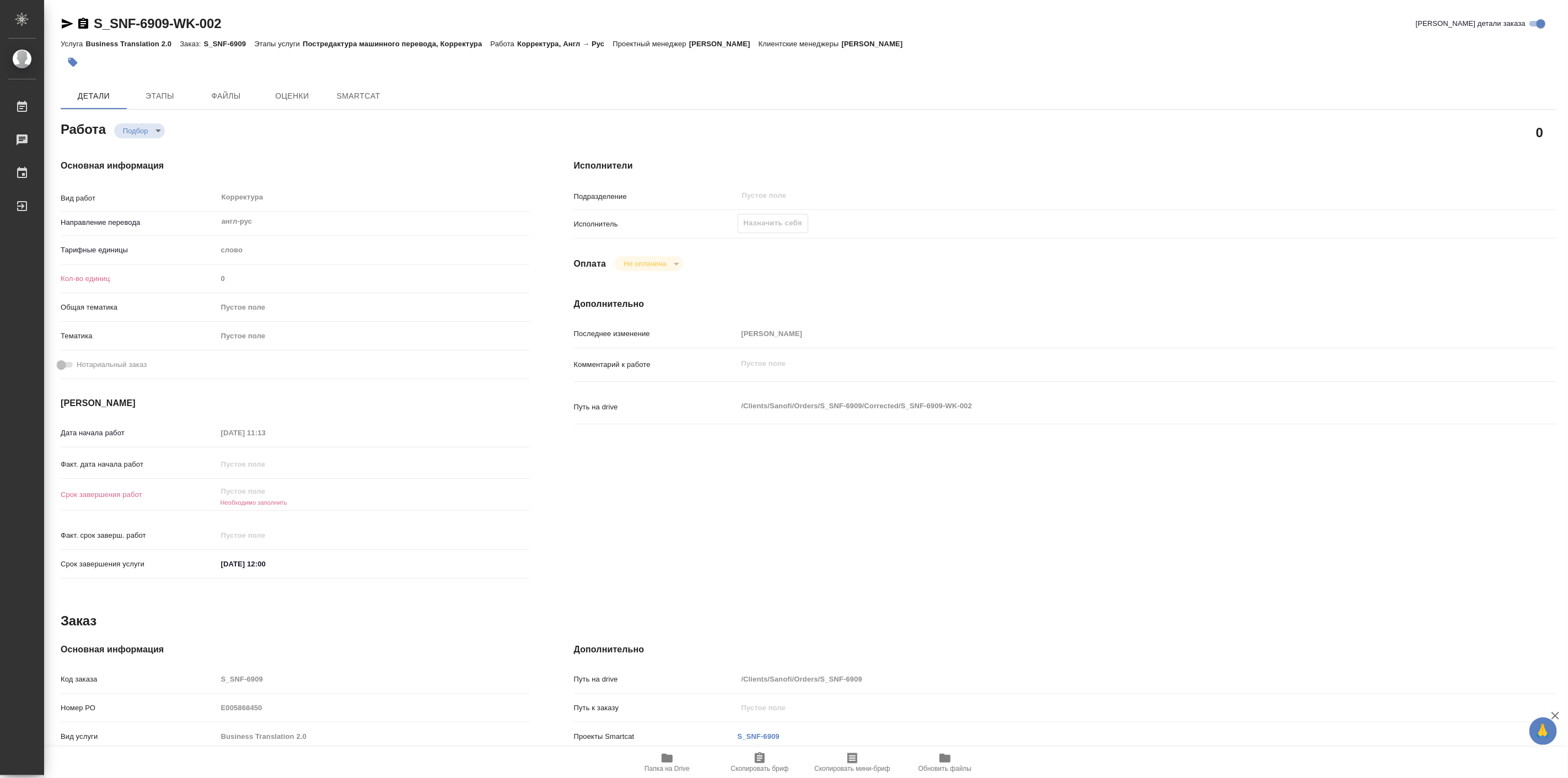
type textarea "x"
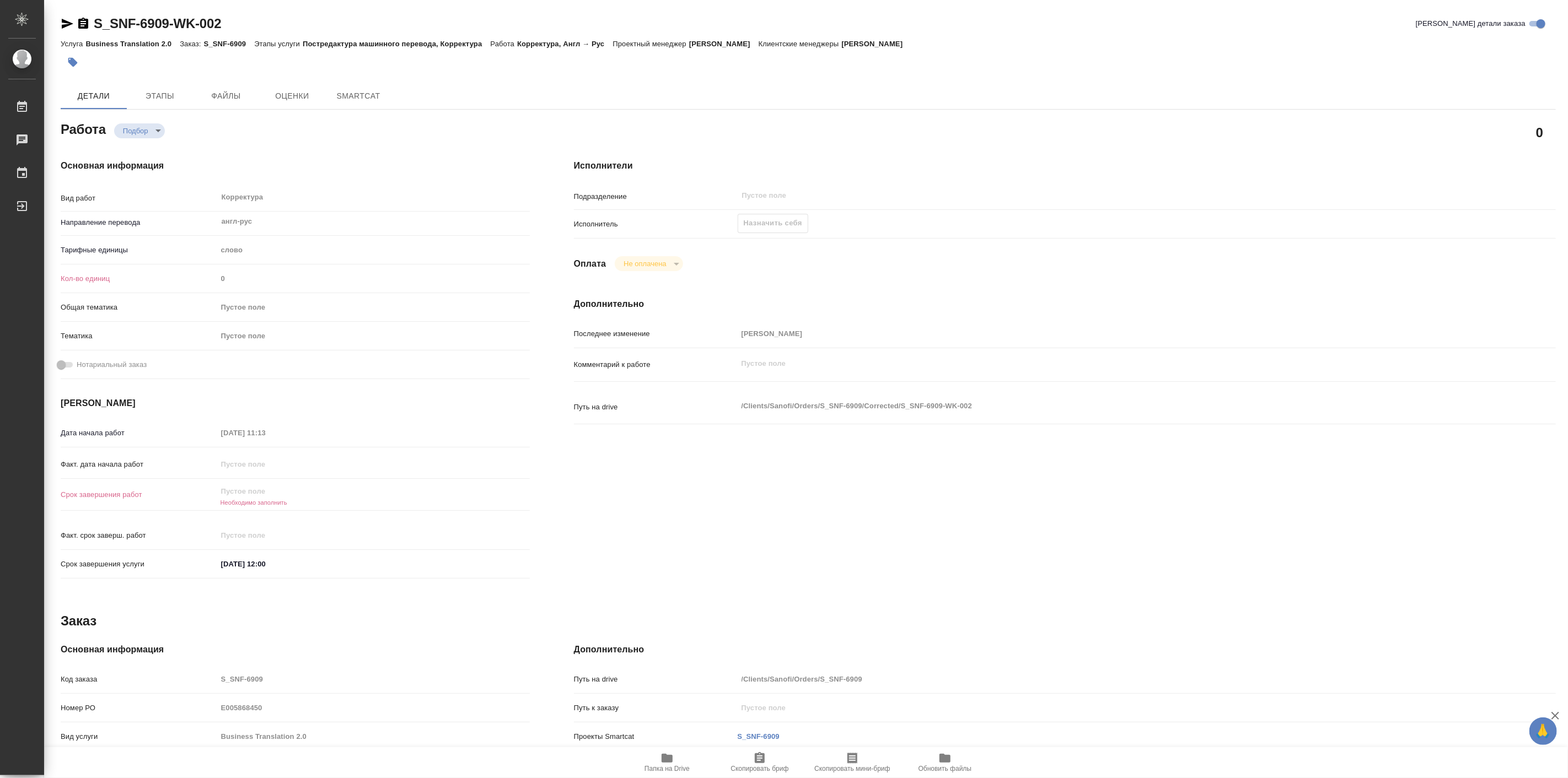
type textarea "x"
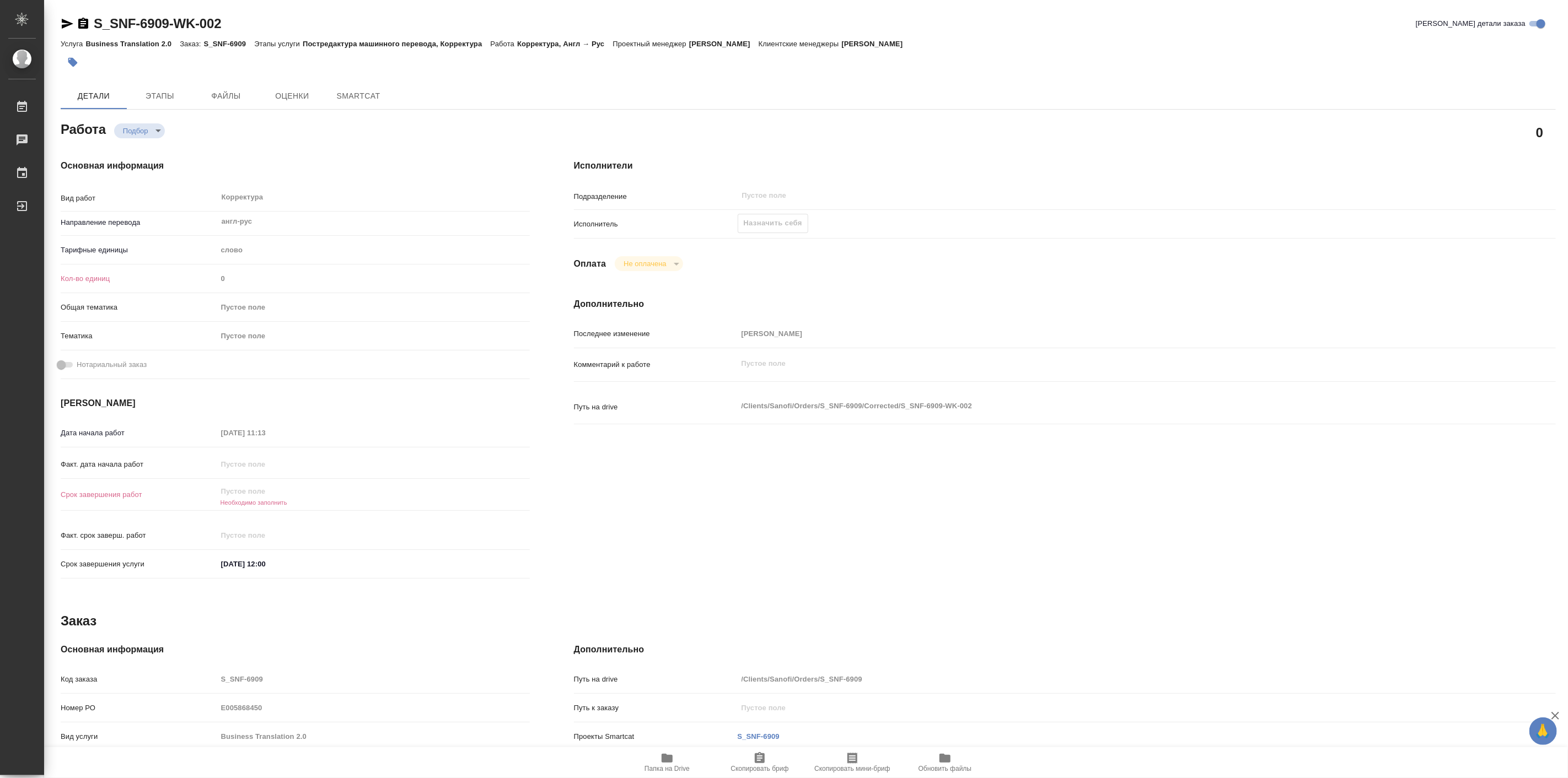
type textarea "x"
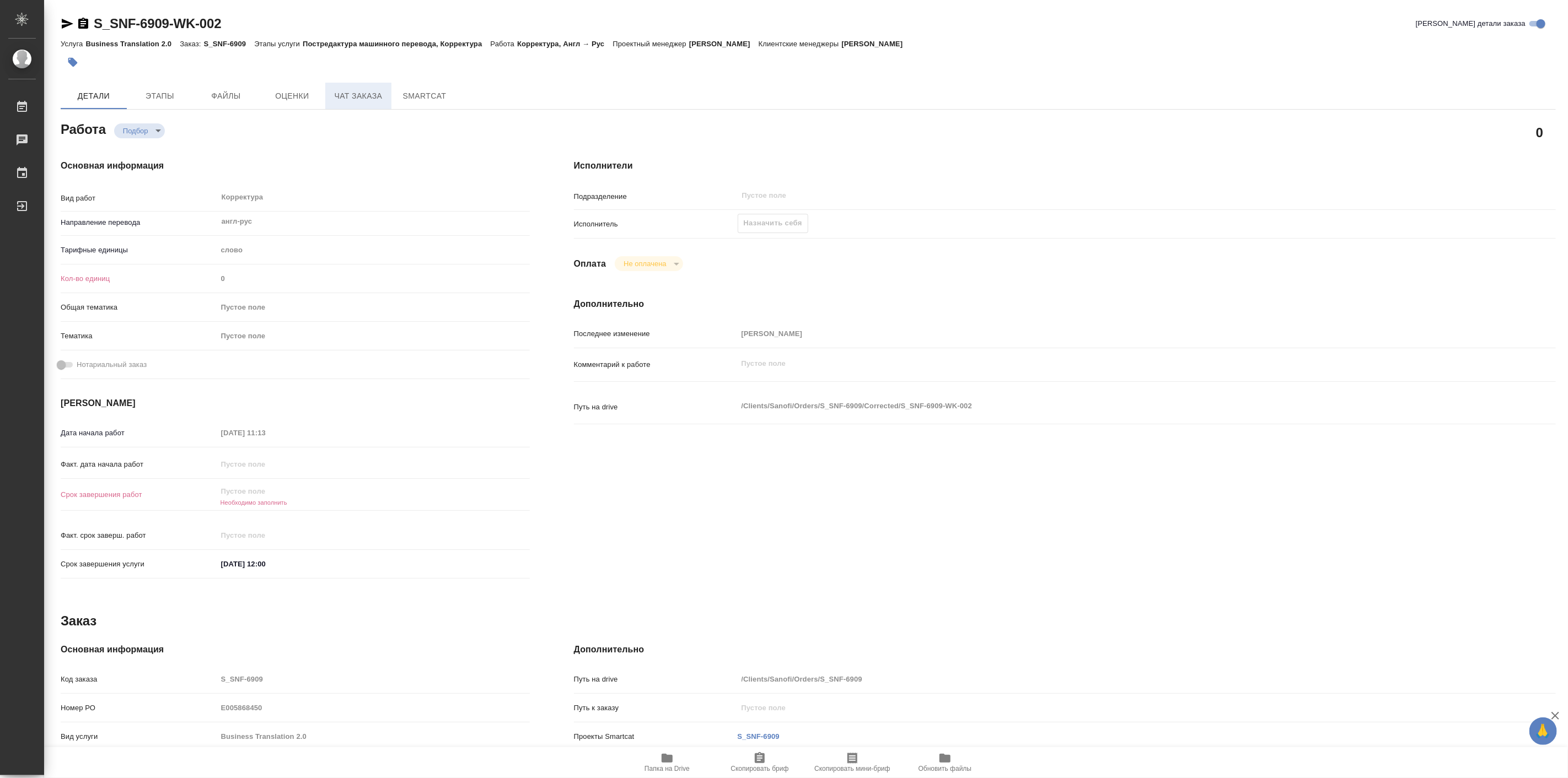
type textarea "x"
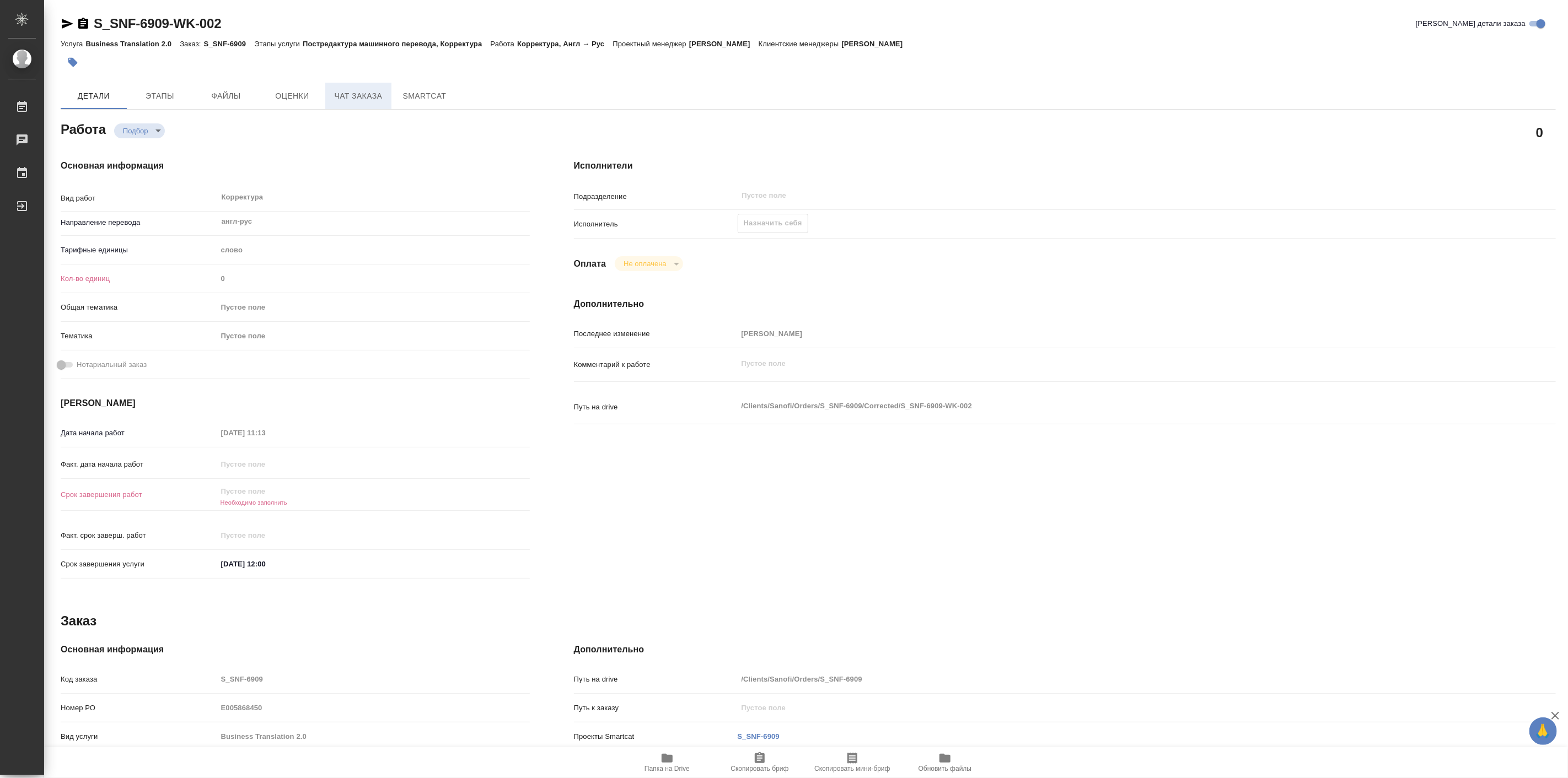
click at [343, 101] on span "Чат заказа" at bounding box center [359, 97] width 53 height 14
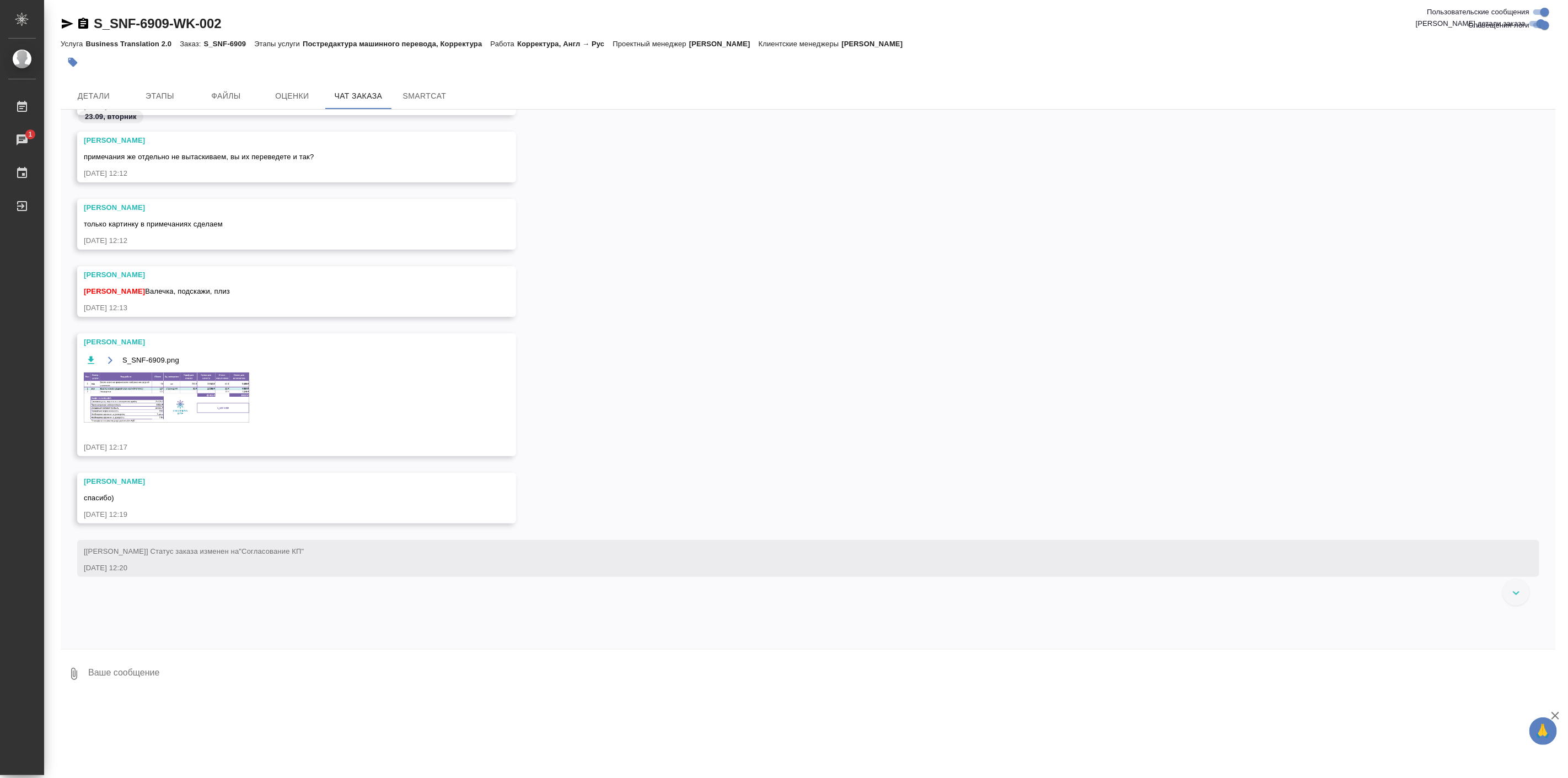
scroll to position [1608, 0]
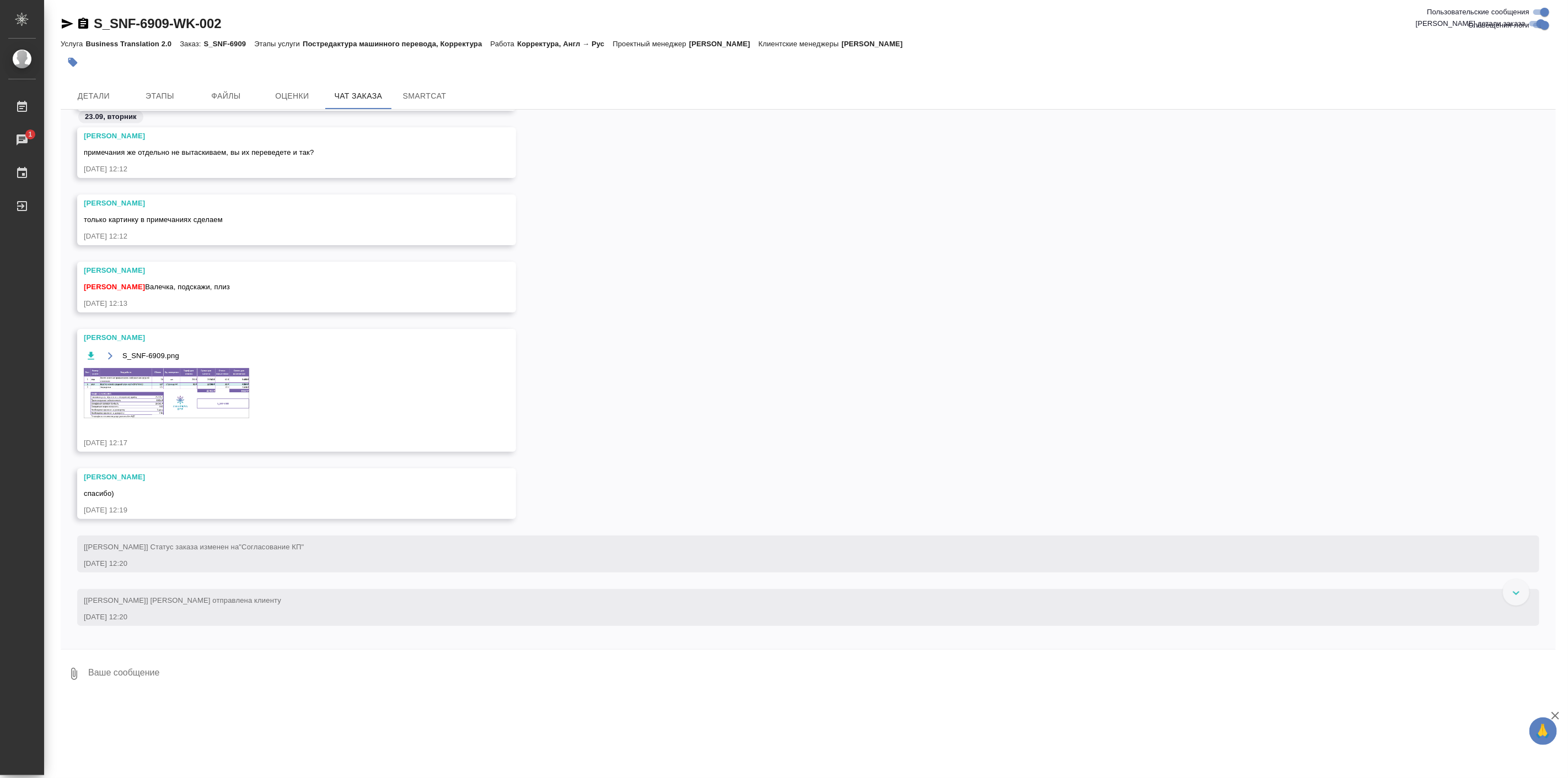
click at [232, 380] on img at bounding box center [166, 393] width 165 height 50
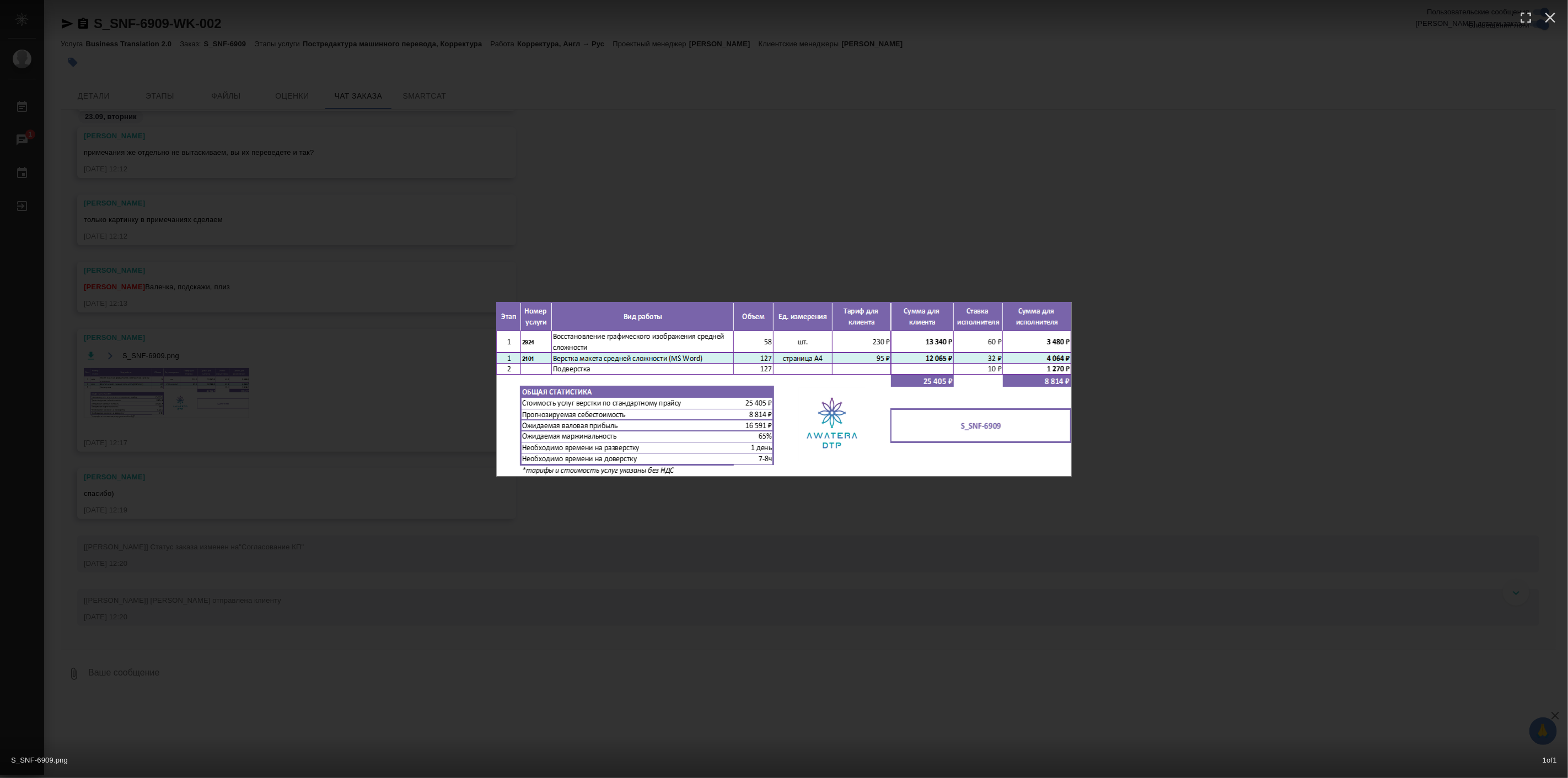
click at [802, 560] on div "S_SNF-6909.png 1 of 1" at bounding box center [784, 389] width 1568 height 778
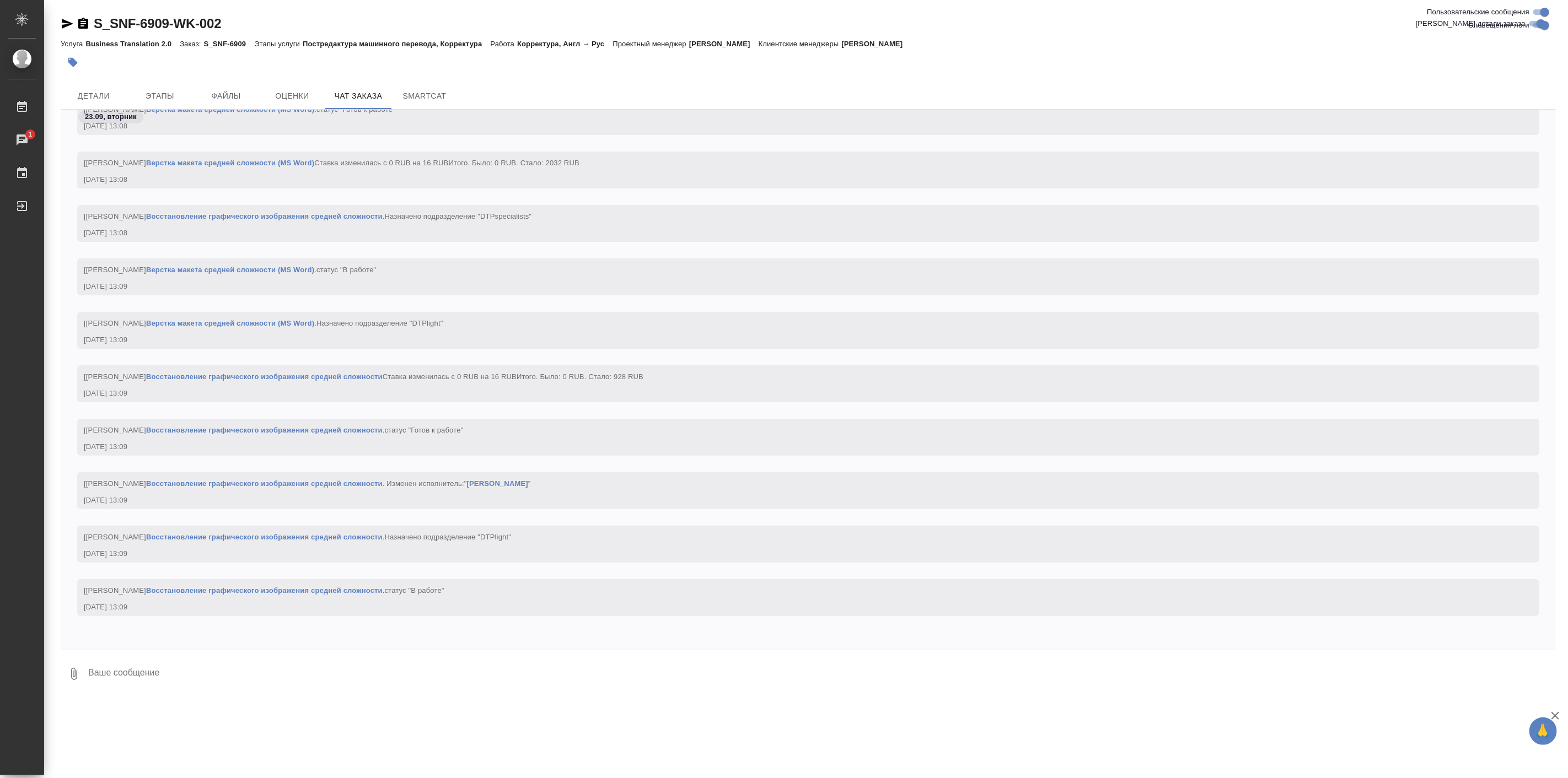
scroll to position [3972, 0]
click at [295, 656] on textarea at bounding box center [822, 674] width 1469 height 37
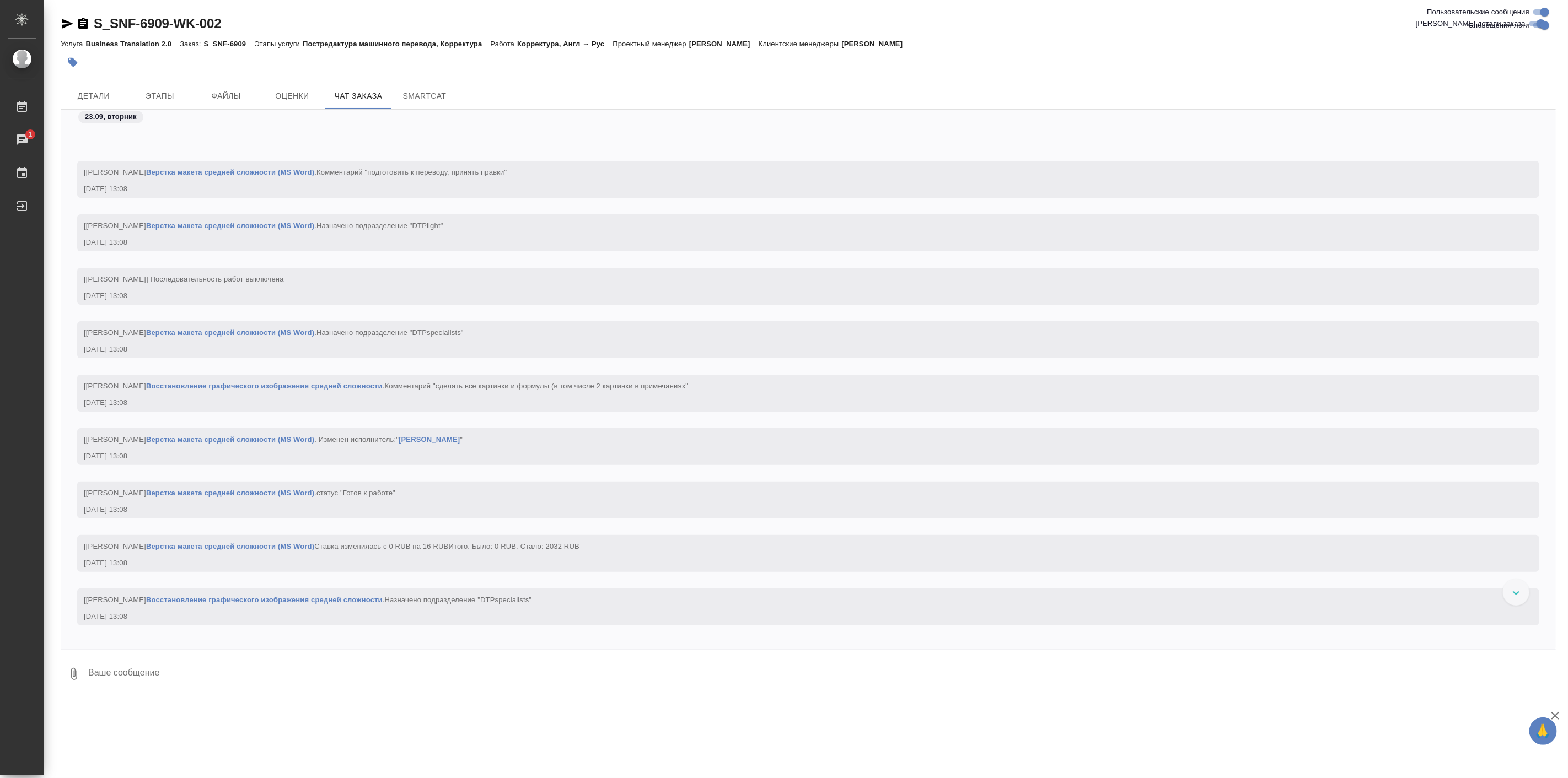
scroll to position [3563, 0]
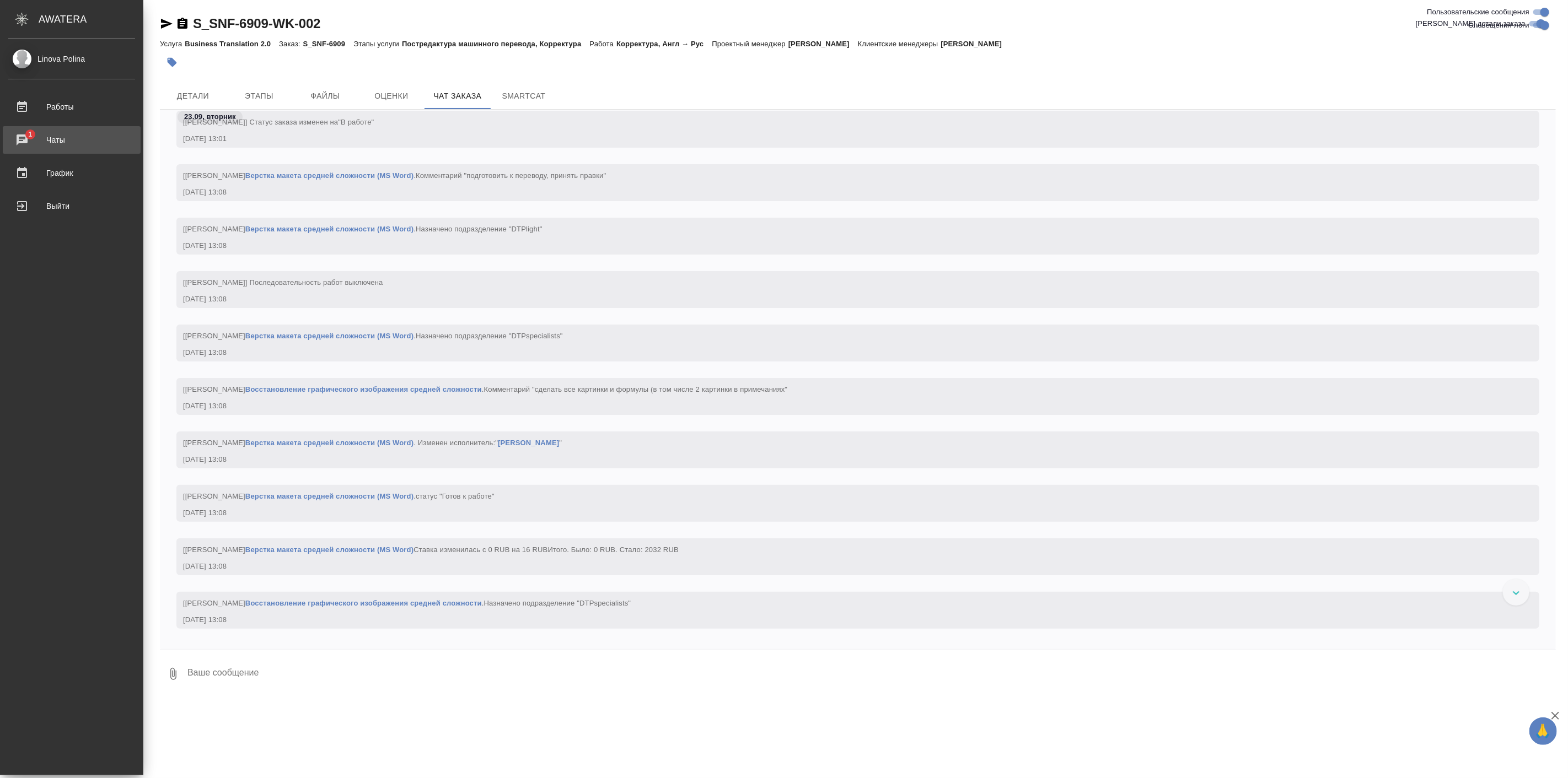
click at [54, 140] on div "Чаты" at bounding box center [72, 140] width 127 height 16
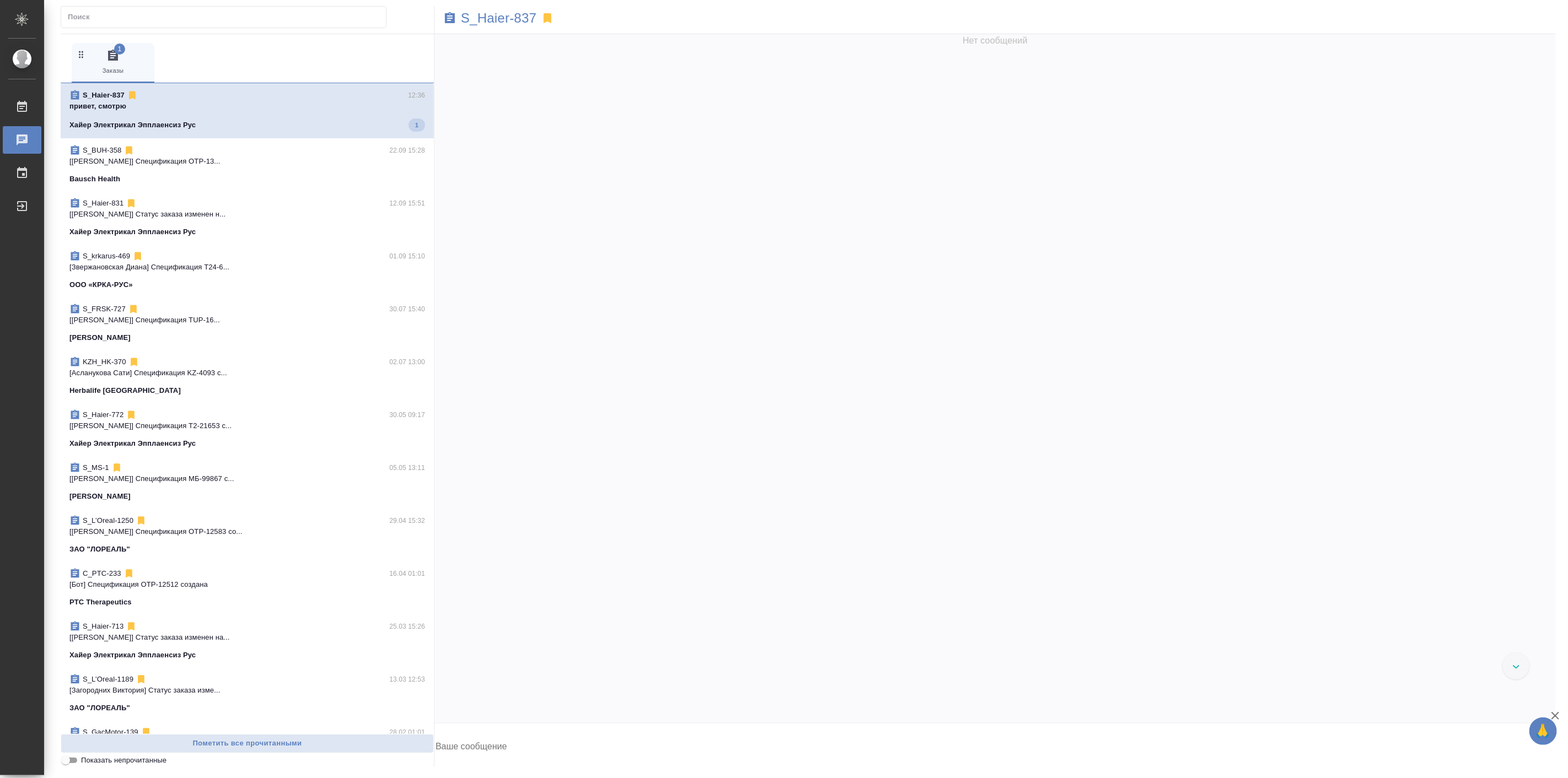
scroll to position [21800, 0]
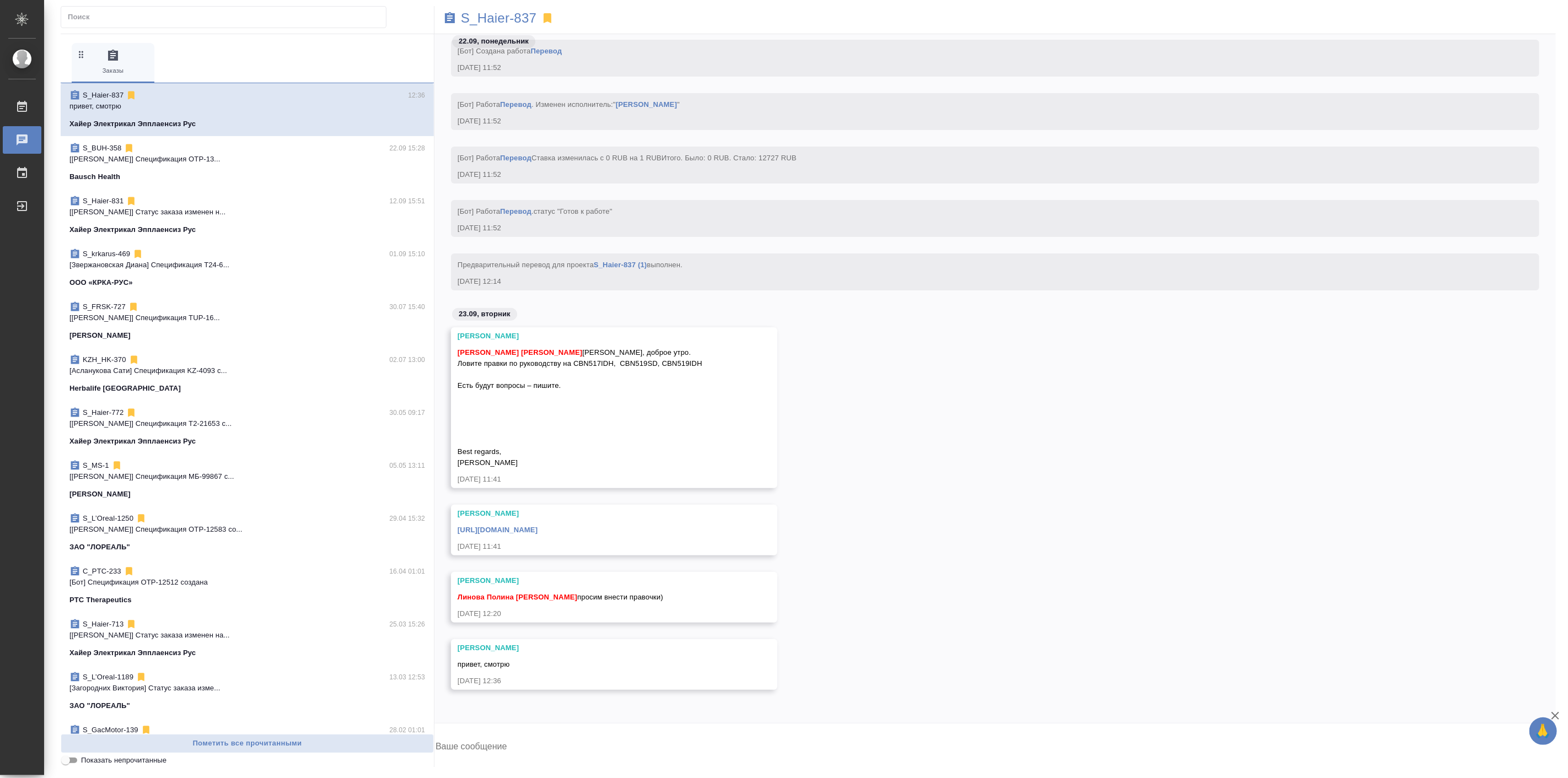
click at [235, 65] on div "0 Заказы" at bounding box center [247, 62] width 351 height 40
click at [965, 380] on div "Усманова Ольга Белякова Юлия Арсеньева Вера Ольга, доброе утро. Ловите правки п…" at bounding box center [995, 416] width 1121 height 178
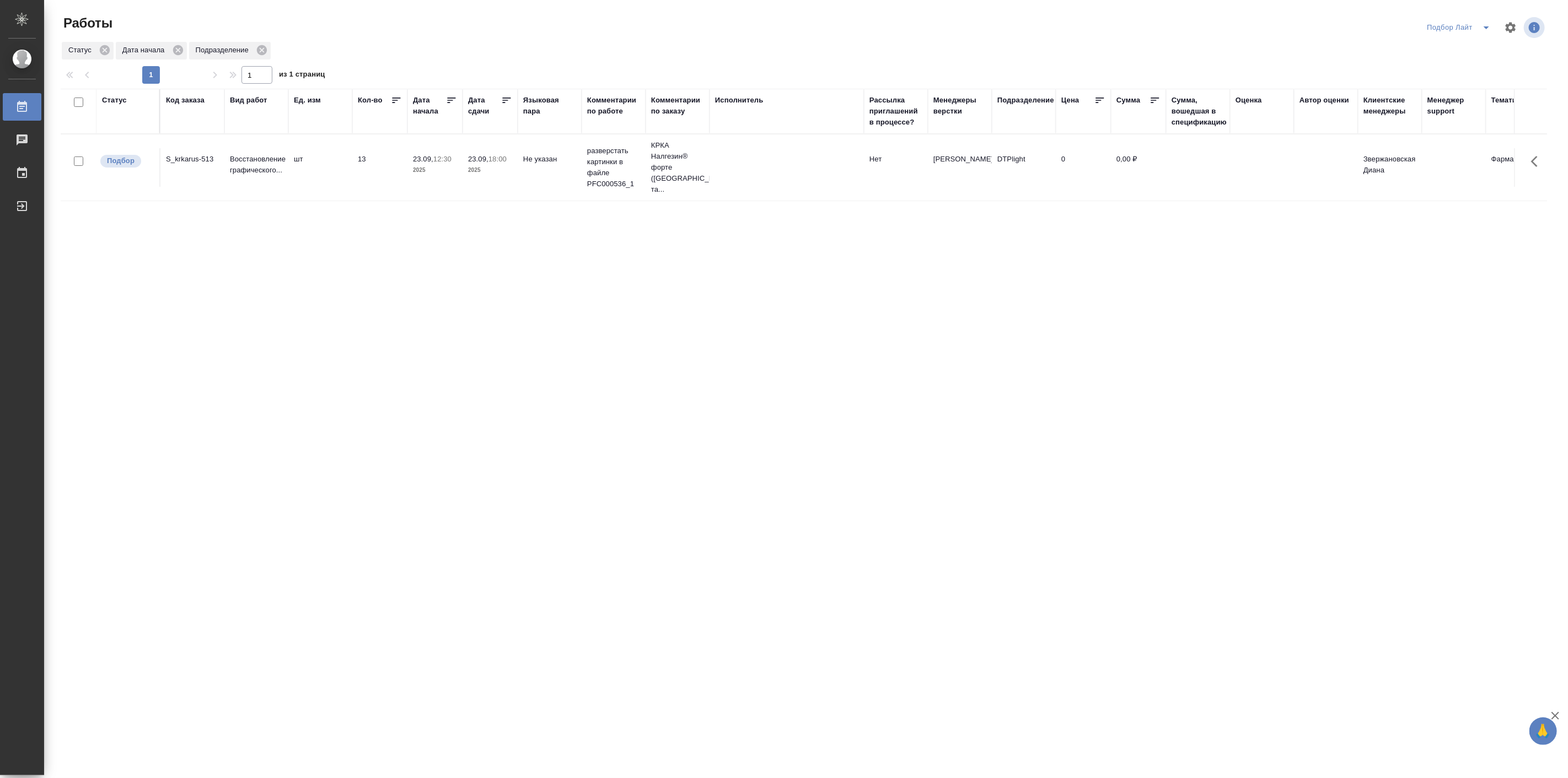
click at [223, 312] on div "Статус Код заказа Вид работ [PERSON_NAME]. изм Кол-во Дата начала Дата сдачи Яз…" at bounding box center [804, 419] width 1486 height 662
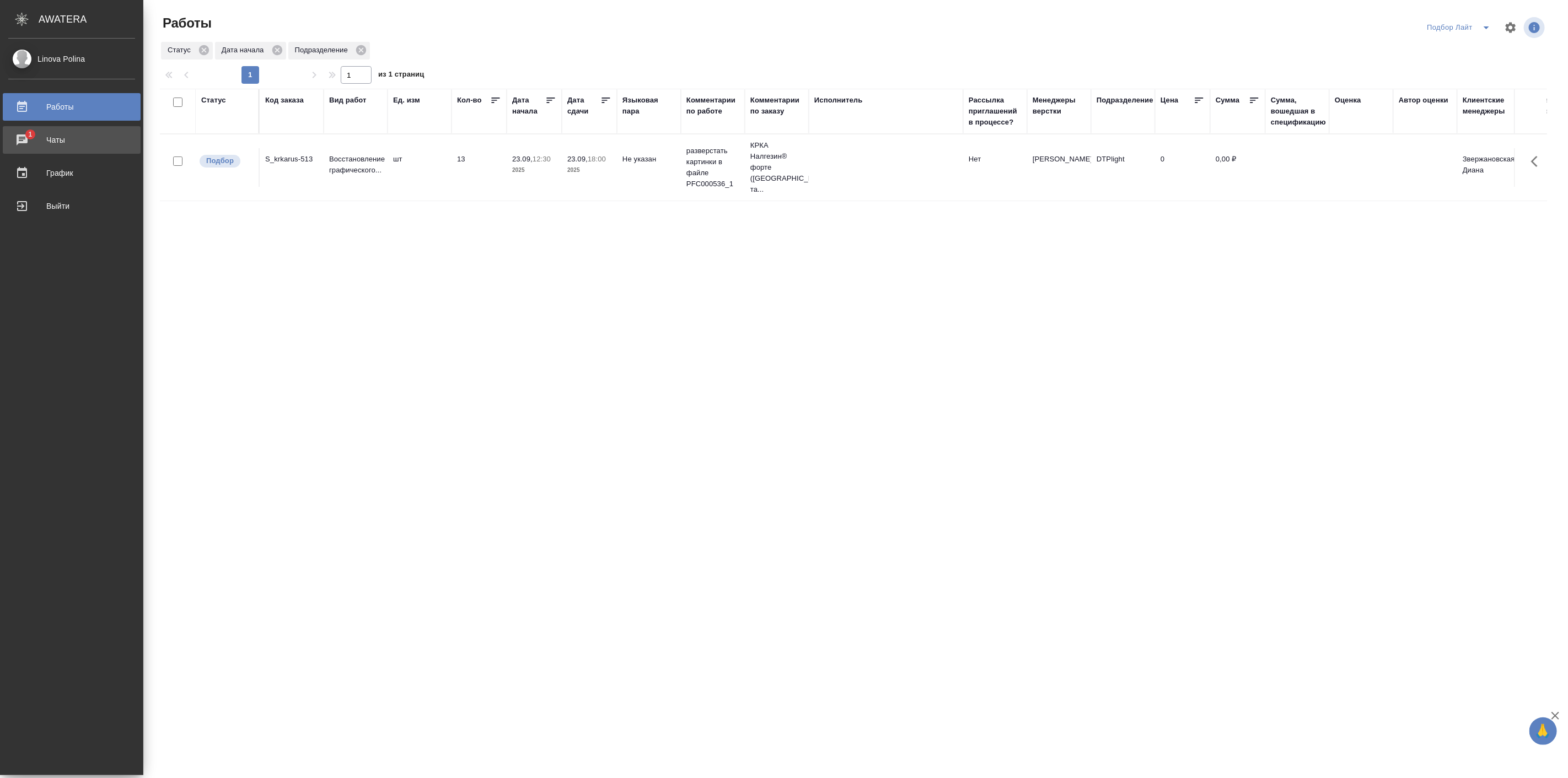
click at [37, 129] on span "1" at bounding box center [30, 134] width 17 height 11
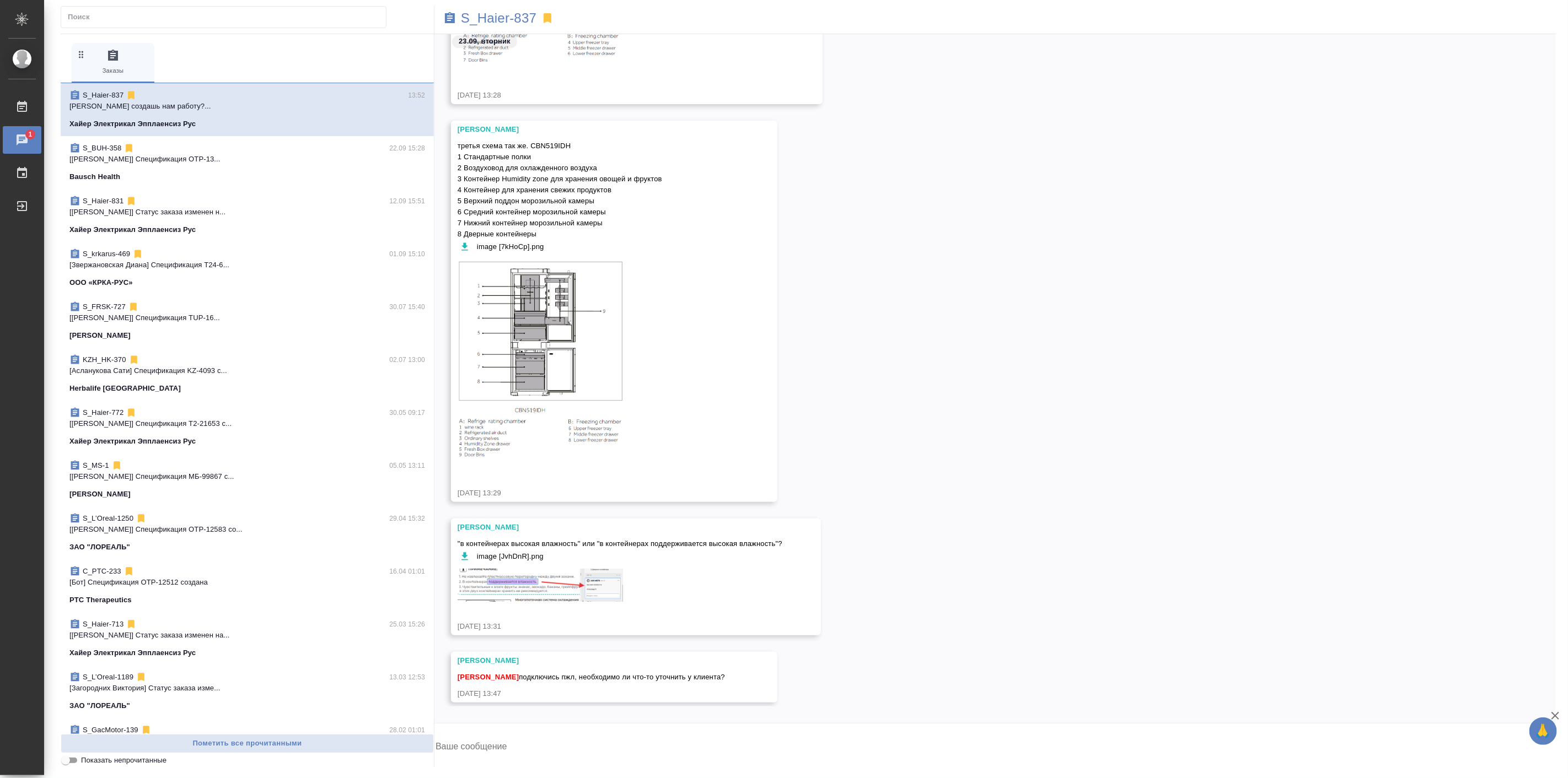
scroll to position [23618, 0]
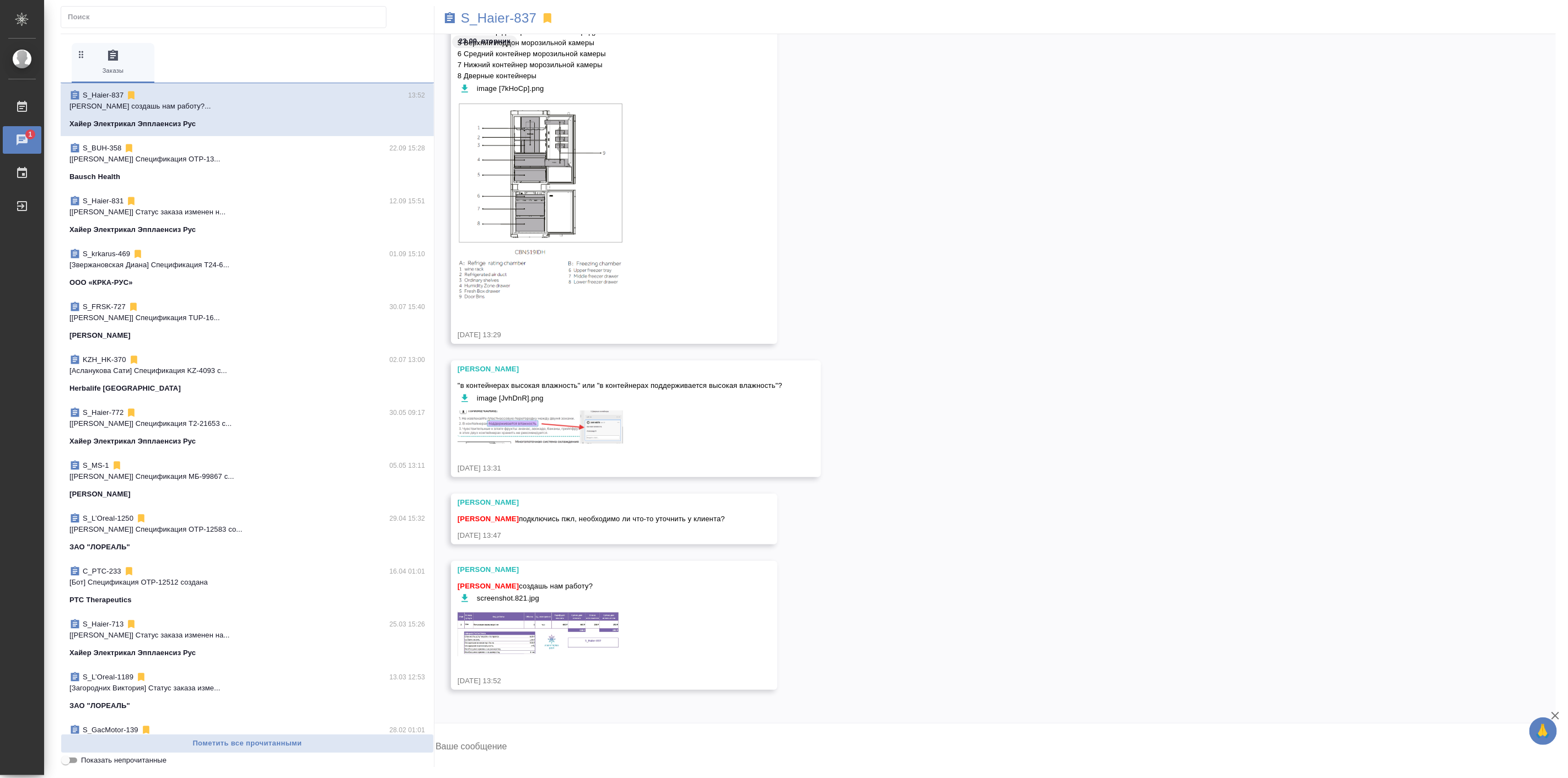
click at [504, 642] on img at bounding box center [540, 634] width 165 height 46
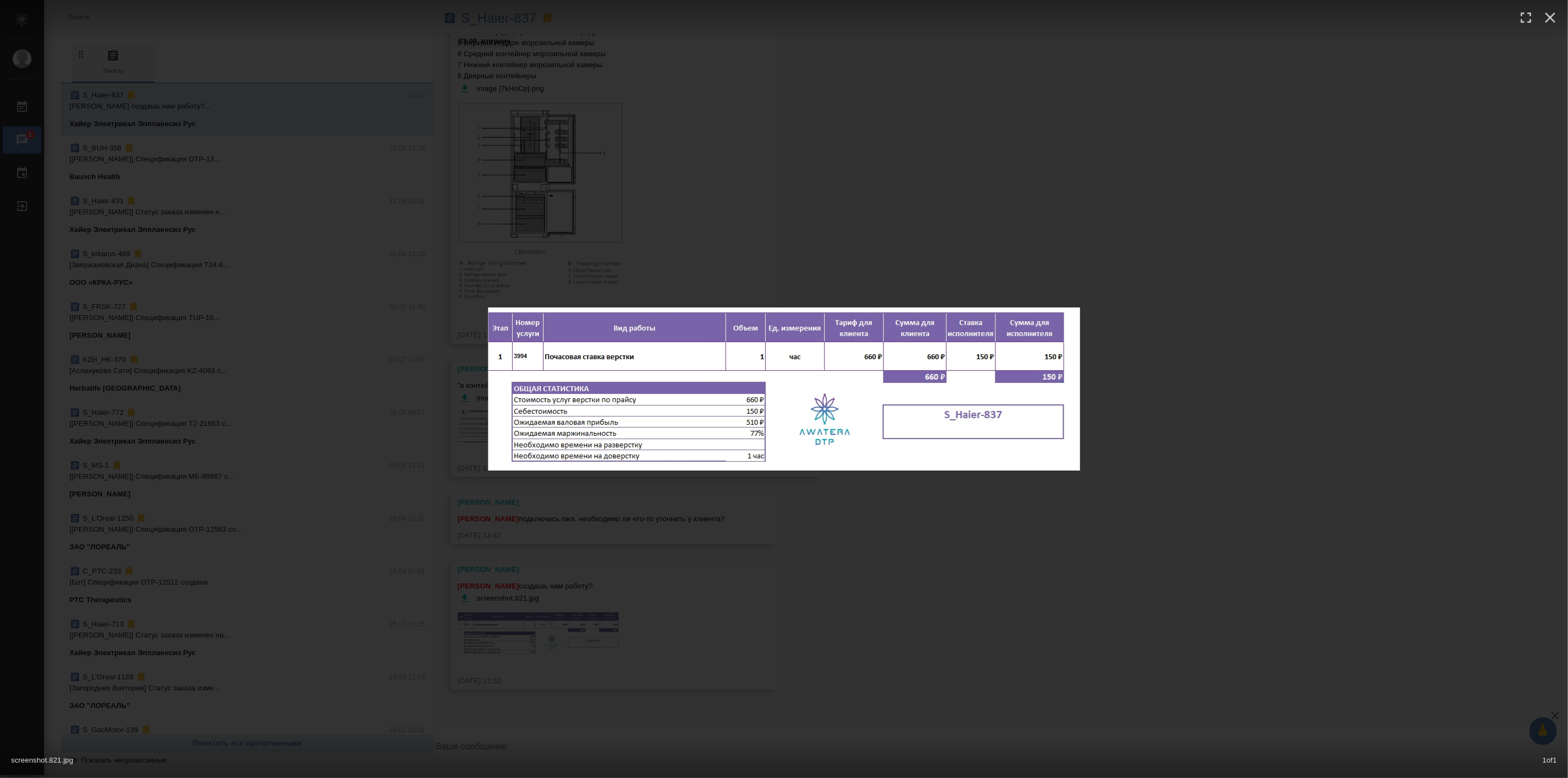
click at [918, 551] on div "screenshot.821.jpg 1 of 1" at bounding box center [784, 389] width 1568 height 778
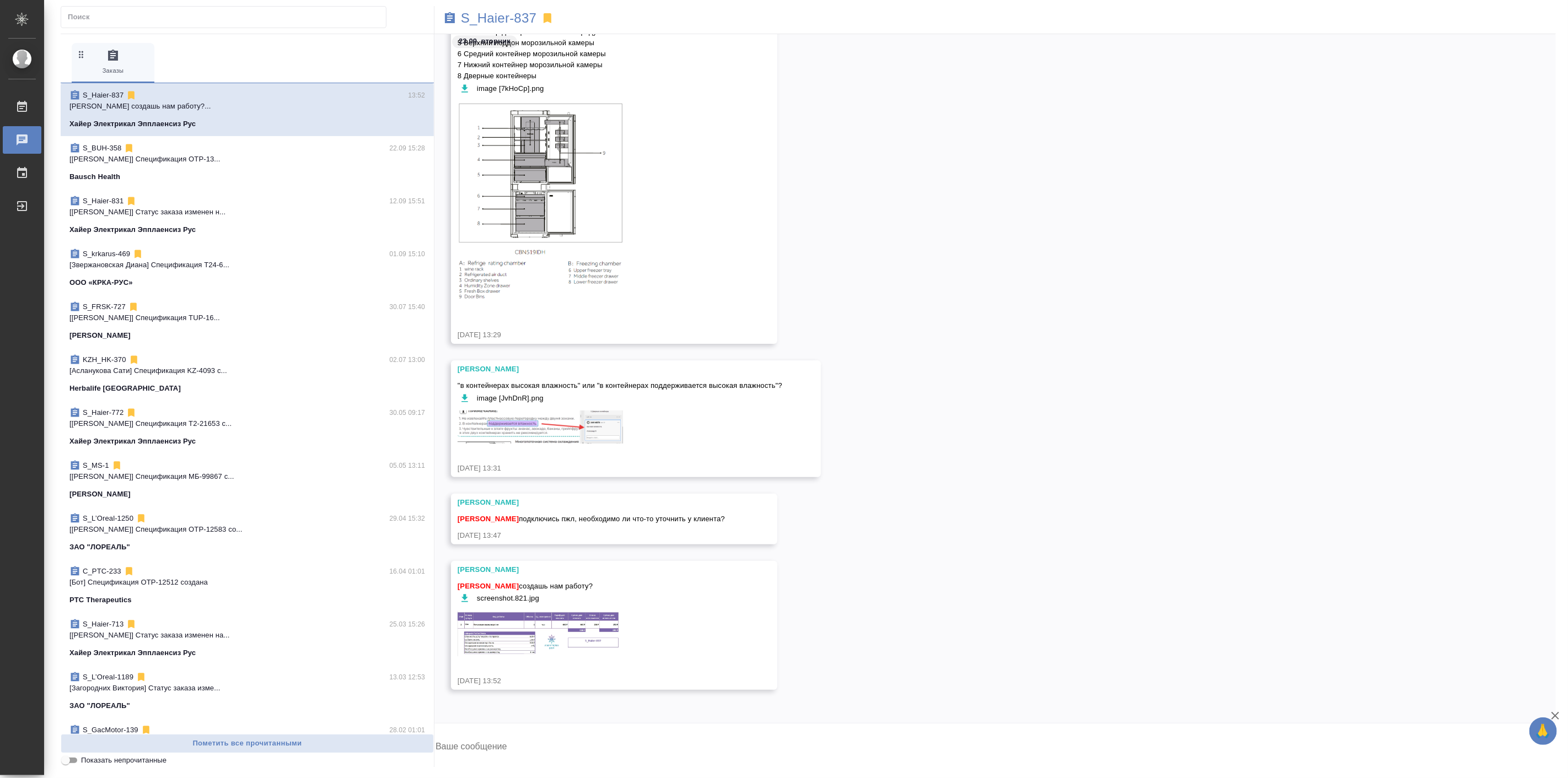
click at [536, 411] on img at bounding box center [540, 427] width 165 height 33
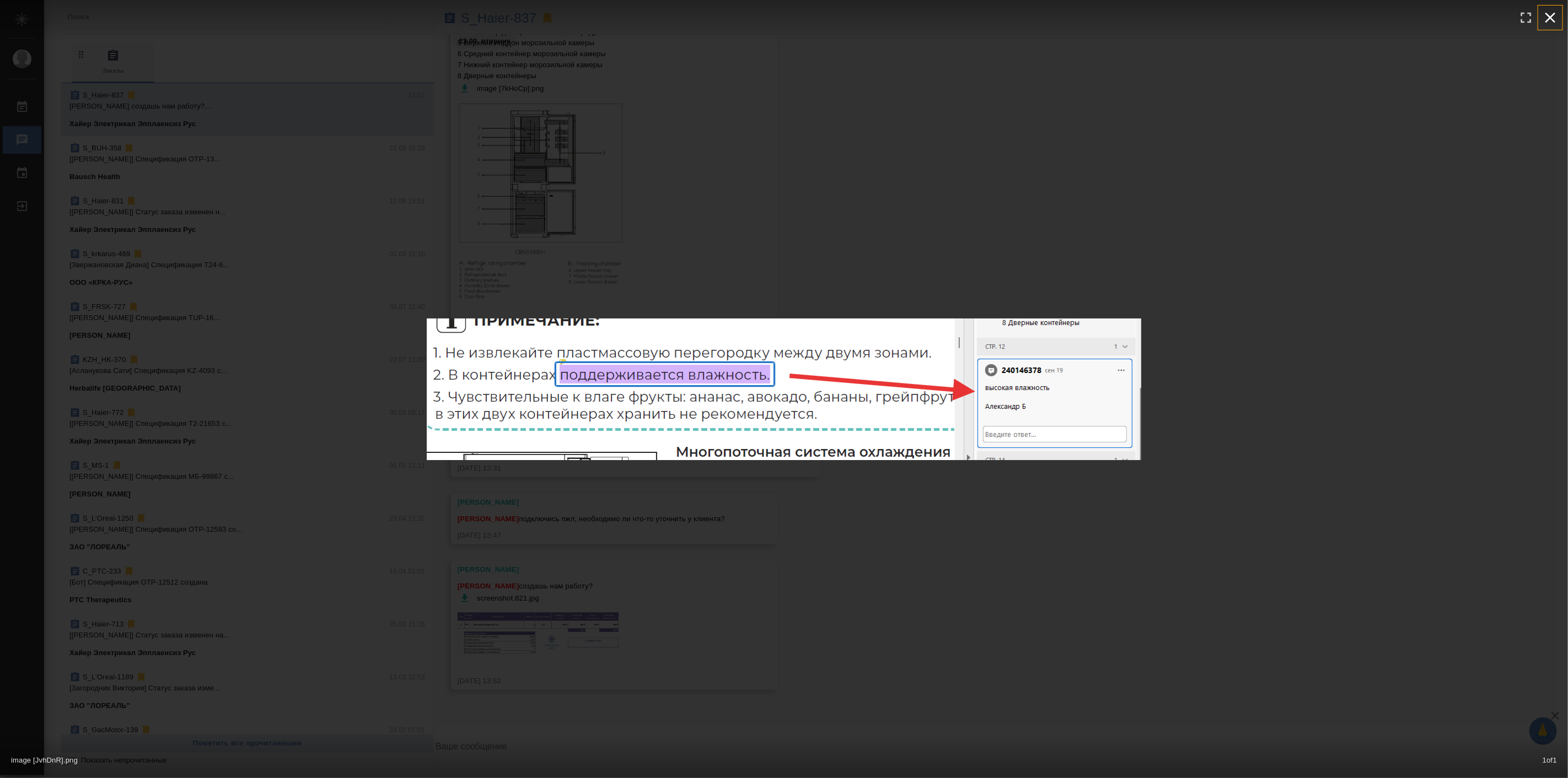
click at [1556, 11] on icon "button" at bounding box center [1550, 17] width 18 height 18
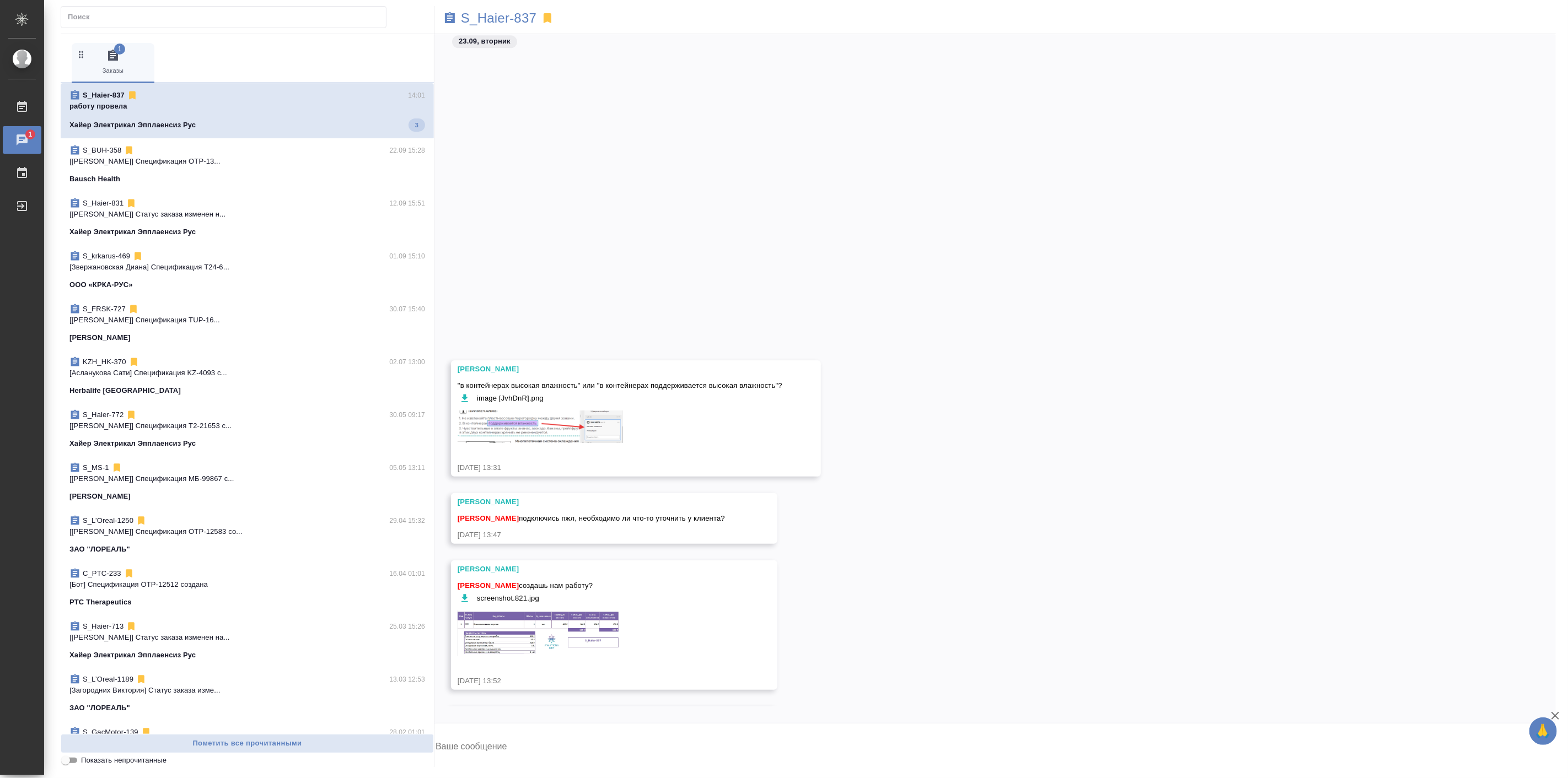
scroll to position [24030, 0]
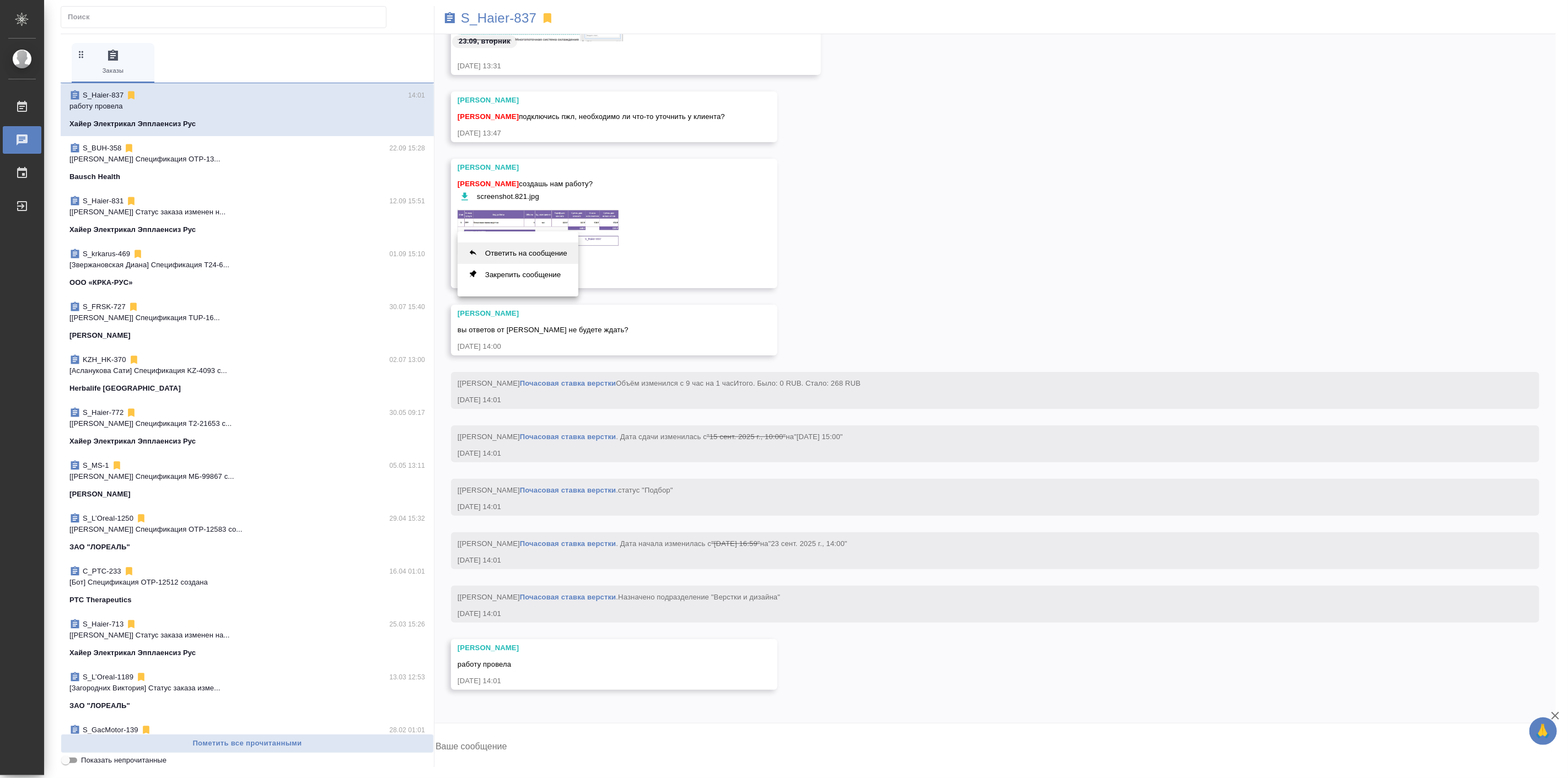
click at [549, 256] on button "Ответить на сообщение" at bounding box center [518, 253] width 121 height 22
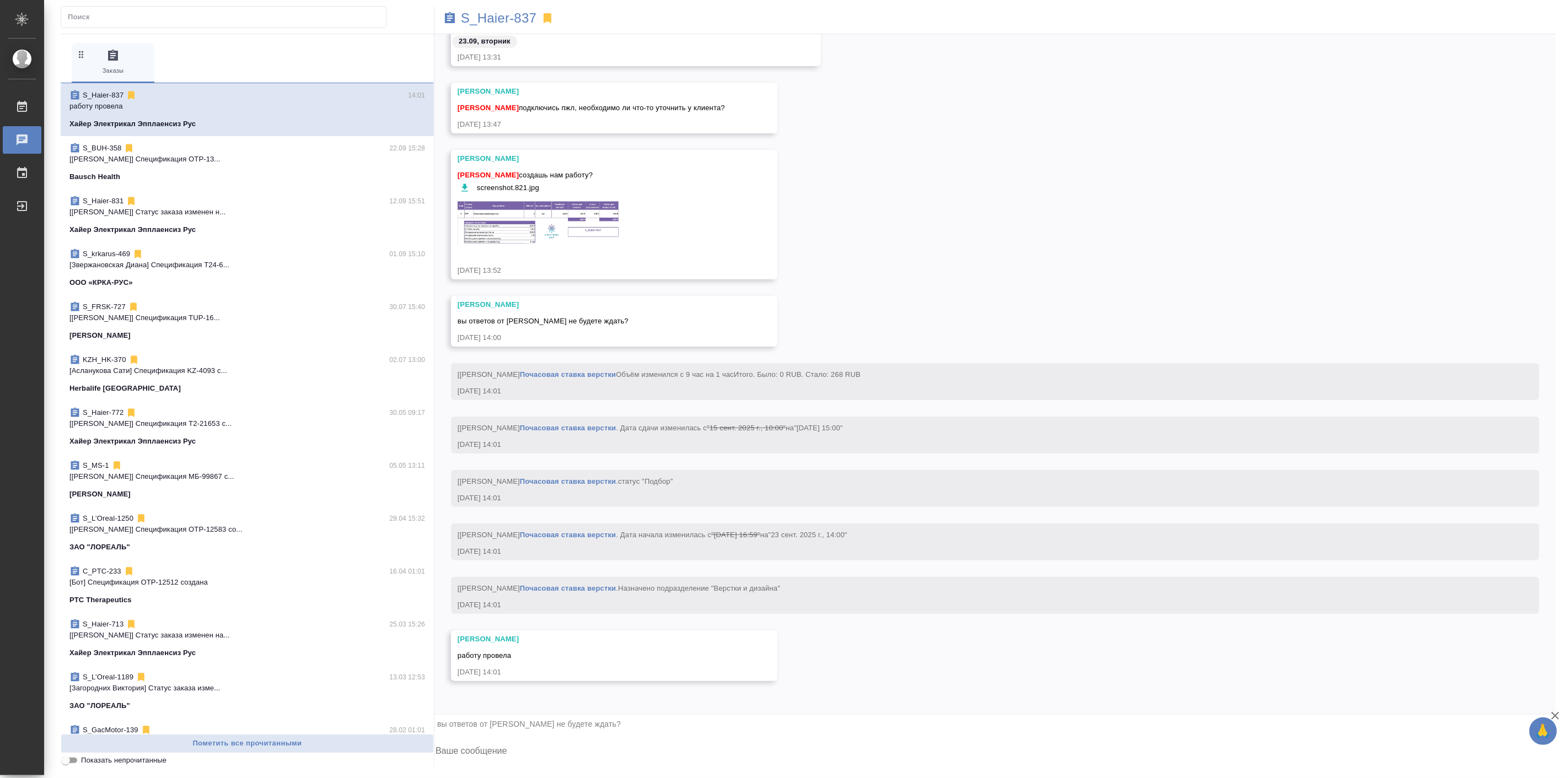
scroll to position [24039, 0]
click at [611, 745] on textarea at bounding box center [995, 752] width 1121 height 37
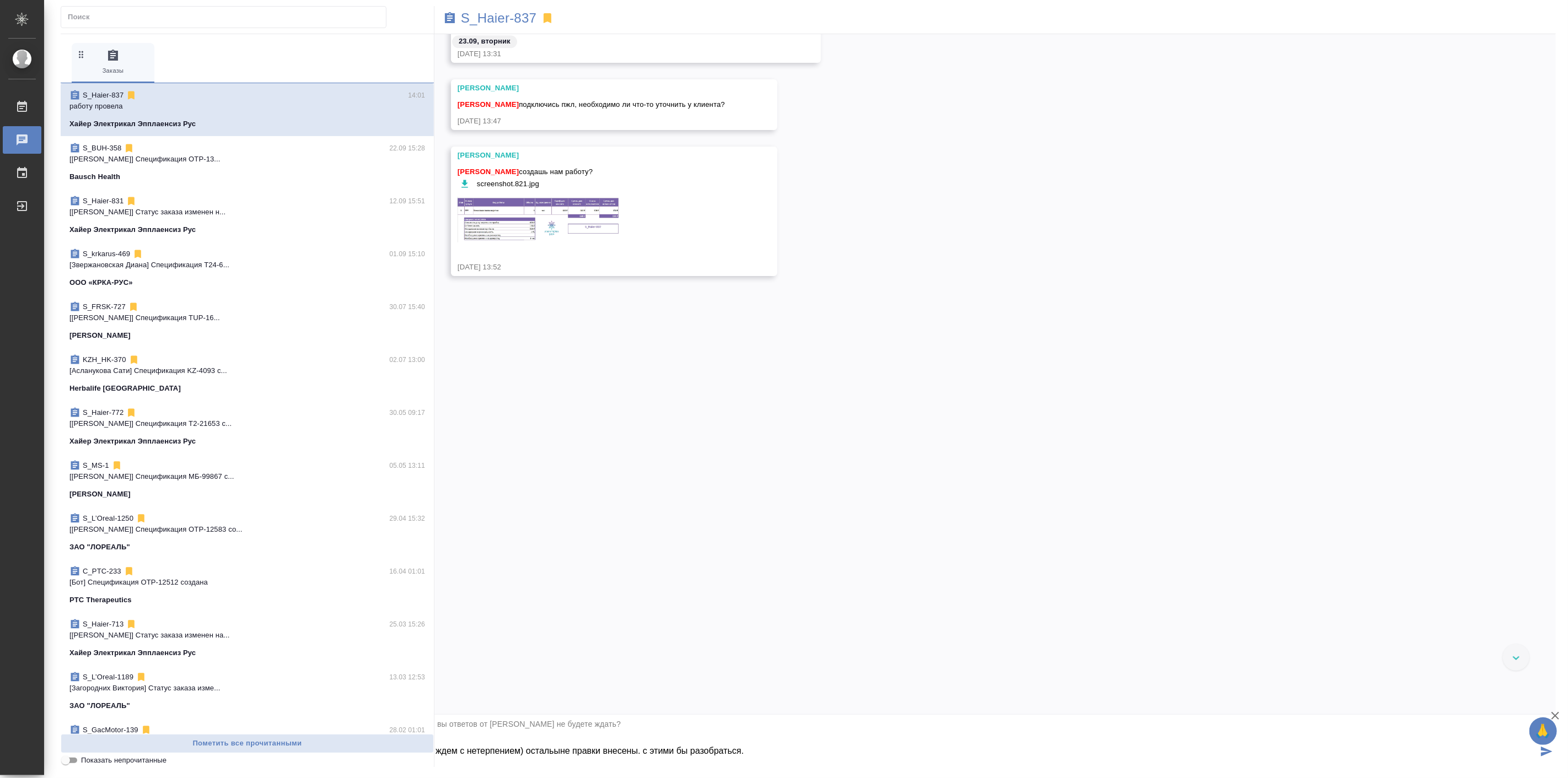
scroll to position [23719, 0]
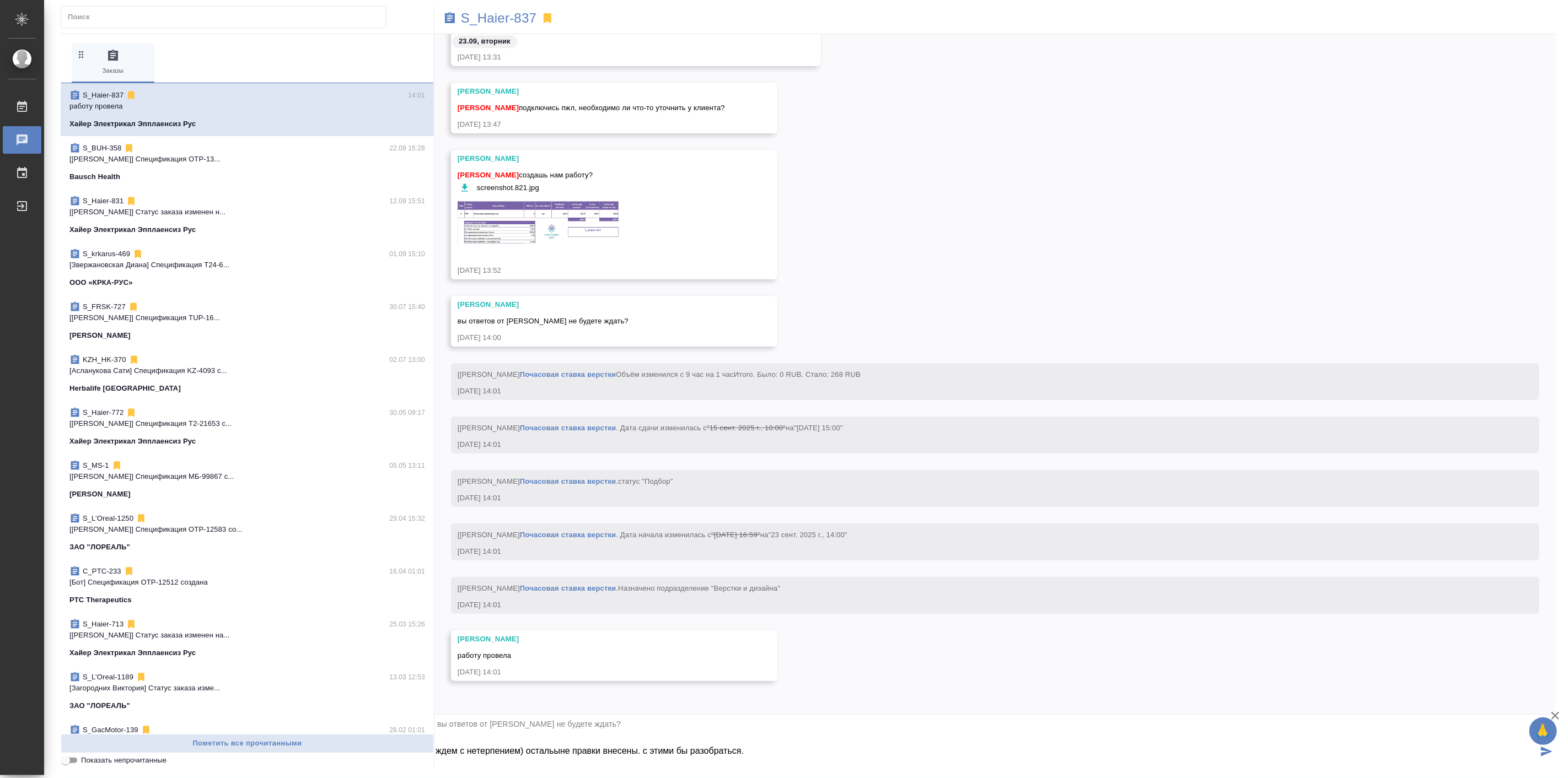
click at [543, 748] on textarea "ждем с нетерпением) остальыне правки внесены. с этими бы разобраться." at bounding box center [986, 752] width 1103 height 37
click at [649, 752] on textarea "ждем с нетерпением) остальные правки внесены. с этими бы разобраться." at bounding box center [986, 752] width 1103 height 37
type textarea "ждем с нетерпением) остальные правки внесла . с этими бы разобраться."
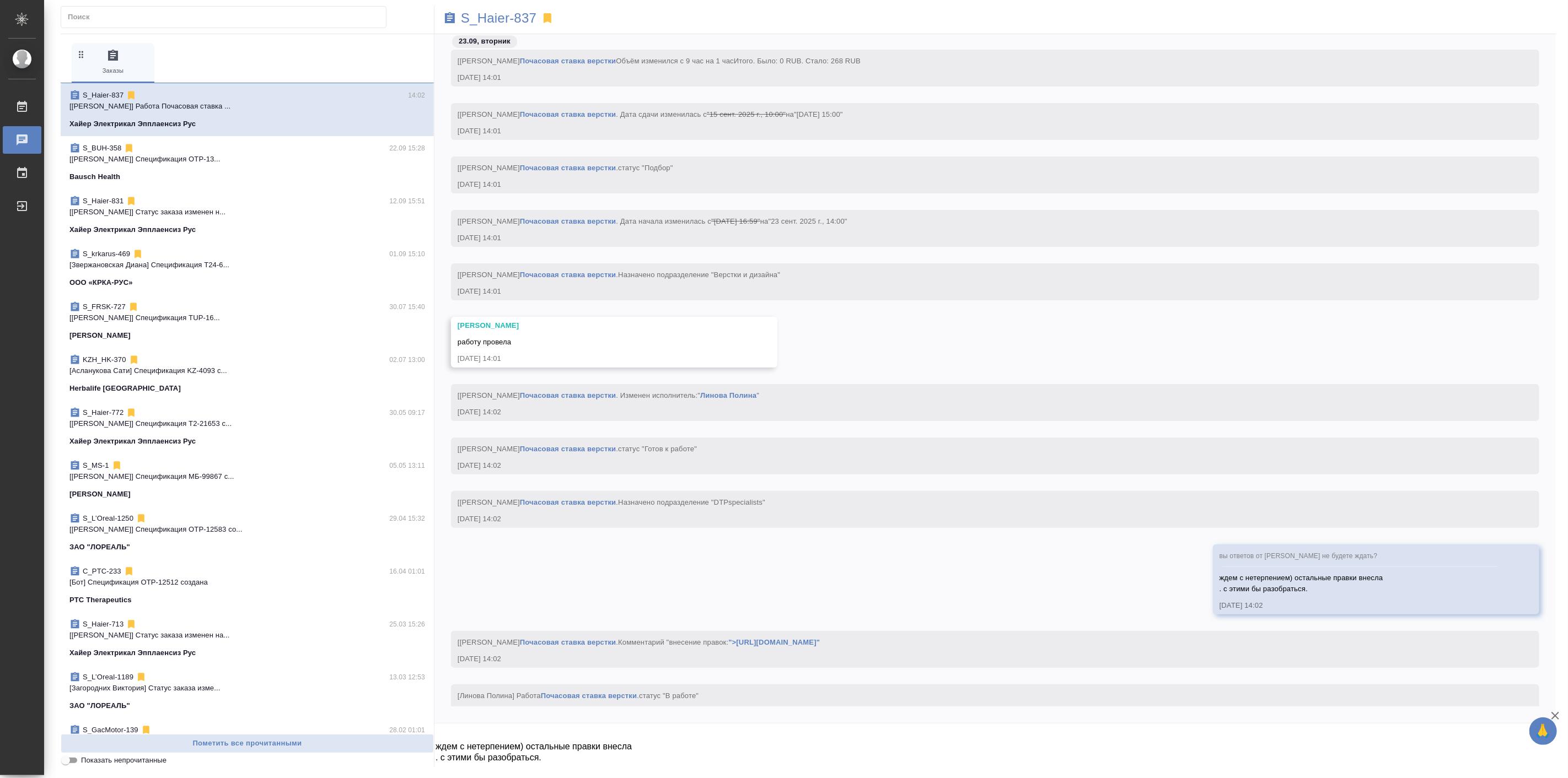
scroll to position [24076, 0]
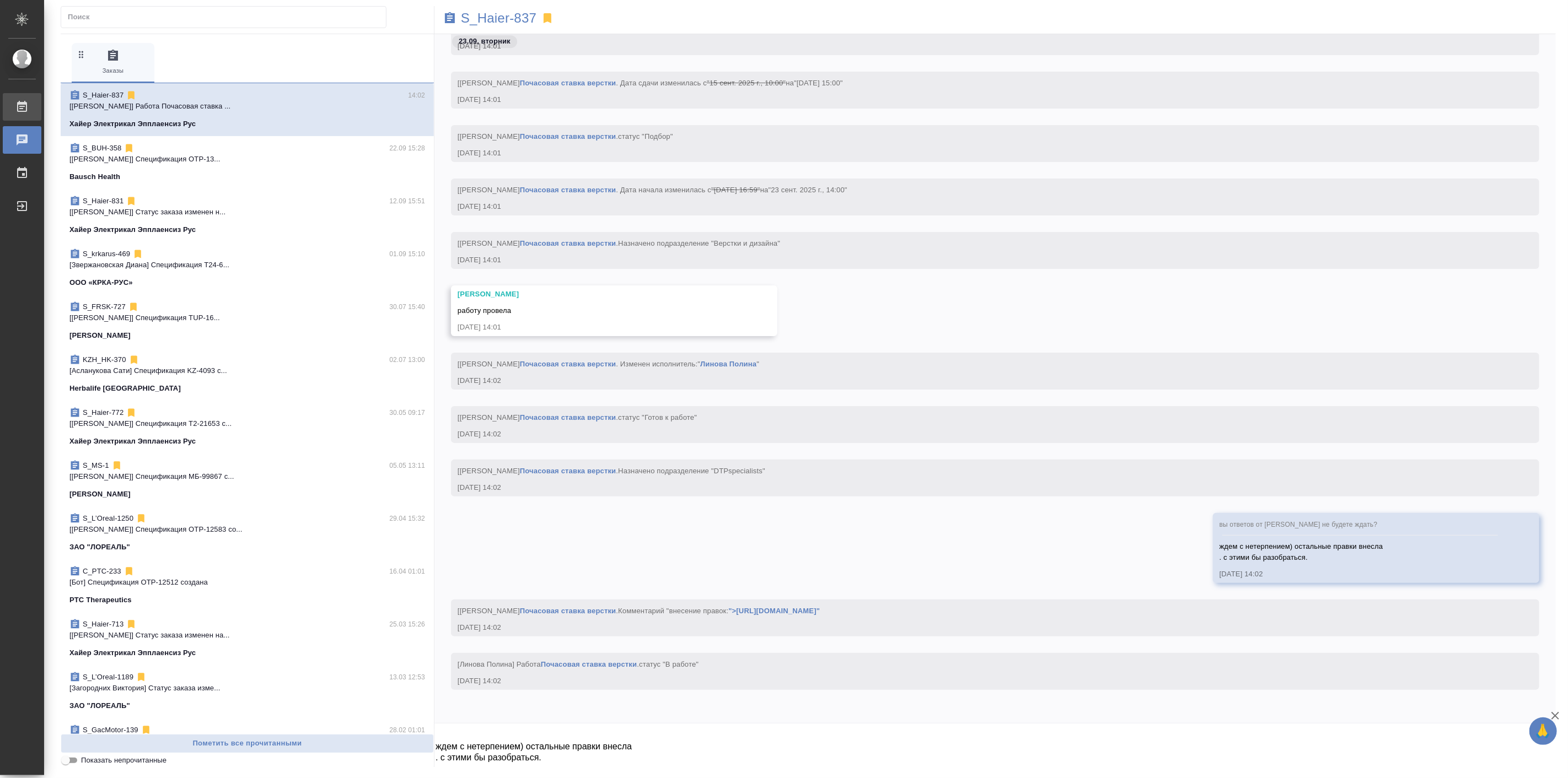
click at [22, 101] on div "Работы" at bounding box center [8, 107] width 27 height 16
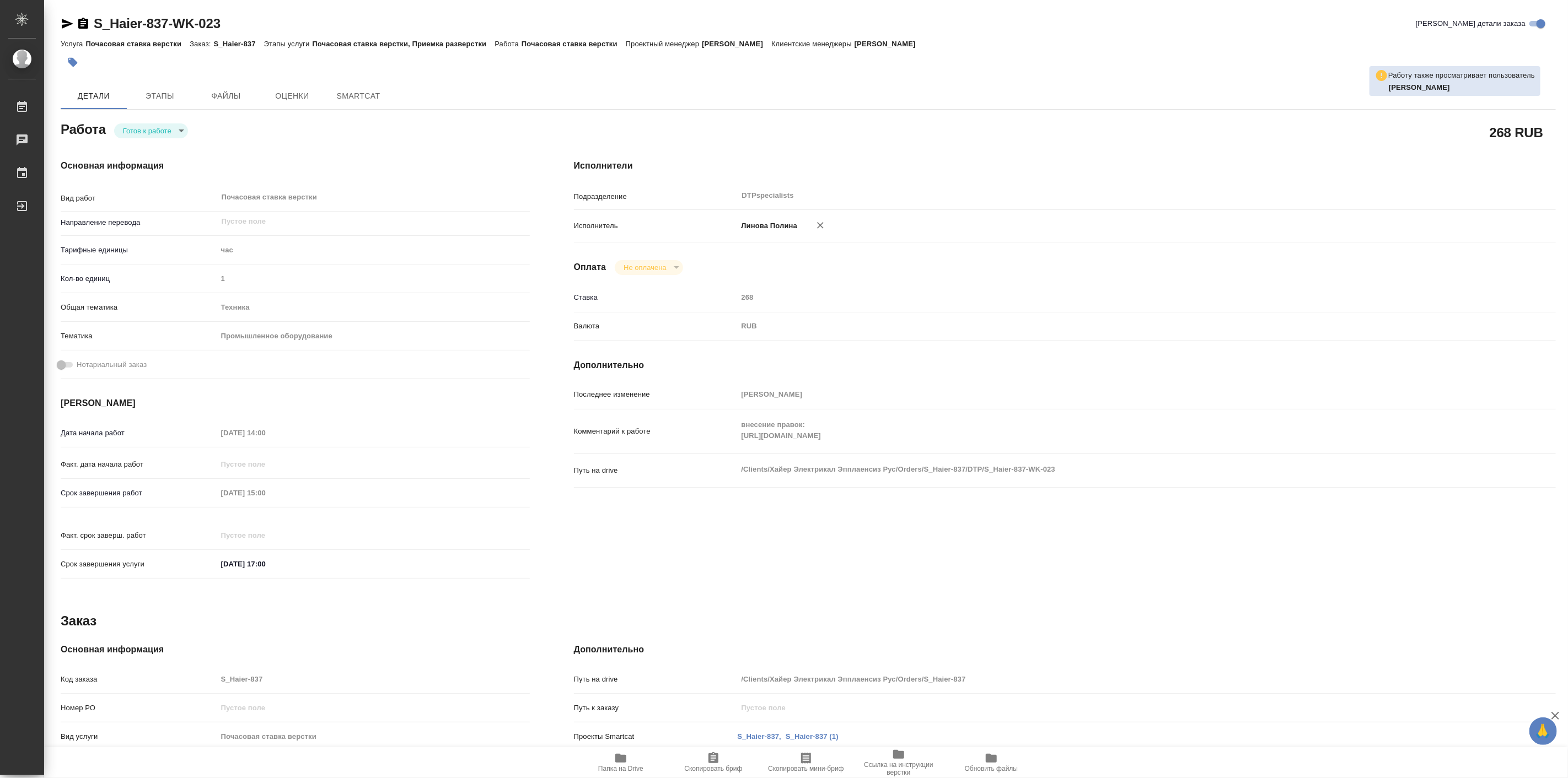
type textarea "x"
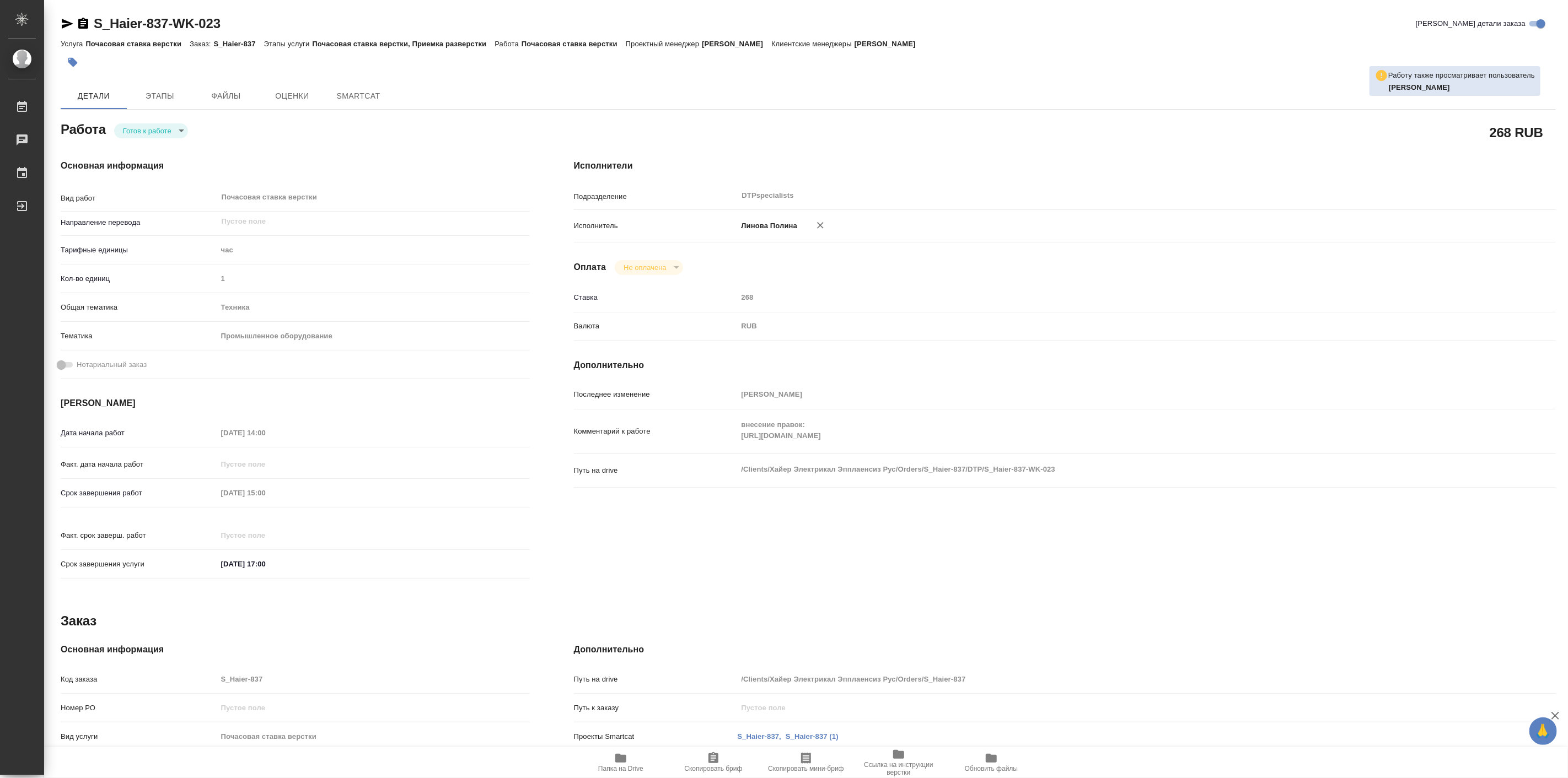
type textarea "x"
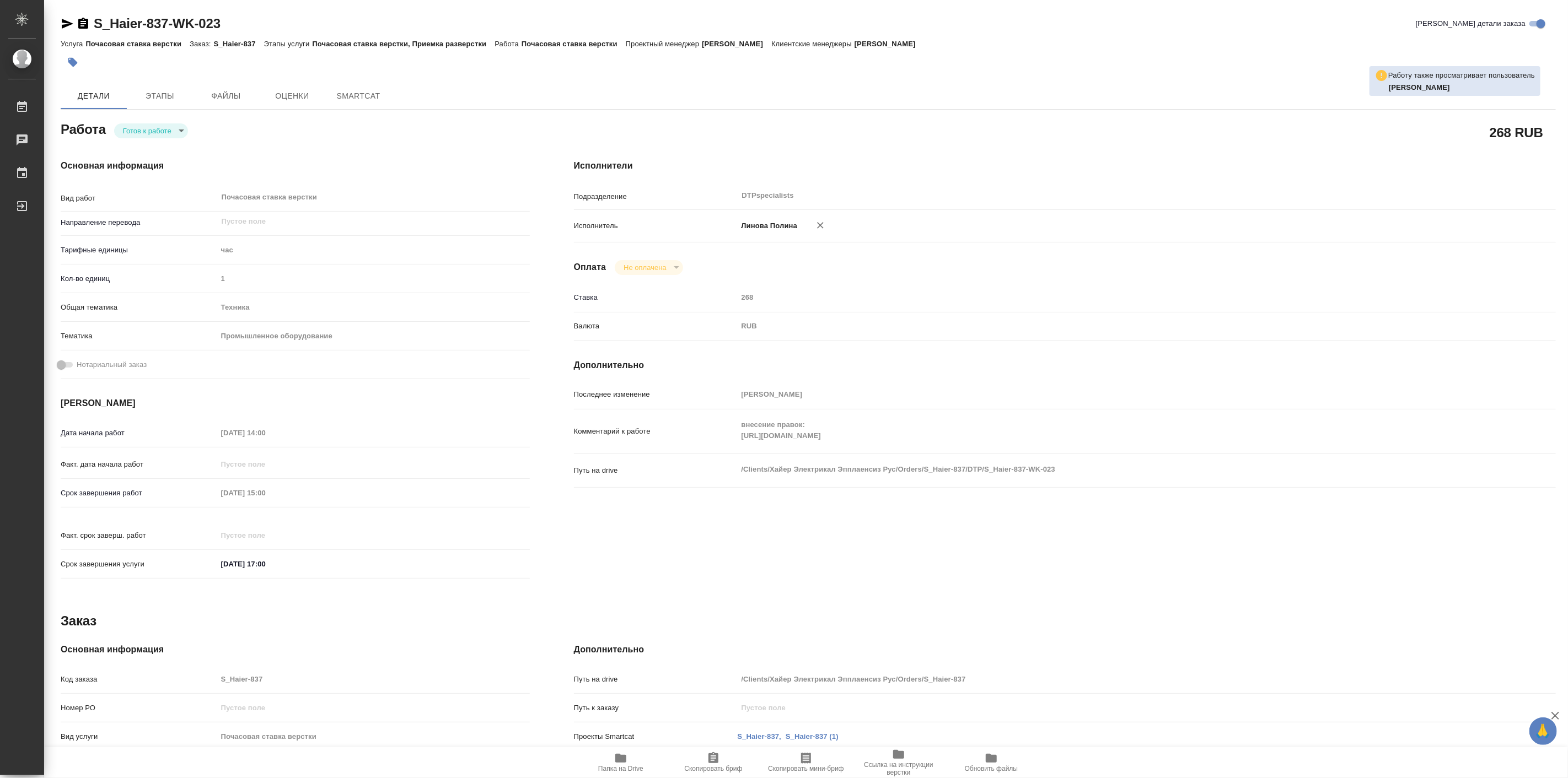
type textarea "x"
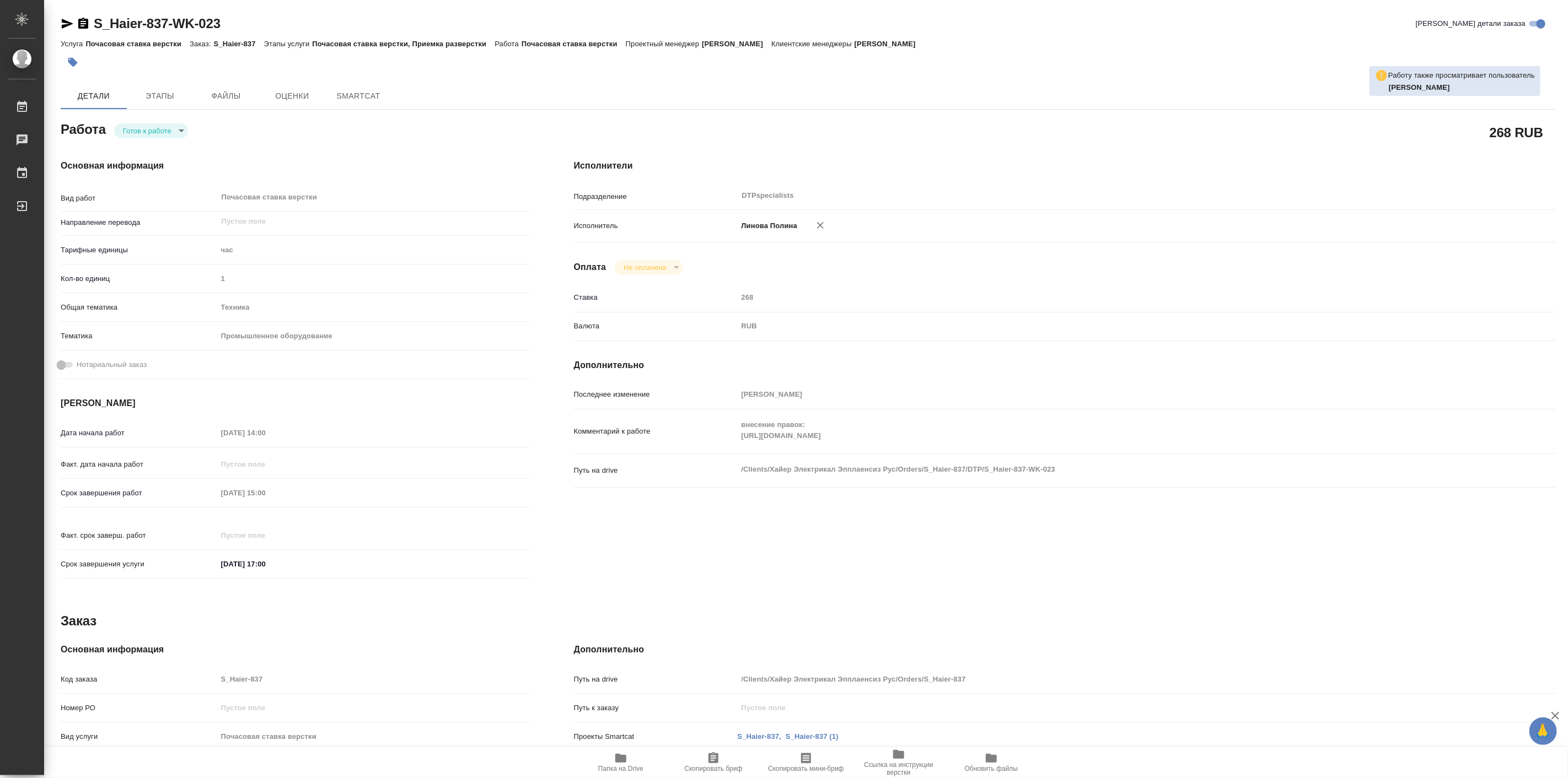
type textarea "x"
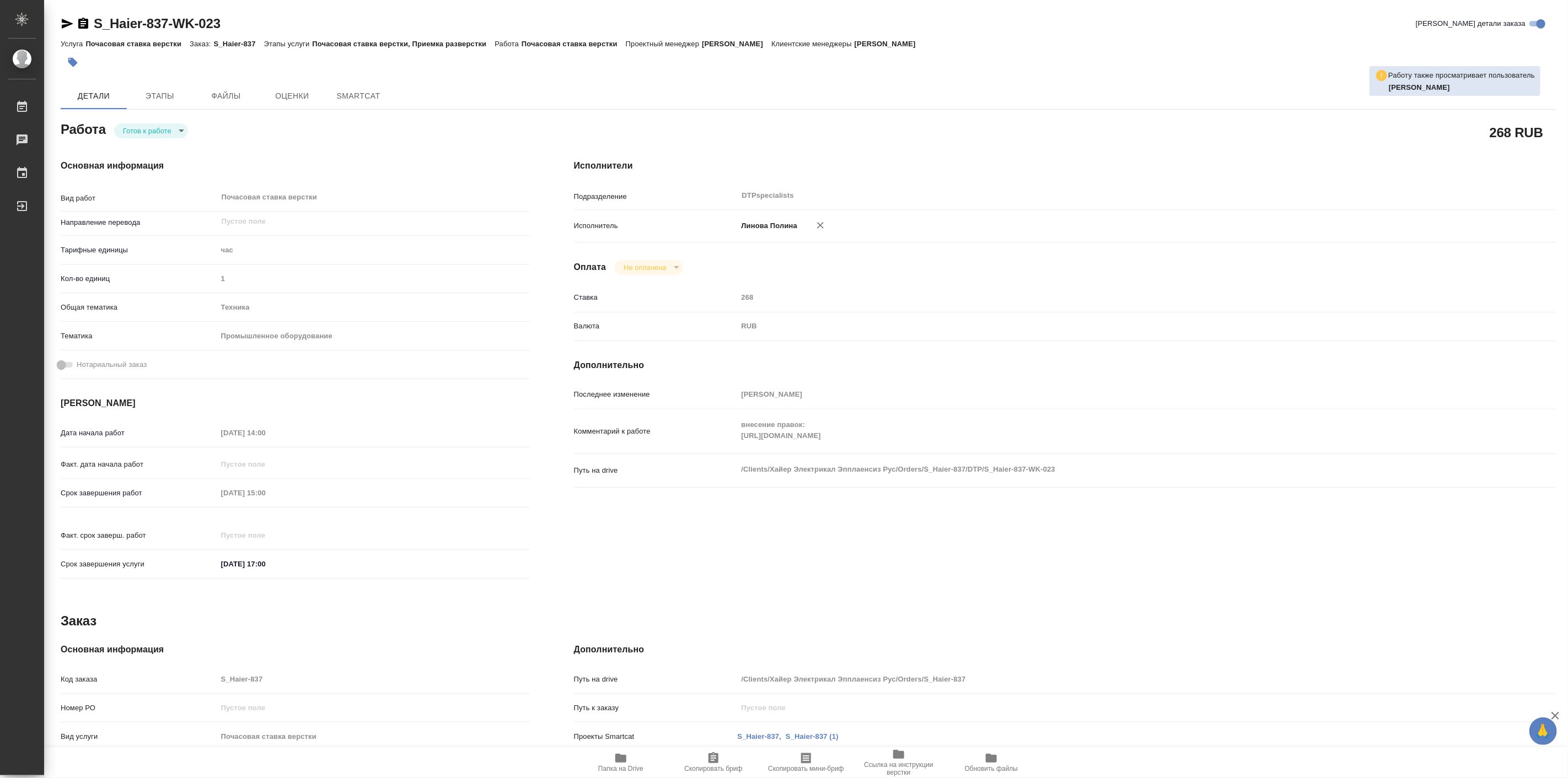
click at [169, 135] on body "🙏 .cls-1 fill:#fff; AWATERA [PERSON_NAME] Работы Чаты График Выйти S_Haier-837-…" at bounding box center [784, 389] width 1568 height 778
type textarea "x"
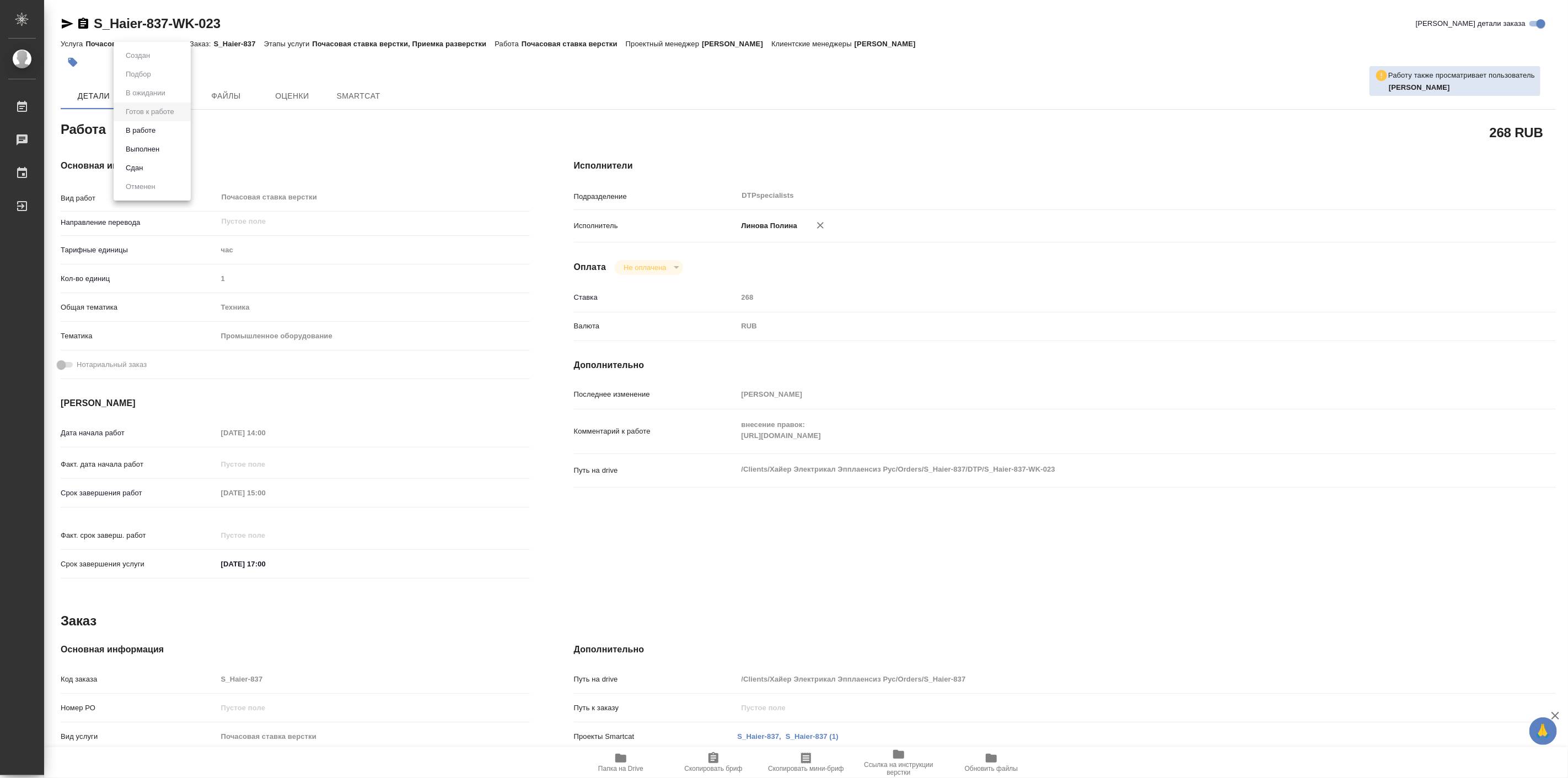
type textarea "x"
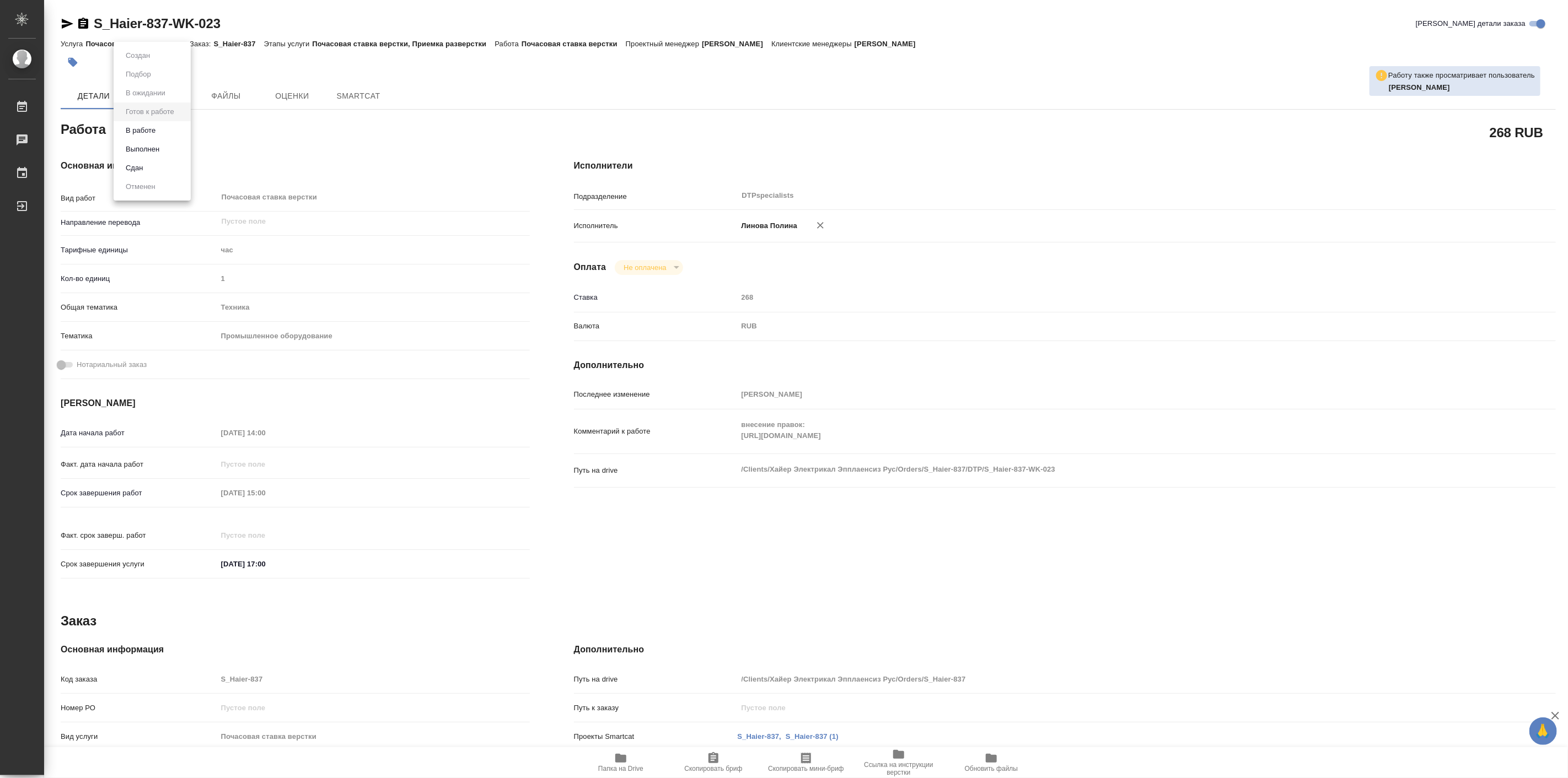
type textarea "x"
click at [159, 134] on button "В работе" at bounding box center [140, 131] width 37 height 12
type textarea "x"
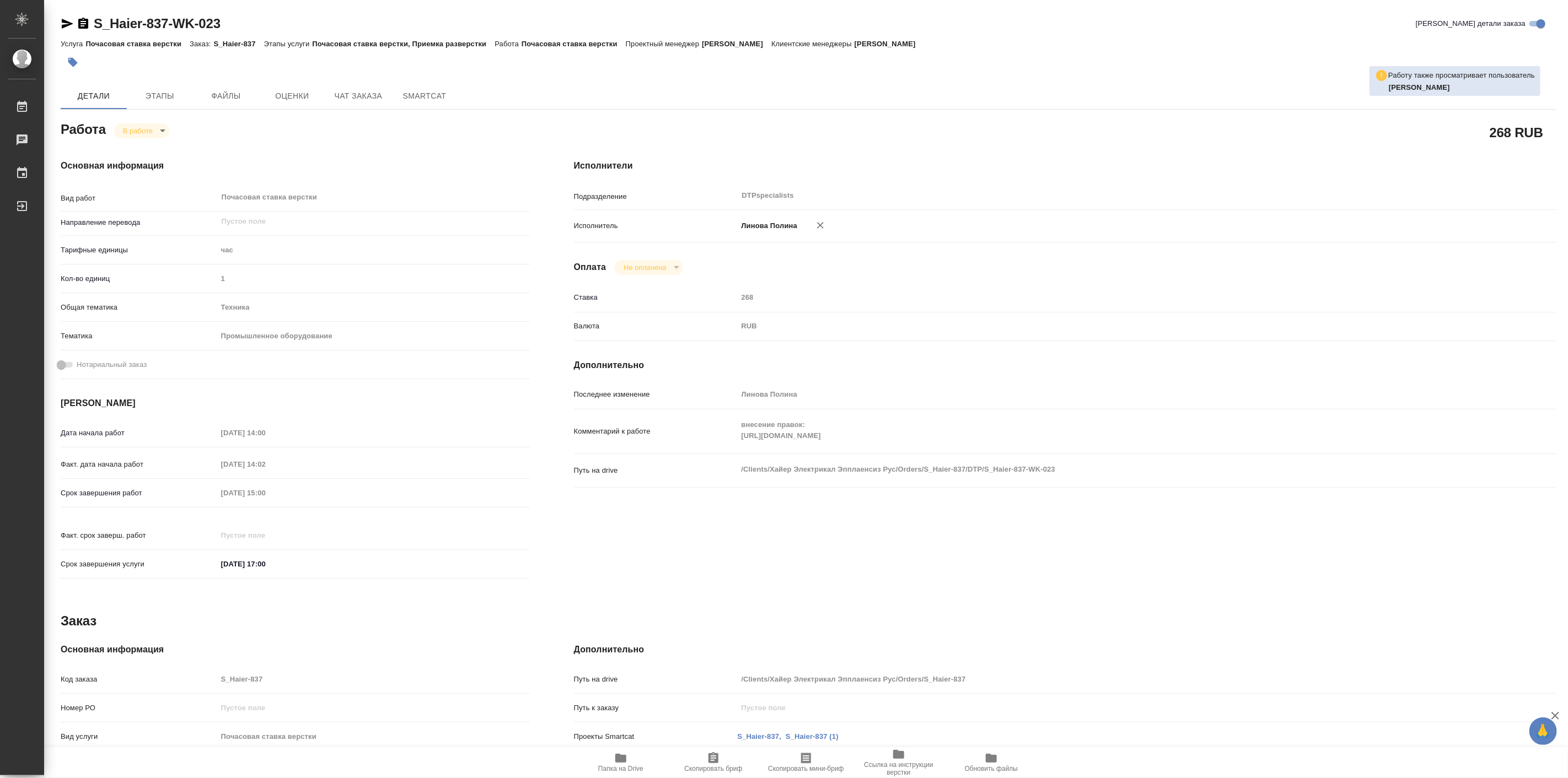
type textarea "x"
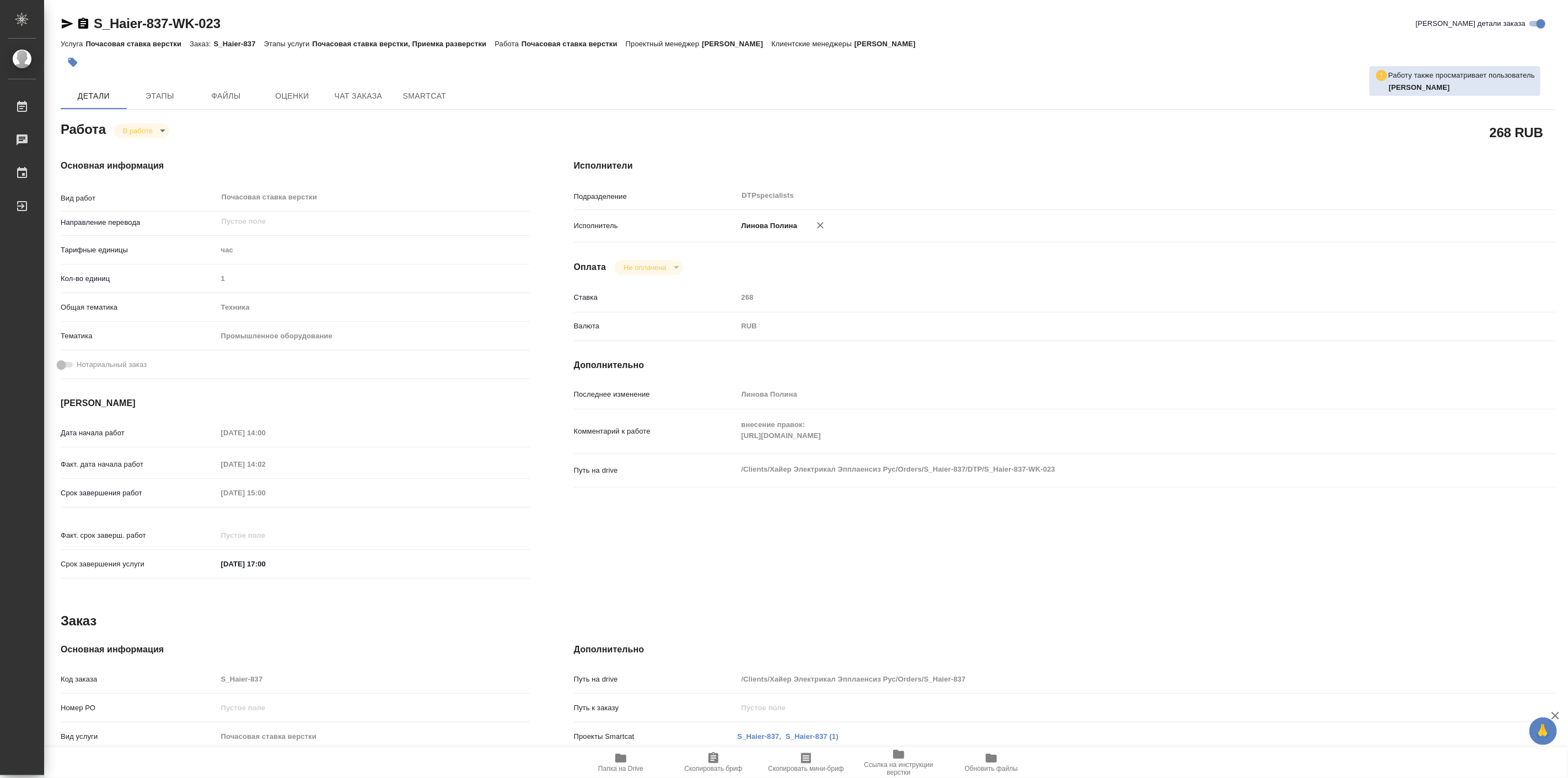
type textarea "x"
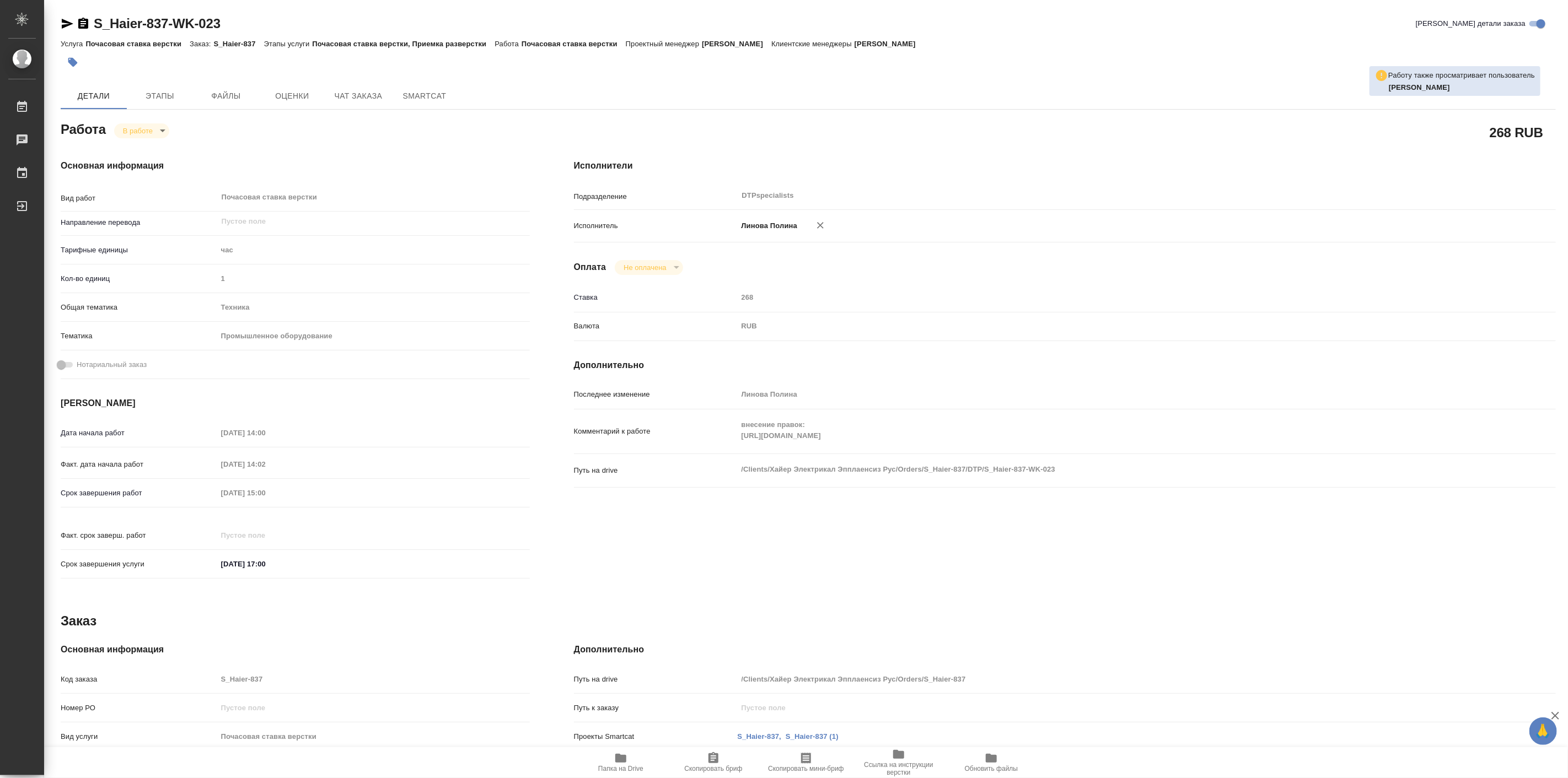
type textarea "x"
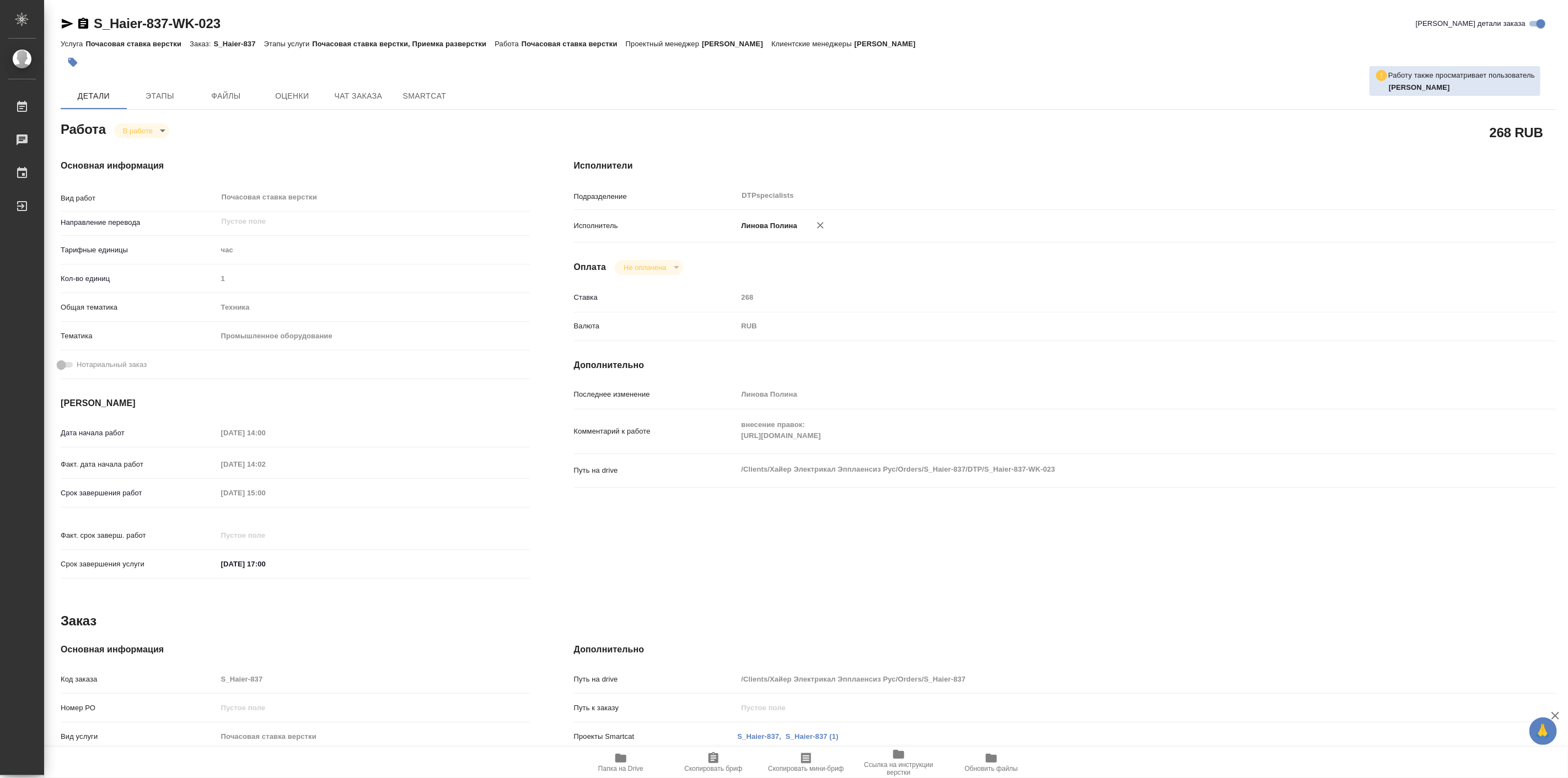
type textarea "x"
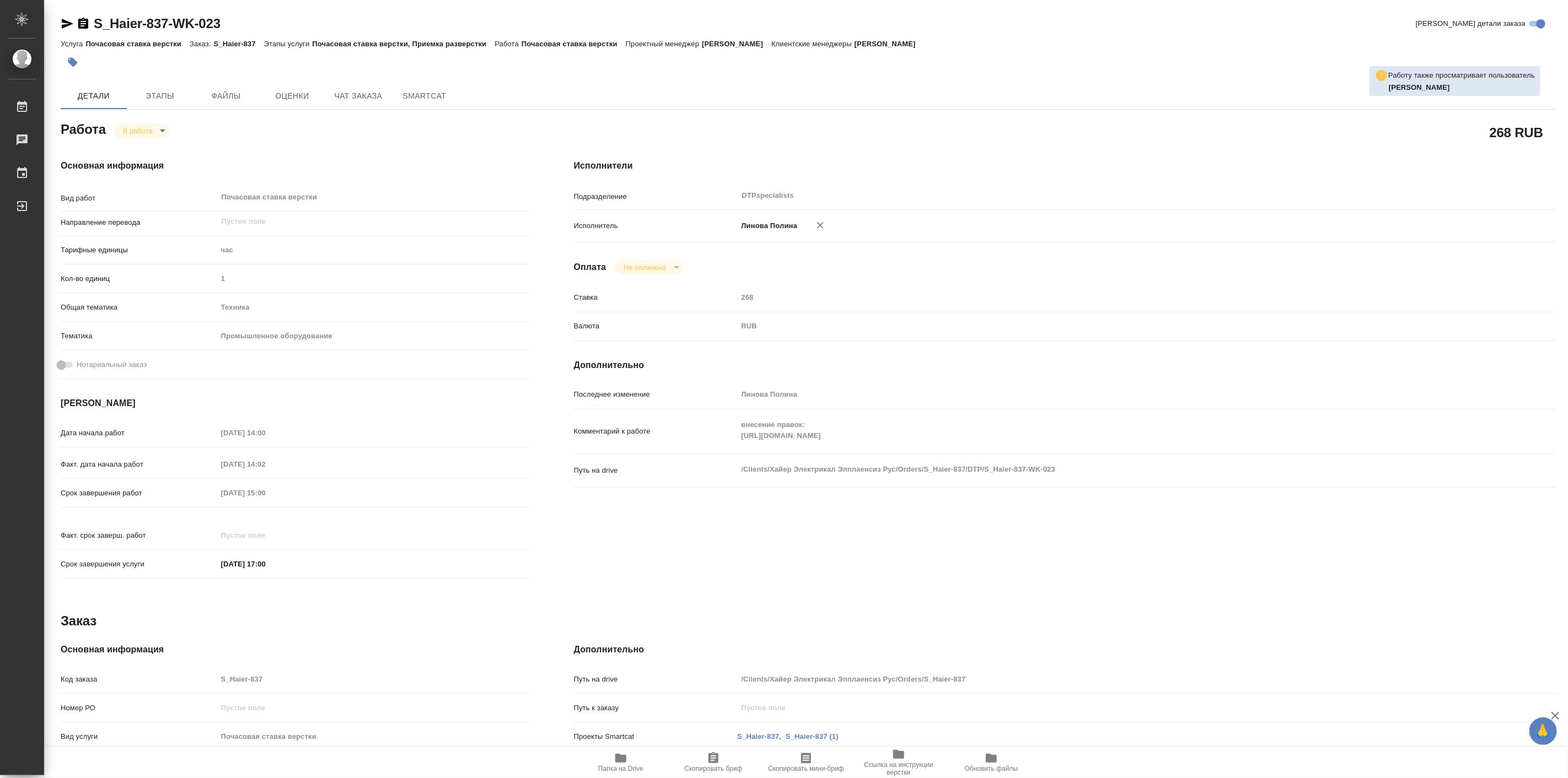
type textarea "x"
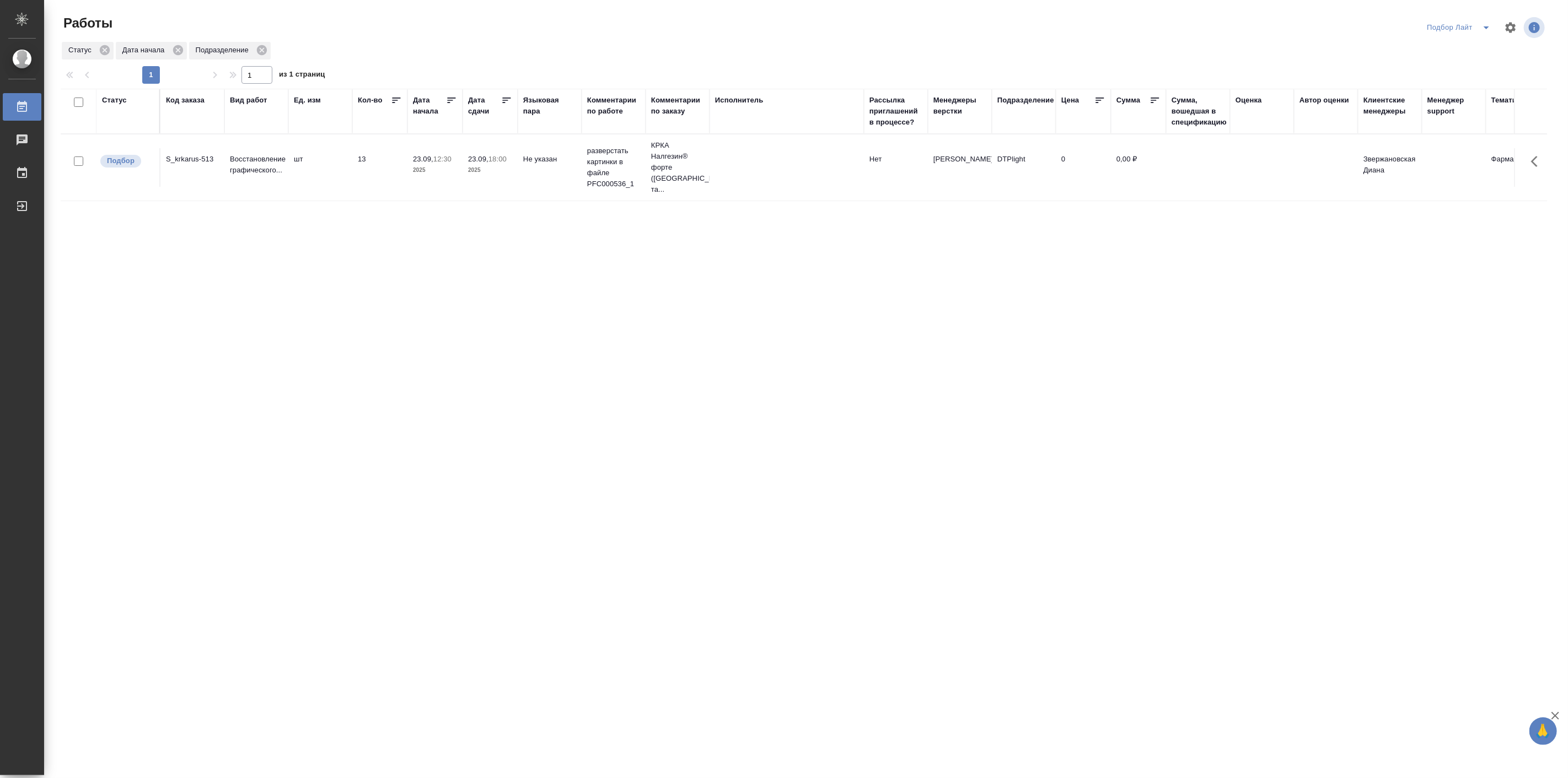
click at [1483, 30] on icon "split button" at bounding box center [1486, 27] width 13 height 13
click at [1457, 149] on li "Подбор Спец" at bounding box center [1459, 155] width 76 height 18
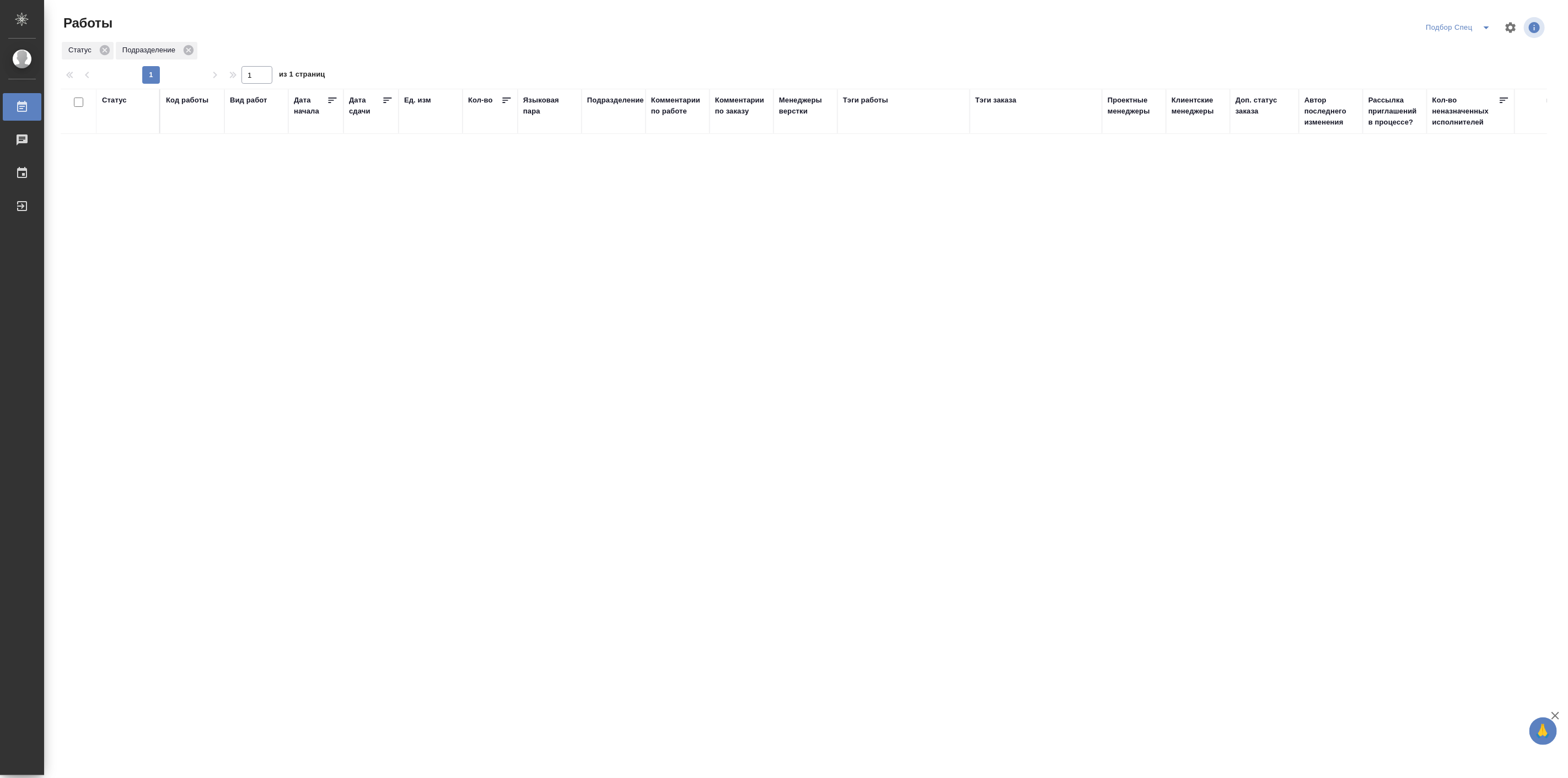
click at [1488, 27] on icon "split button" at bounding box center [1486, 28] width 5 height 3
click at [1457, 44] on li "в поиске" at bounding box center [1459, 49] width 76 height 18
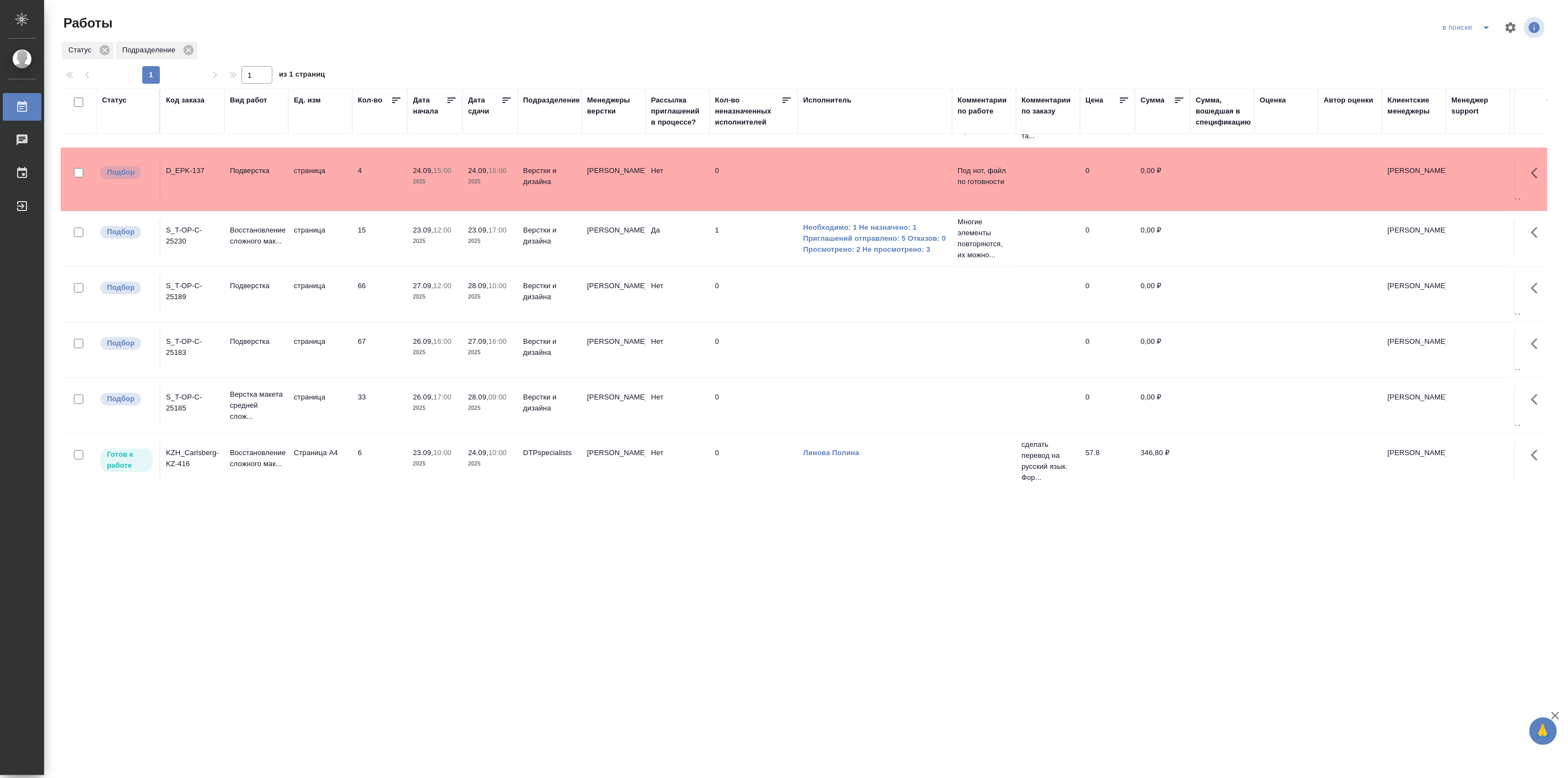
scroll to position [204, 0]
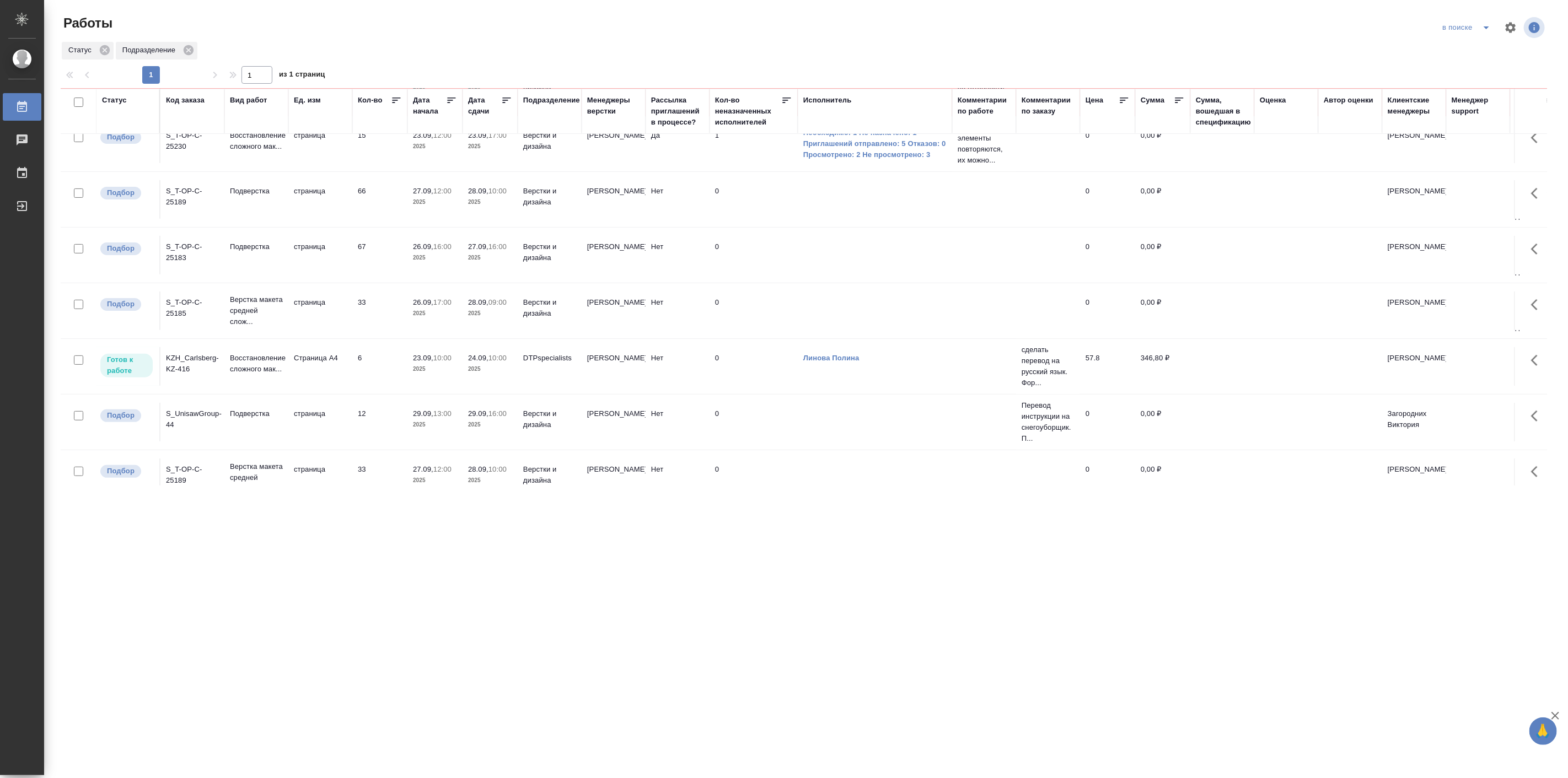
drag, startPoint x: 350, startPoint y: 317, endPoint x: 327, endPoint y: 311, distance: 23.8
click at [327, 311] on td "страница" at bounding box center [320, 311] width 64 height 39
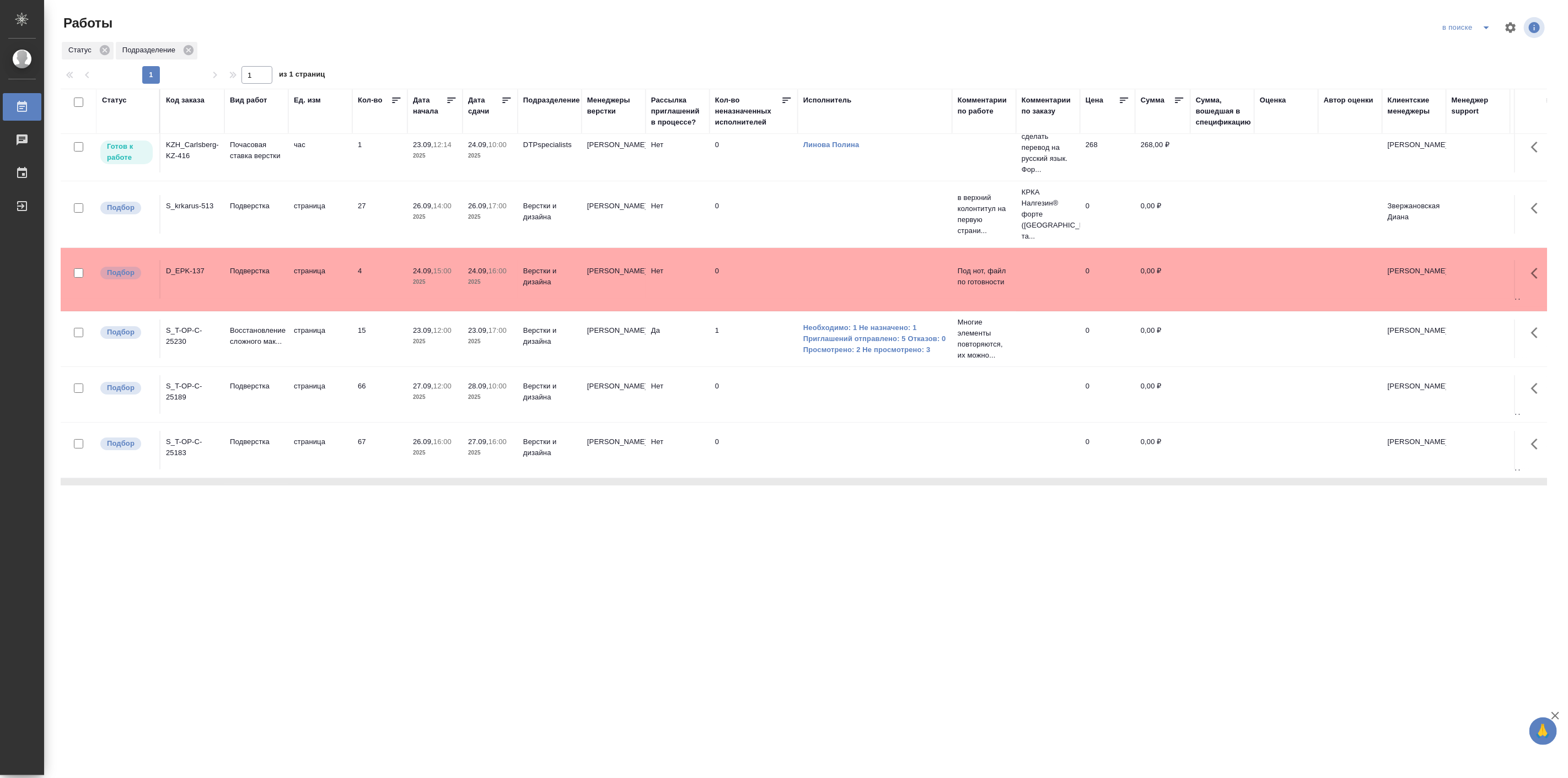
scroll to position [0, 0]
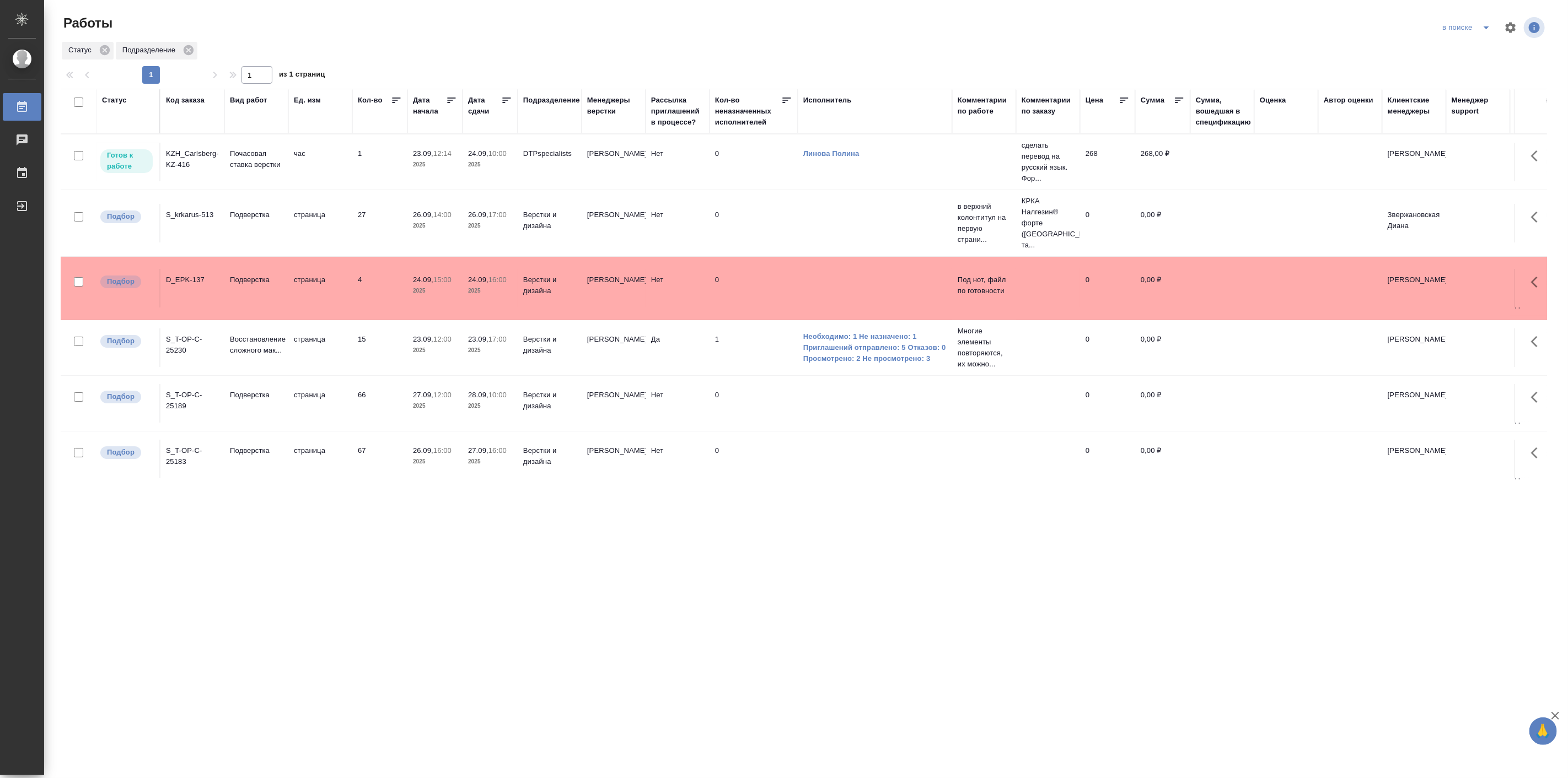
click at [448, 95] on icon at bounding box center [451, 101] width 11 height 11
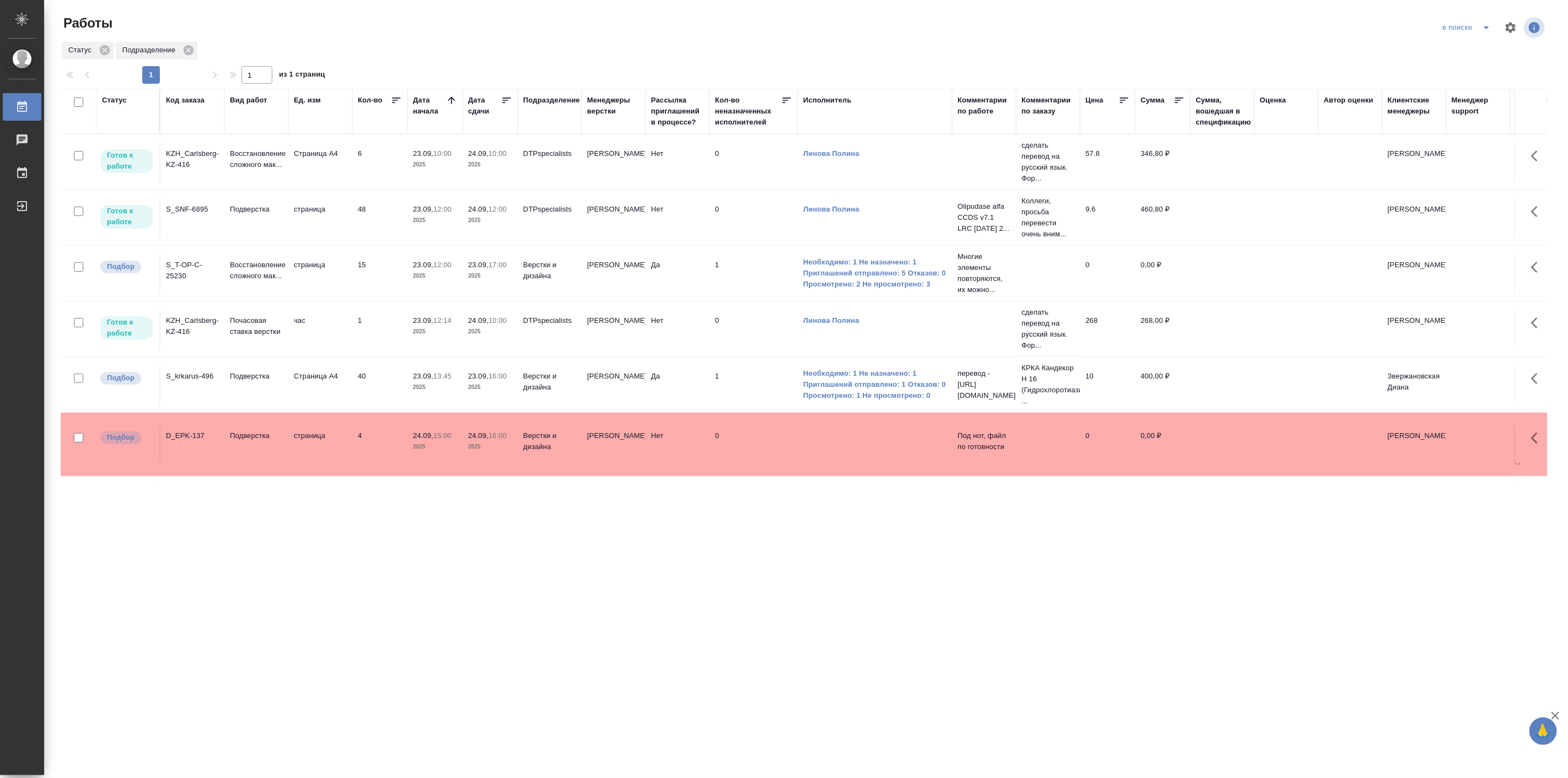
click at [448, 101] on icon at bounding box center [451, 101] width 11 height 11
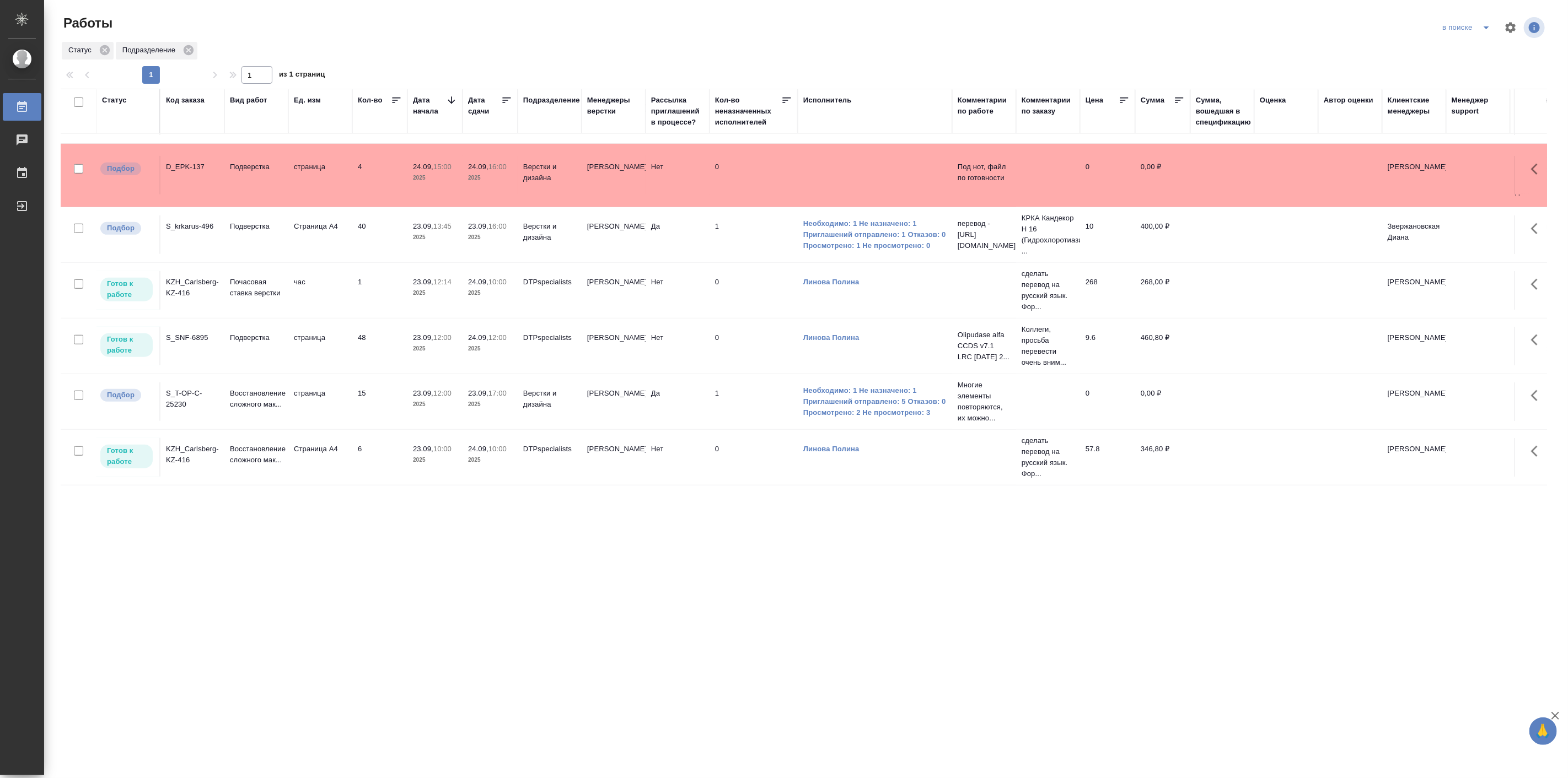
scroll to position [713, 0]
click at [433, 399] on p "2025" at bounding box center [435, 405] width 44 height 11
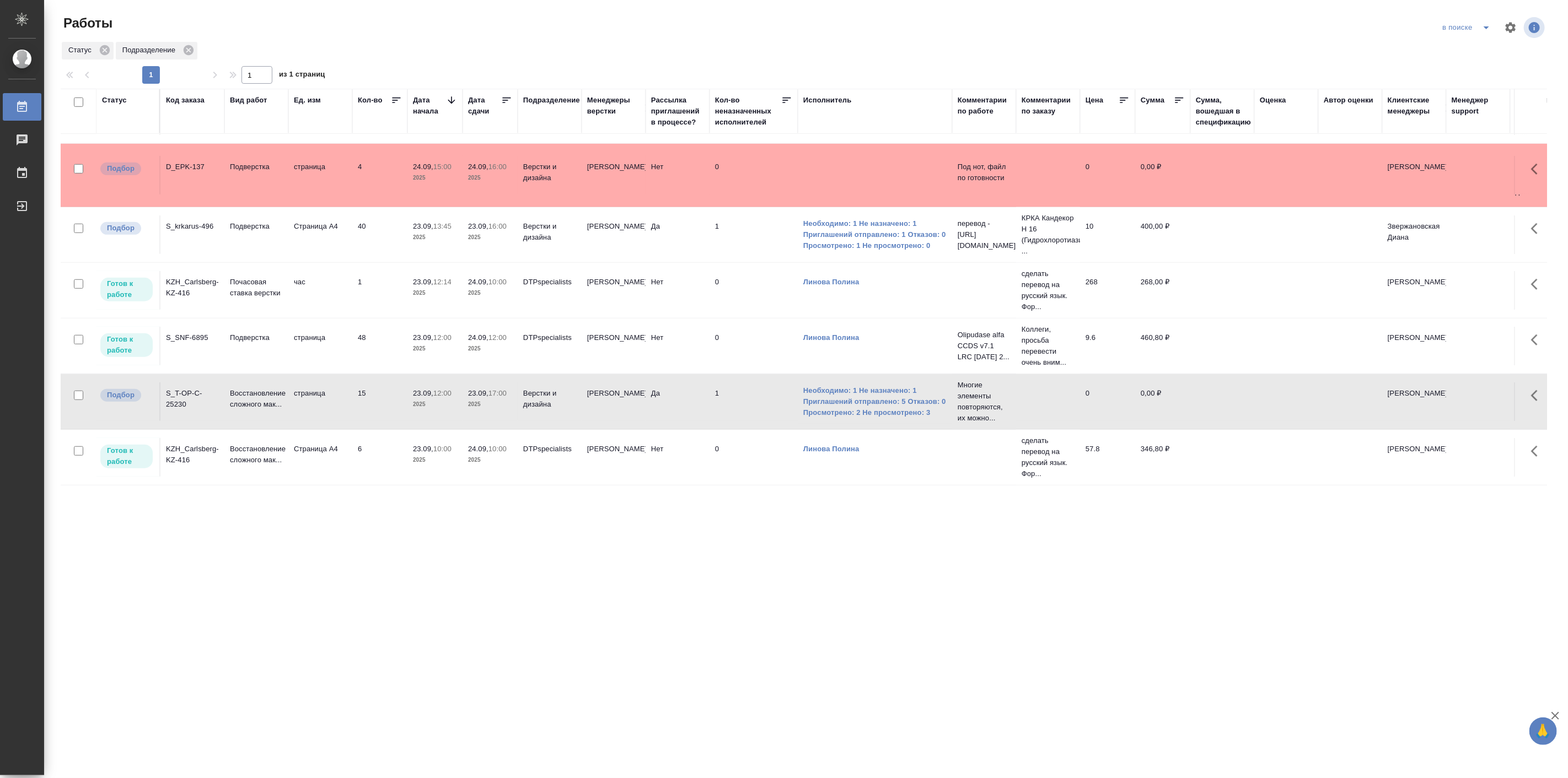
click at [433, 399] on p "2025" at bounding box center [435, 405] width 44 height 11
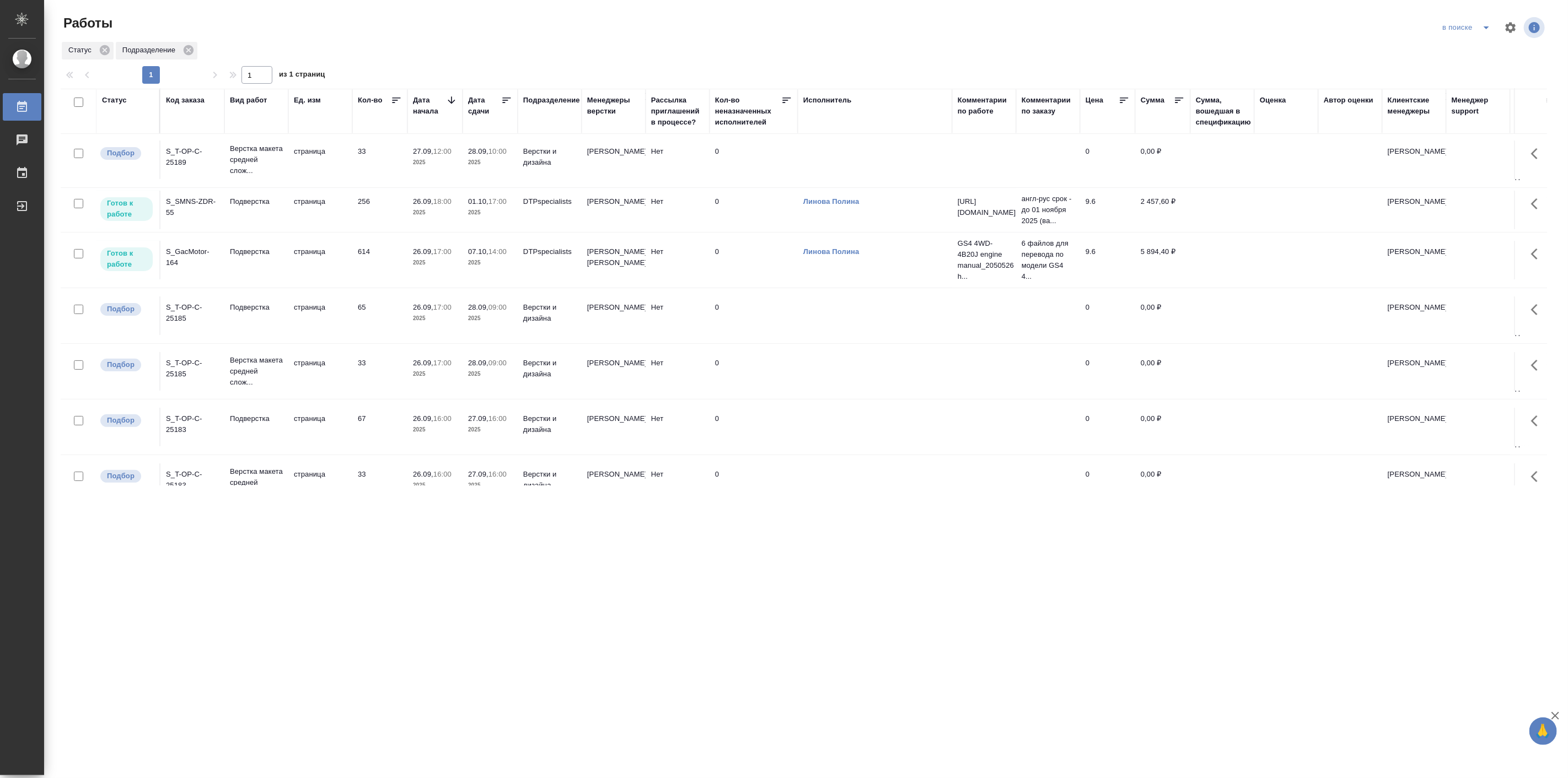
scroll to position [101, 0]
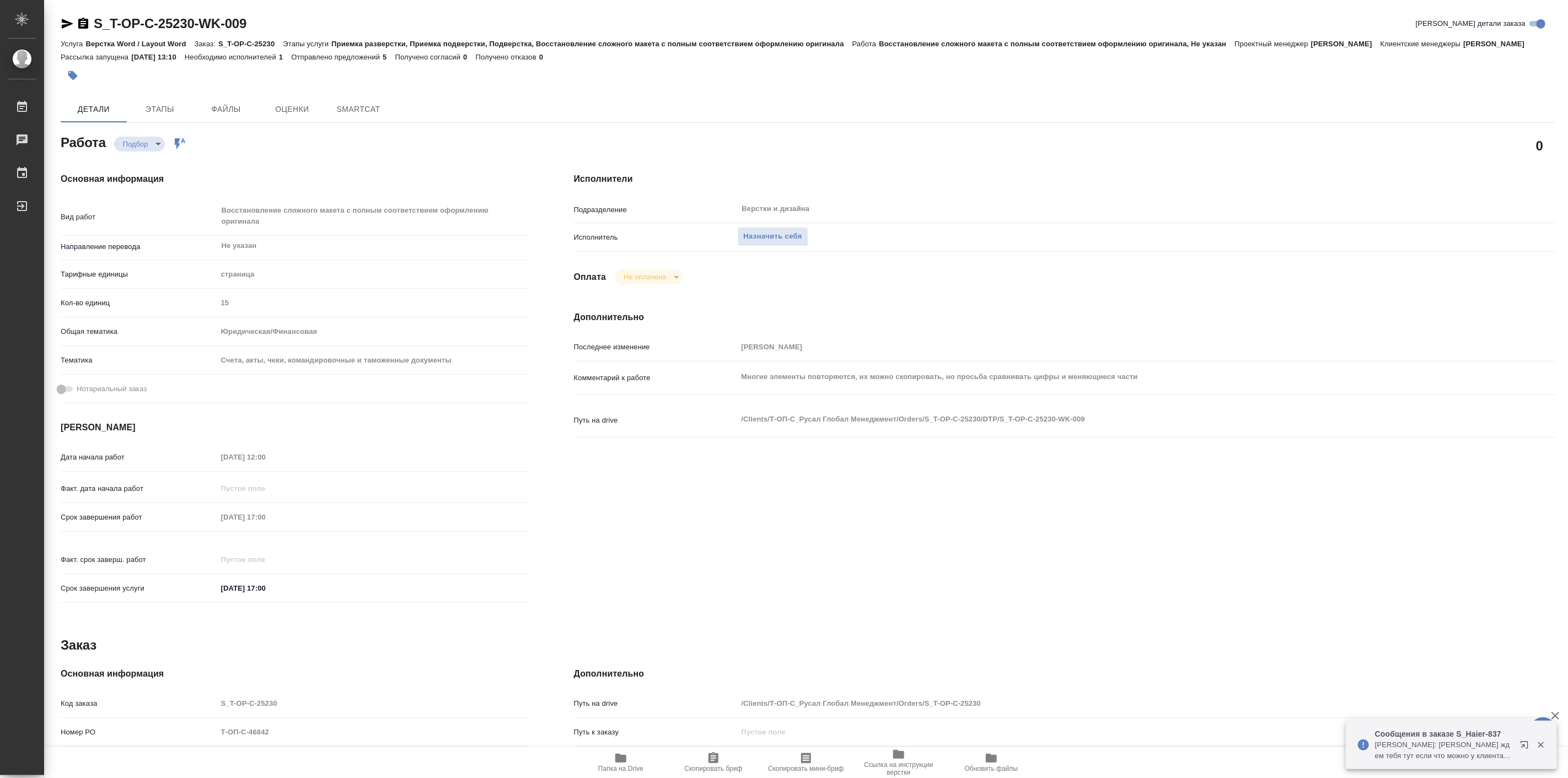
type textarea "x"
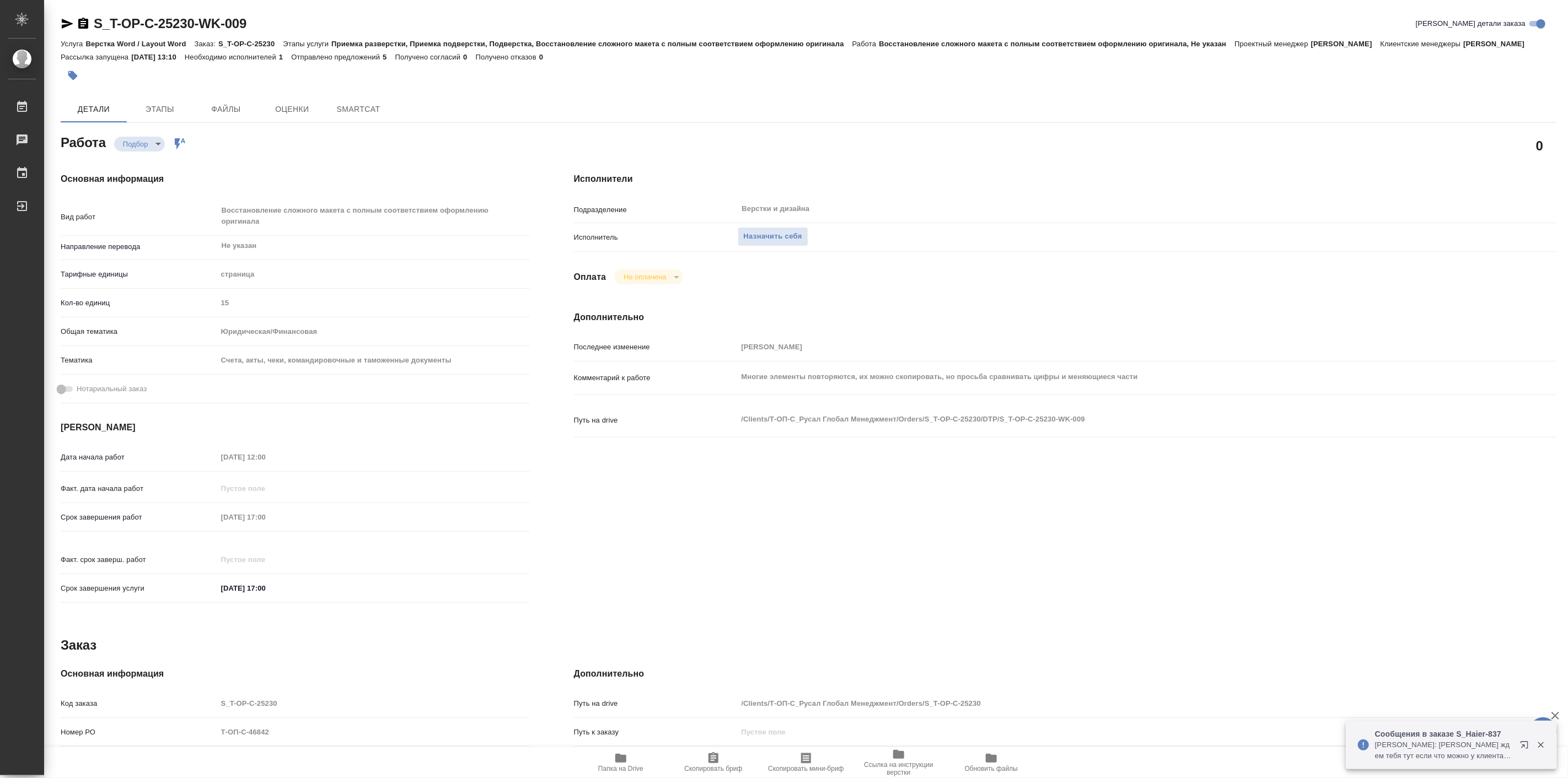
type textarea "x"
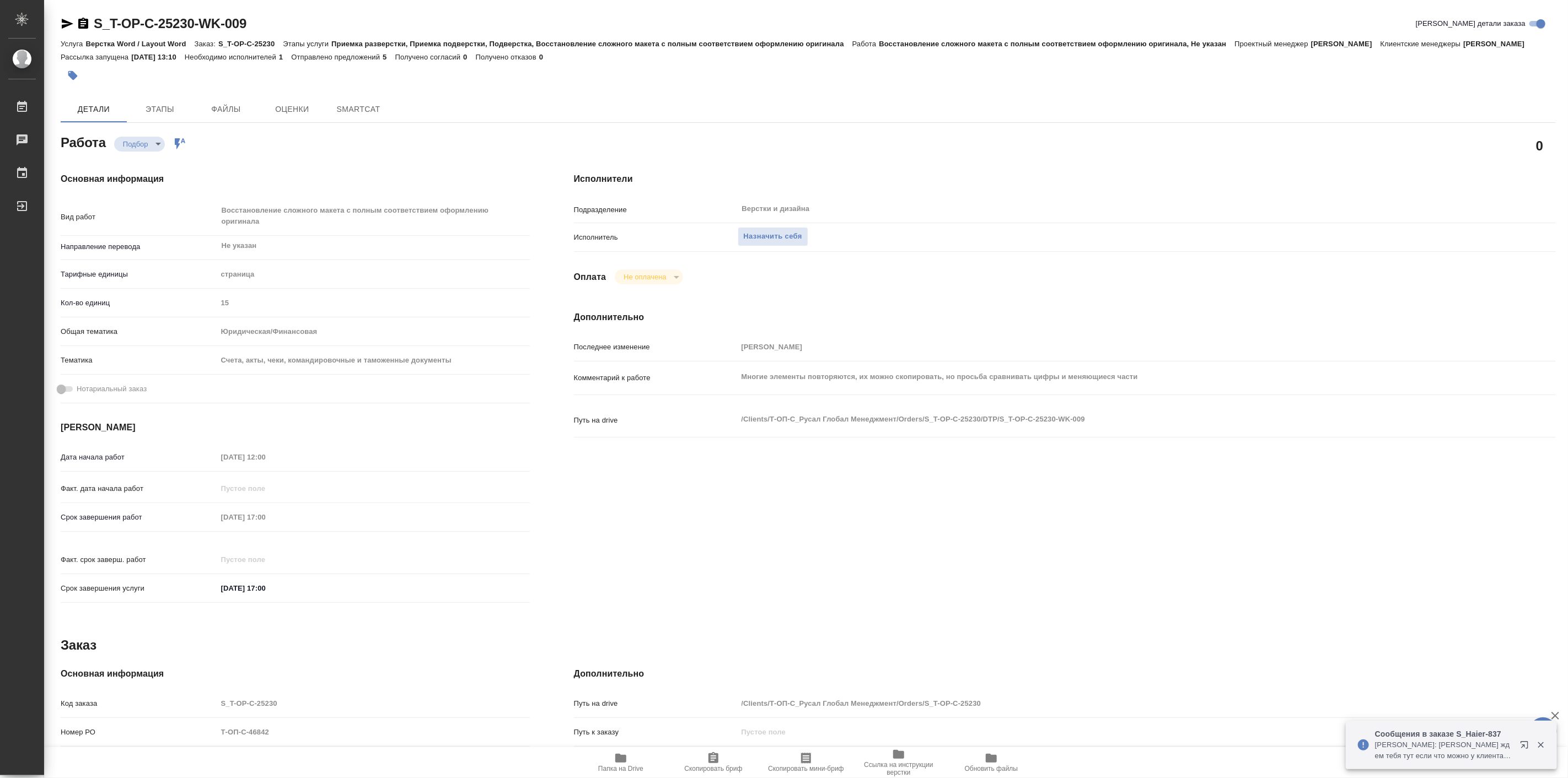
type textarea "x"
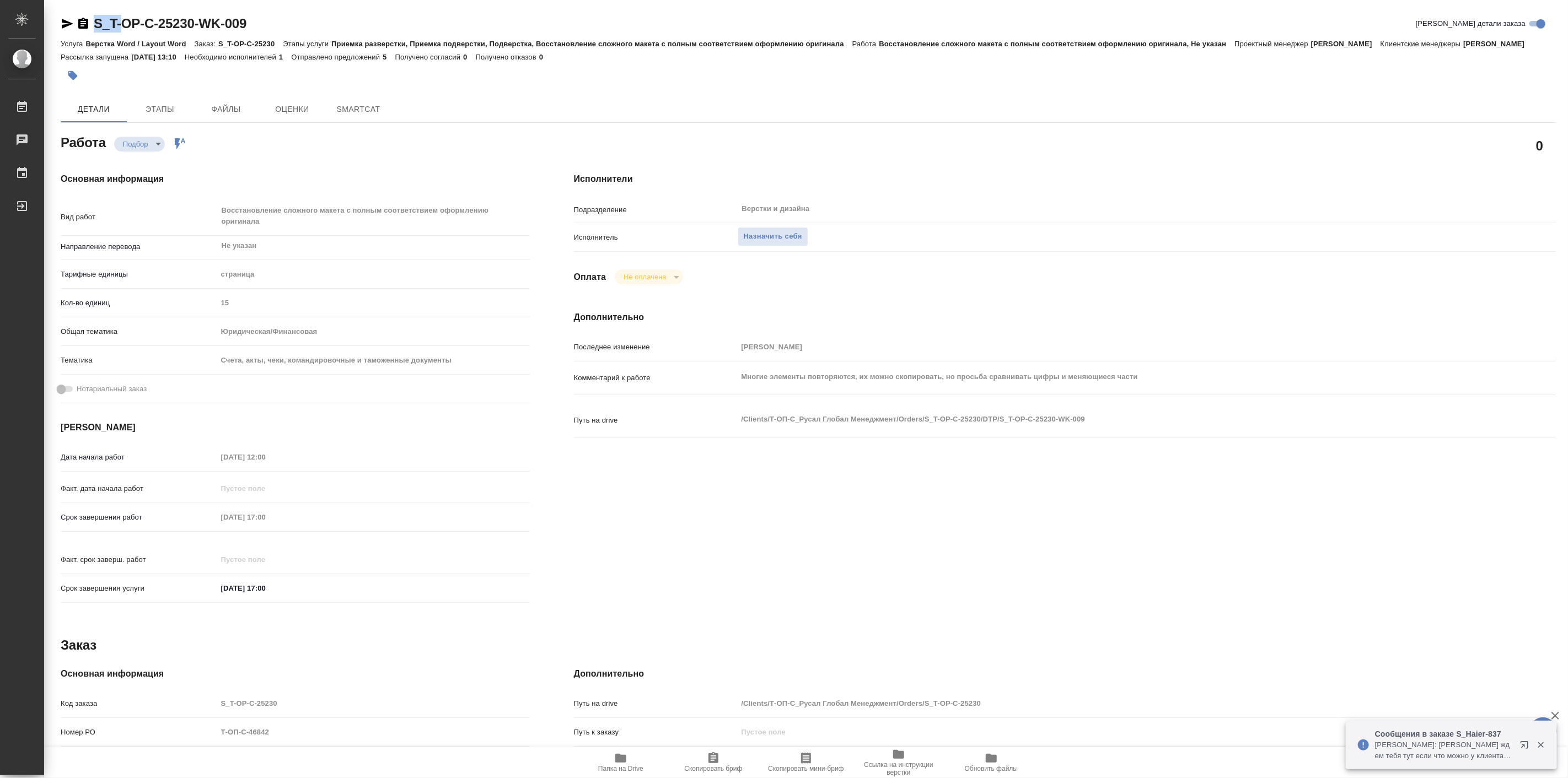
type textarea "x"
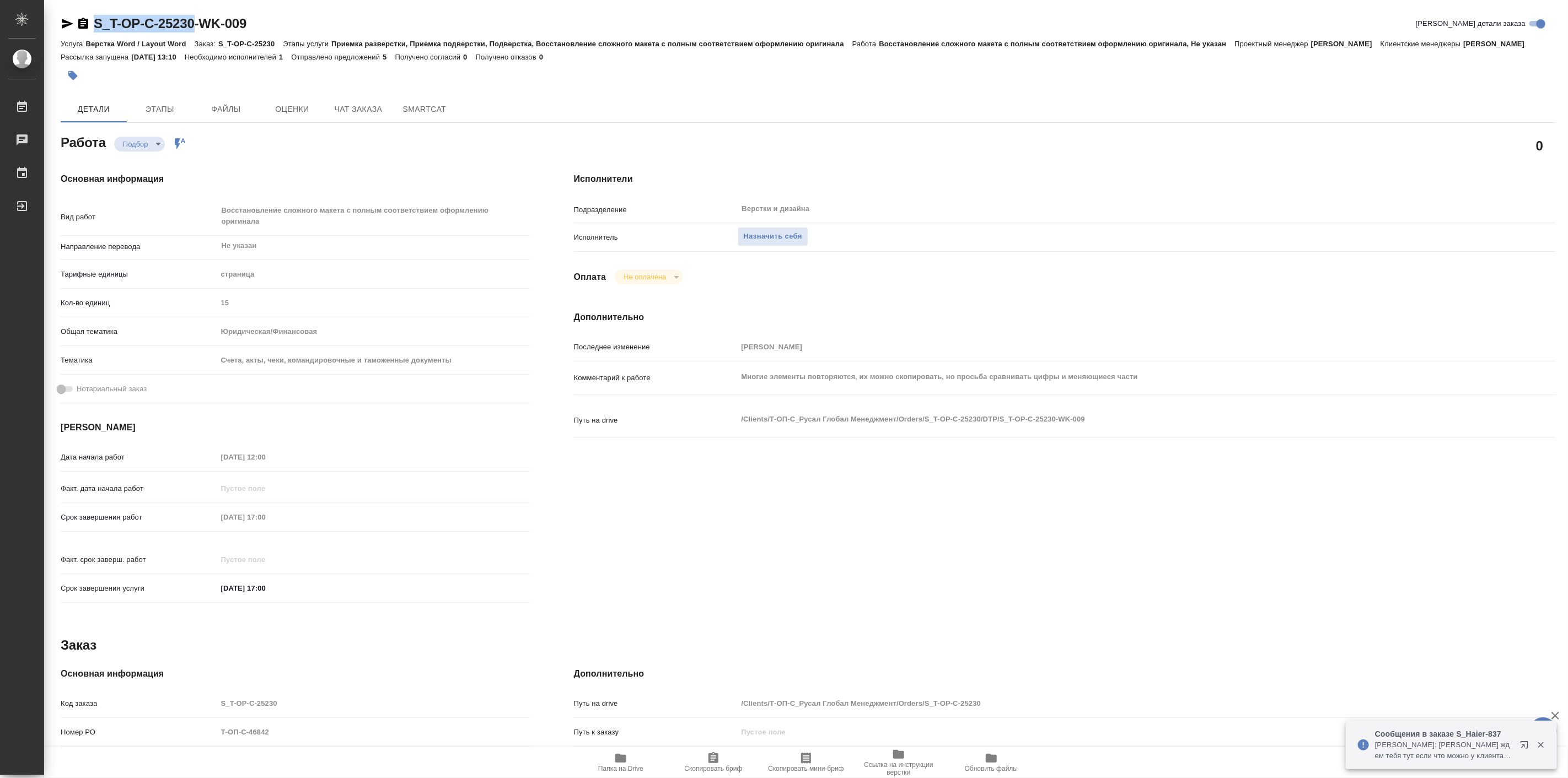
type textarea "x"
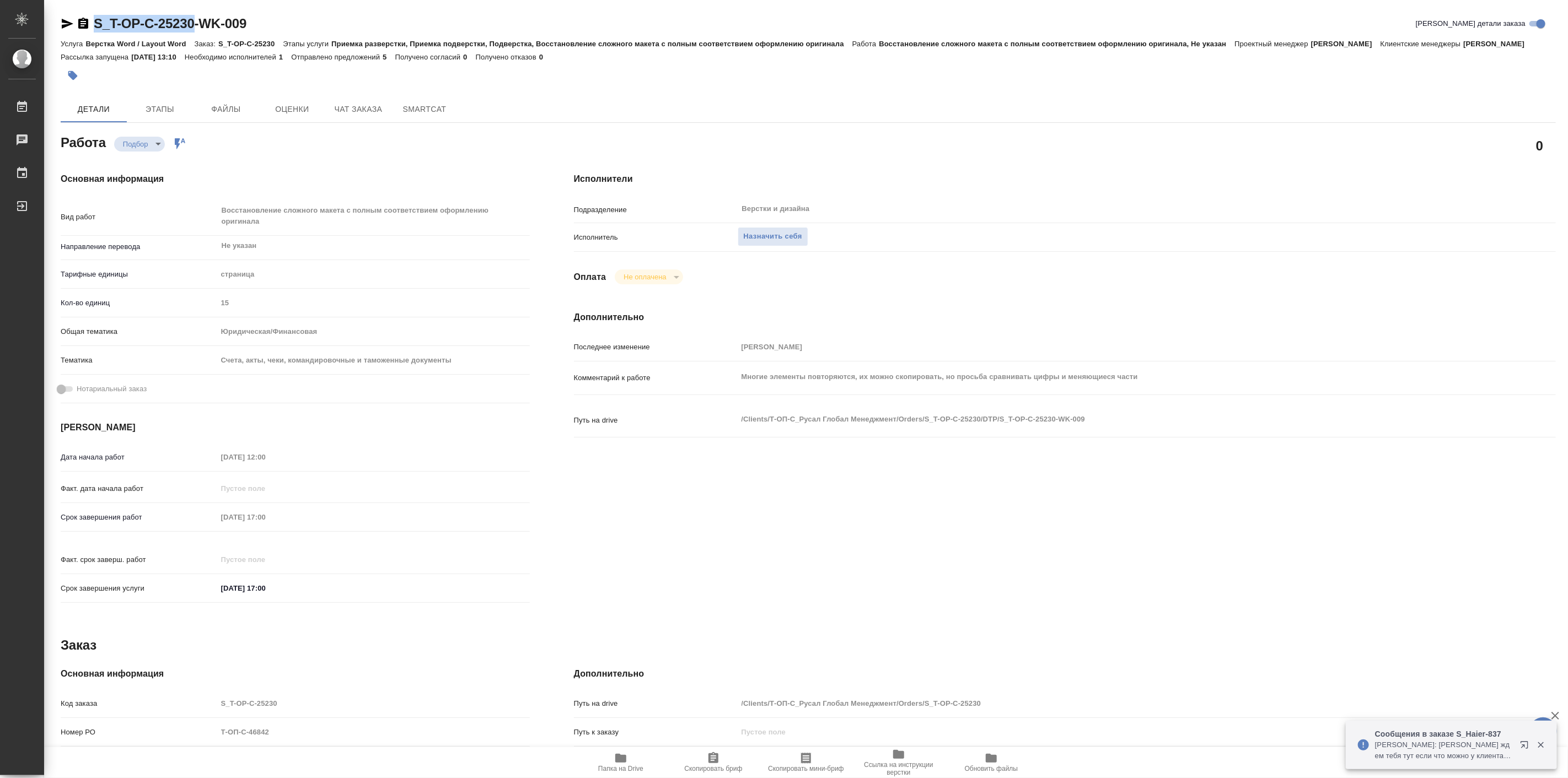
drag, startPoint x: 90, startPoint y: 7, endPoint x: 195, endPoint y: 29, distance: 107.3
click at [195, 29] on div "S_T-OP-C-25230-WK-009 Кратко детали заказа Услуга Верстка Word / Layout Word За…" at bounding box center [808, 481] width 1507 height 963
type textarea "x"
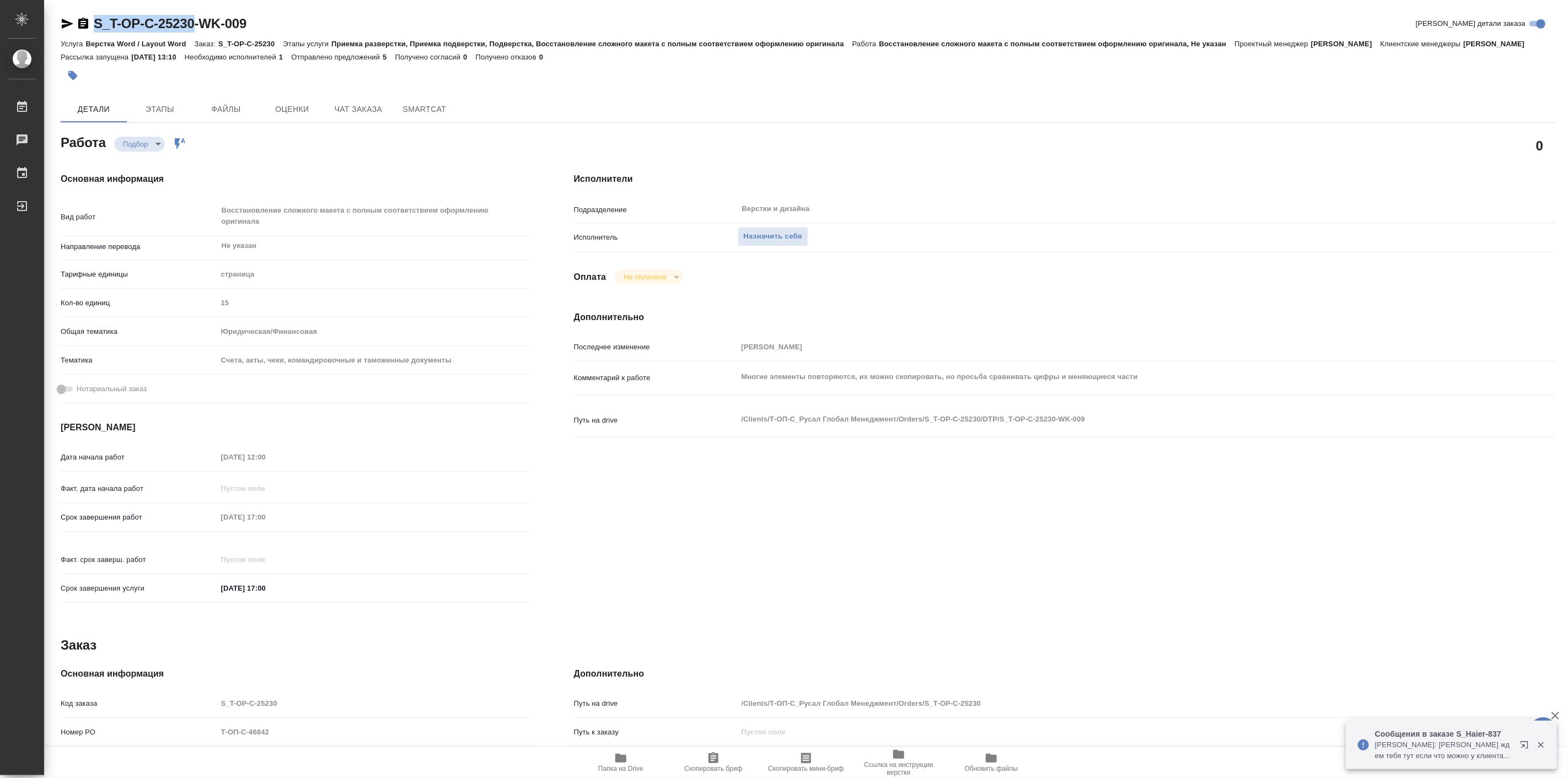
type textarea "x"
copy link "S_T-OP-C-25230"
click at [637, 767] on span "Папка на Drive" at bounding box center [621, 769] width 45 height 8
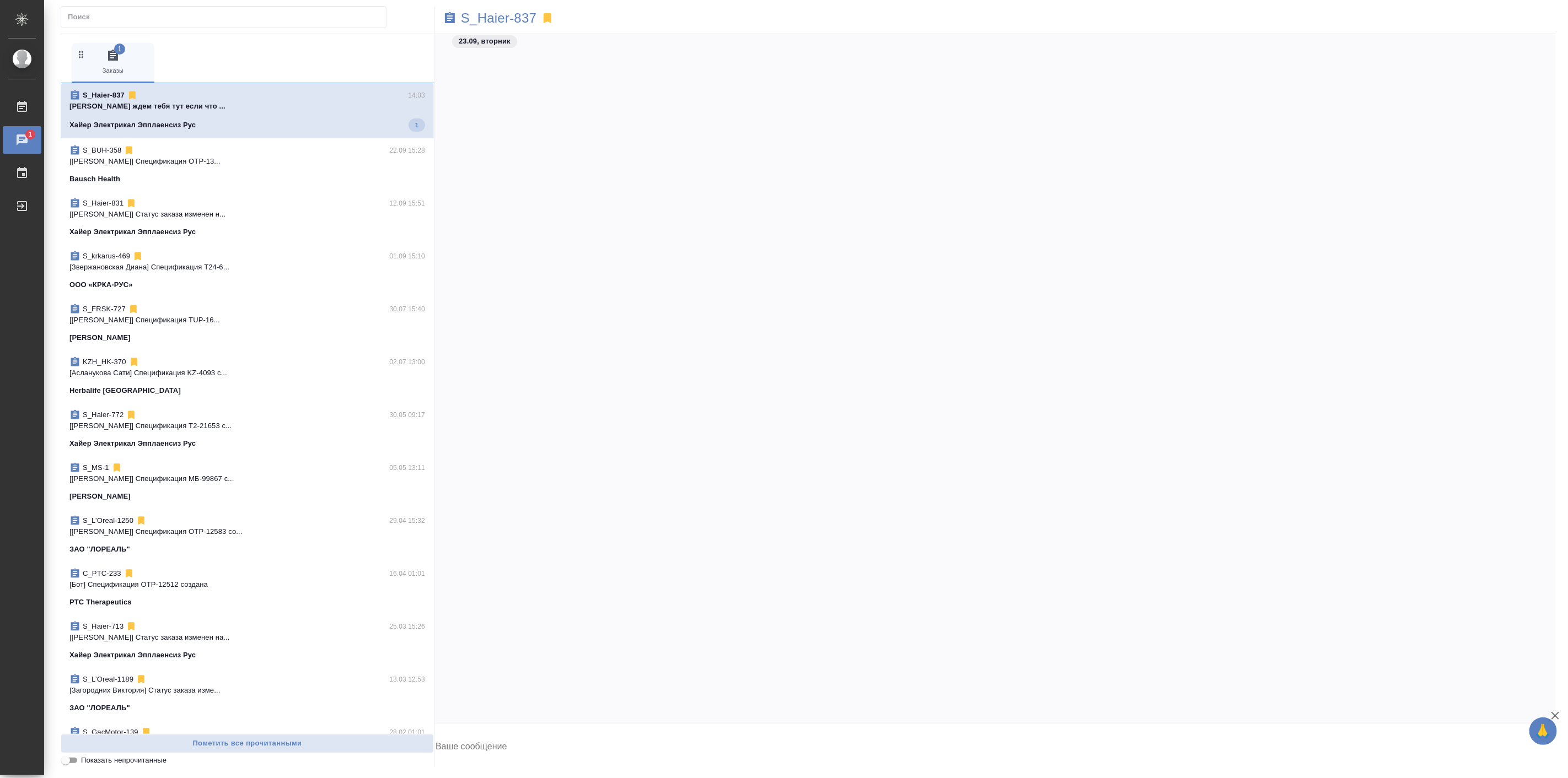
scroll to position [23548, 0]
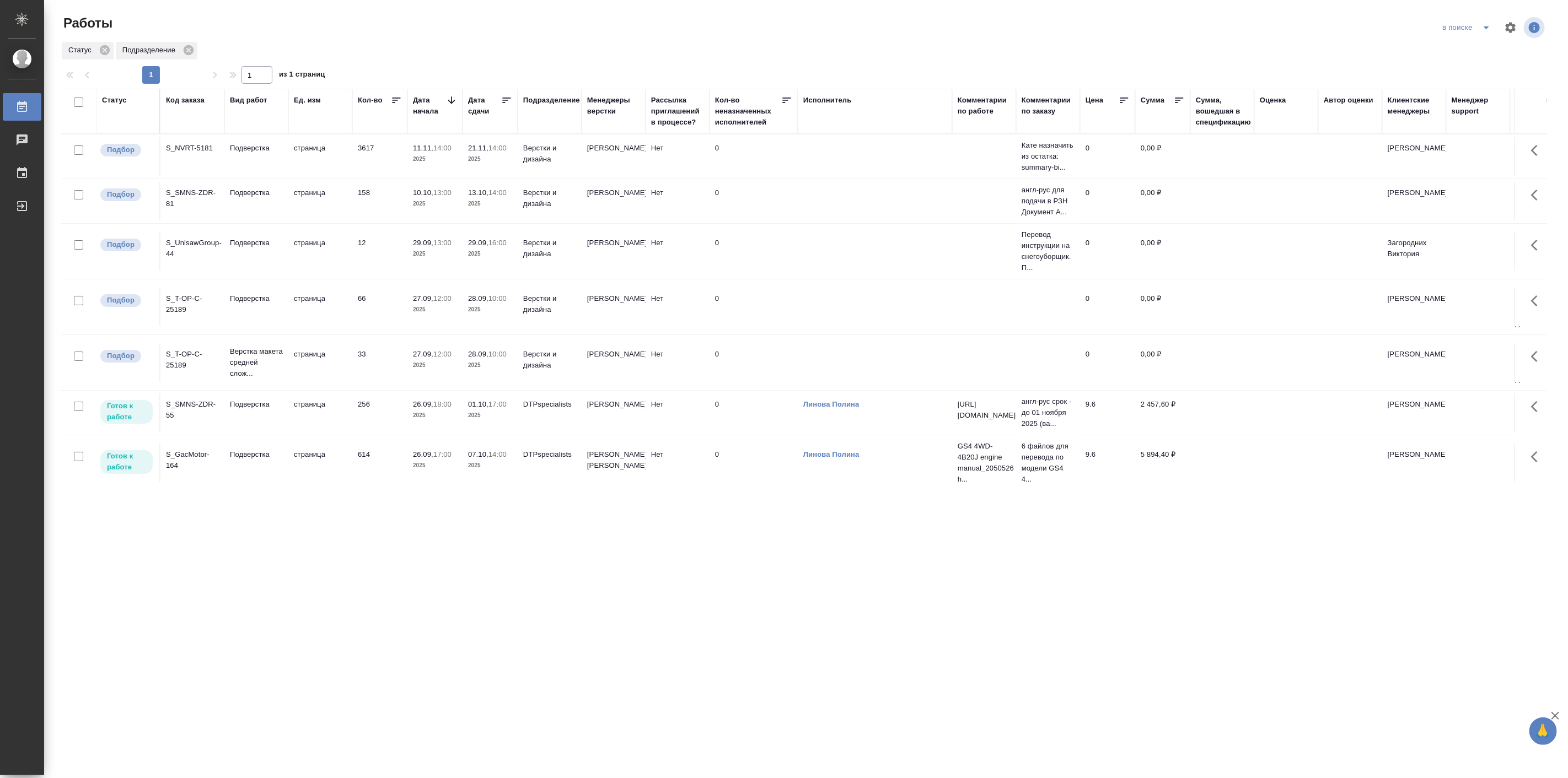
scroll to position [101, 0]
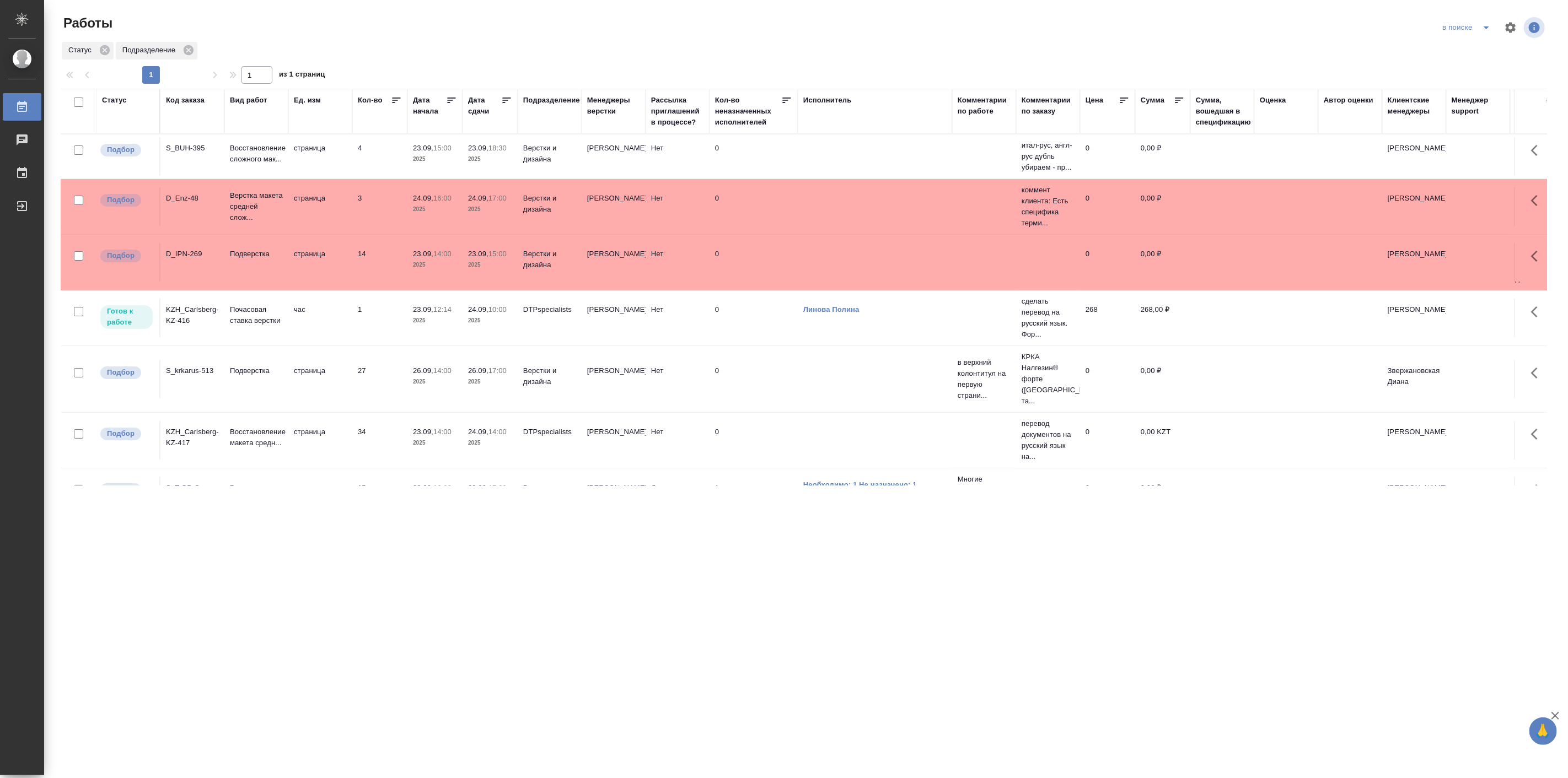
click at [841, 95] on div "Исполнитель" at bounding box center [827, 101] width 48 height 11
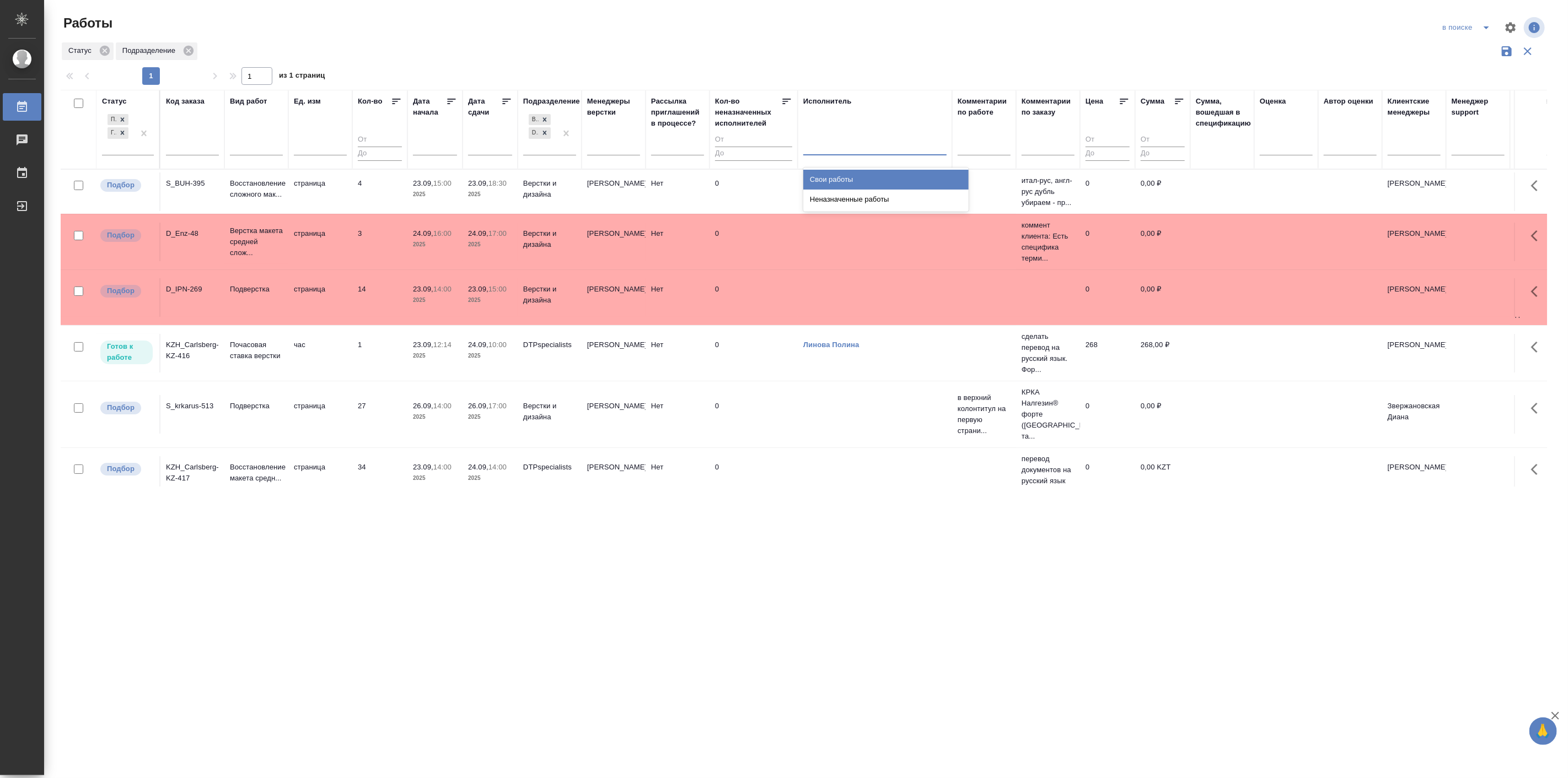
click at [875, 145] on div at bounding box center [875, 144] width 143 height 16
click at [890, 199] on div "Неназначенные работы" at bounding box center [886, 199] width 165 height 19
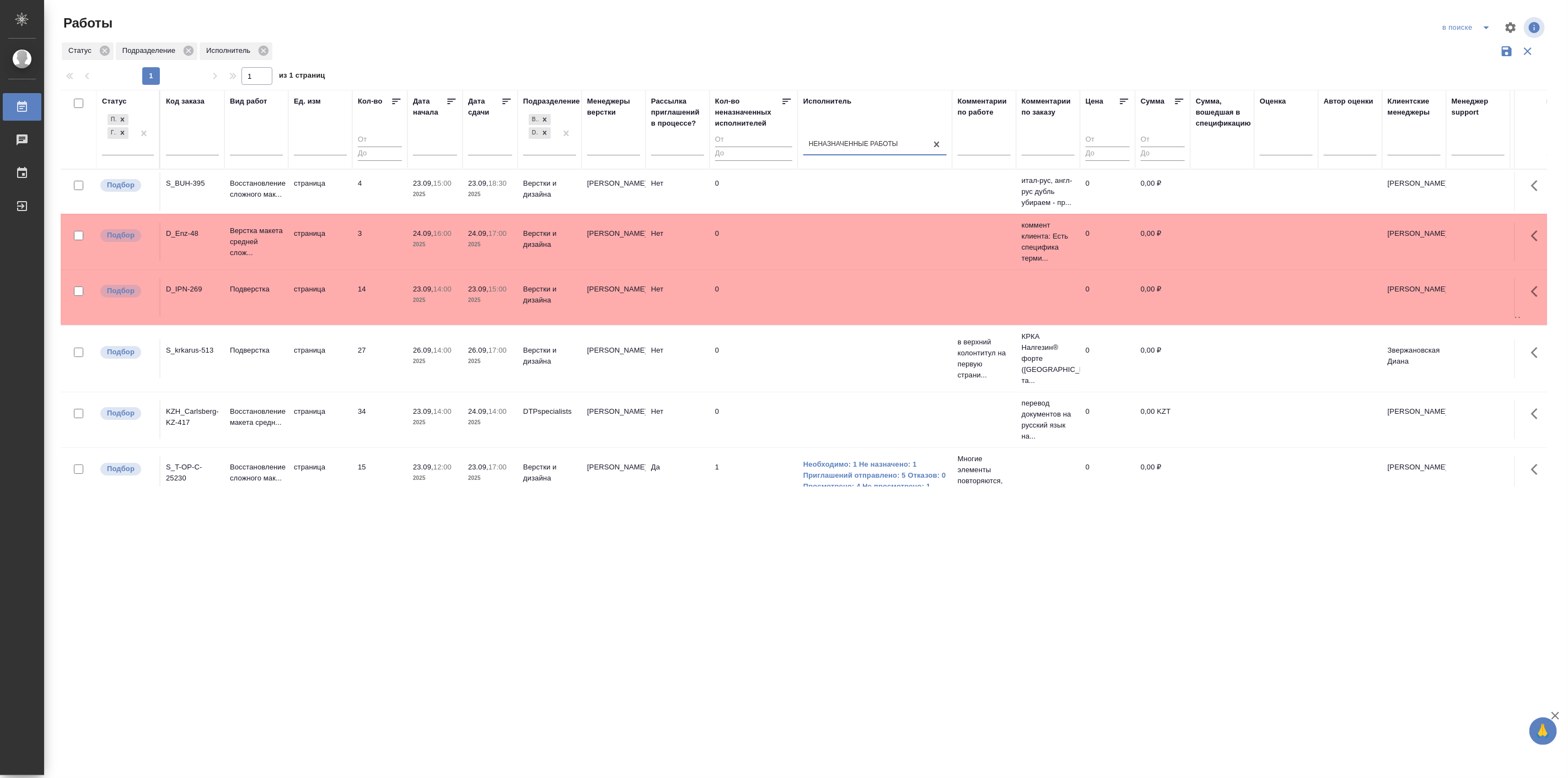
click at [1511, 48] on icon "button" at bounding box center [1506, 51] width 10 height 10
